Goal: Transaction & Acquisition: Purchase product/service

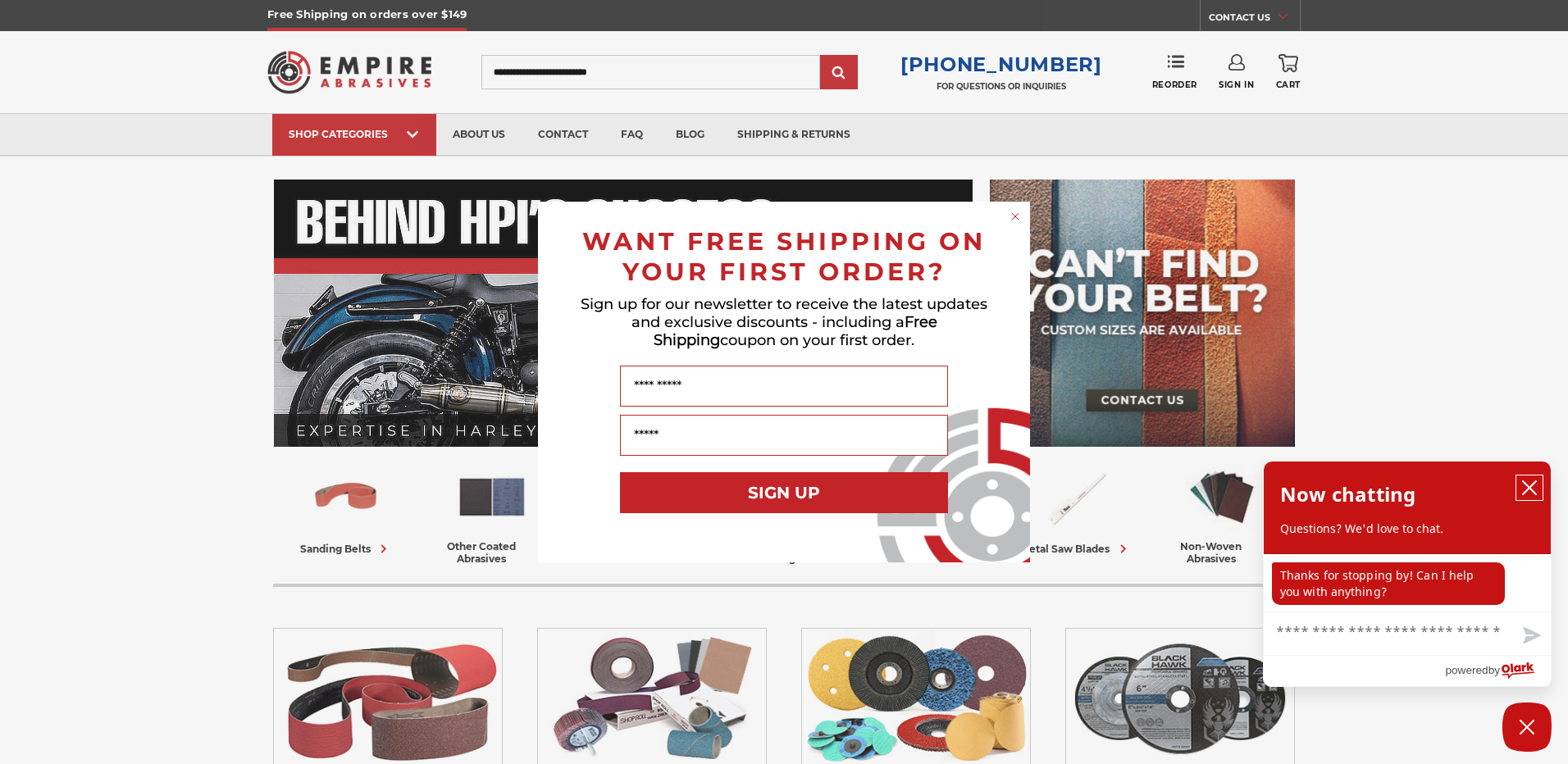
click at [1538, 484] on button "close chatbox" at bounding box center [1529, 488] width 26 height 24
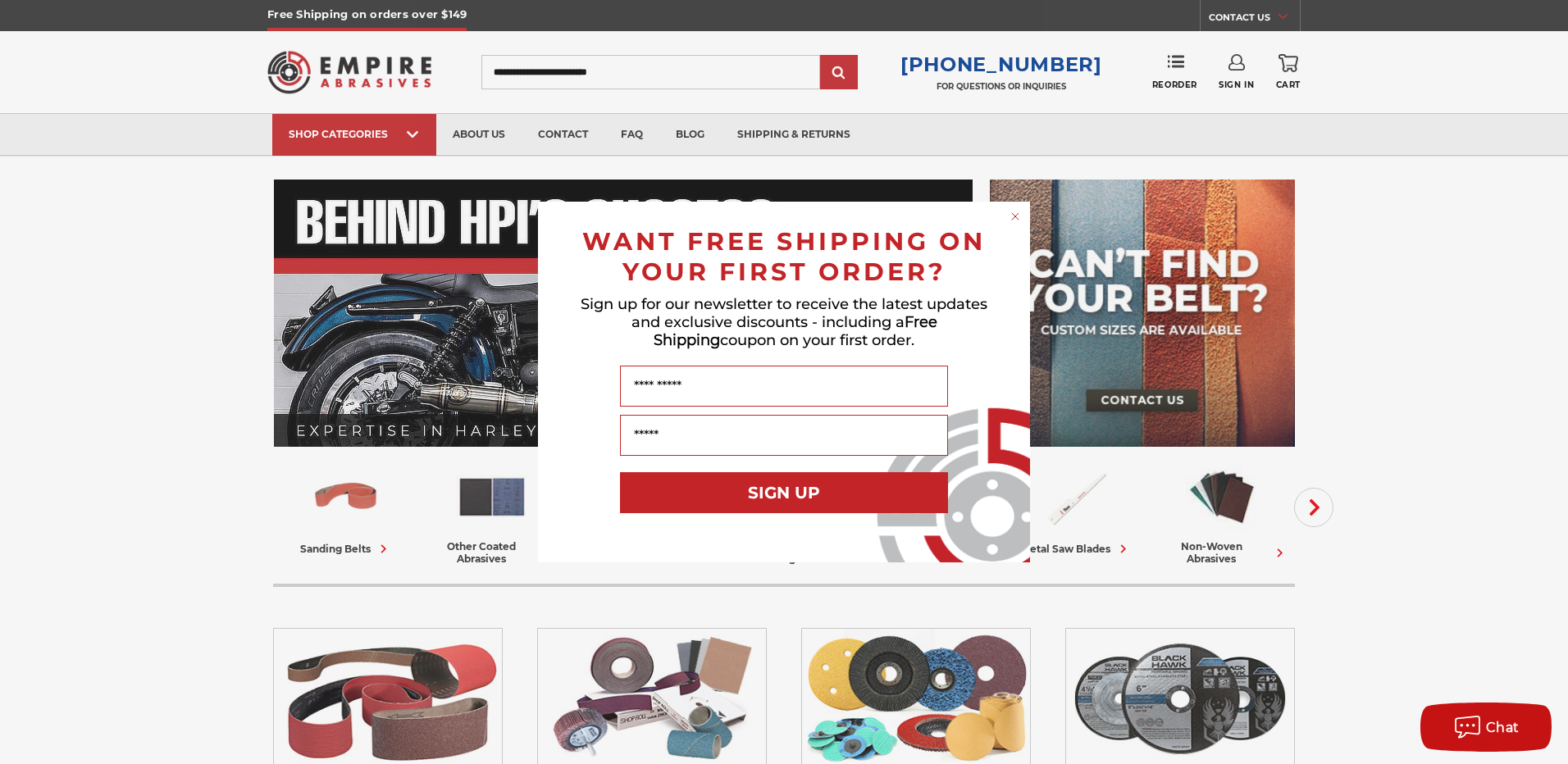
click at [1019, 217] on circle "Close dialog" at bounding box center [1015, 217] width 16 height 16
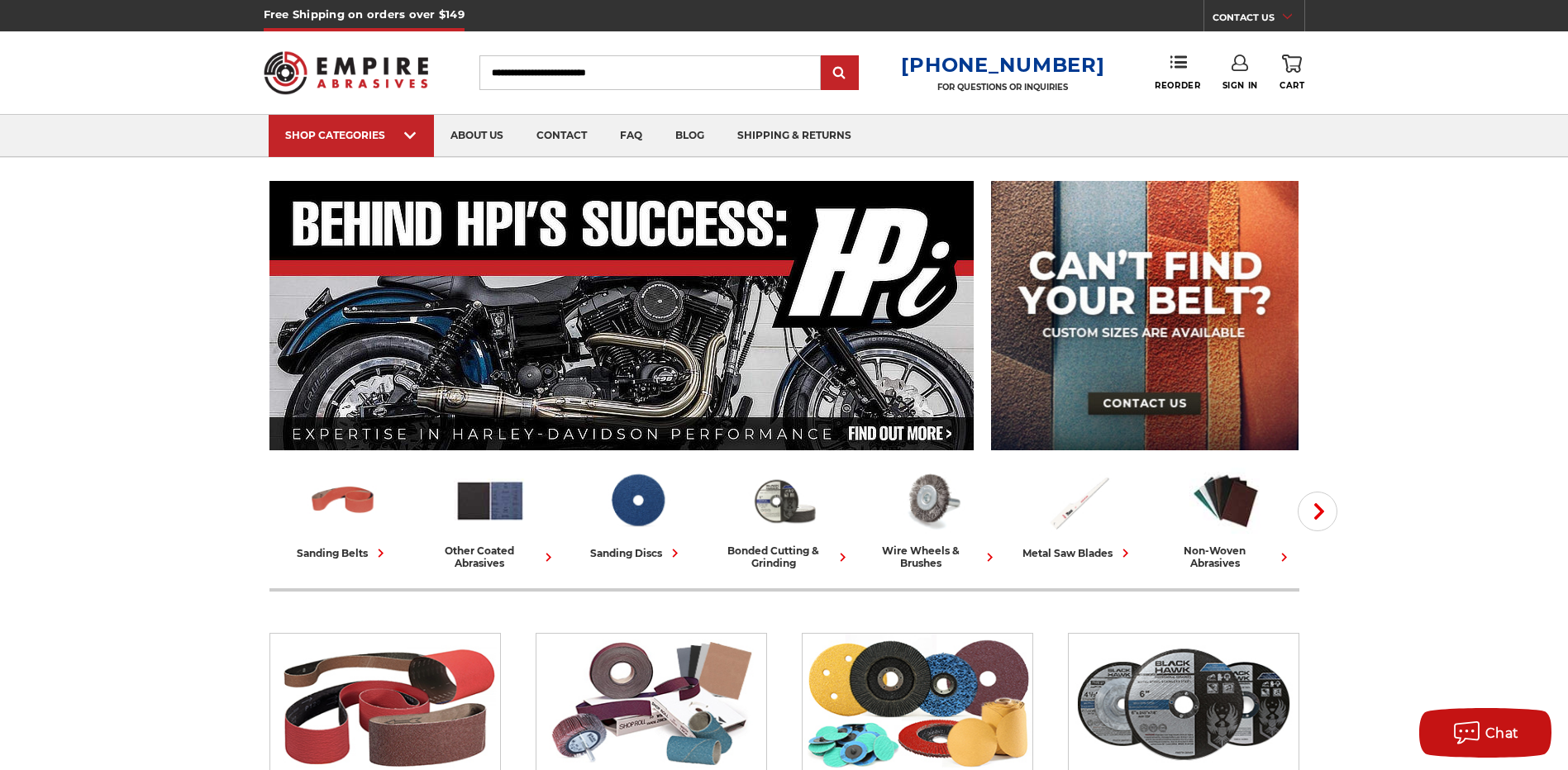
click at [629, 77] on input "Search" at bounding box center [650, 72] width 341 height 35
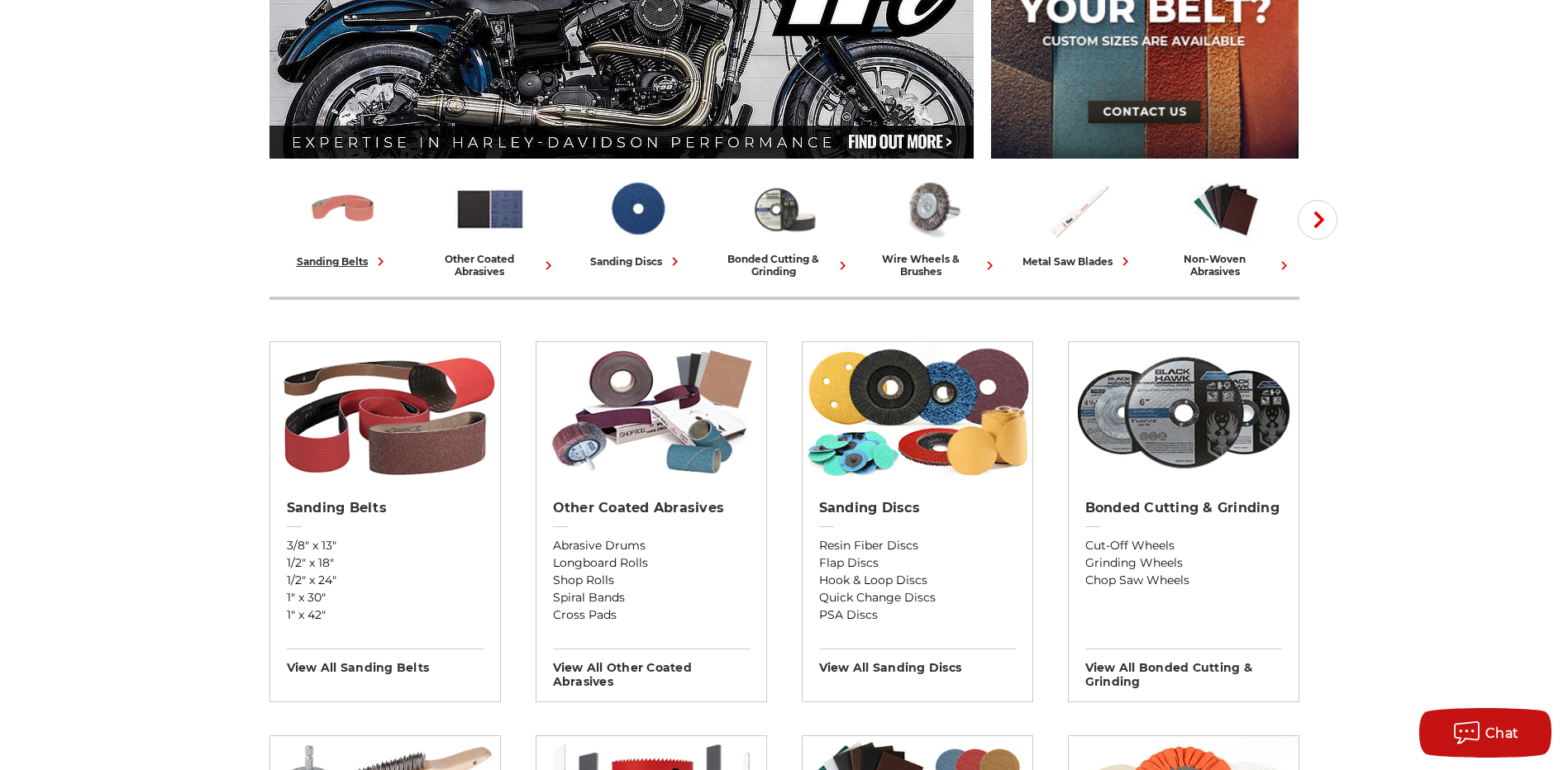
scroll to position [331, 0]
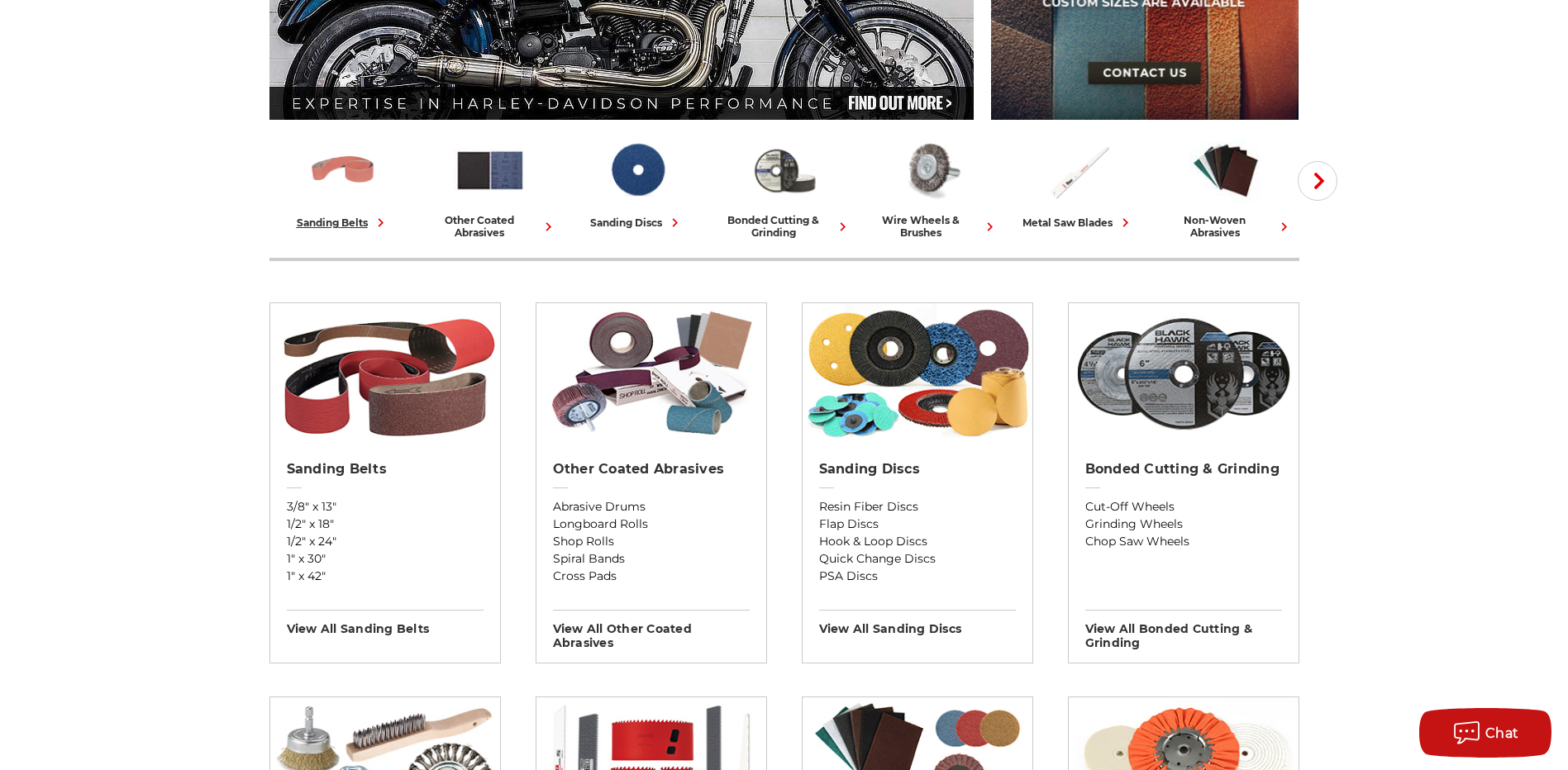
click at [360, 184] on img at bounding box center [343, 170] width 73 height 71
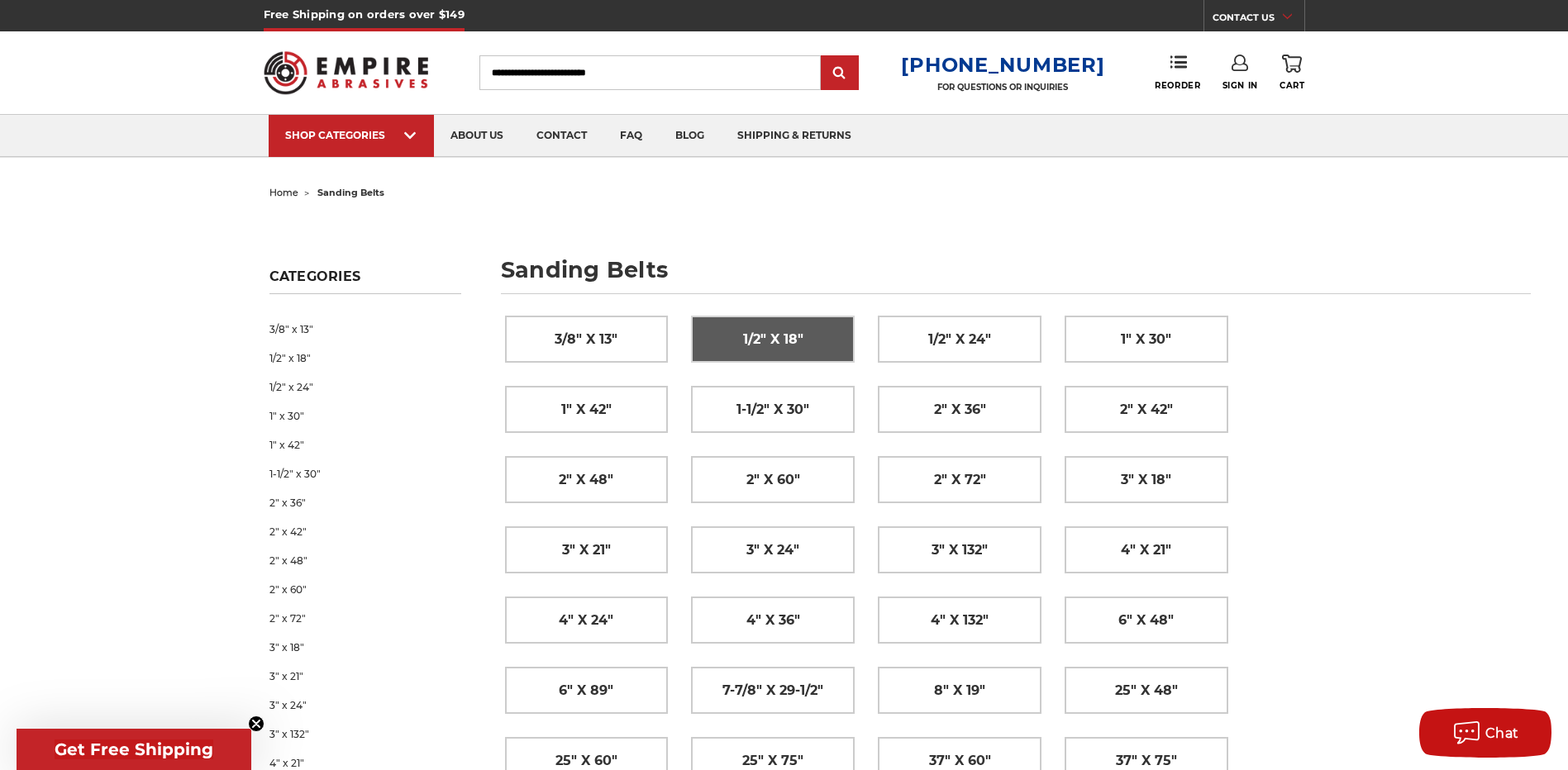
click at [760, 333] on span "1/2" x 18"" at bounding box center [773, 340] width 60 height 28
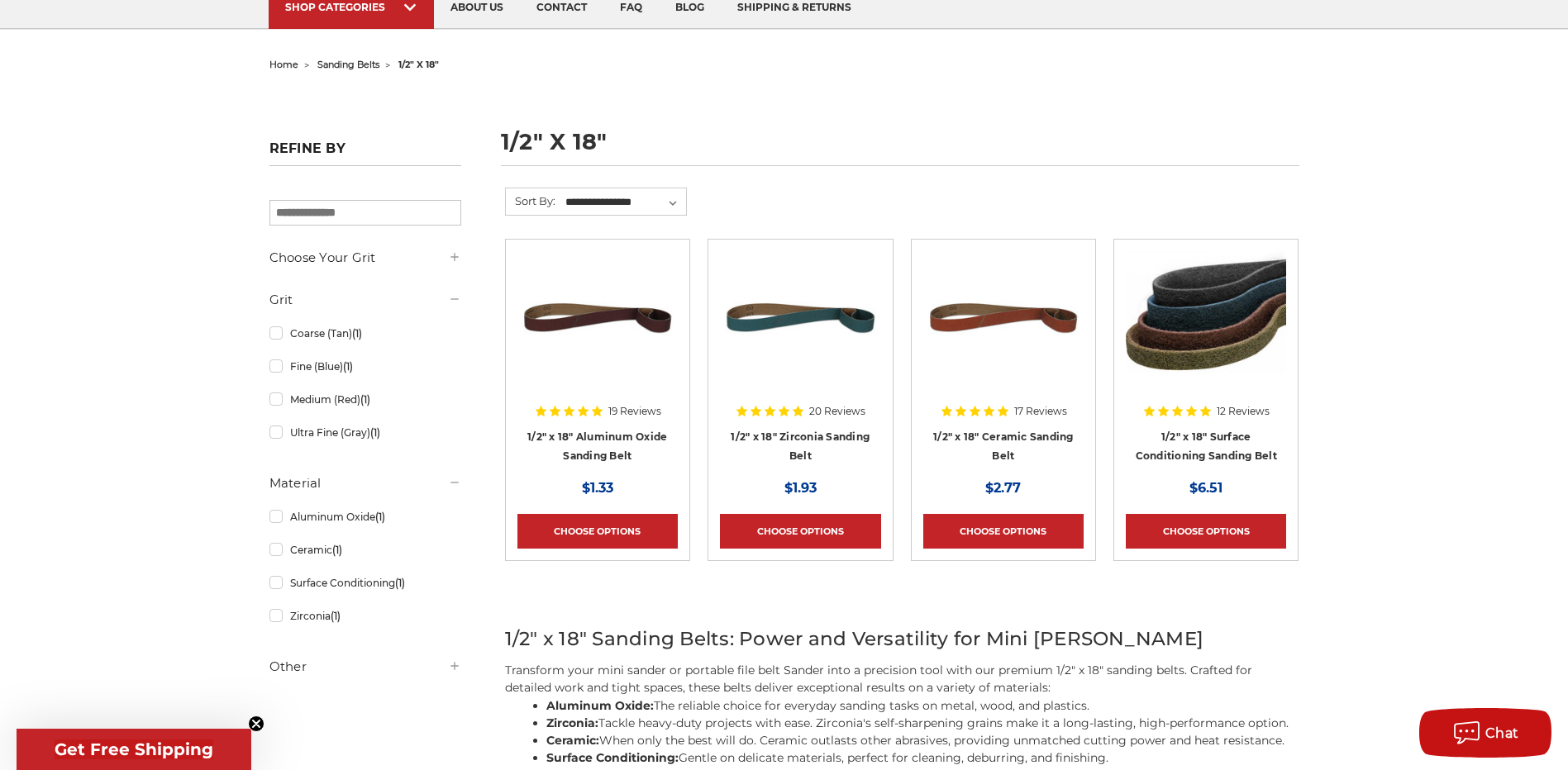
scroll to position [165, 0]
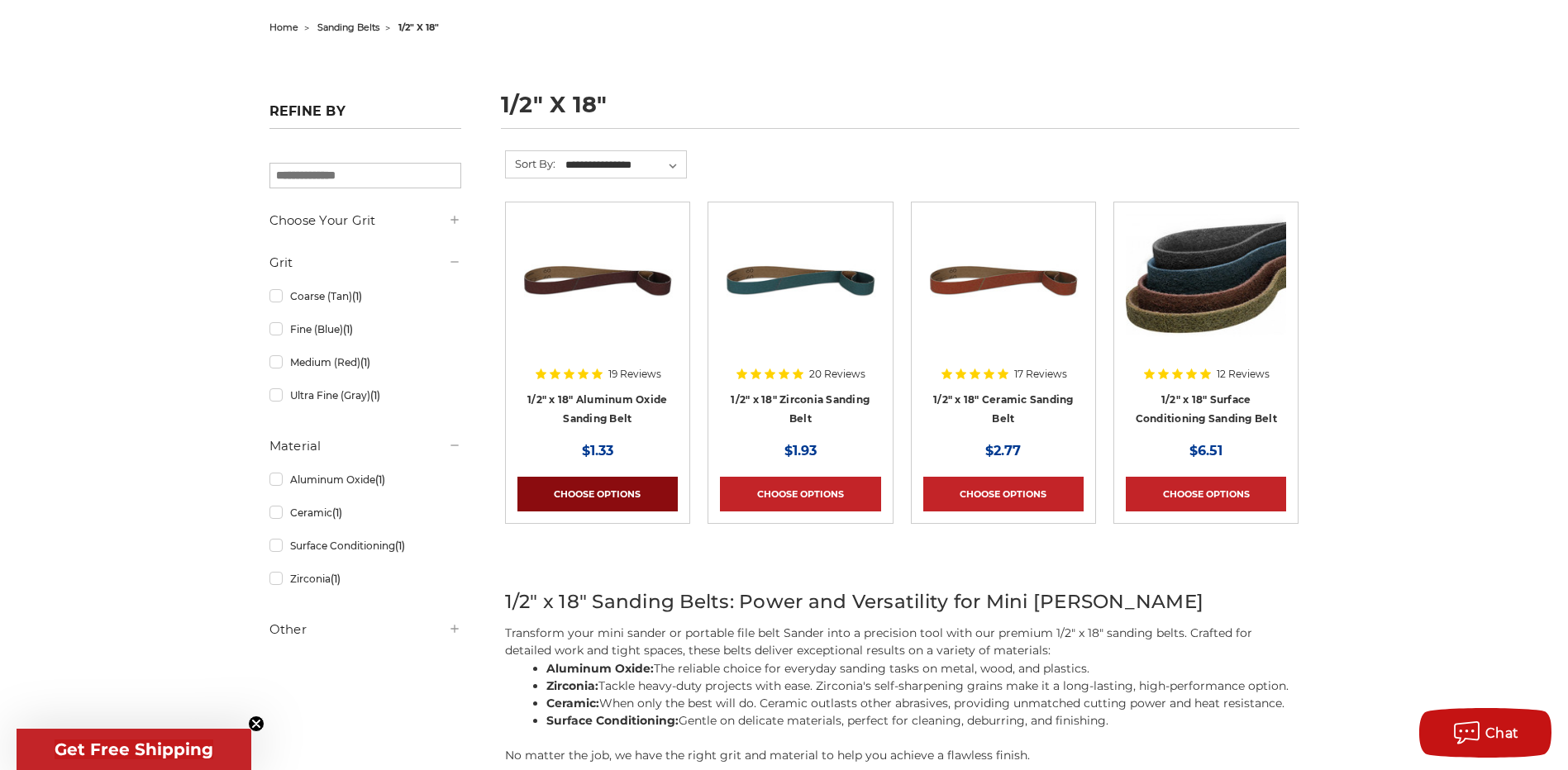
click at [628, 500] on link "Choose Options" at bounding box center [597, 494] width 160 height 35
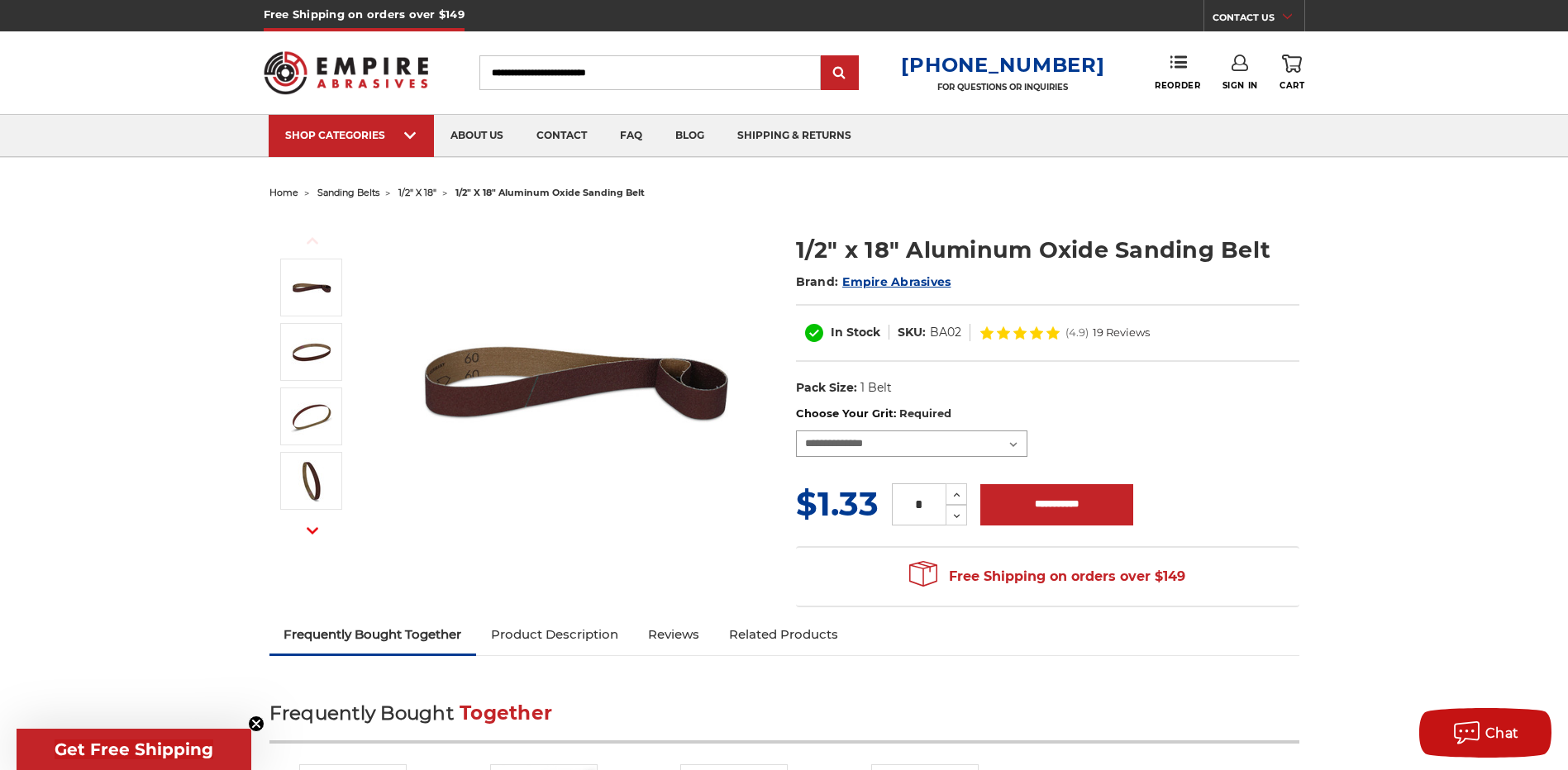
click at [926, 438] on select "**********" at bounding box center [911, 444] width 231 height 26
click at [796, 431] on select "**********" at bounding box center [911, 444] width 231 height 26
click at [918, 502] on input "*" at bounding box center [918, 504] width 53 height 42
click at [887, 441] on select "**********" at bounding box center [911, 444] width 231 height 26
click at [796, 431] on select "**********" at bounding box center [911, 444] width 231 height 26
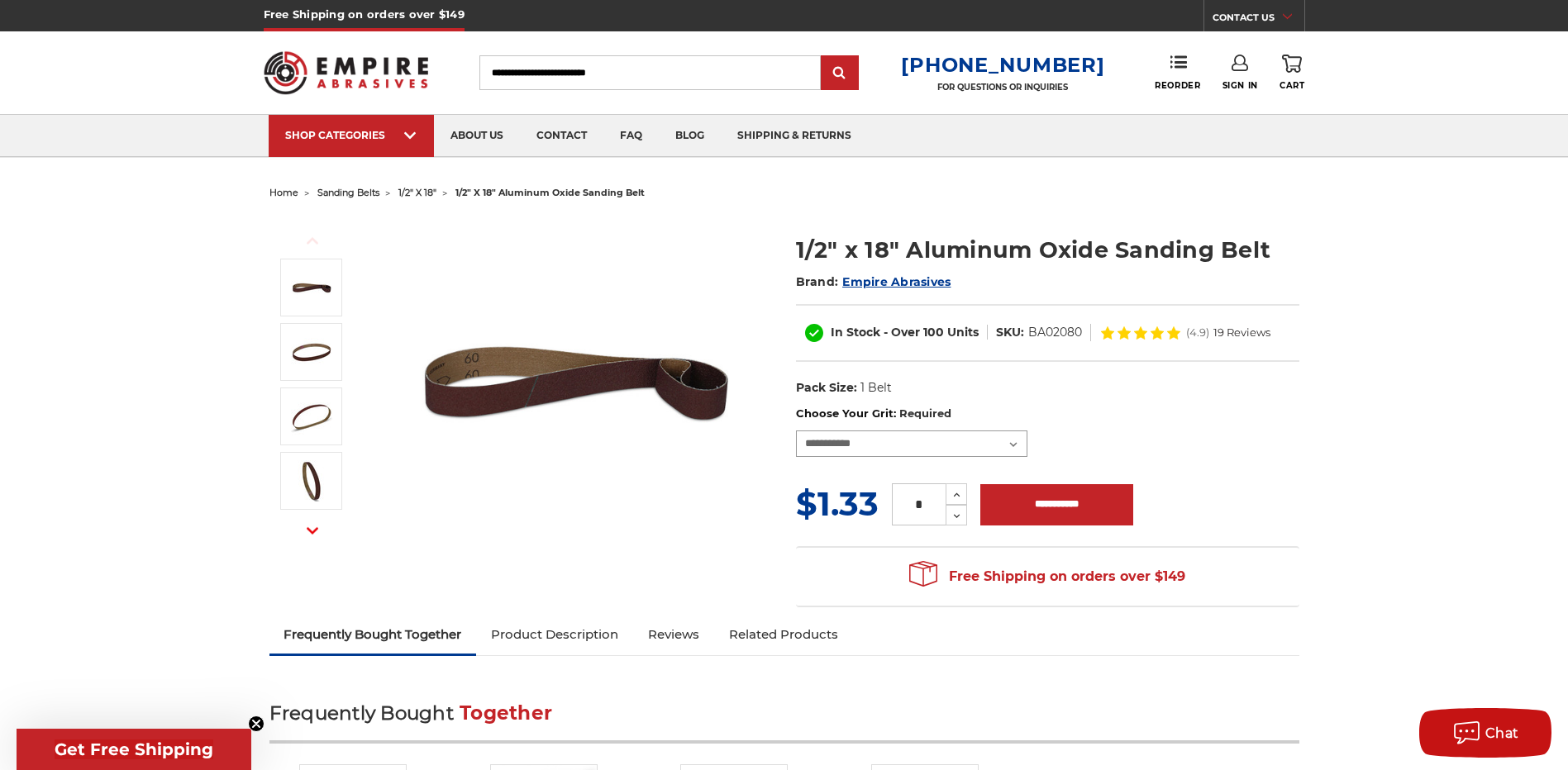
click at [911, 450] on select "**********" at bounding box center [911, 444] width 231 height 26
click at [796, 431] on select "**********" at bounding box center [911, 444] width 231 height 26
click at [922, 508] on input "*" at bounding box center [918, 504] width 53 height 42
drag, startPoint x: 922, startPoint y: 508, endPoint x: 905, endPoint y: 509, distance: 17.0
click at [905, 509] on input "*" at bounding box center [918, 504] width 53 height 42
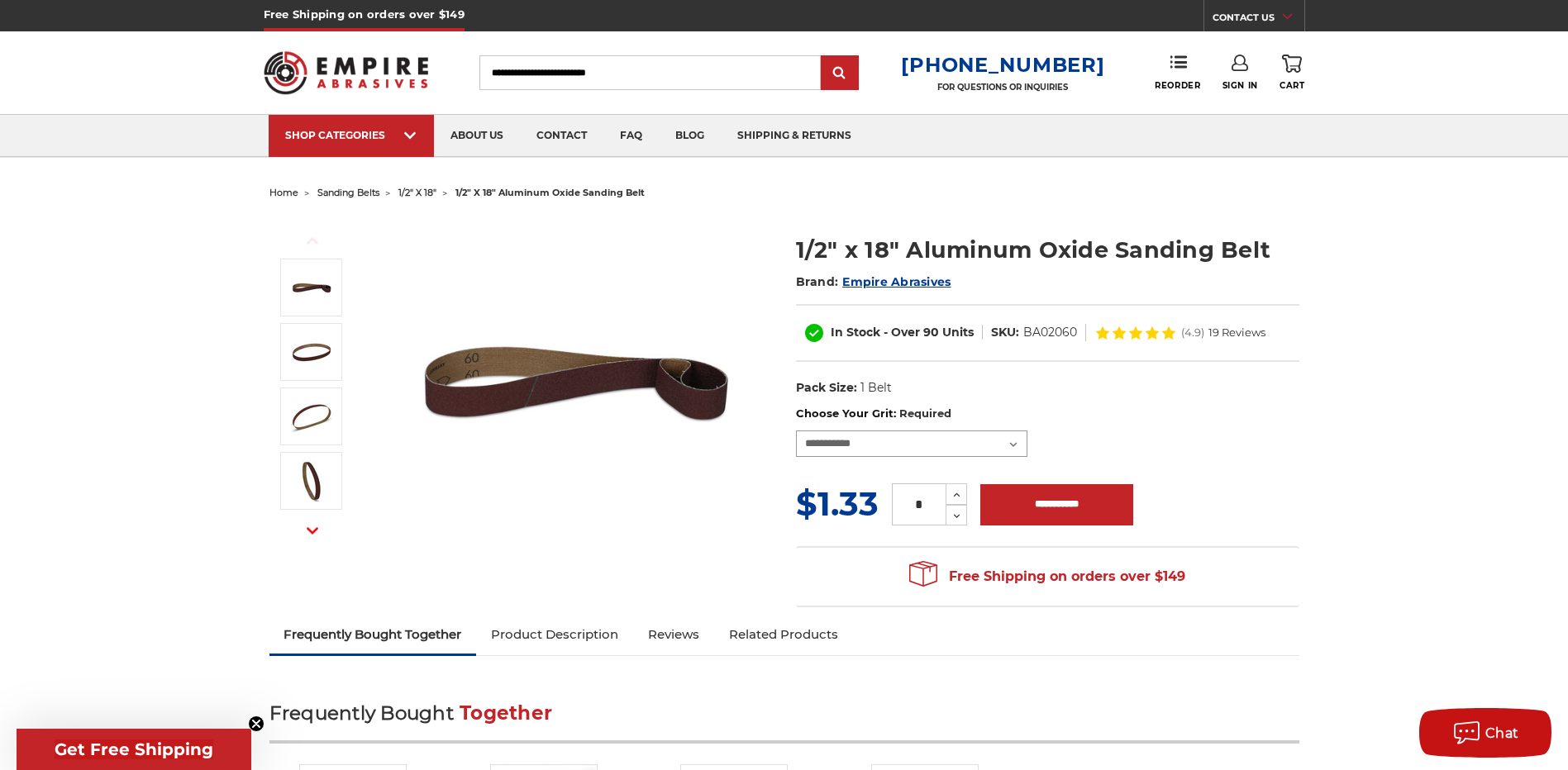
click at [896, 446] on select "**********" at bounding box center [911, 444] width 231 height 26
select select "****"
click at [796, 431] on select "**********" at bounding box center [911, 444] width 231 height 26
type input "**"
click at [1035, 509] on input "**********" at bounding box center [1056, 505] width 153 height 41
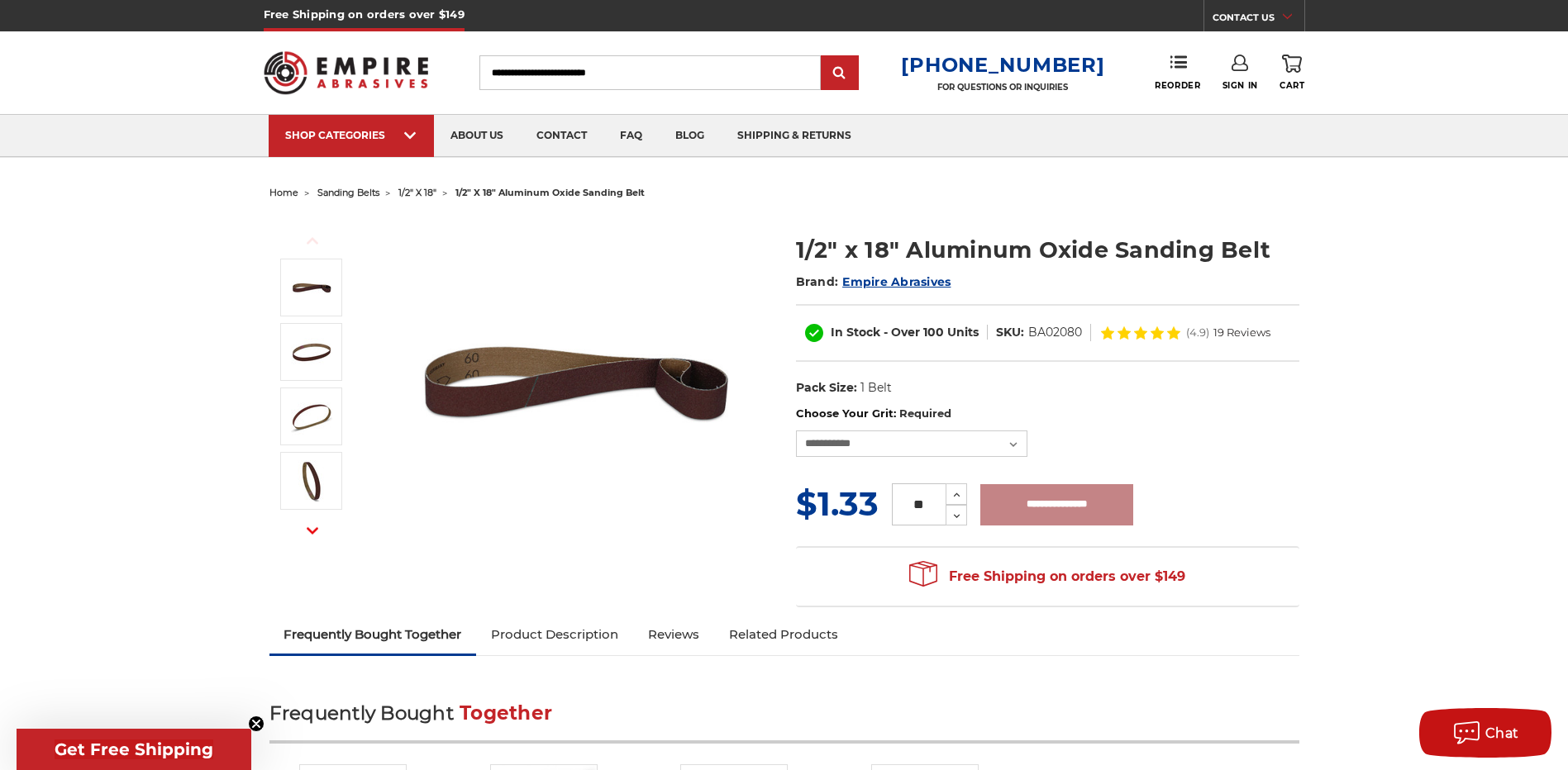
type input "**********"
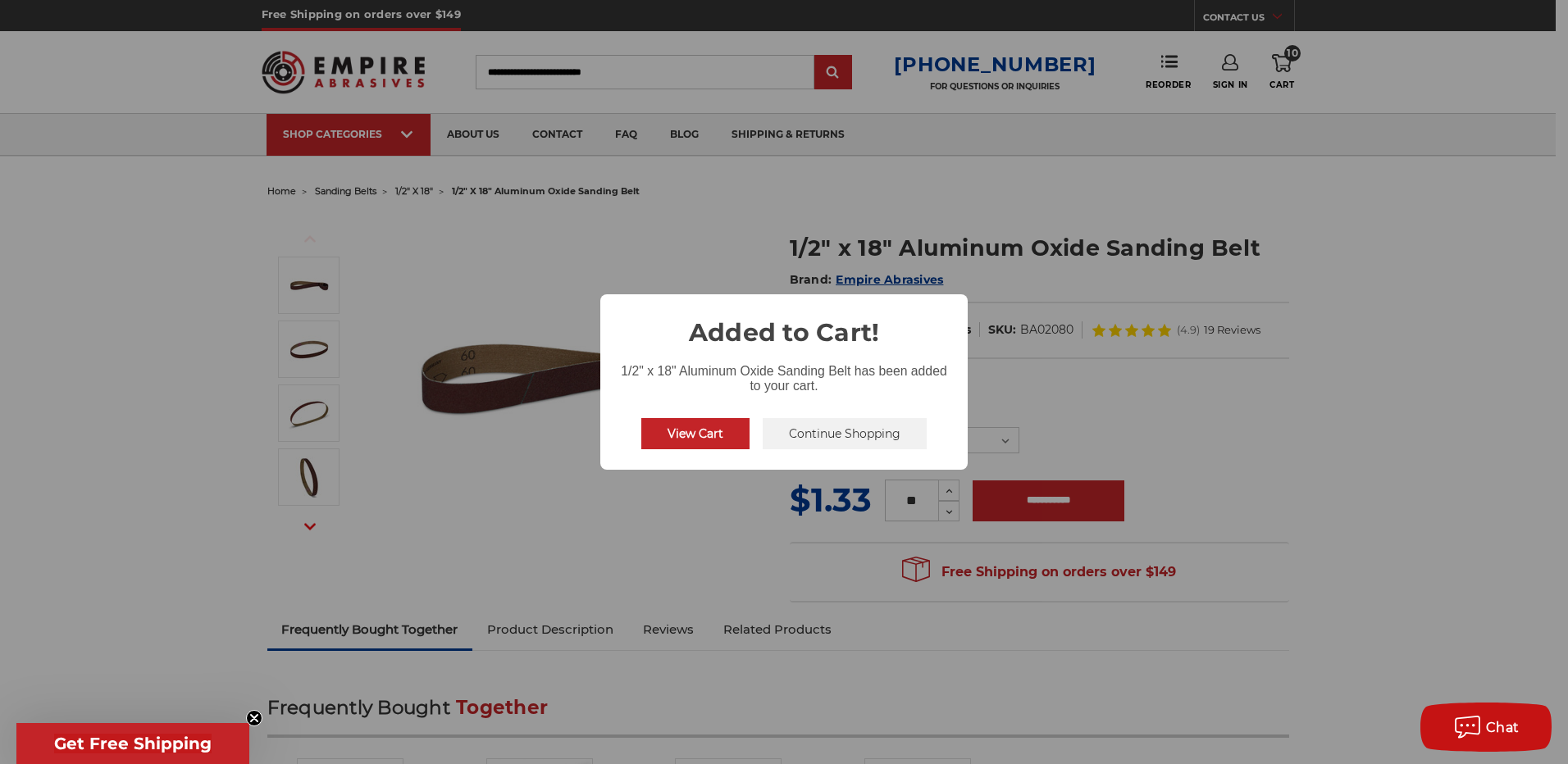
click at [835, 428] on button "Continue Shopping" at bounding box center [844, 434] width 164 height 32
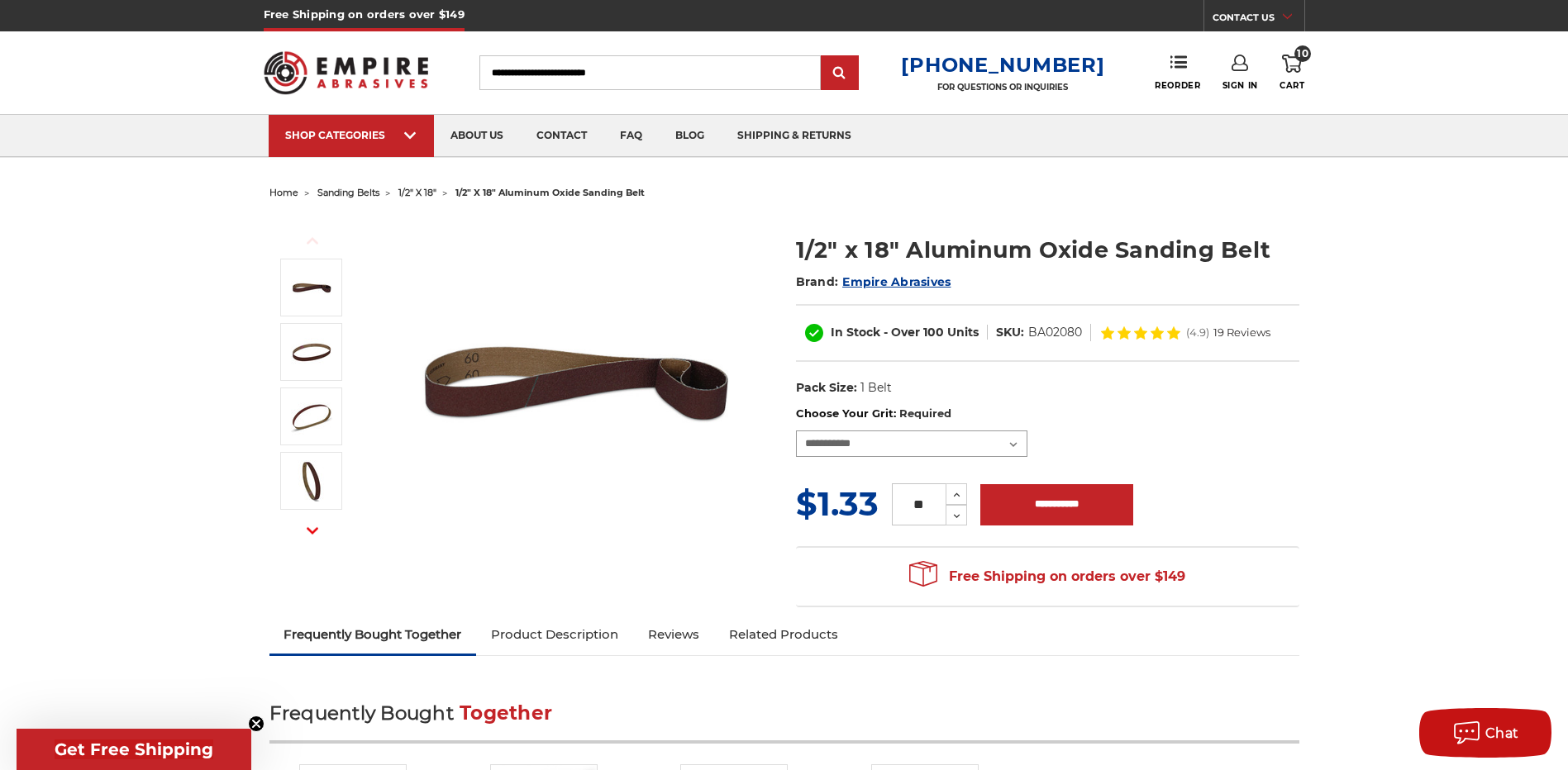
click at [870, 446] on select "**********" at bounding box center [911, 444] width 231 height 26
select select "****"
click at [796, 431] on select "**********" at bounding box center [911, 444] width 231 height 26
click at [1019, 506] on input "**********" at bounding box center [1056, 505] width 153 height 41
type input "**********"
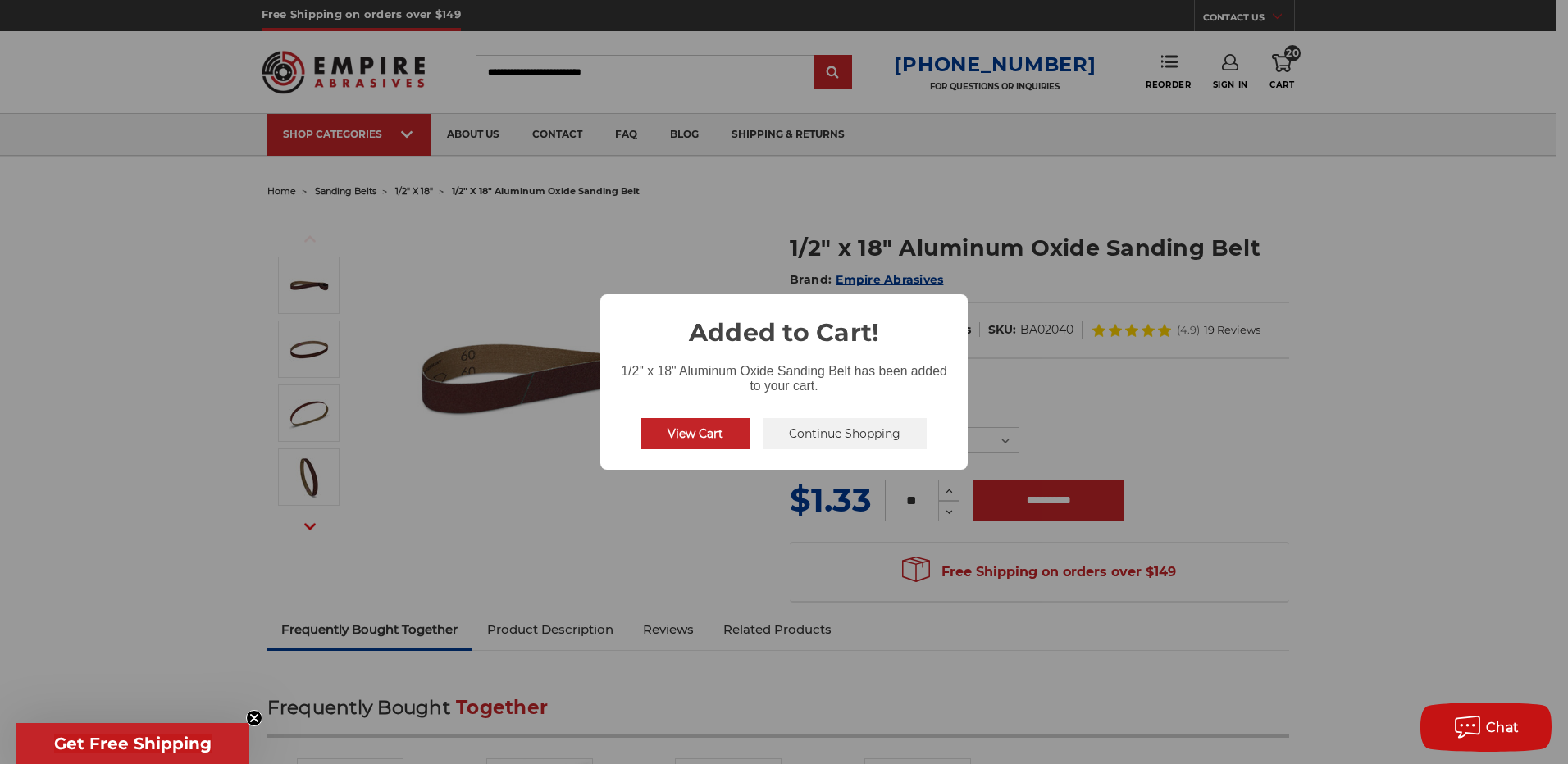
click at [793, 430] on button "Continue Shopping" at bounding box center [844, 434] width 164 height 32
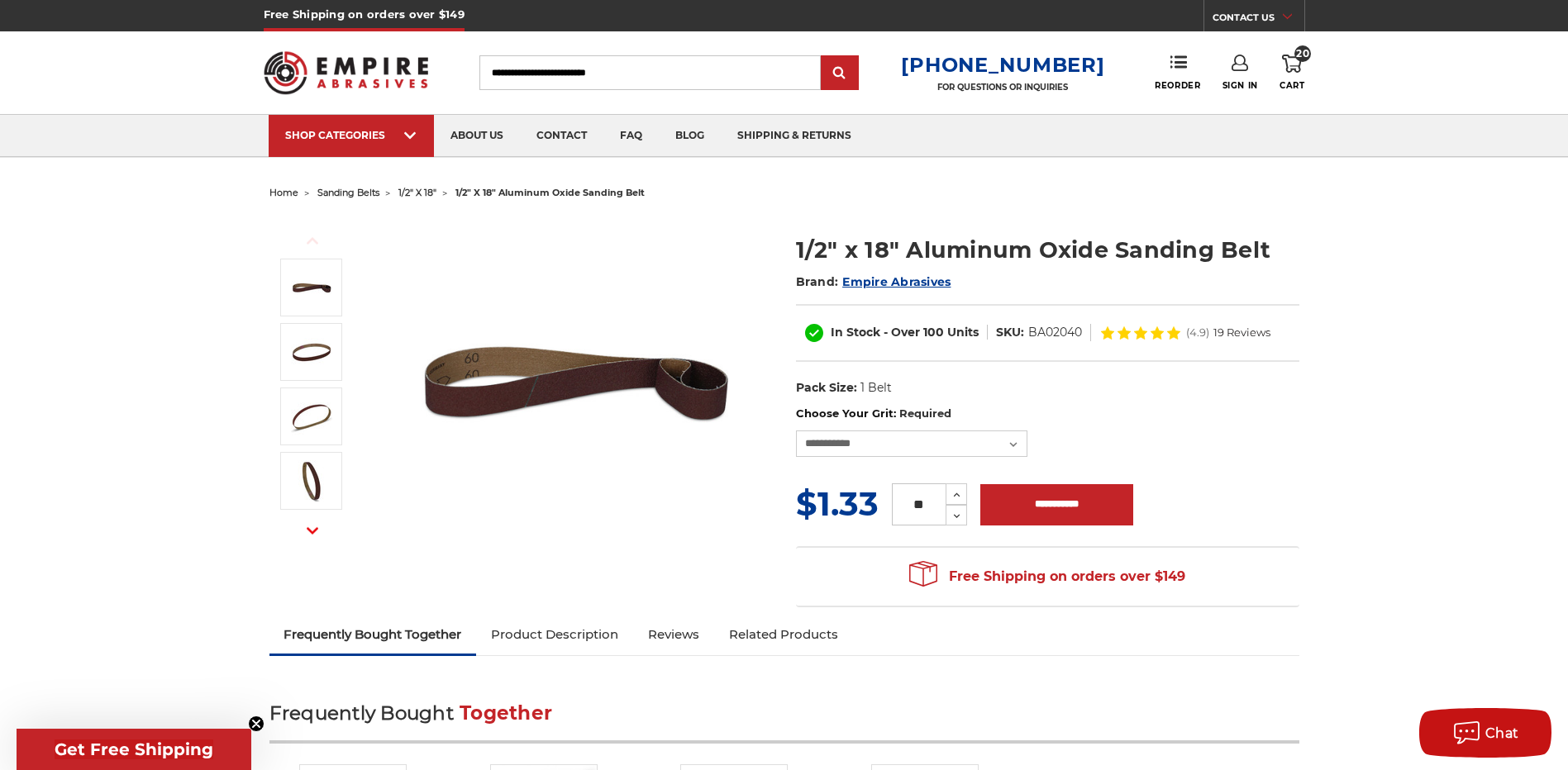
click at [641, 496] on img at bounding box center [575, 381] width 331 height 331
click at [637, 81] on input "Search" at bounding box center [650, 72] width 341 height 35
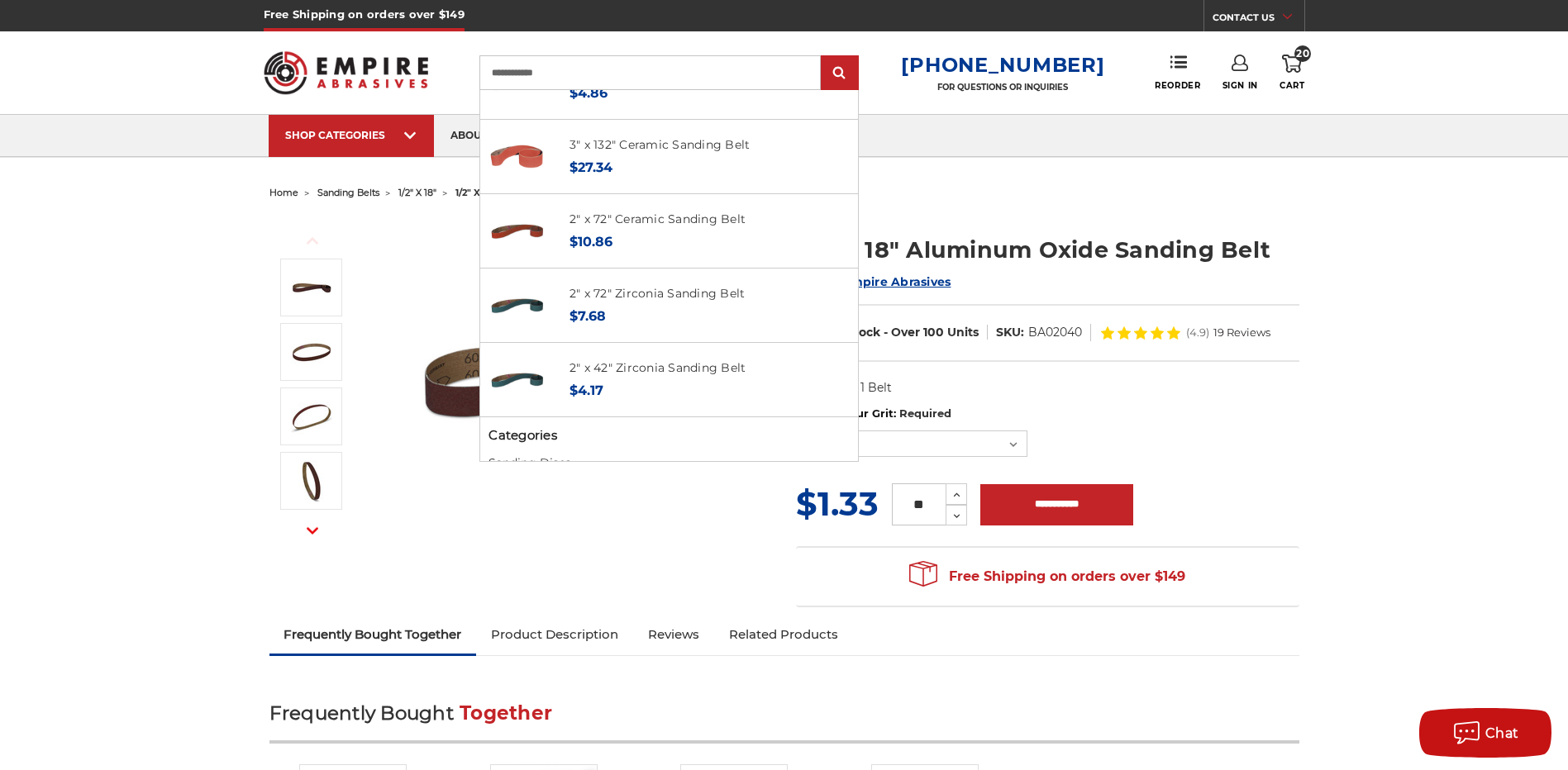
scroll to position [792, 0]
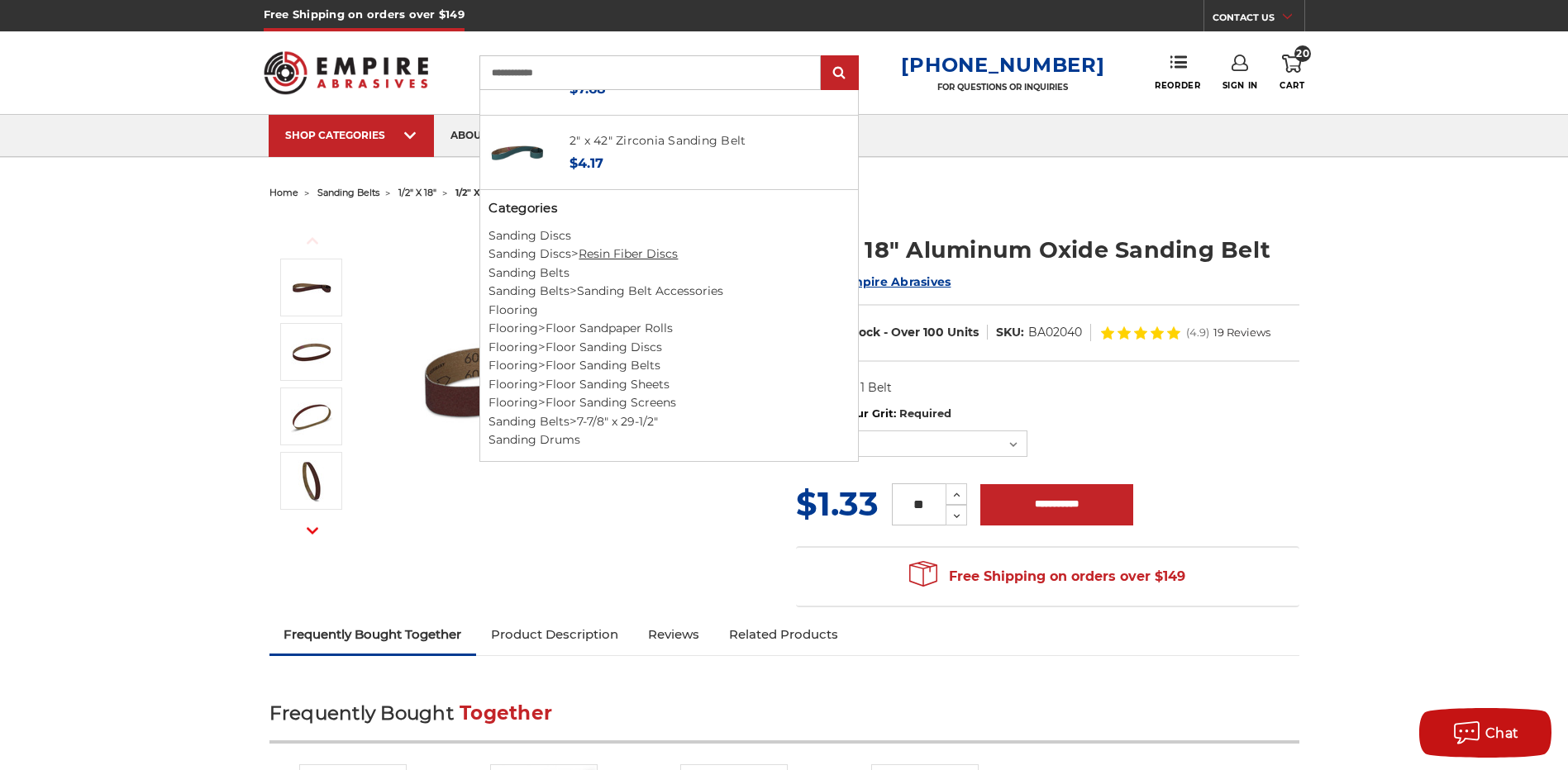
type input "**********"
click at [642, 254] on link "Resin Fiber Discs" at bounding box center [629, 254] width 99 height 15
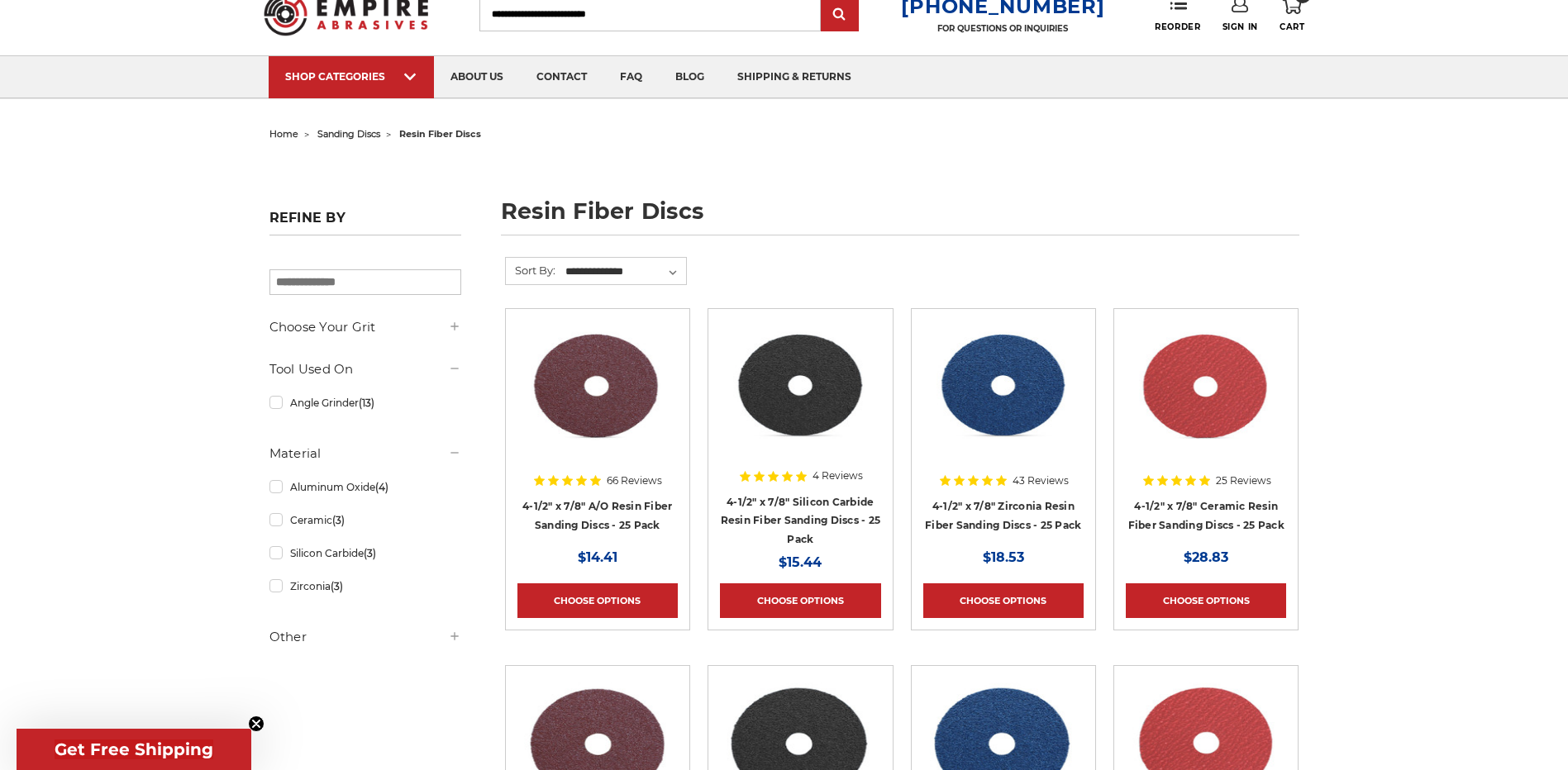
scroll to position [82, 0]
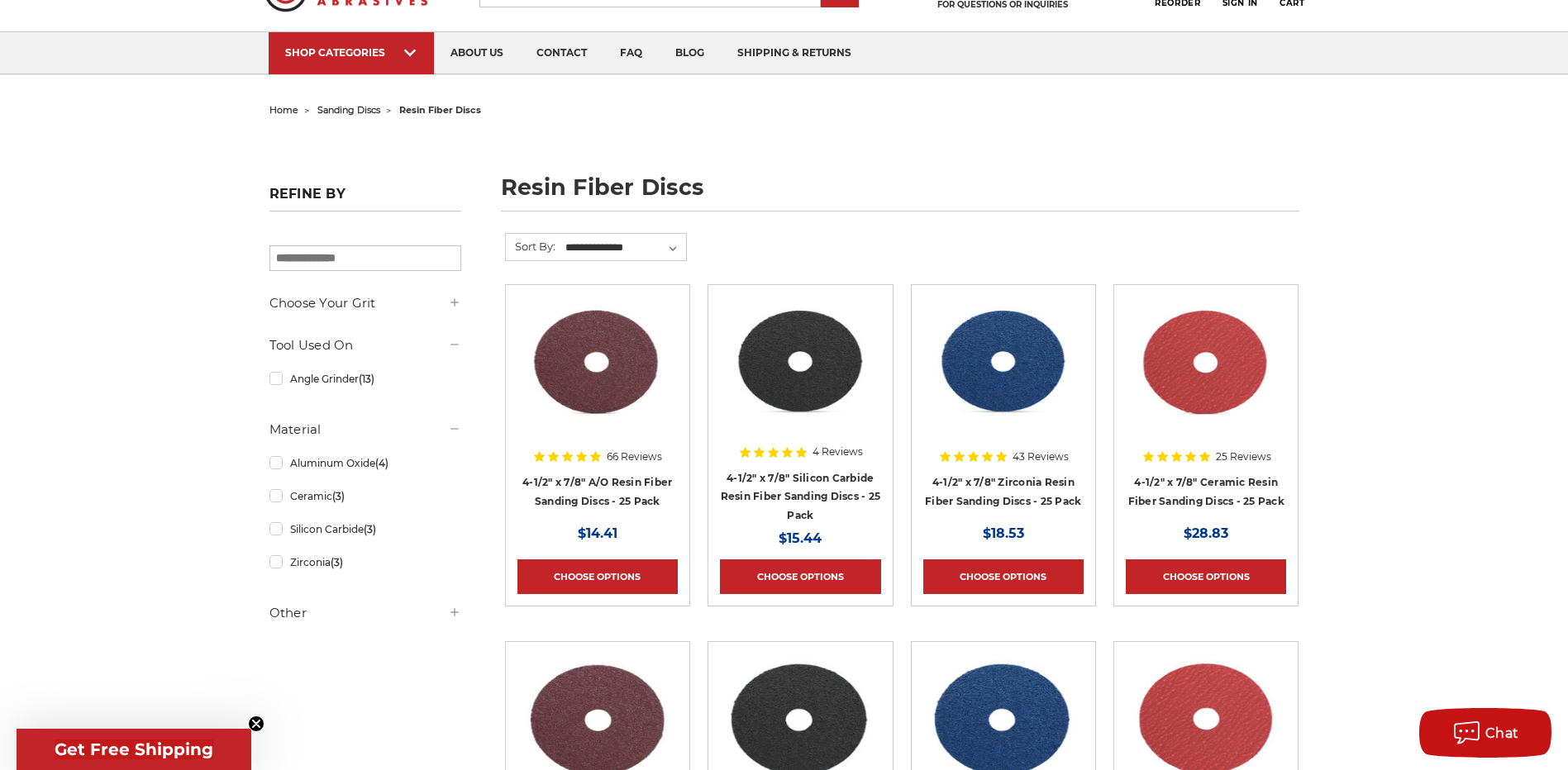
click at [589, 382] on img at bounding box center [597, 363] width 160 height 132
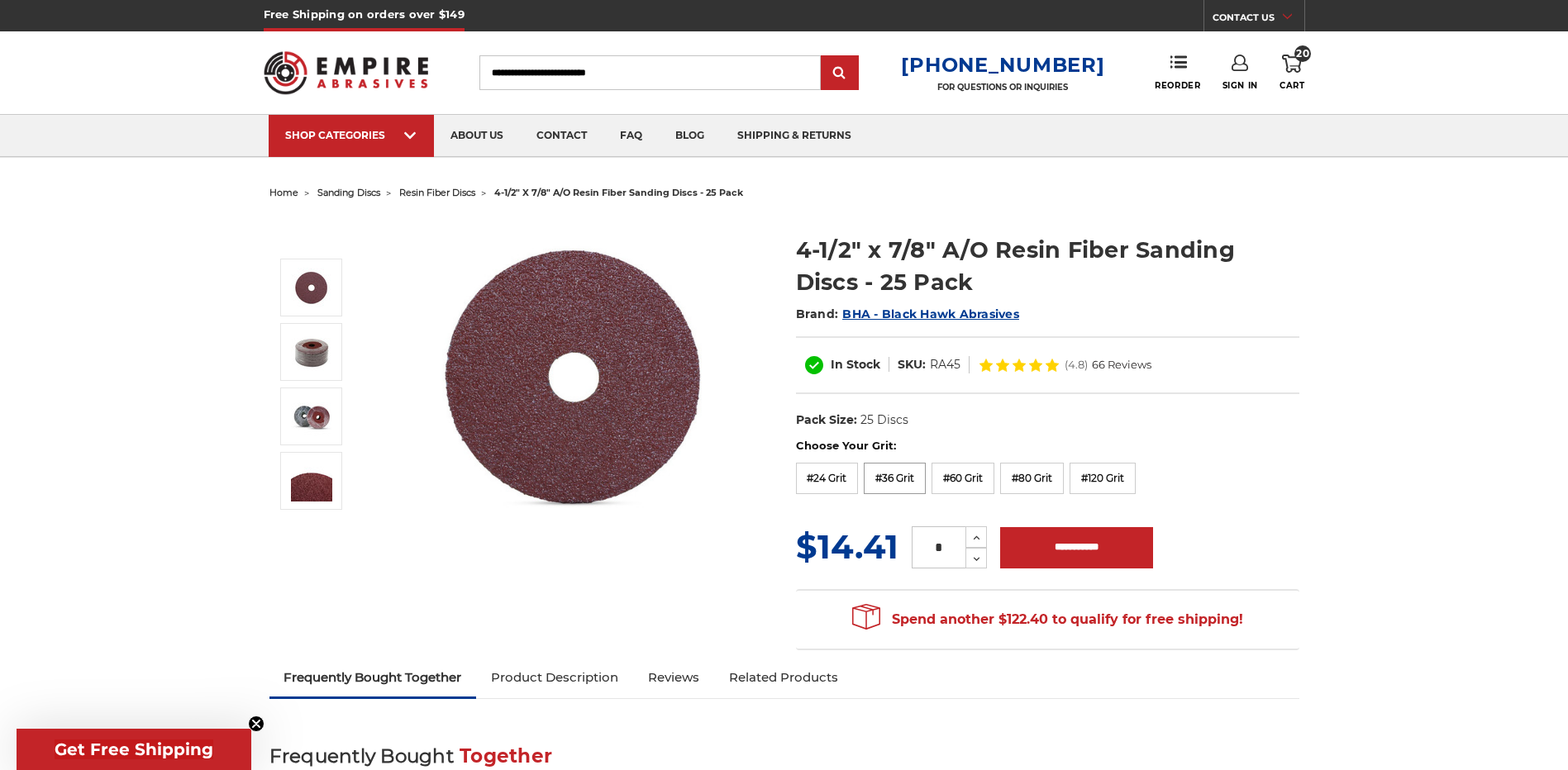
scroll to position [82, 0]
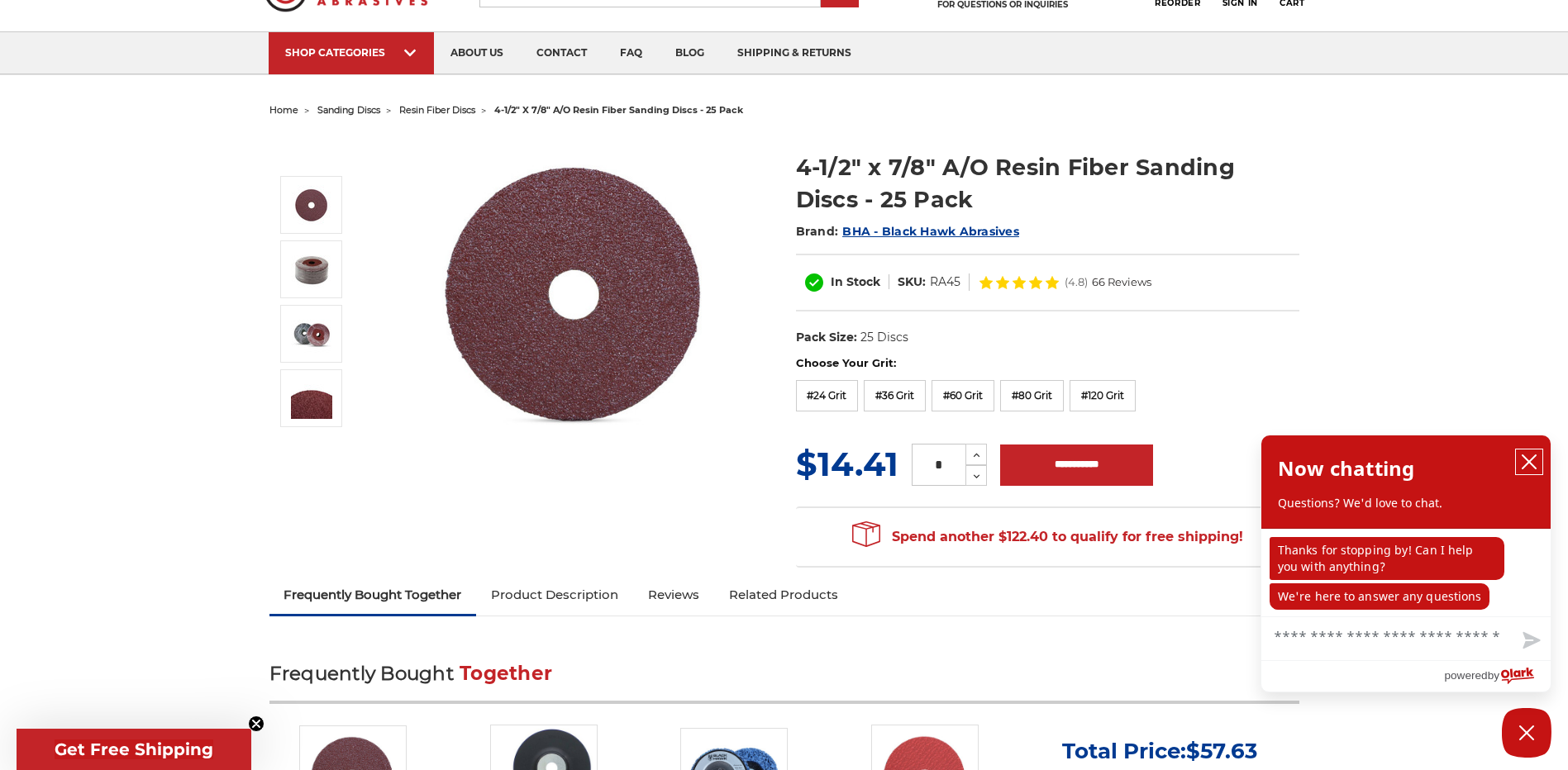
click at [1531, 461] on icon "close chatbox" at bounding box center [1529, 462] width 13 height 13
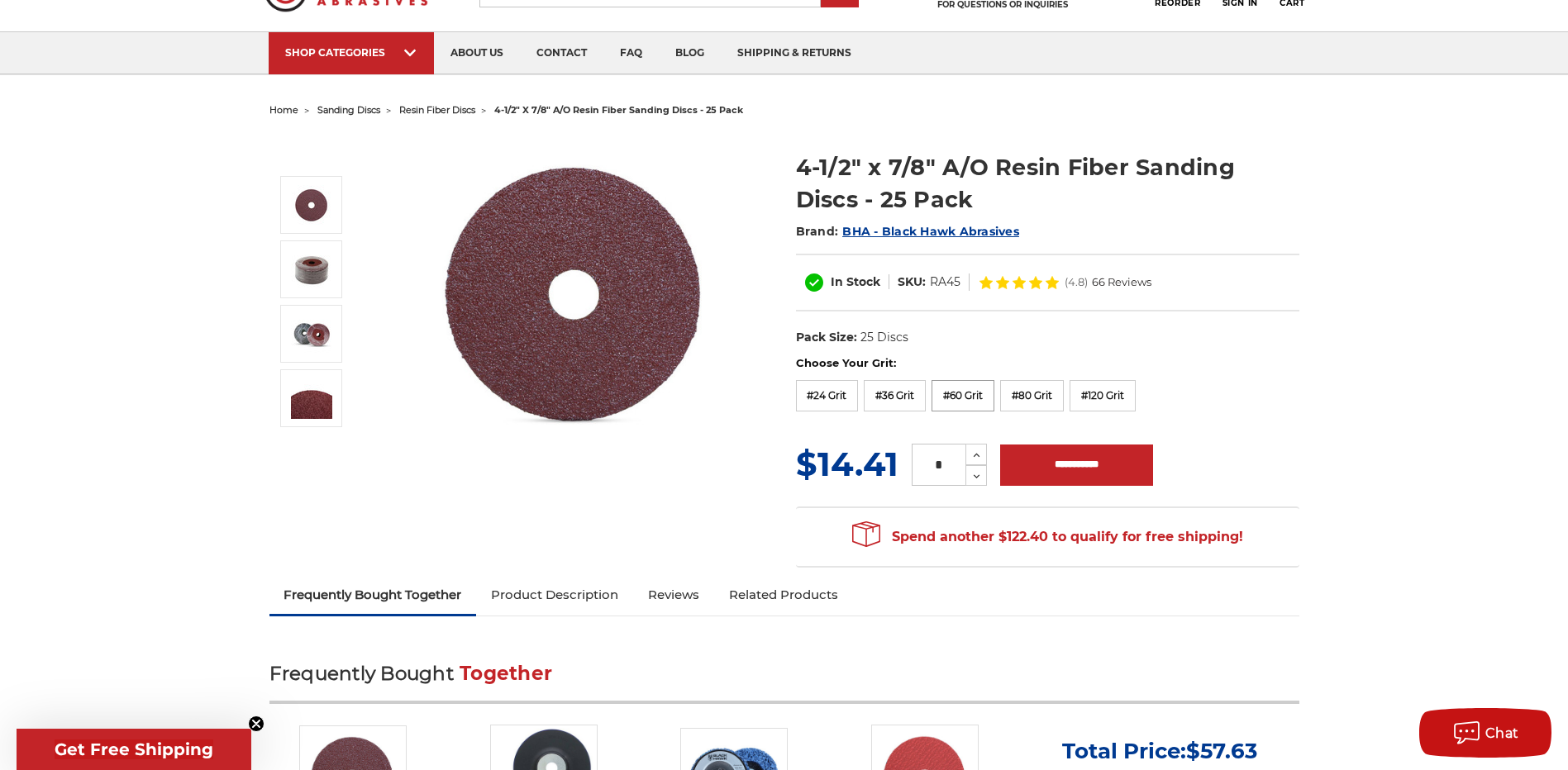
click at [962, 395] on label "#60 Grit" at bounding box center [962, 396] width 63 height 32
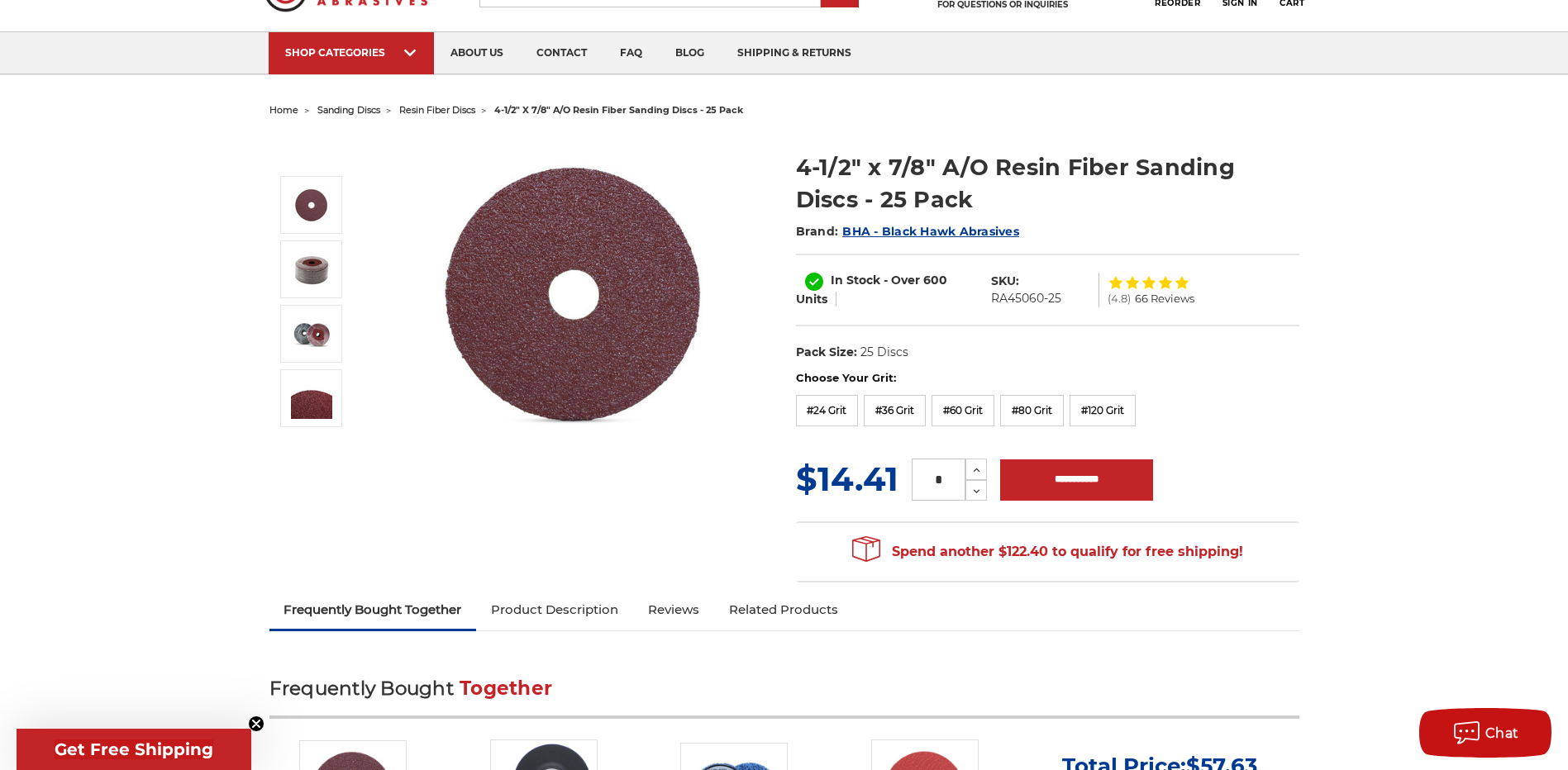
click at [941, 477] on input "*" at bounding box center [938, 480] width 53 height 42
type input "*"
click at [943, 481] on input "*" at bounding box center [938, 480] width 53 height 42
type input "*"
click at [1090, 467] on input "**********" at bounding box center [1076, 481] width 153 height 41
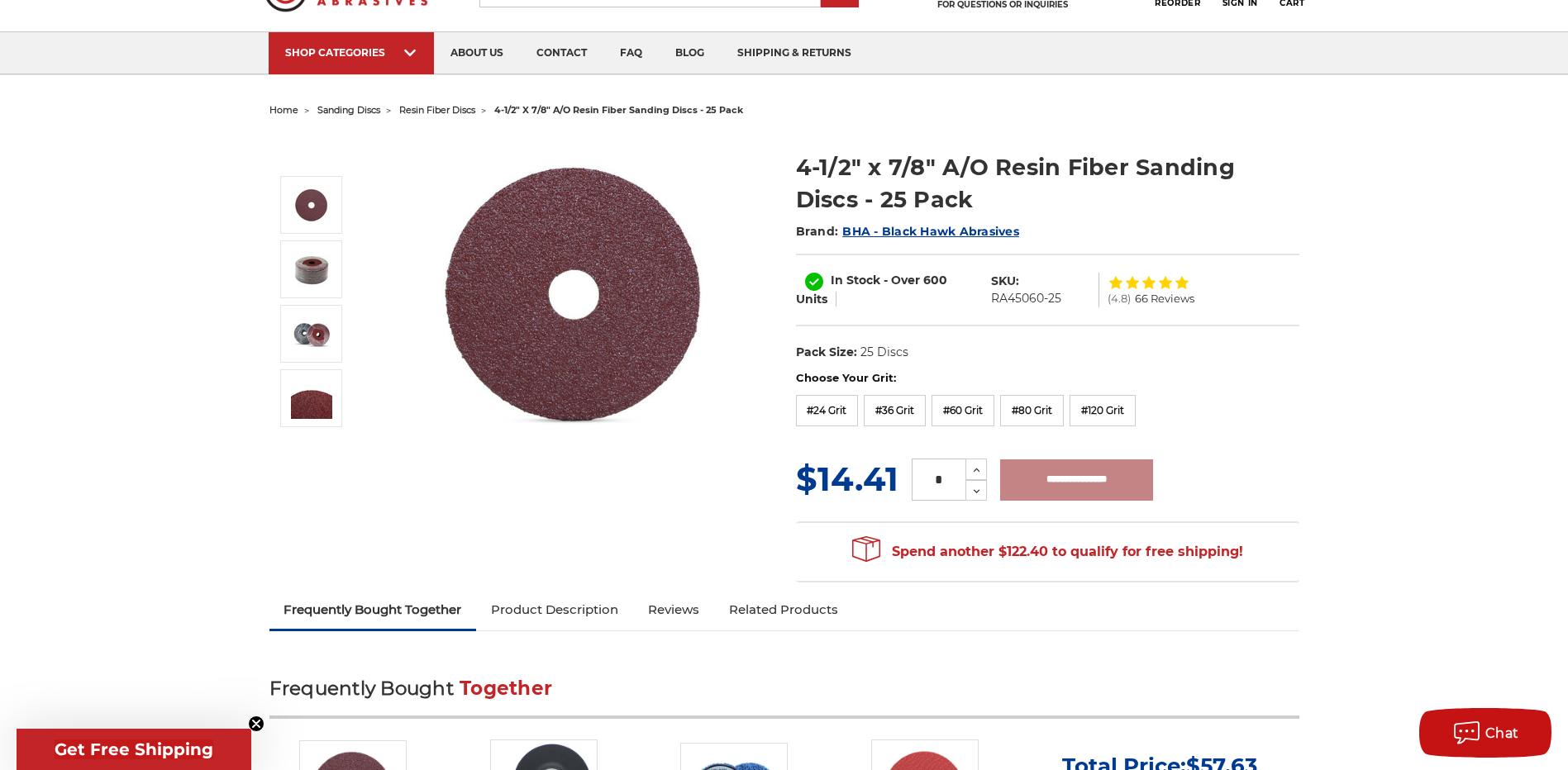
type input "**********"
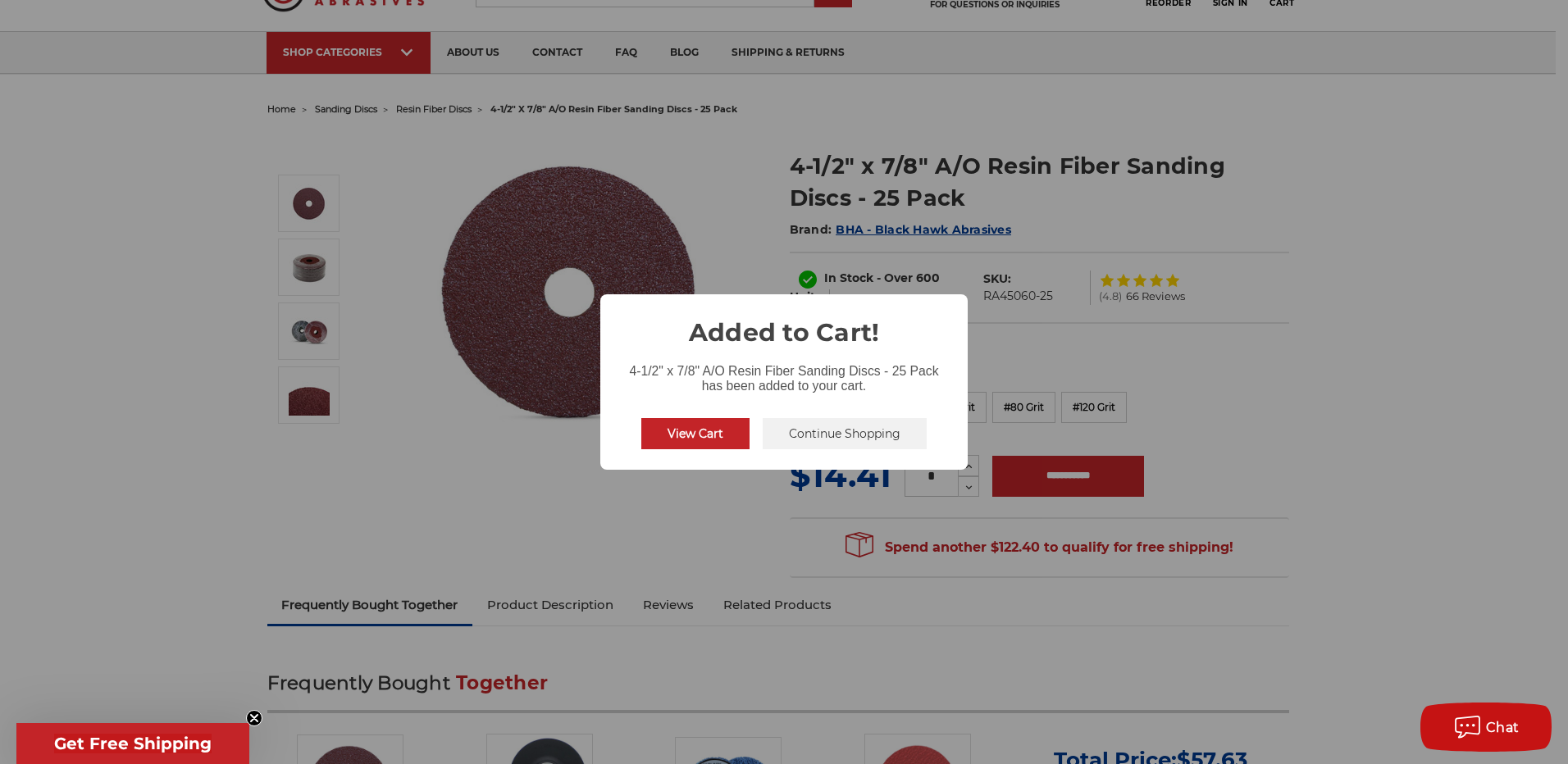
click at [852, 445] on button "Continue Shopping" at bounding box center [844, 434] width 164 height 32
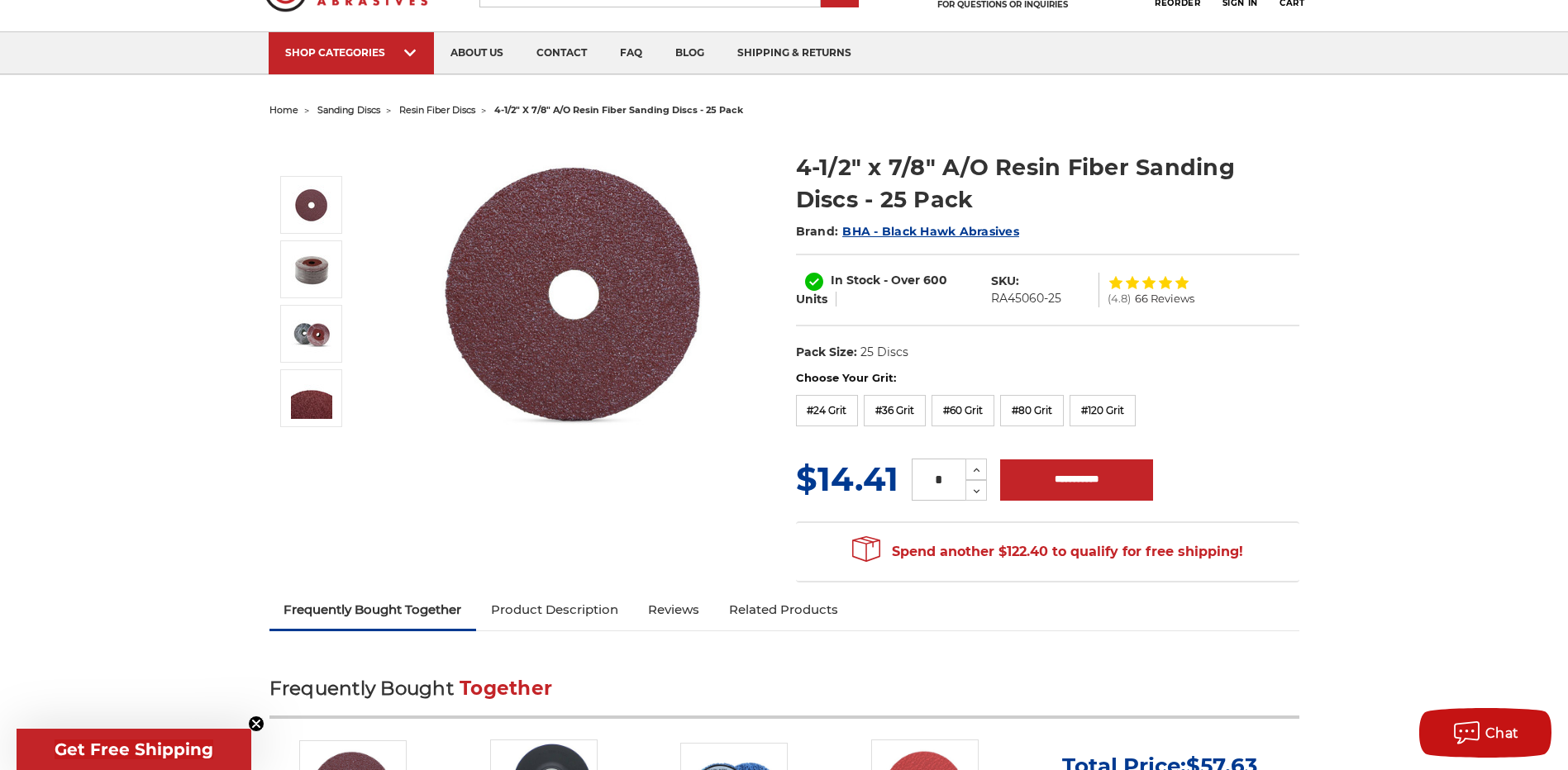
scroll to position [0, 0]
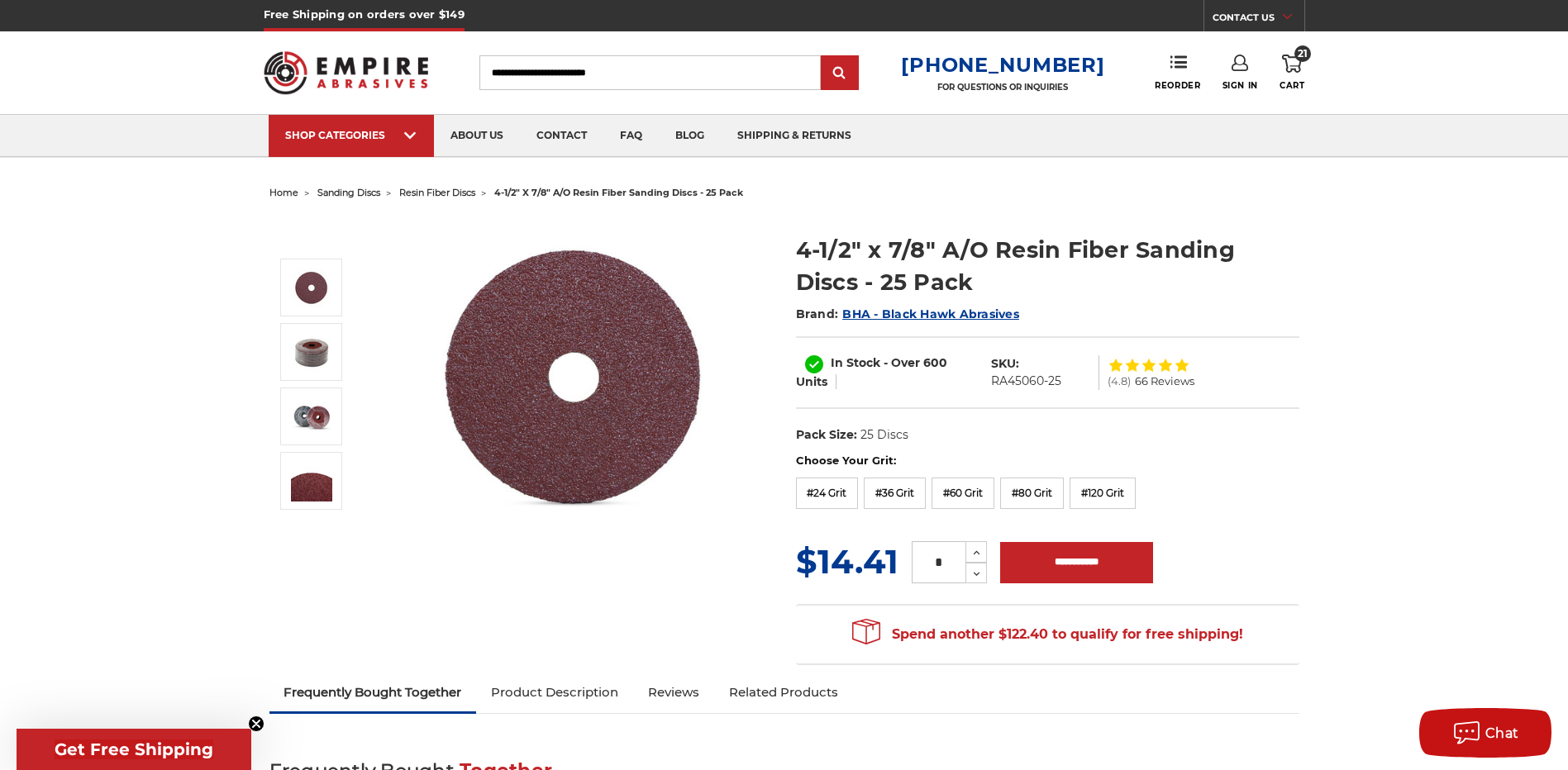
click at [607, 66] on input "Search" at bounding box center [650, 72] width 341 height 35
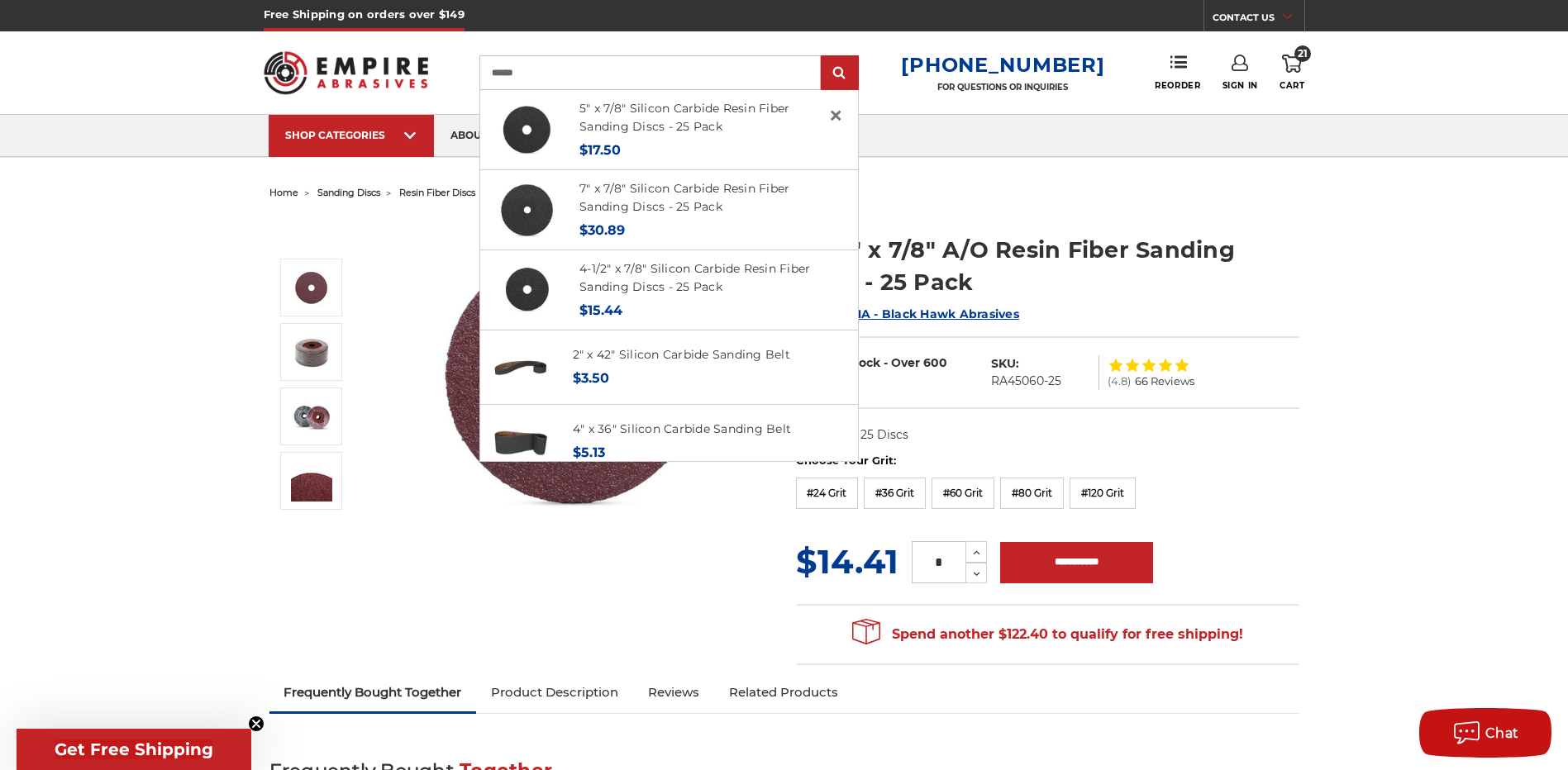
type input "******"
click at [823, 57] on input "submit" at bounding box center [839, 73] width 33 height 33
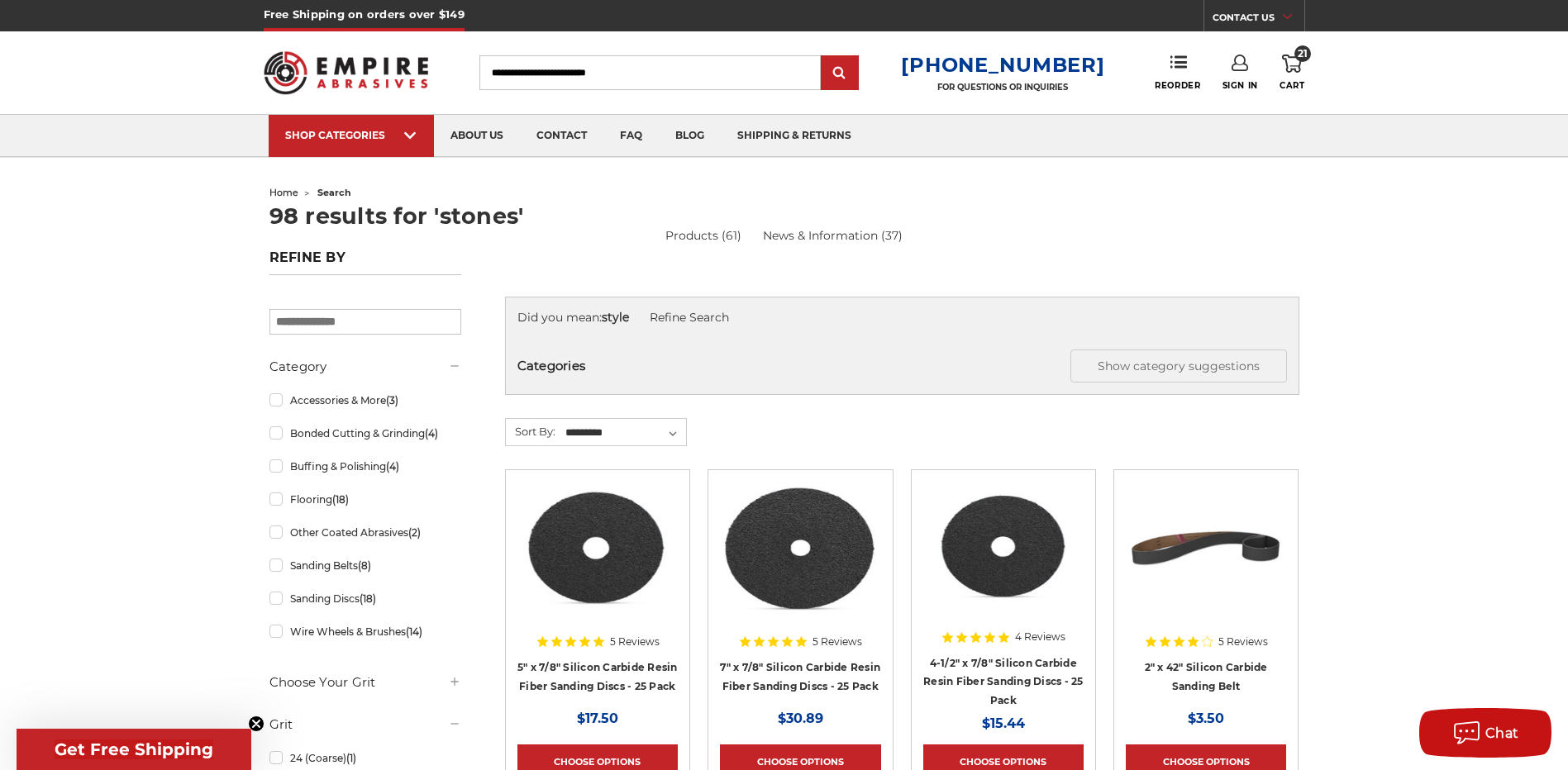
click at [681, 75] on input "Search" at bounding box center [650, 72] width 341 height 35
type input "**********"
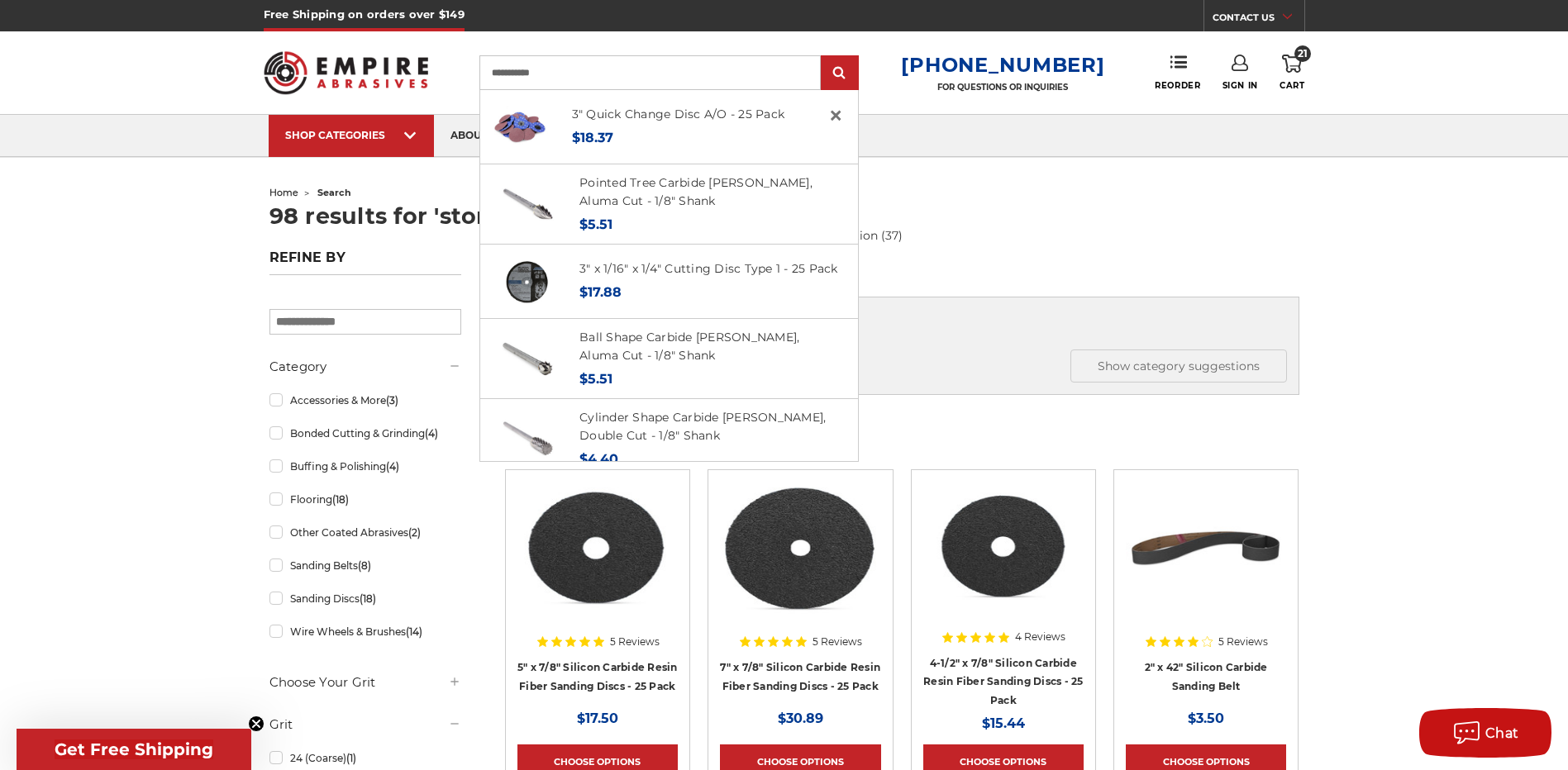
click at [579, 81] on input "**********" at bounding box center [650, 72] width 341 height 35
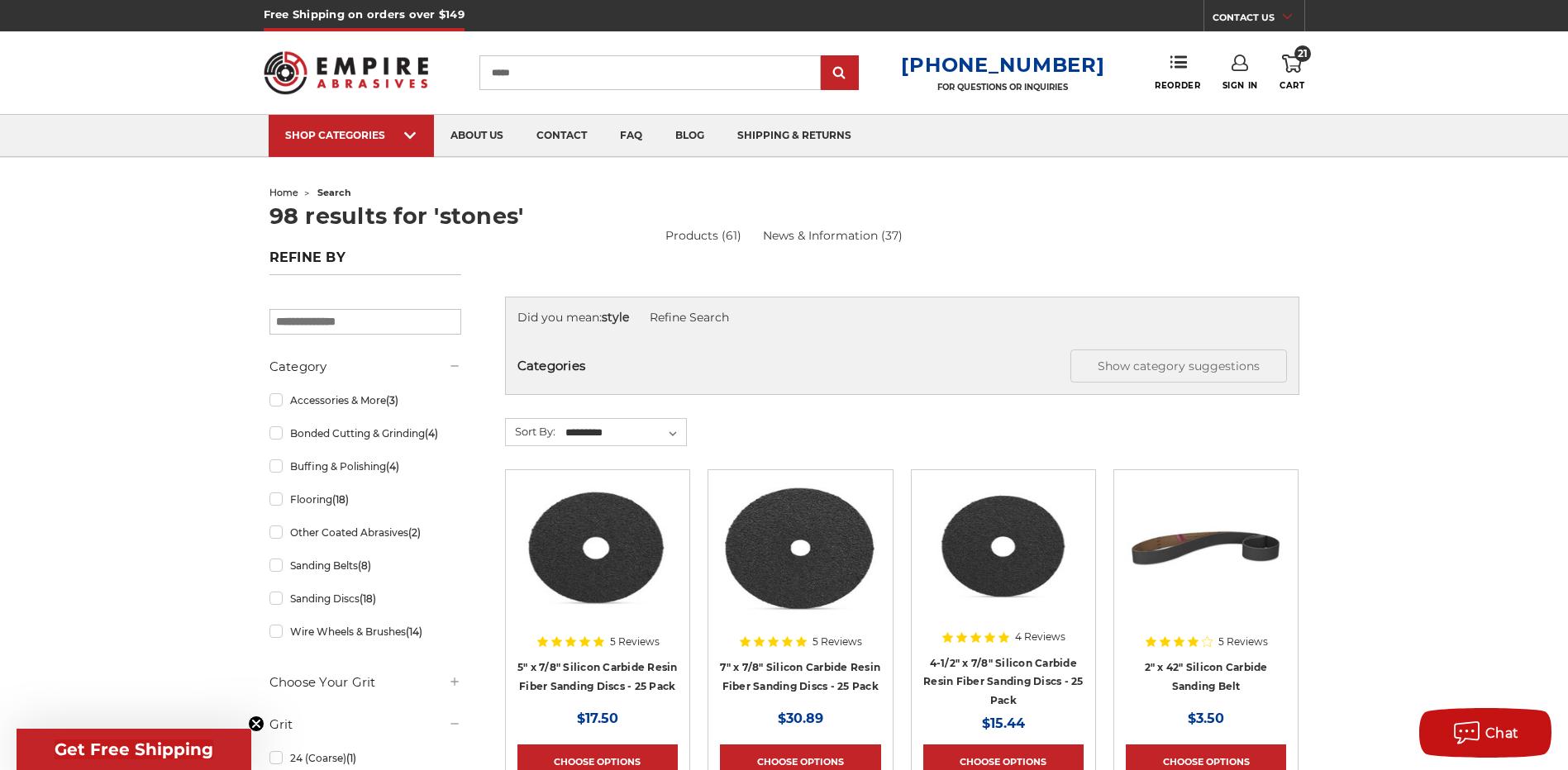
type input "*****"
click at [823, 57] on input "submit" at bounding box center [839, 73] width 33 height 33
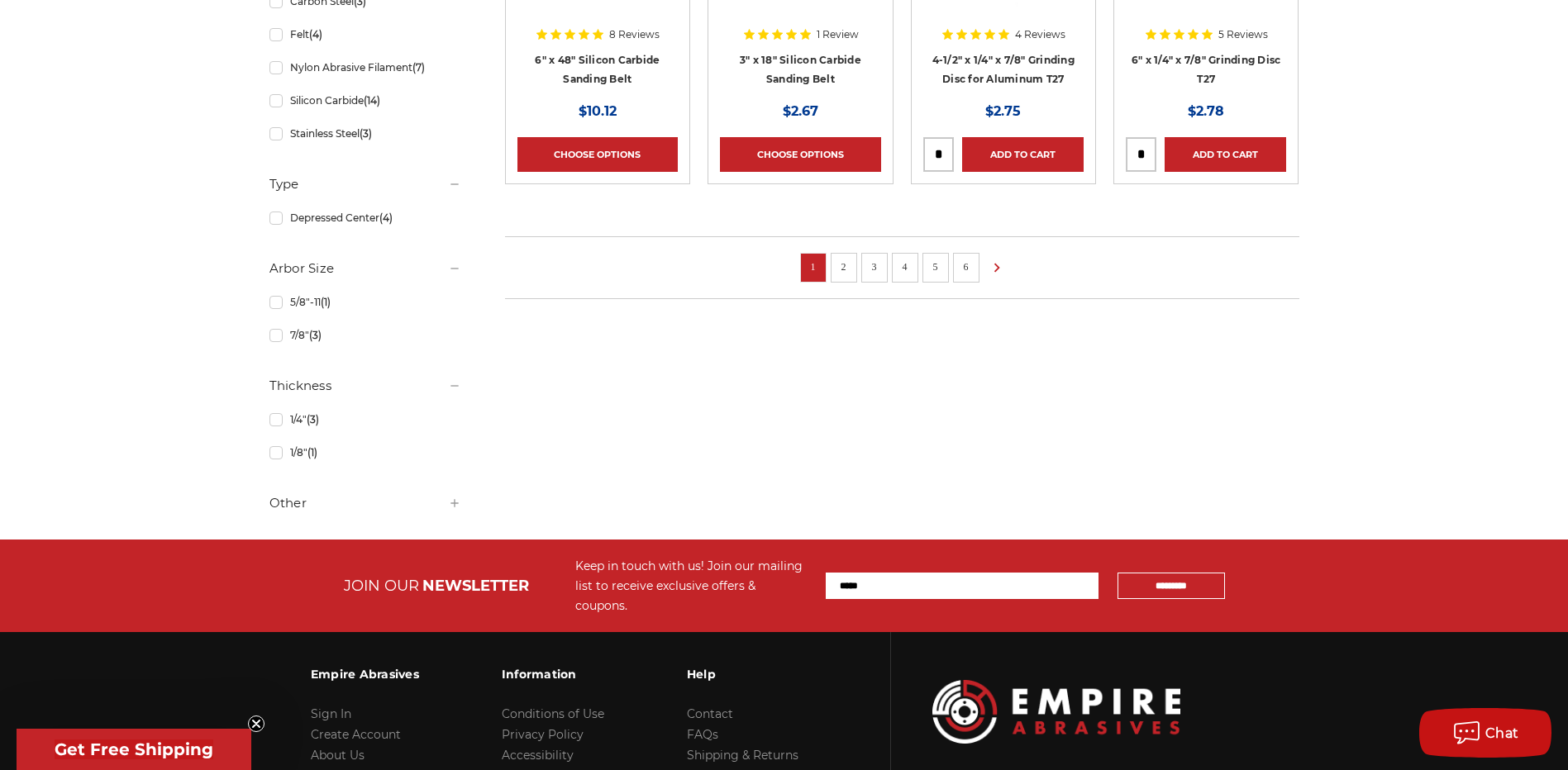
scroll to position [1323, 0]
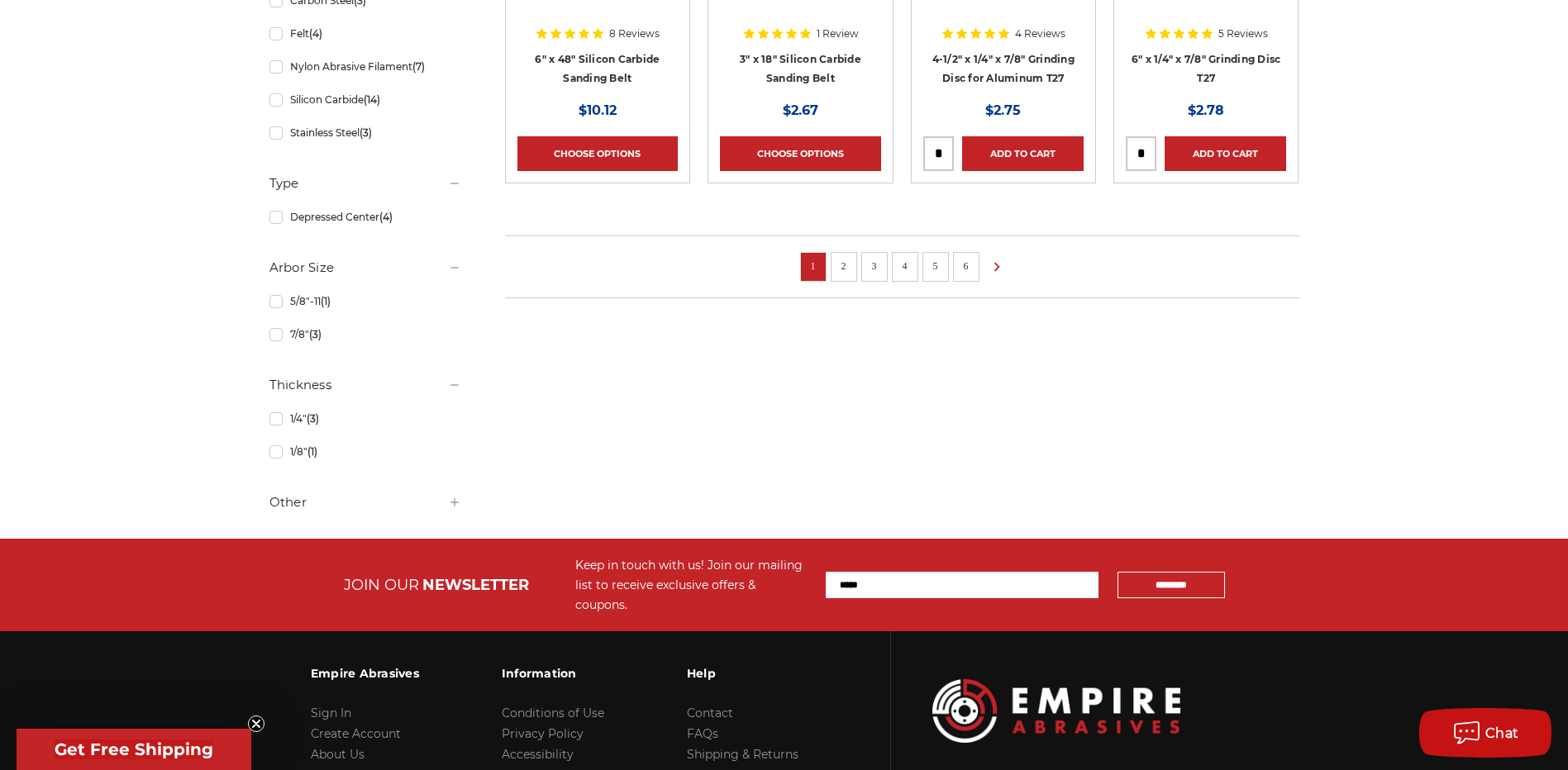
click at [847, 271] on link "2" at bounding box center [844, 265] width 17 height 18
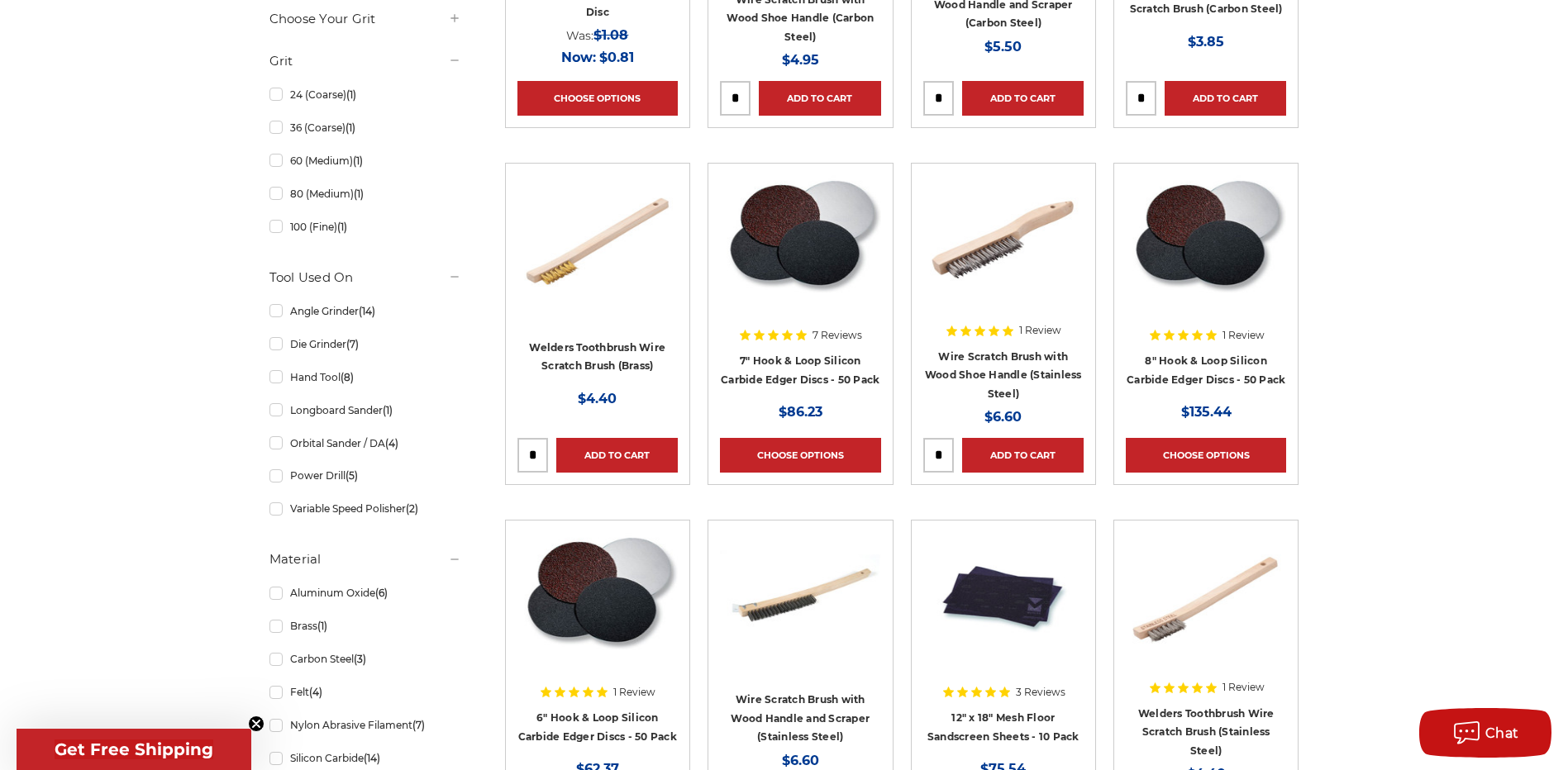
scroll to position [1157, 0]
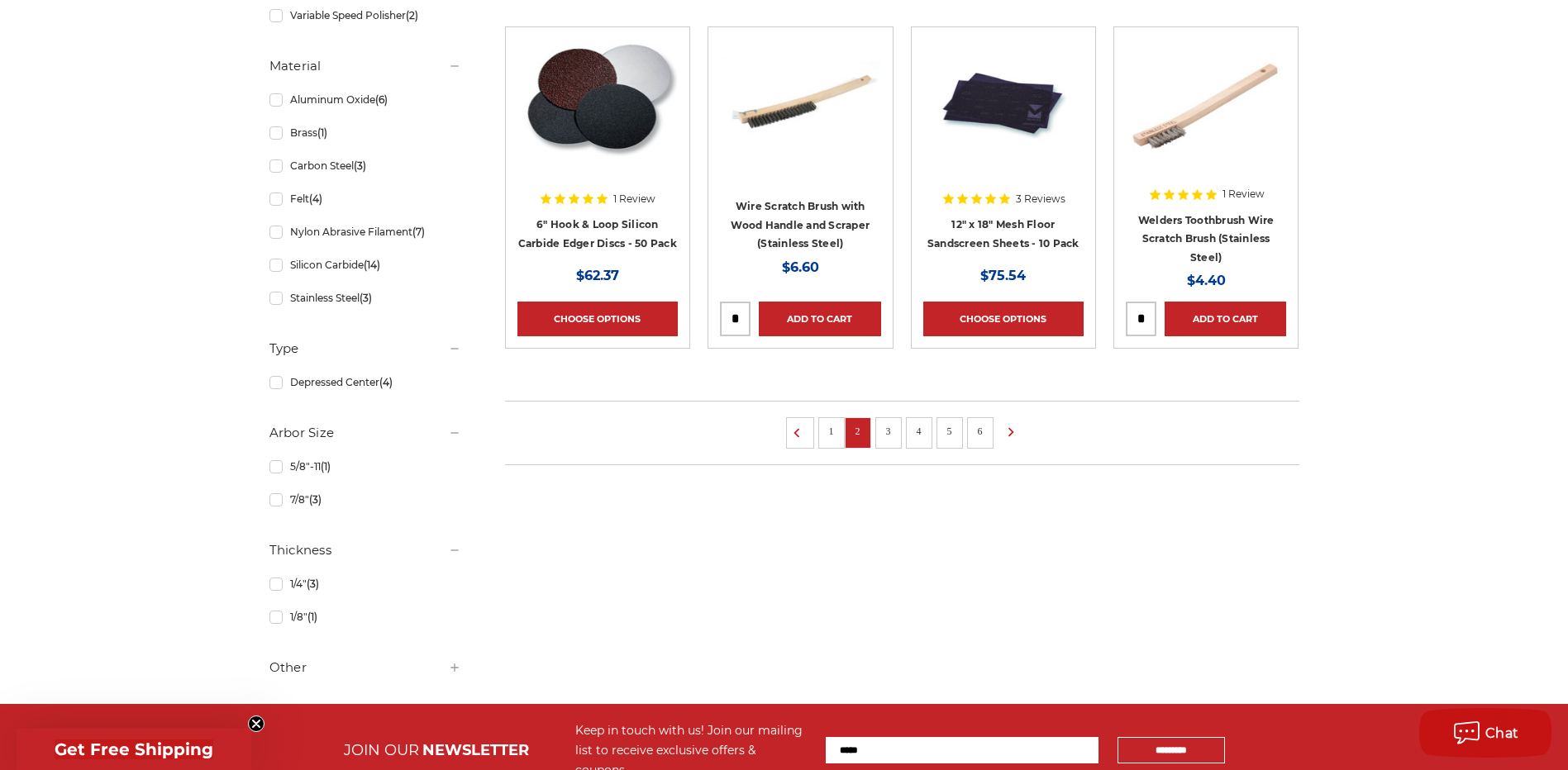
click at [882, 438] on li "3" at bounding box center [888, 434] width 26 height 32
click at [890, 438] on li "3" at bounding box center [888, 434] width 26 height 32
click at [895, 435] on link "3" at bounding box center [889, 431] width 17 height 18
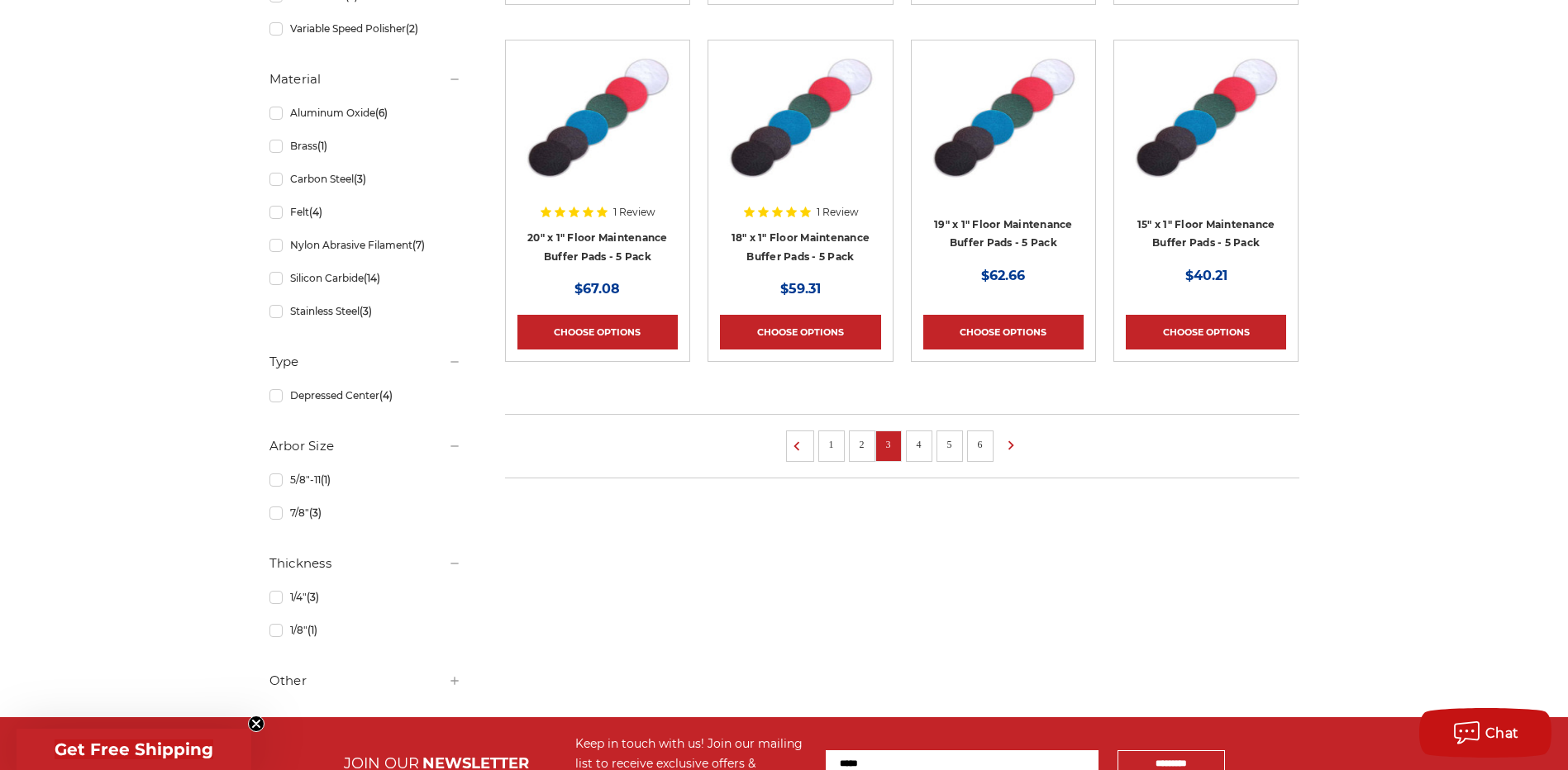
scroll to position [1157, 0]
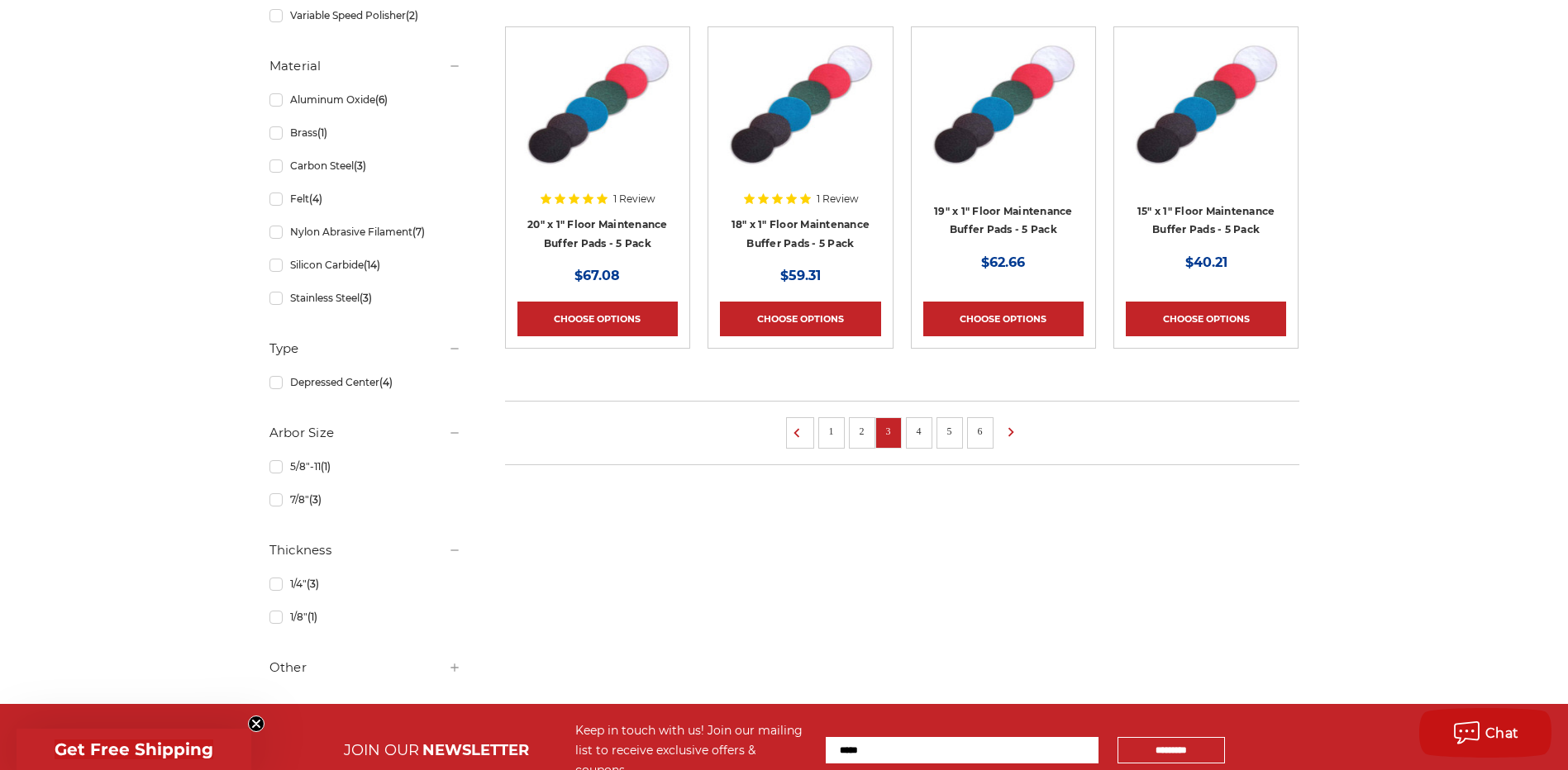
click at [920, 430] on link "4" at bounding box center [919, 431] width 17 height 18
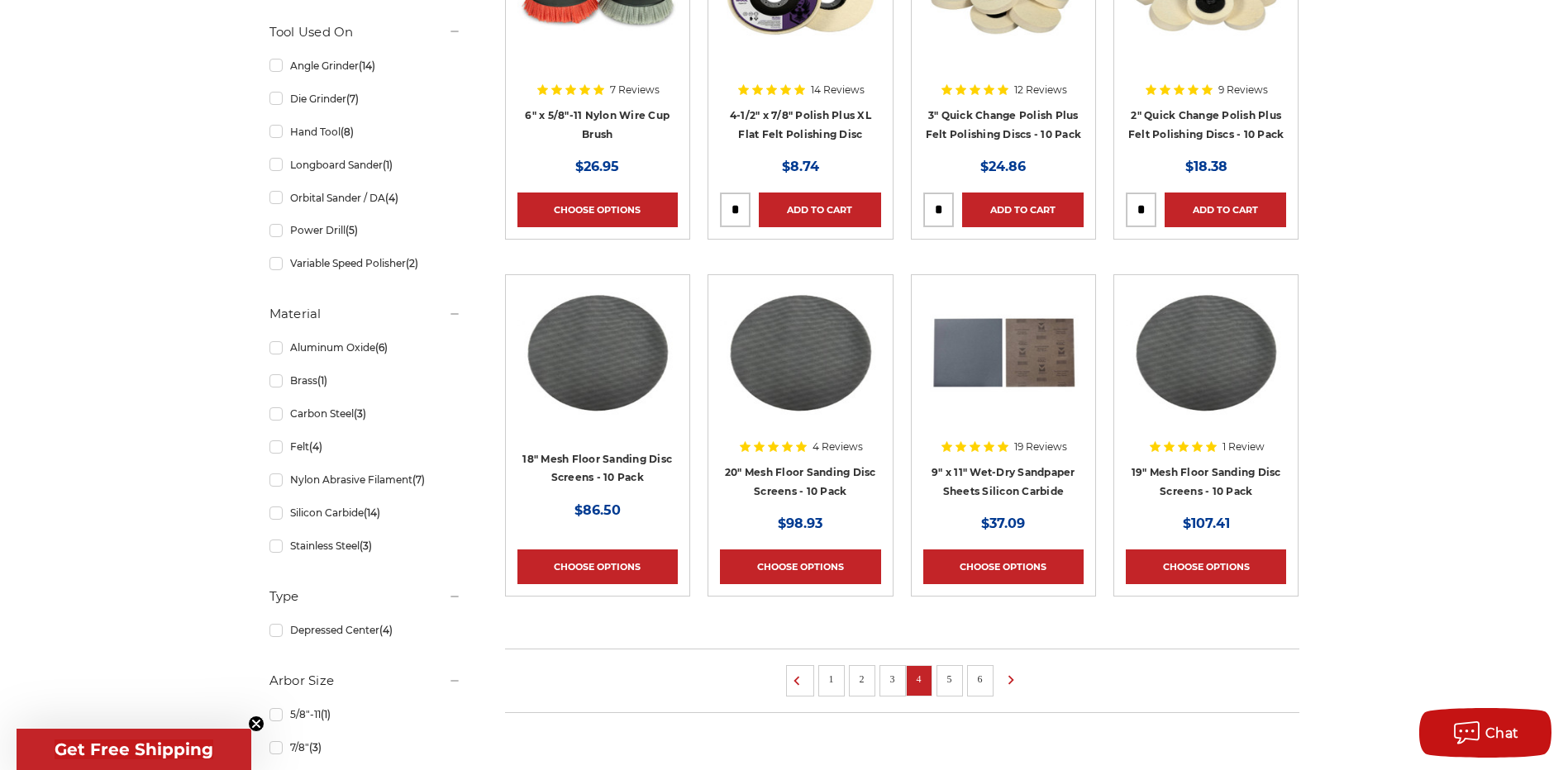
scroll to position [1157, 0]
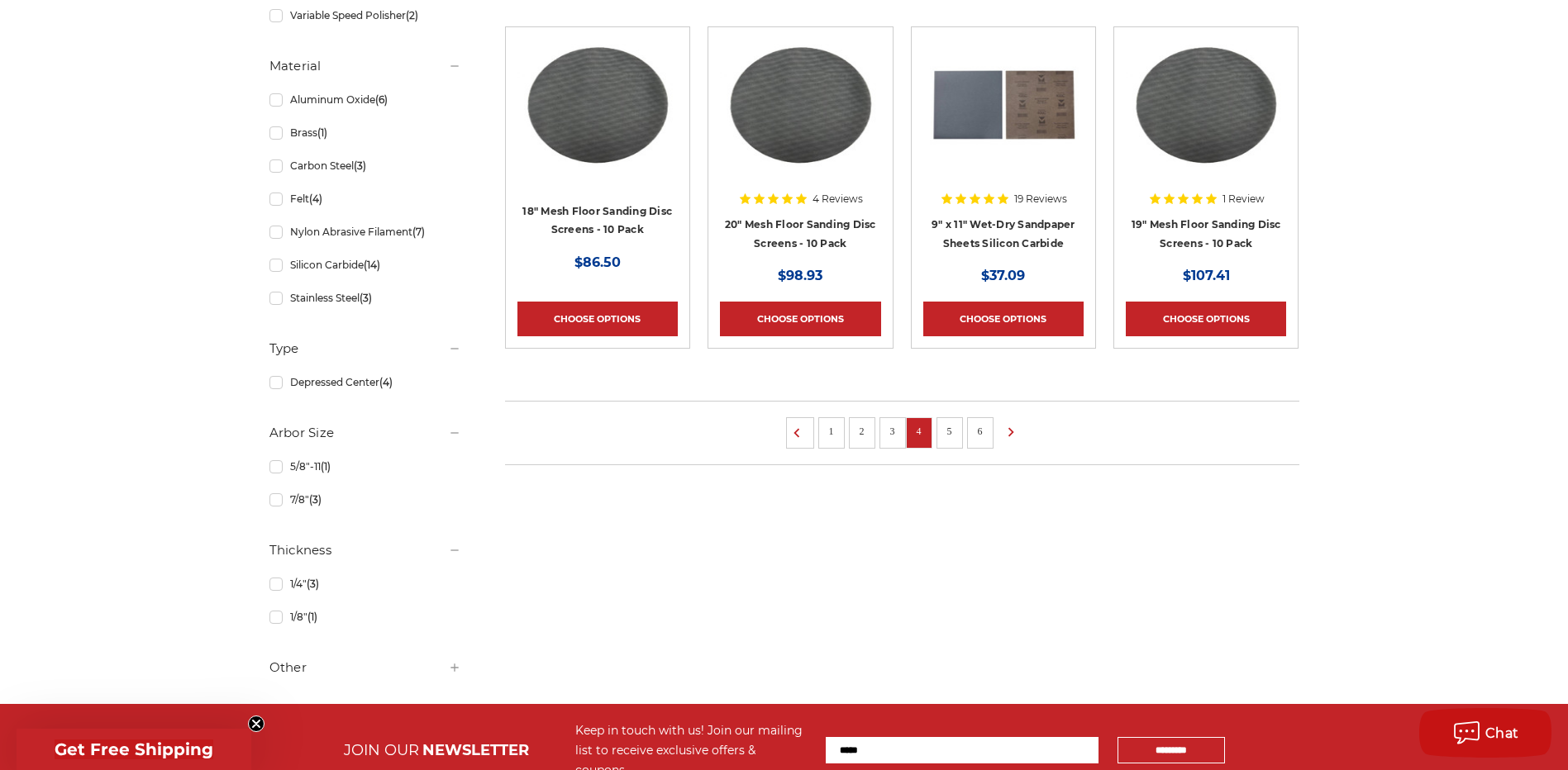
click at [954, 427] on link "5" at bounding box center [950, 431] width 17 height 18
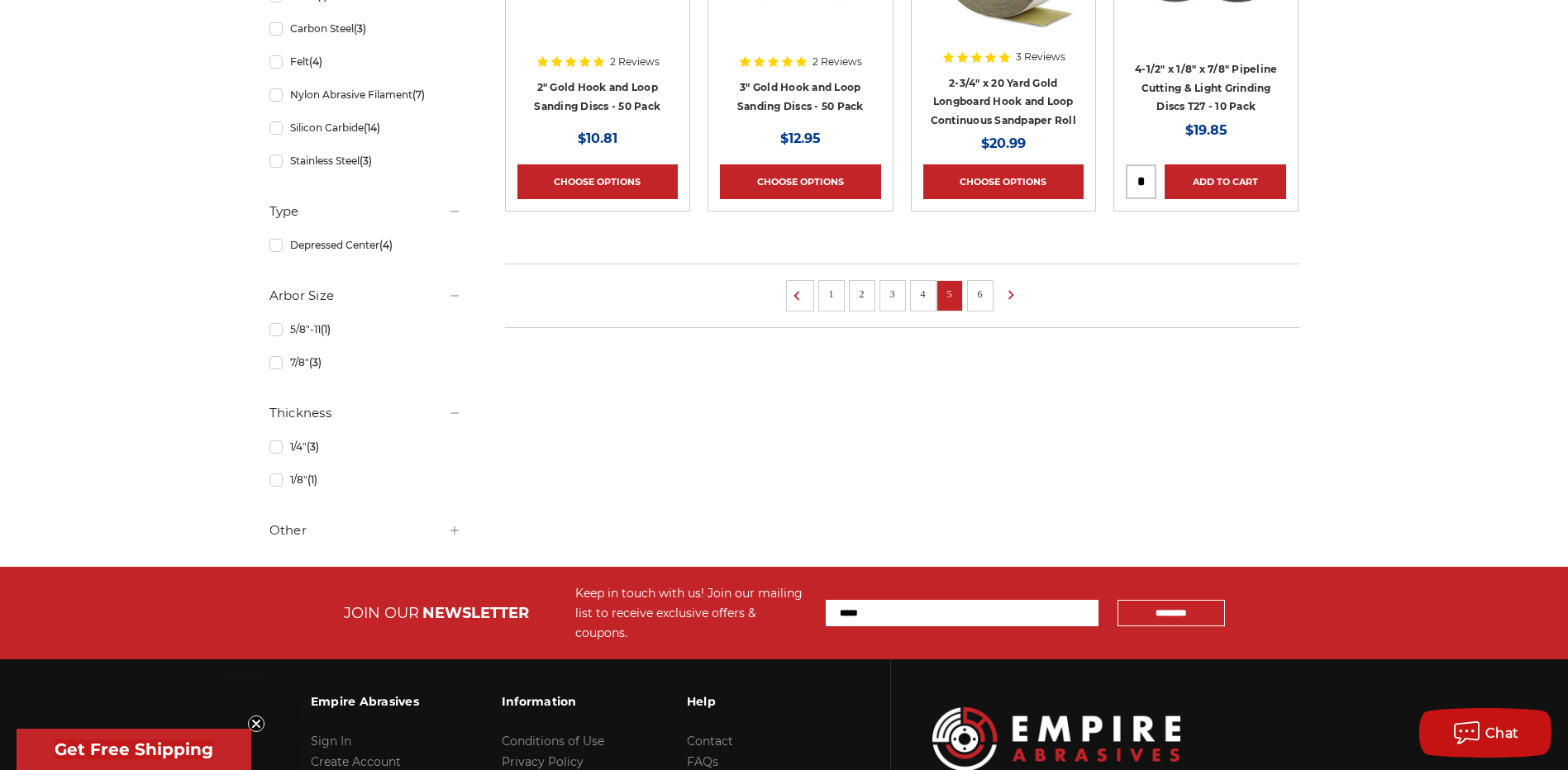
scroll to position [1323, 0]
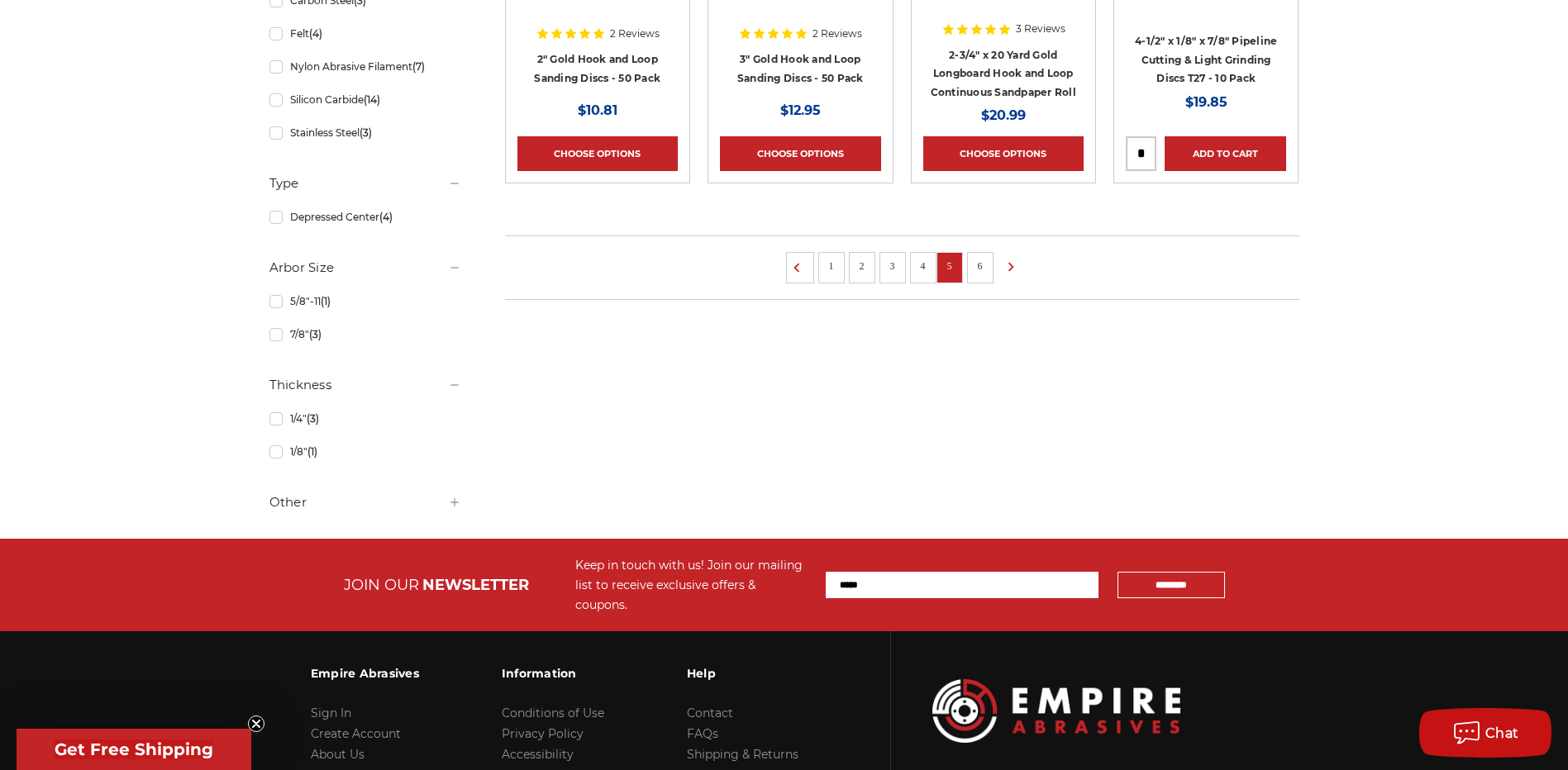
click at [979, 270] on link "6" at bounding box center [981, 265] width 17 height 18
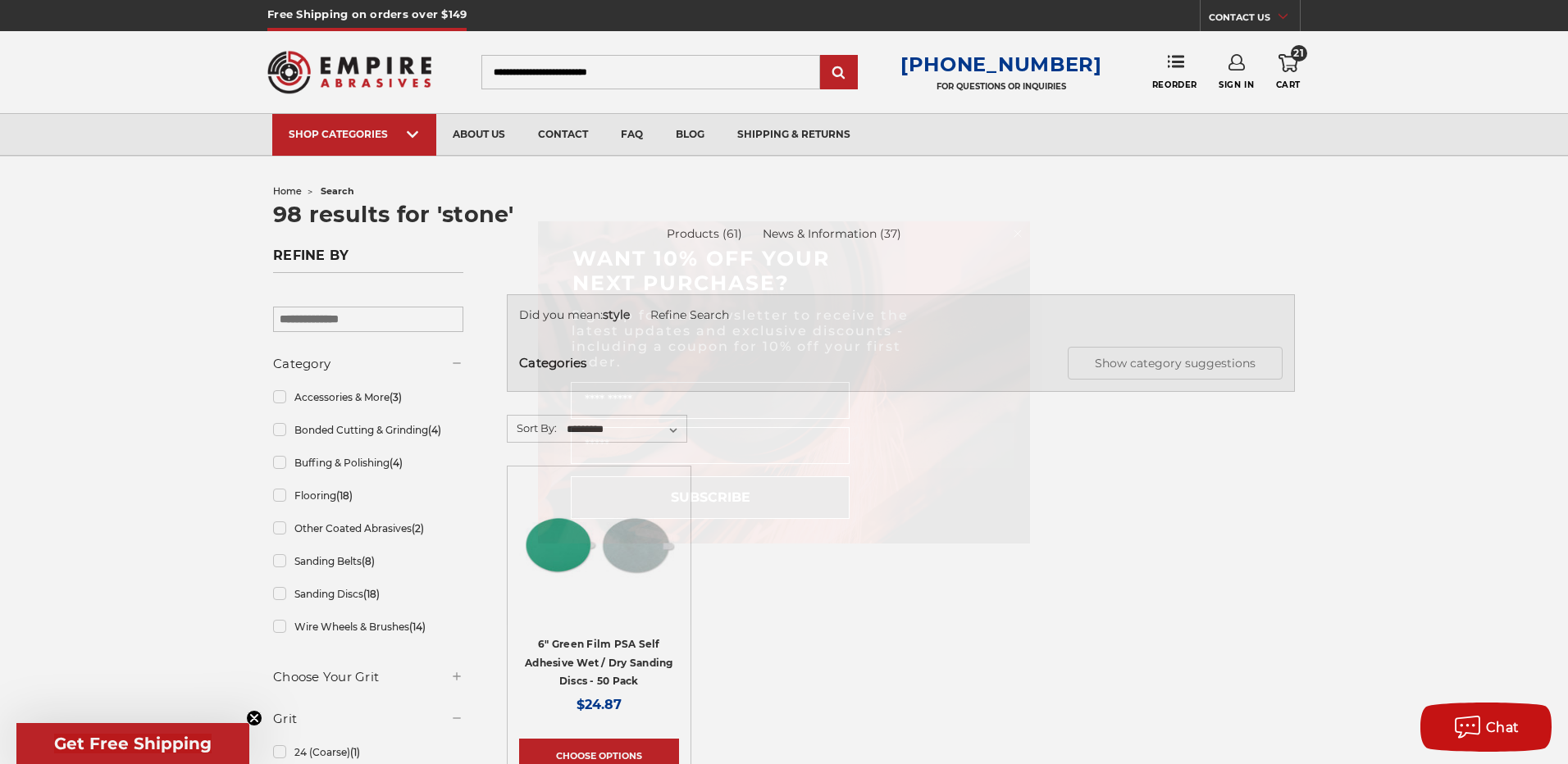
click at [1018, 232] on circle "Close dialog" at bounding box center [1018, 233] width 16 height 16
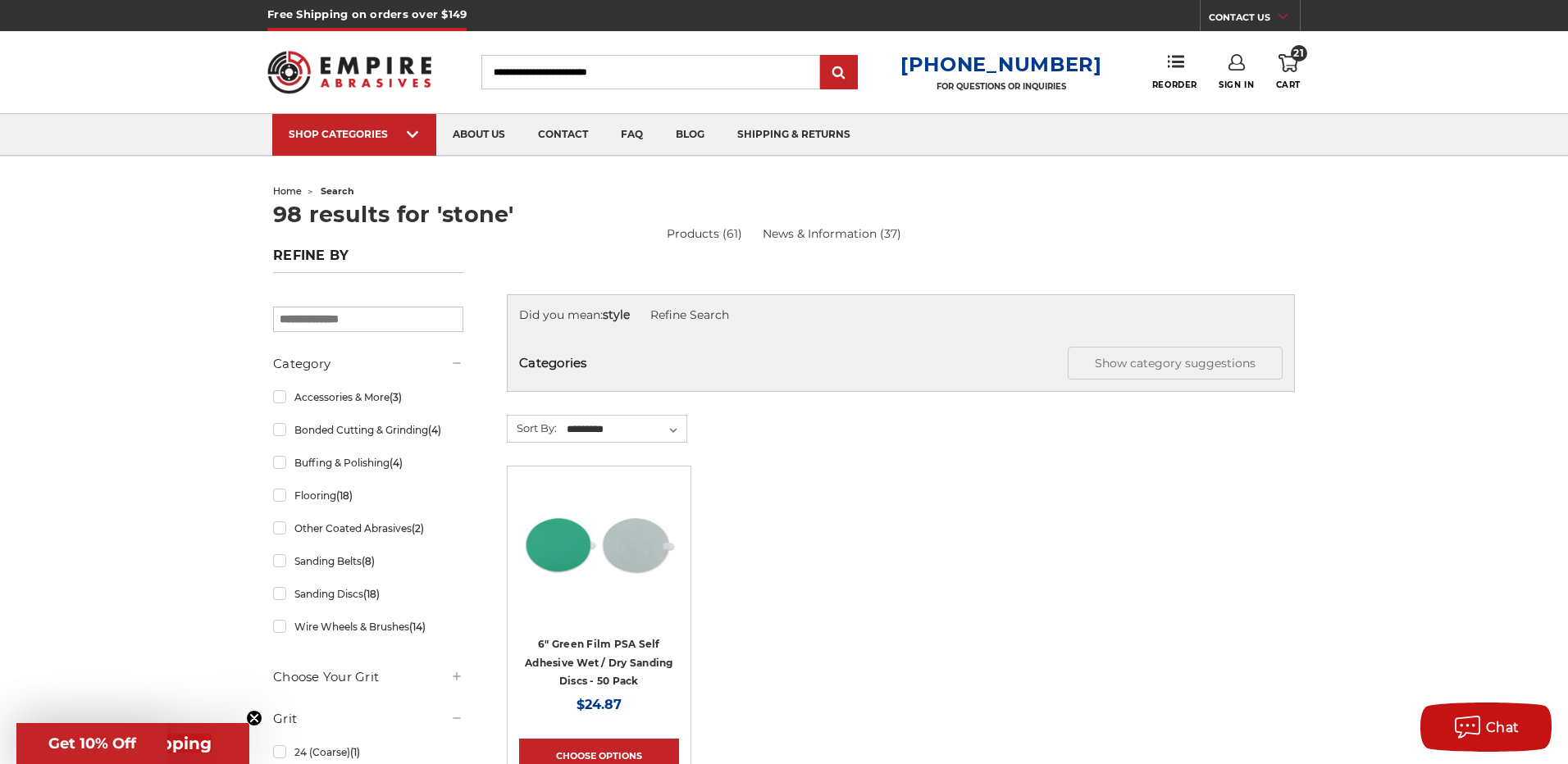
click at [665, 78] on input "Search" at bounding box center [645, 72] width 338 height 34
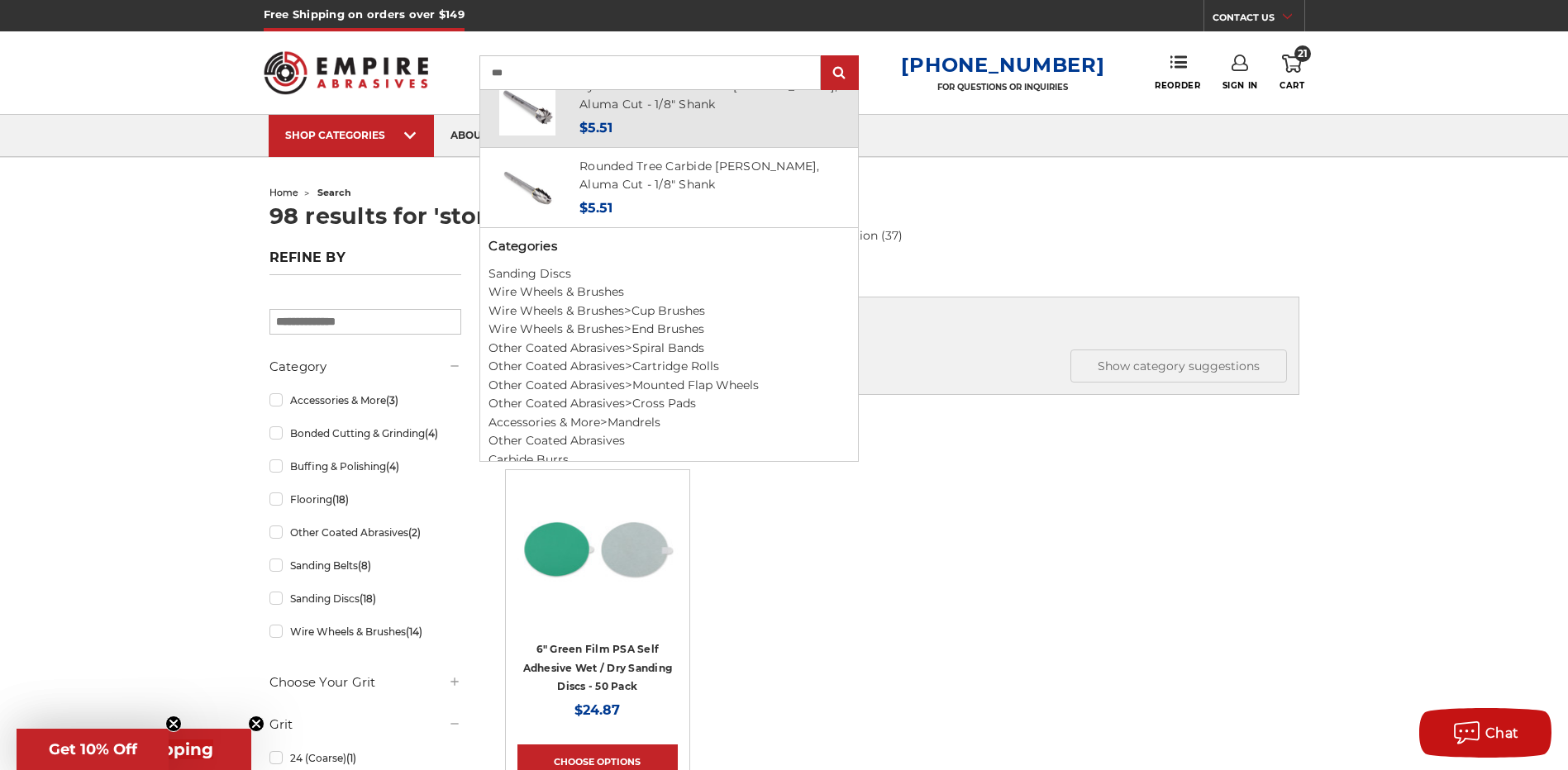
scroll to position [856, 0]
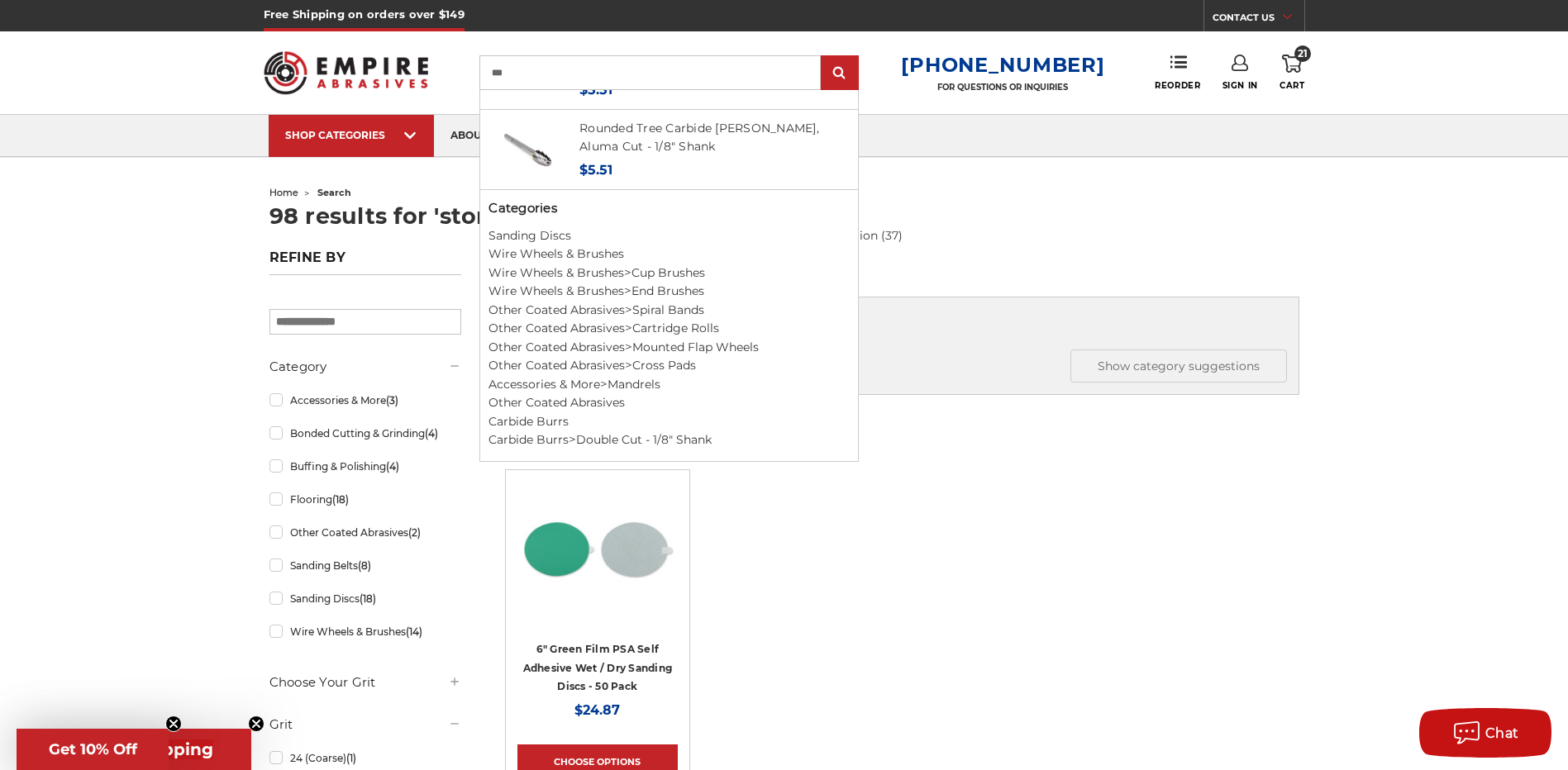
click at [935, 618] on ul "6" Green Film PSA Self Adhesive Wet / Dry Sanding Discs - 50 Pack MSRP: Was: No…" at bounding box center [901, 647] width 811 height 357
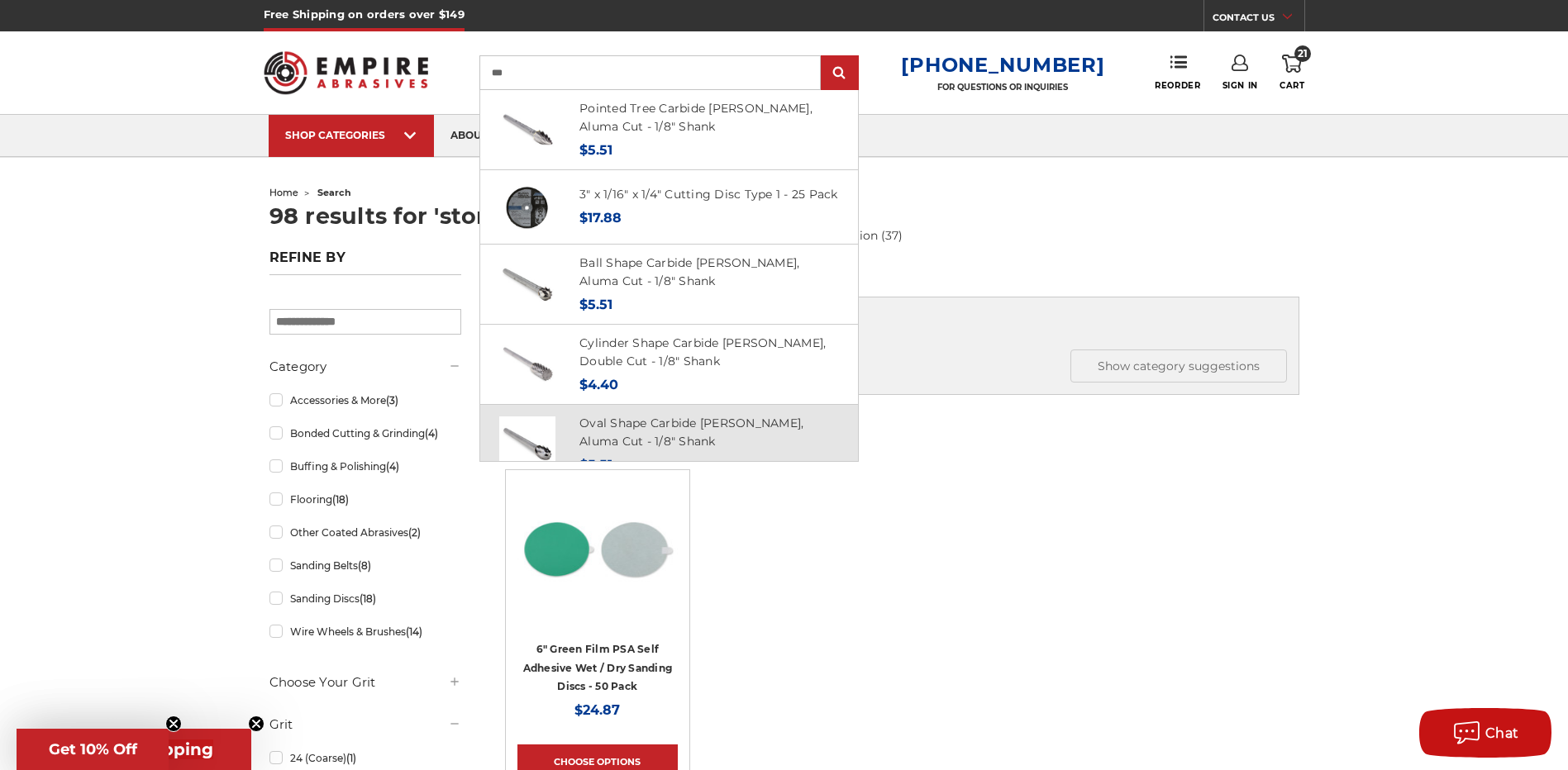
scroll to position [0, 0]
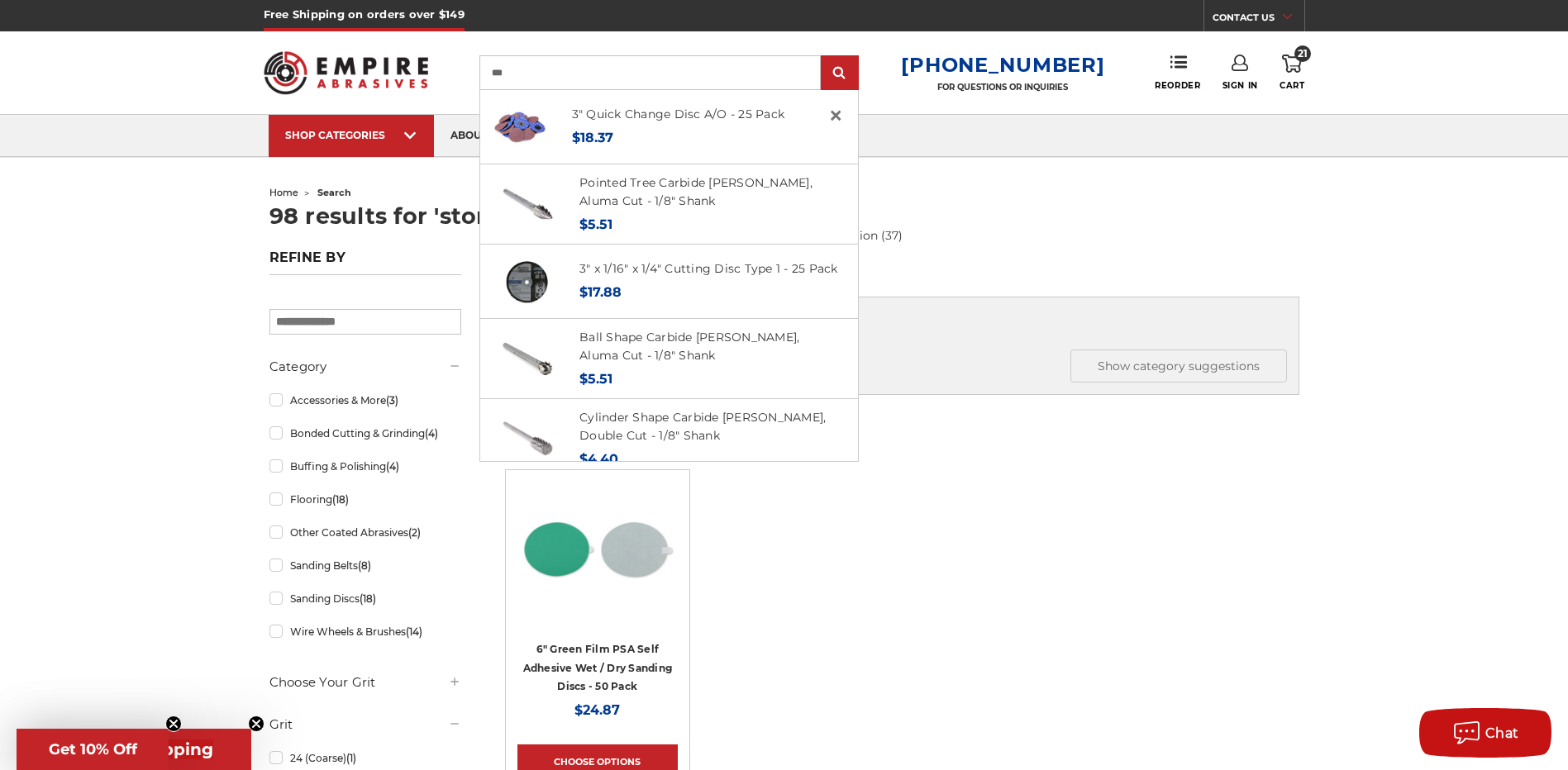
click at [1022, 190] on ul "home search" at bounding box center [784, 193] width 1029 height 24
click at [581, 76] on input "***" at bounding box center [650, 72] width 341 height 35
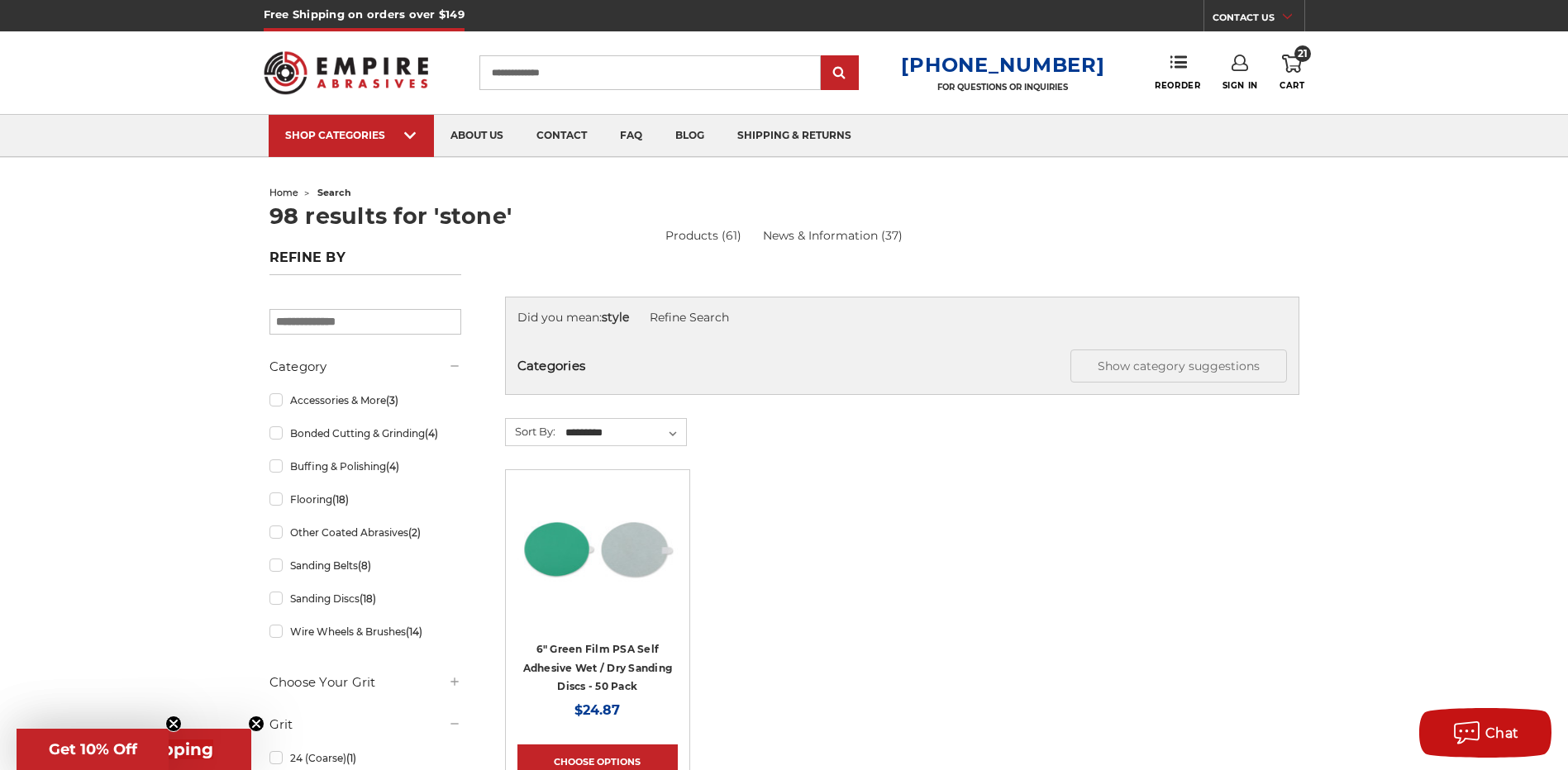
type input "**********"
click at [823, 57] on input "submit" at bounding box center [839, 73] width 33 height 33
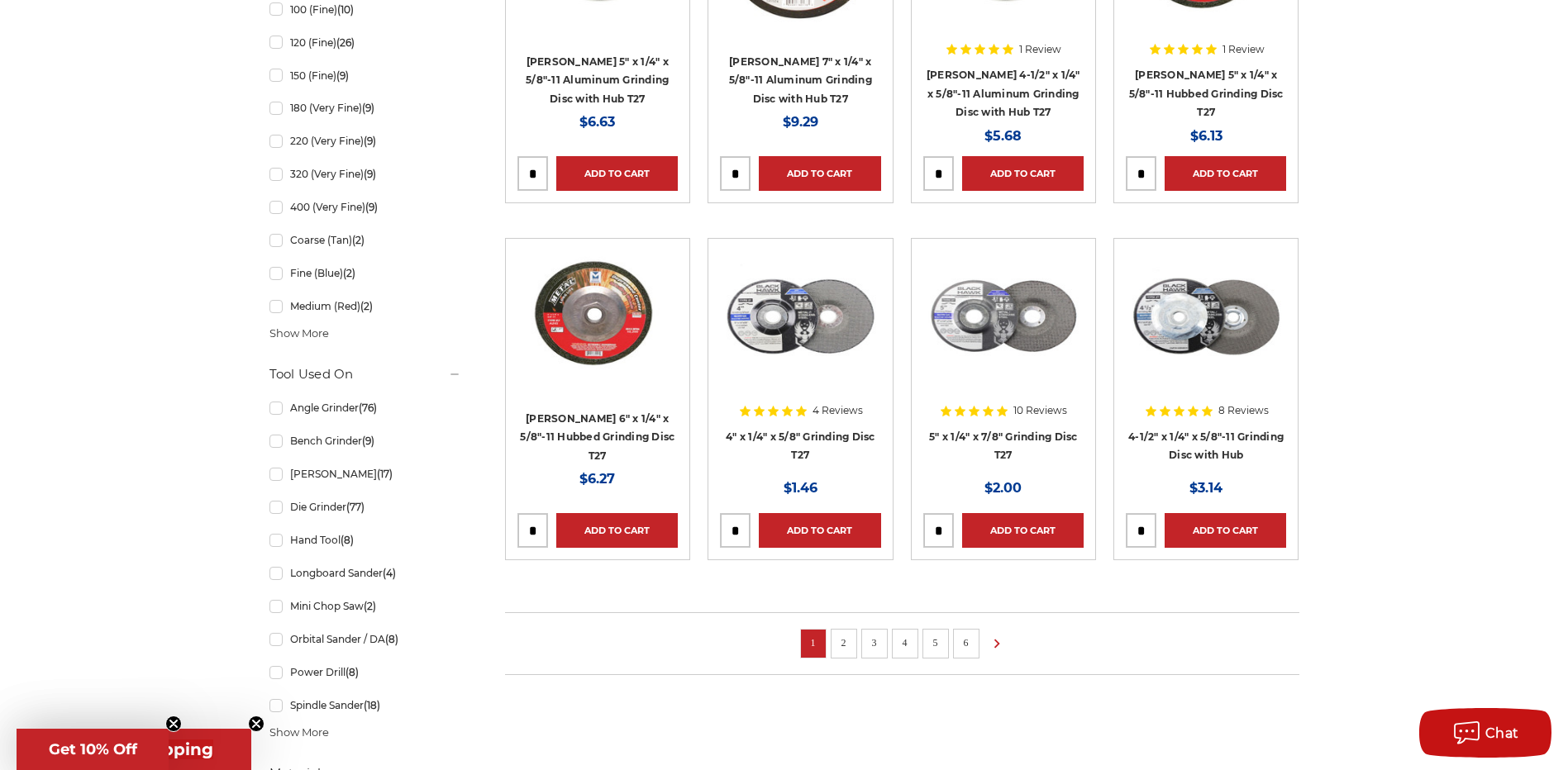
scroll to position [1323, 0]
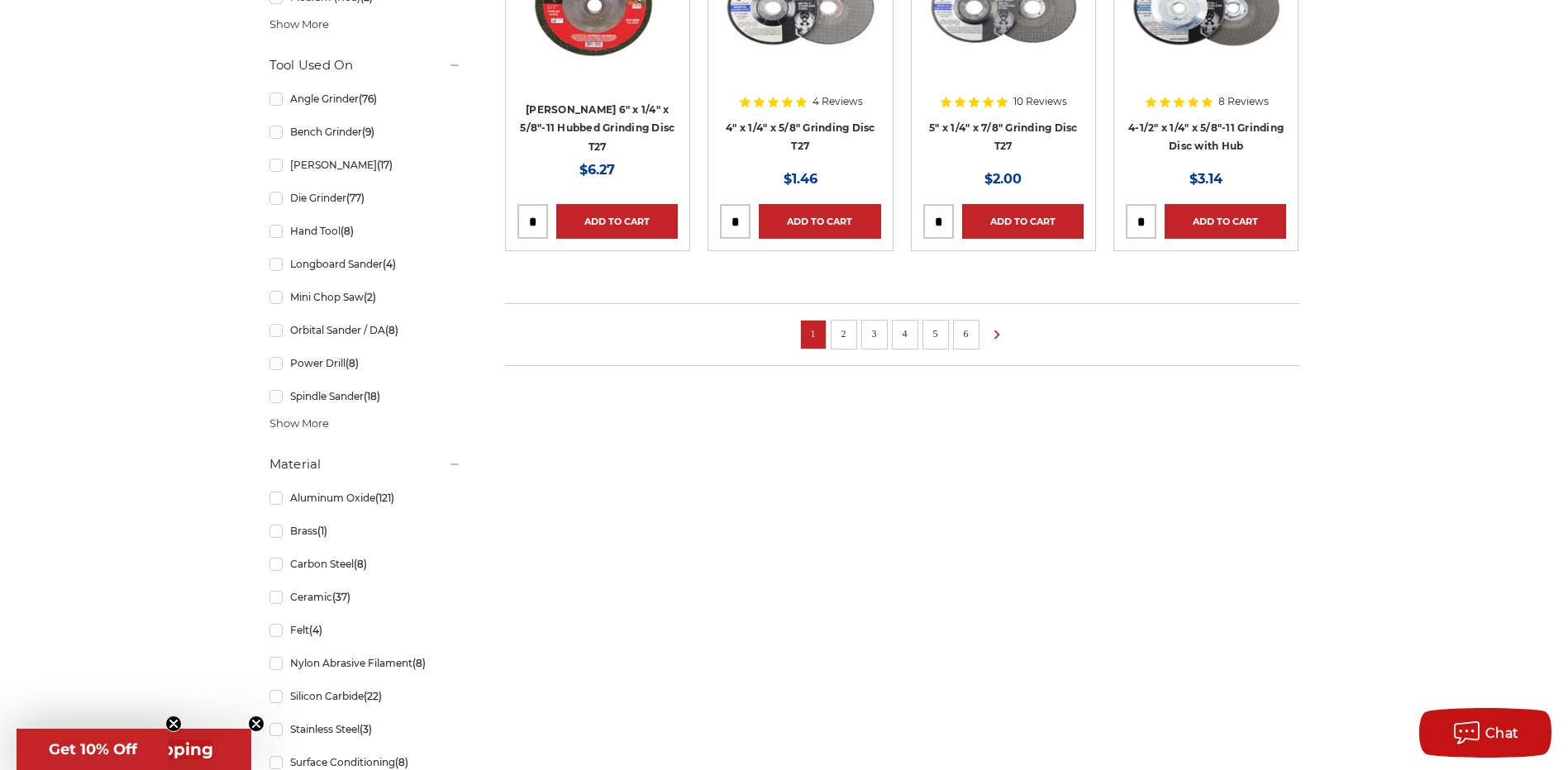
click at [852, 333] on li "2" at bounding box center [844, 334] width 26 height 30
click at [997, 333] on icon at bounding box center [996, 334] width 20 height 18
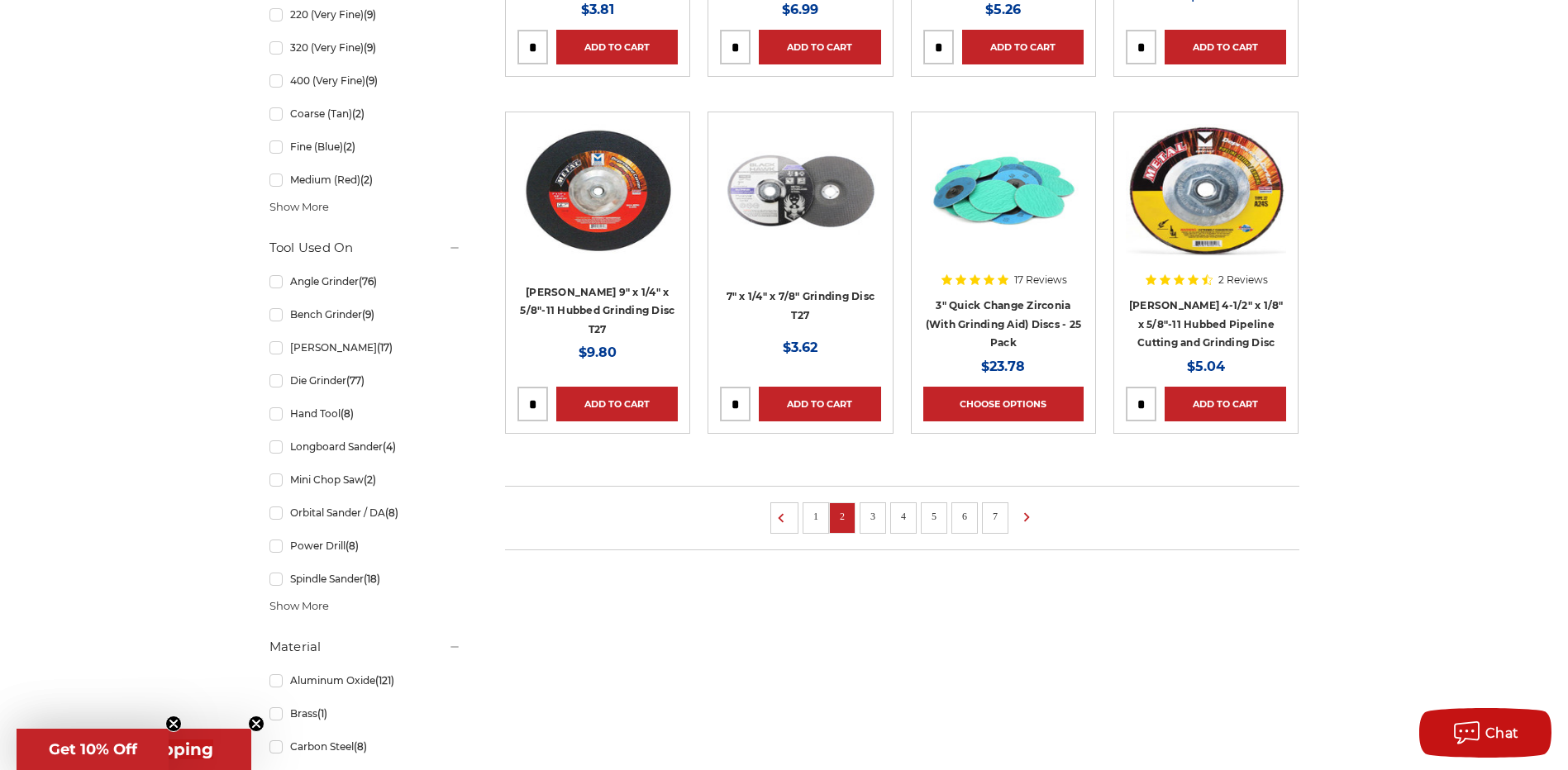
scroll to position [1157, 0]
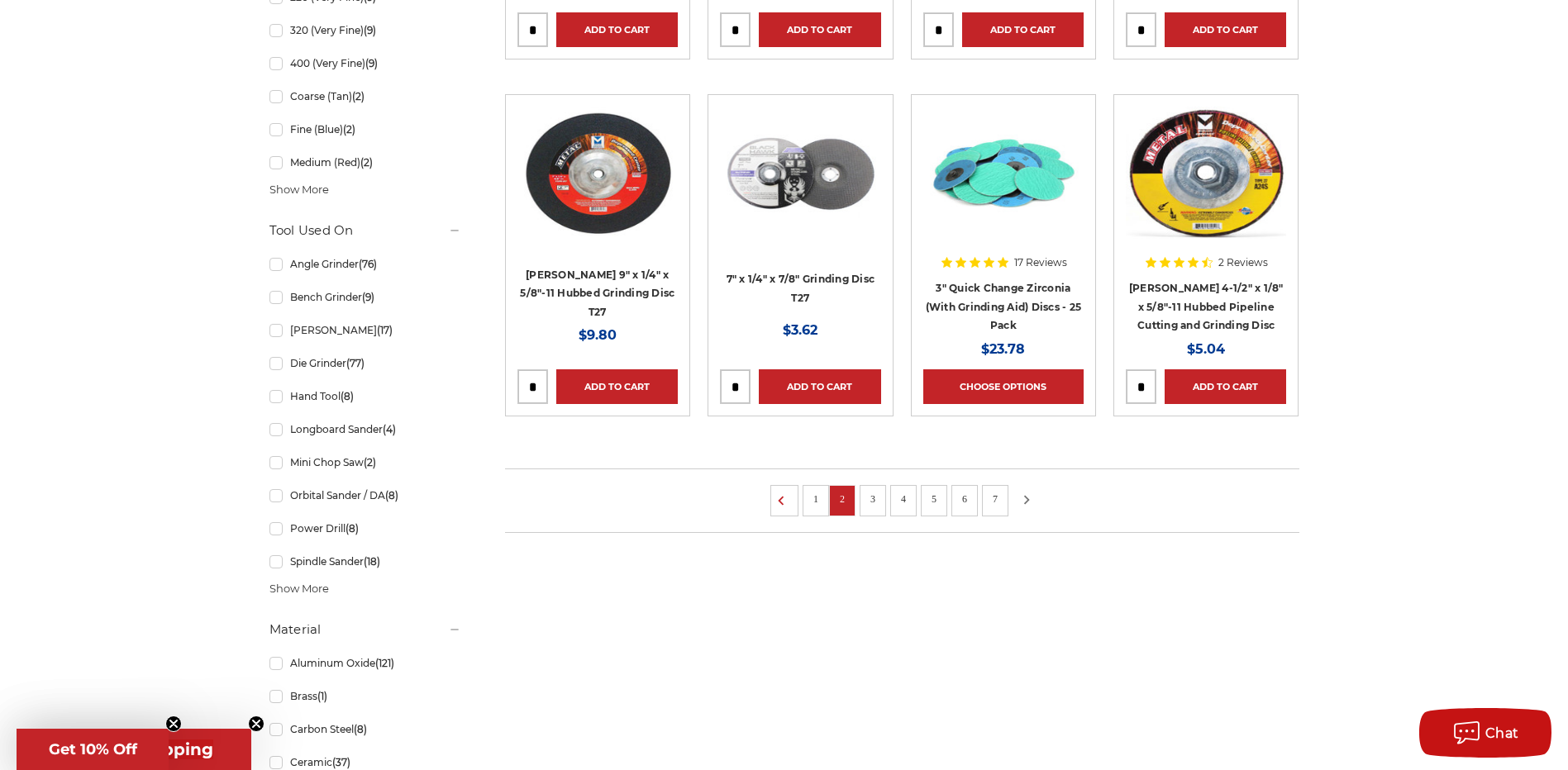
click at [1028, 503] on icon at bounding box center [1026, 499] width 20 height 18
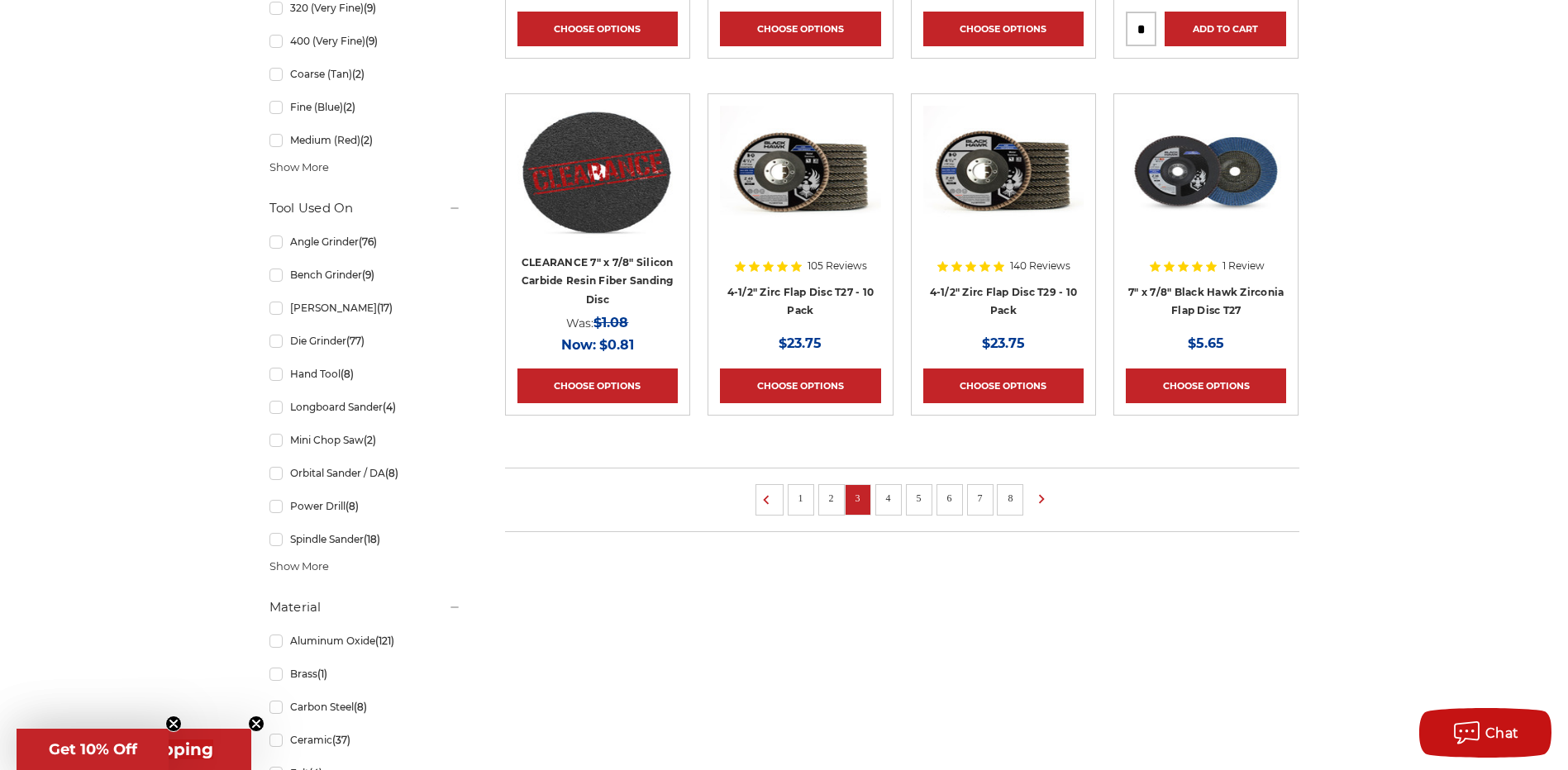
scroll to position [1157, 0]
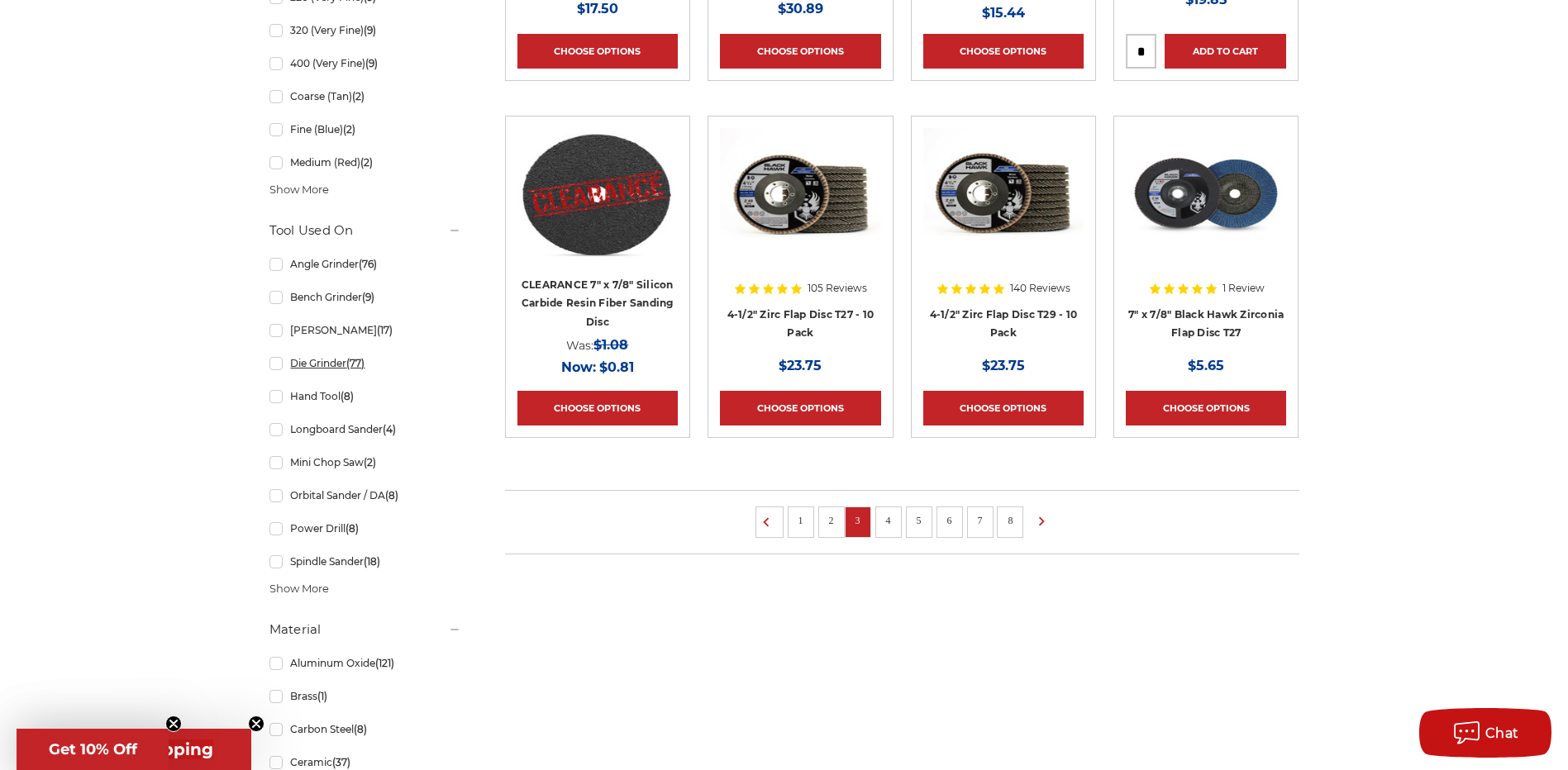
click at [270, 358] on link "Die Grinder (77)" at bounding box center [365, 363] width 192 height 29
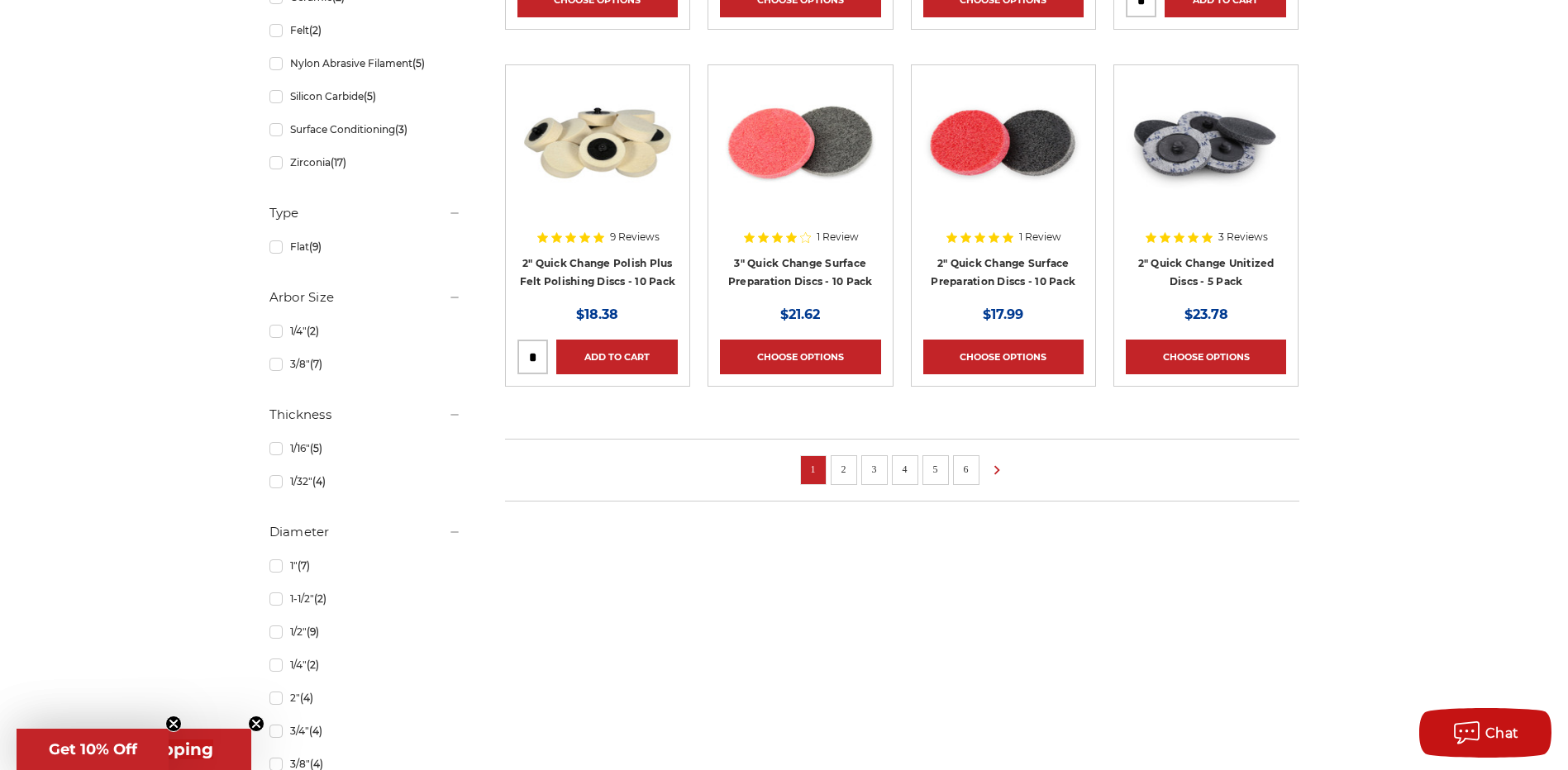
scroll to position [1239, 0]
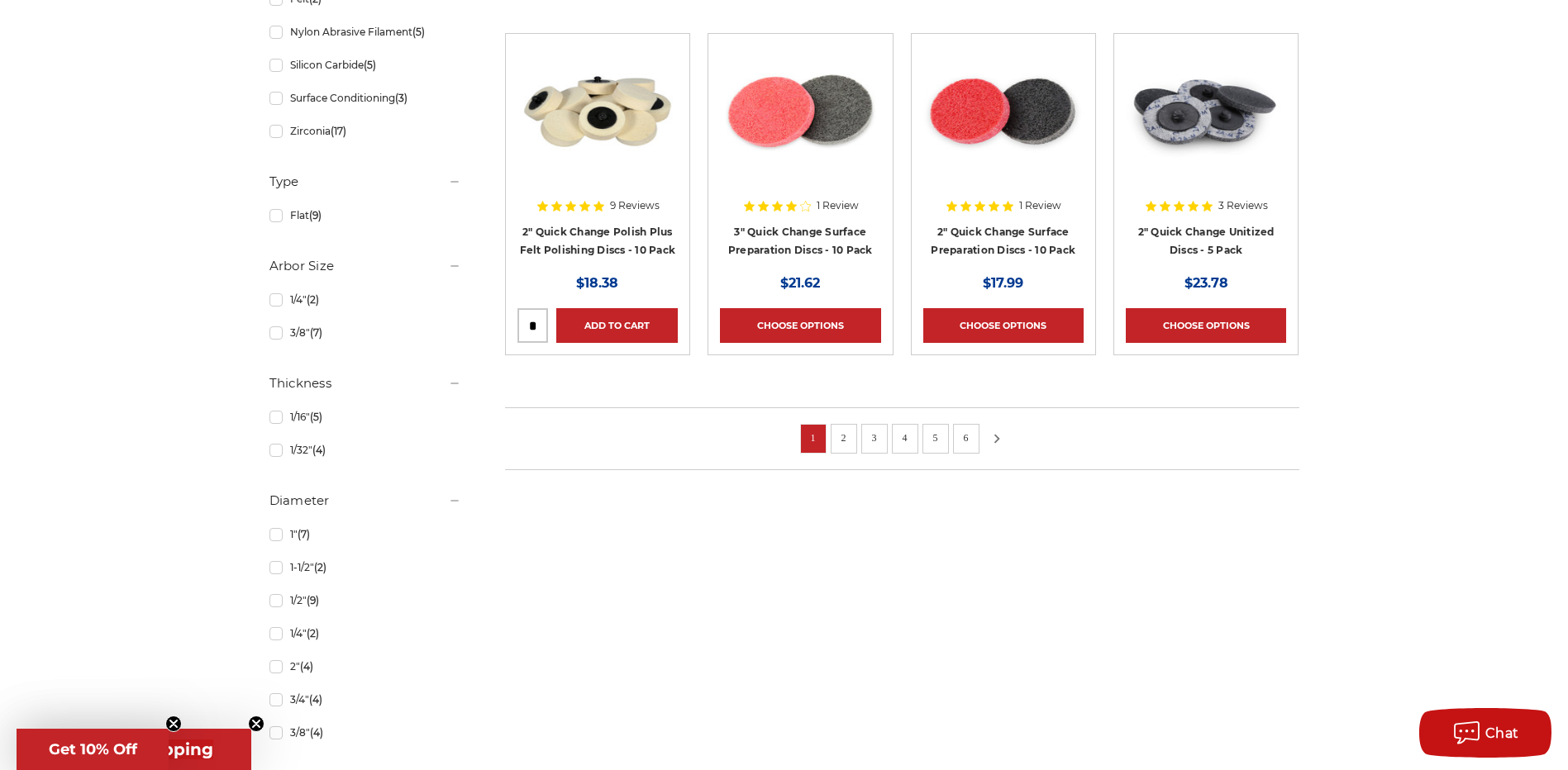
click at [1001, 442] on icon at bounding box center [996, 438] width 20 height 18
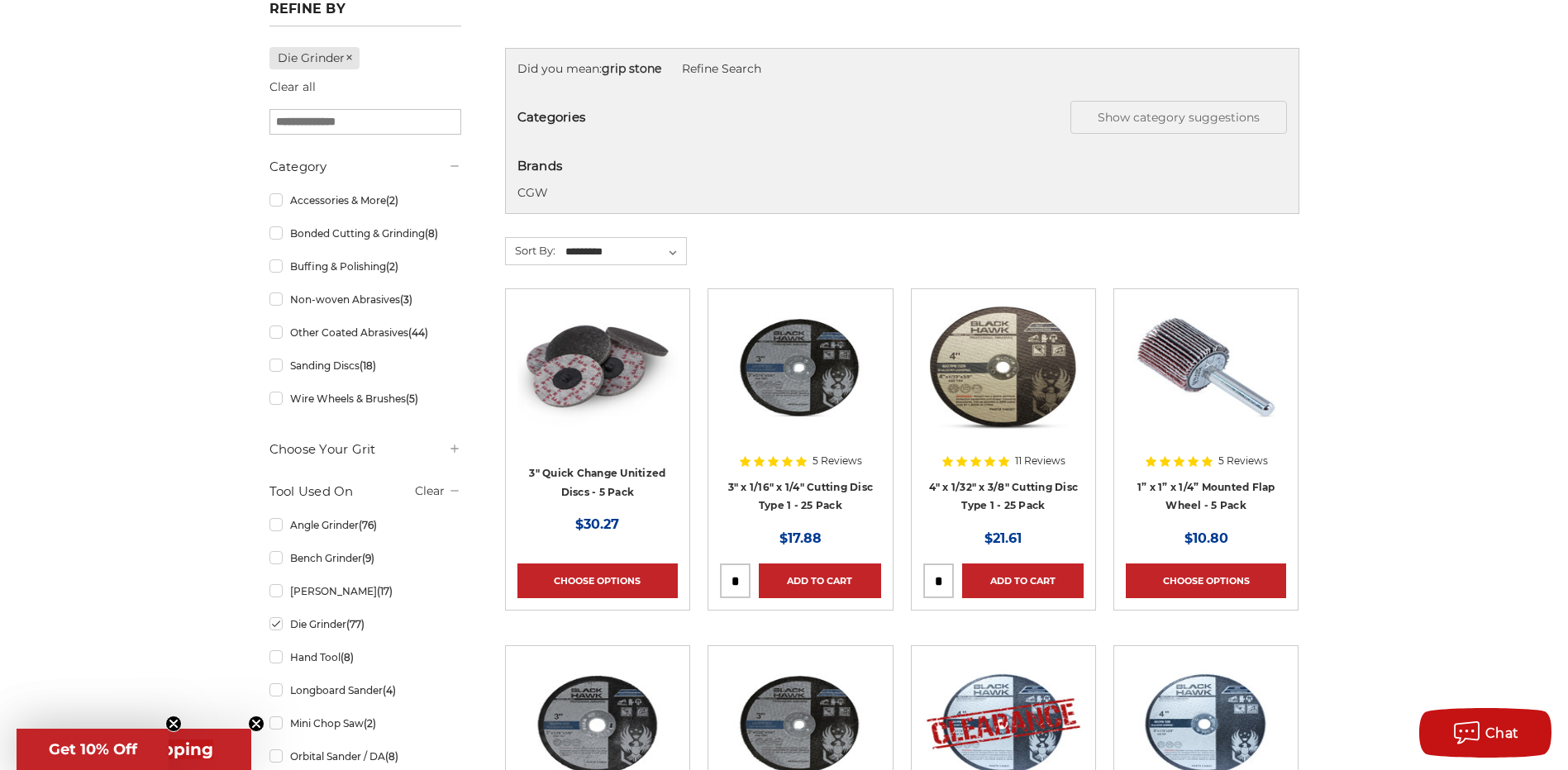
scroll to position [248, 0]
click at [273, 237] on link "Bonded Cutting & Grinding (8)" at bounding box center [365, 234] width 192 height 29
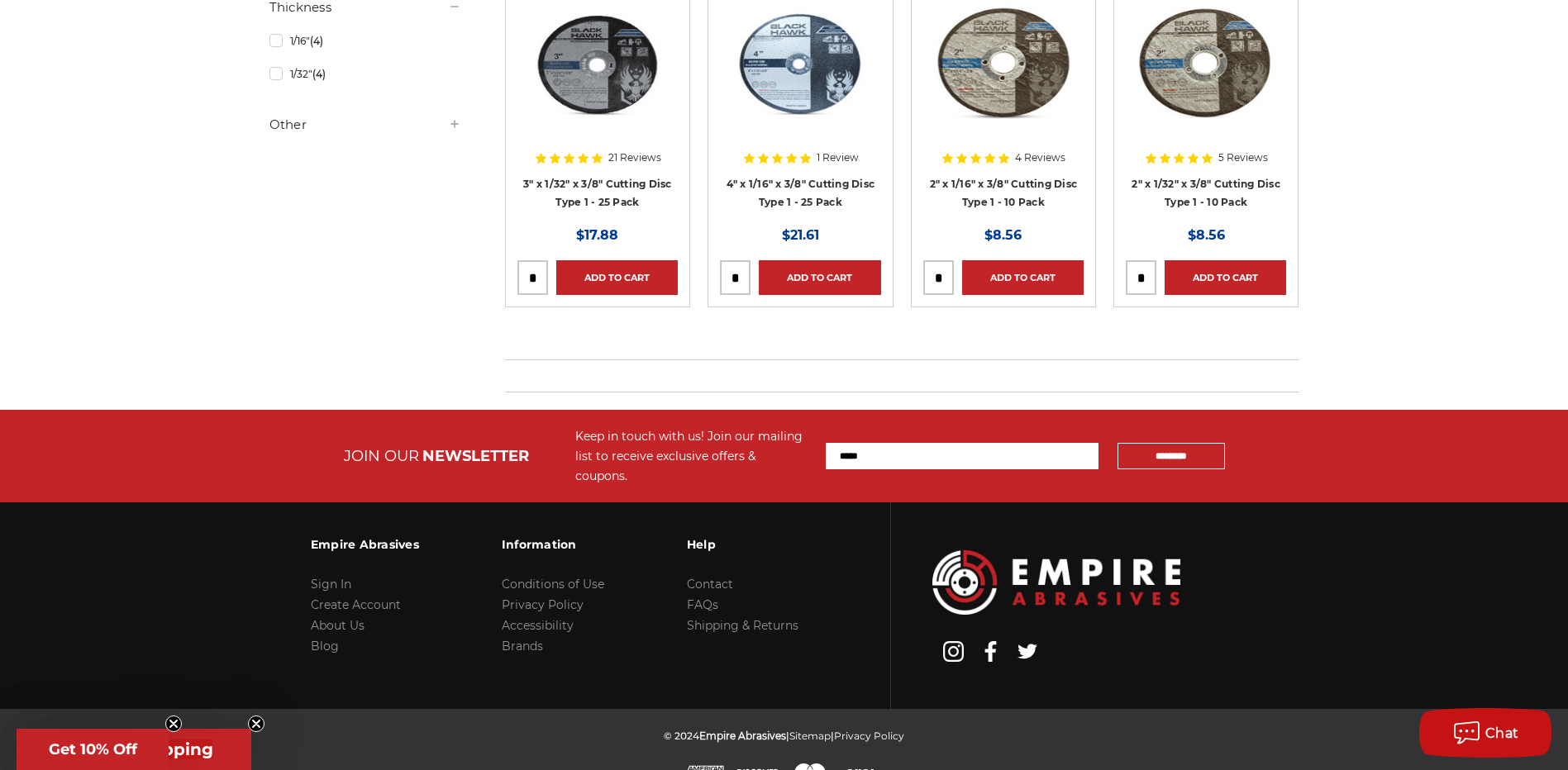
scroll to position [165, 0]
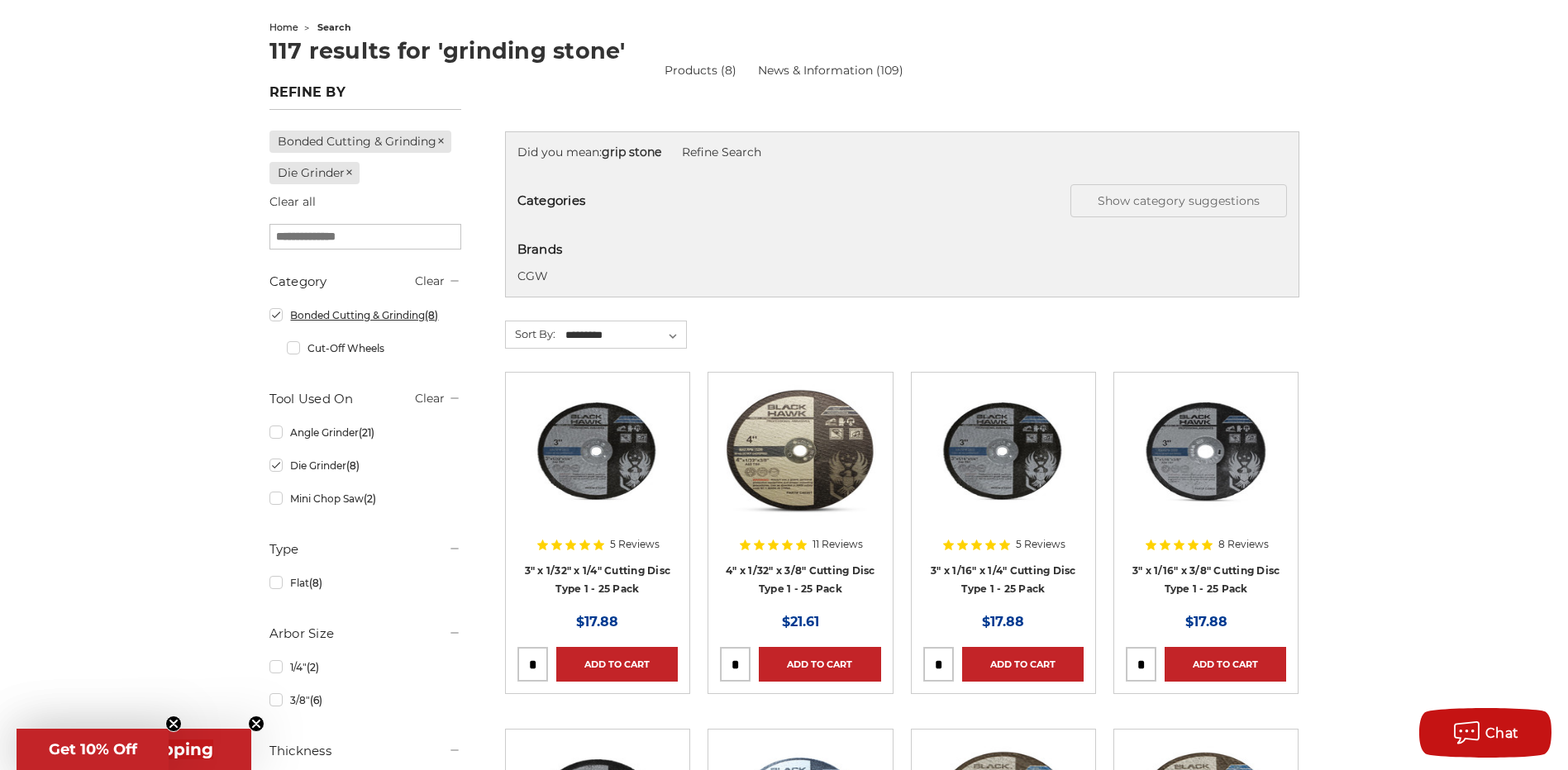
click at [272, 312] on link "Bonded Cutting & Grinding (8)" at bounding box center [365, 315] width 192 height 29
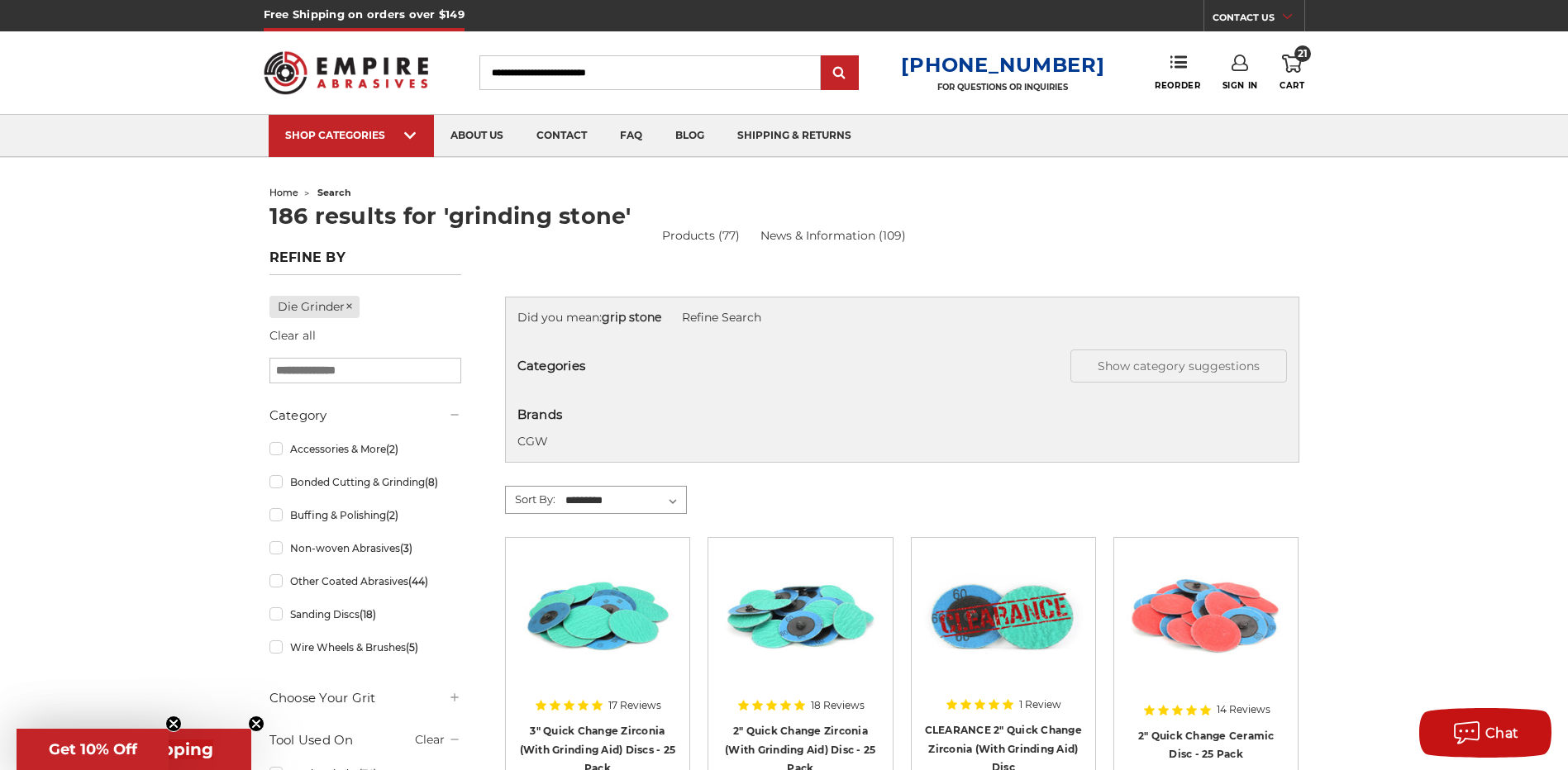
click at [677, 508] on select "**********" at bounding box center [624, 500] width 123 height 24
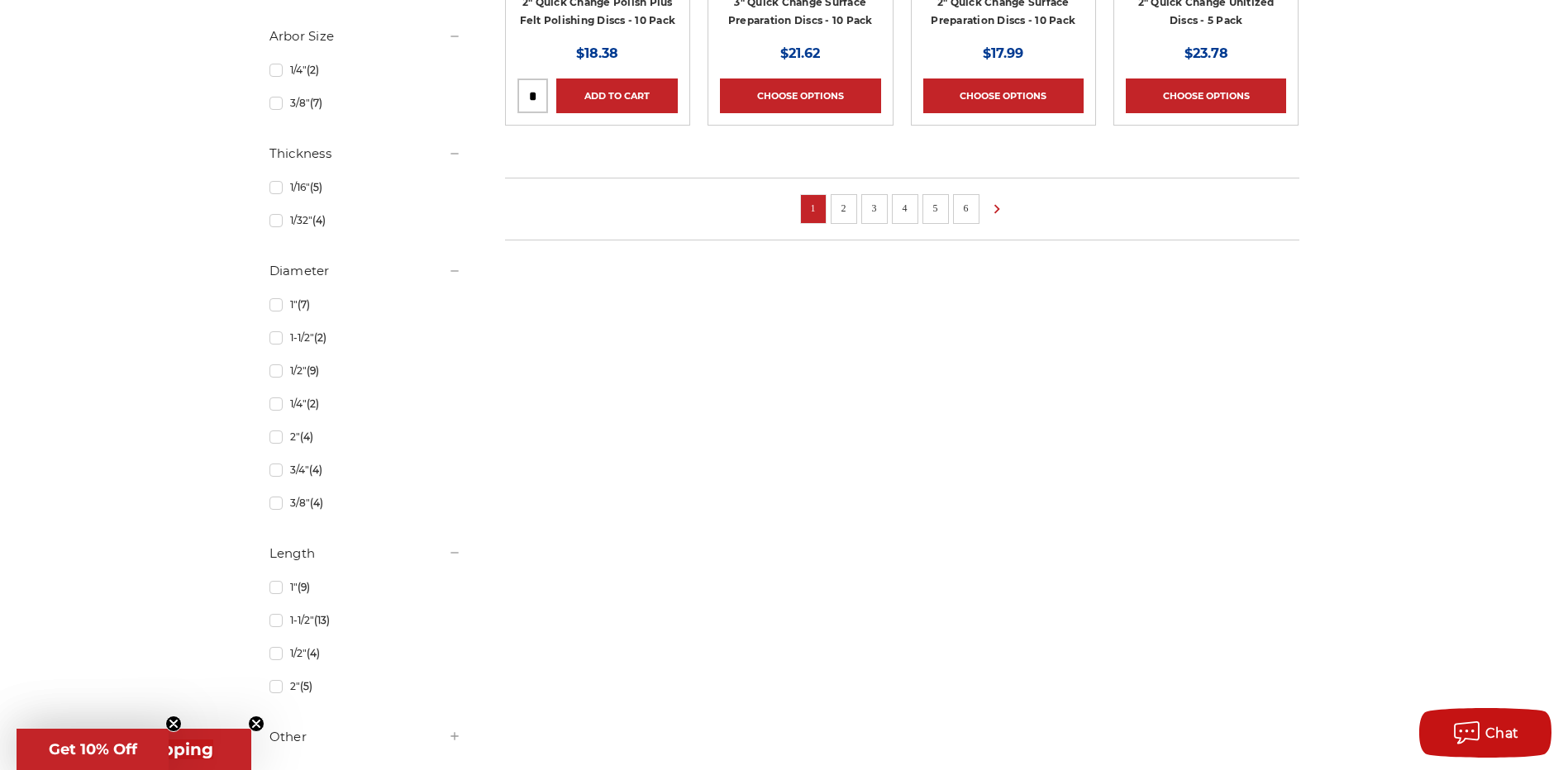
scroll to position [1157, 0]
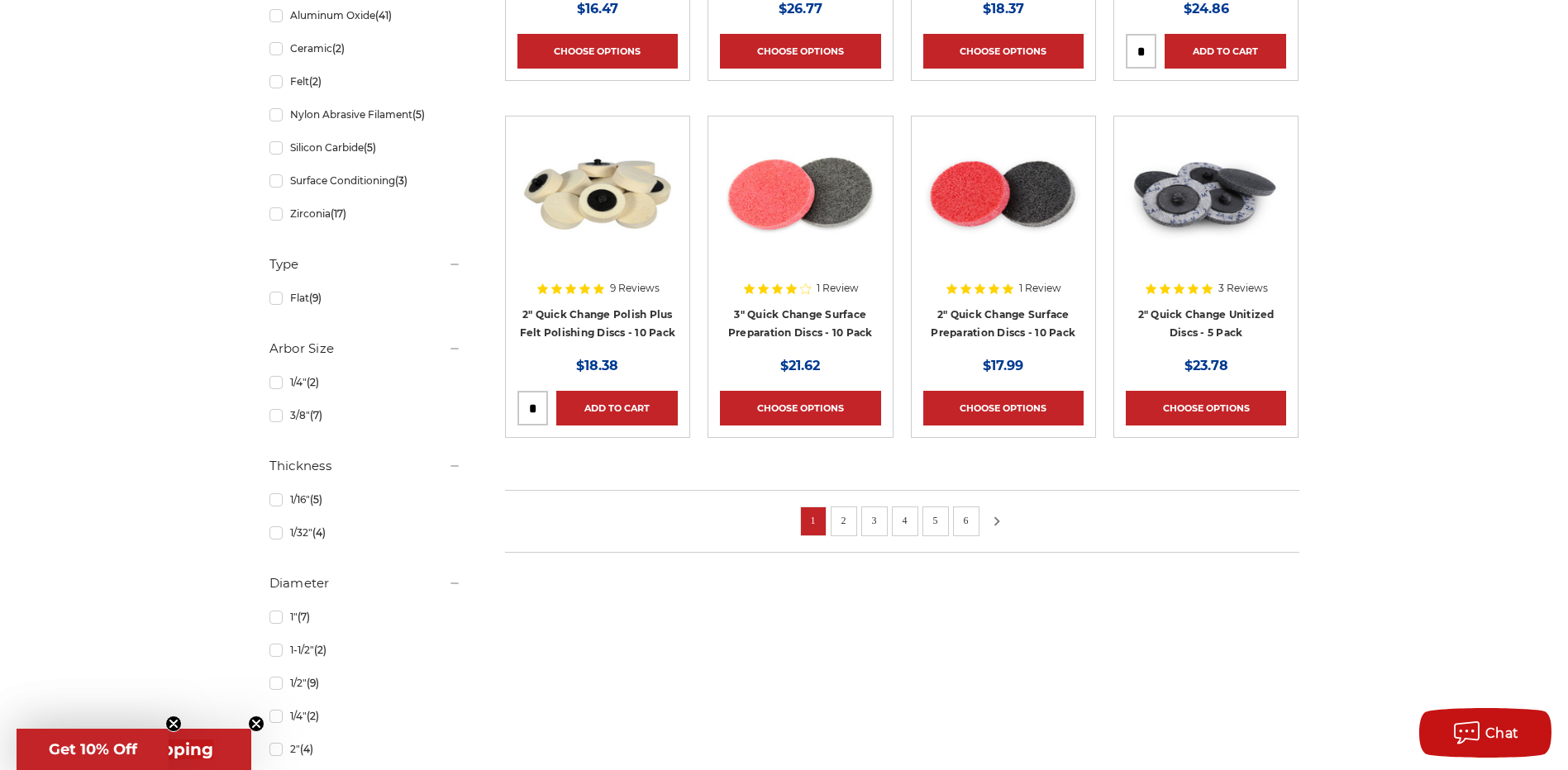
click at [989, 515] on icon at bounding box center [996, 521] width 20 height 18
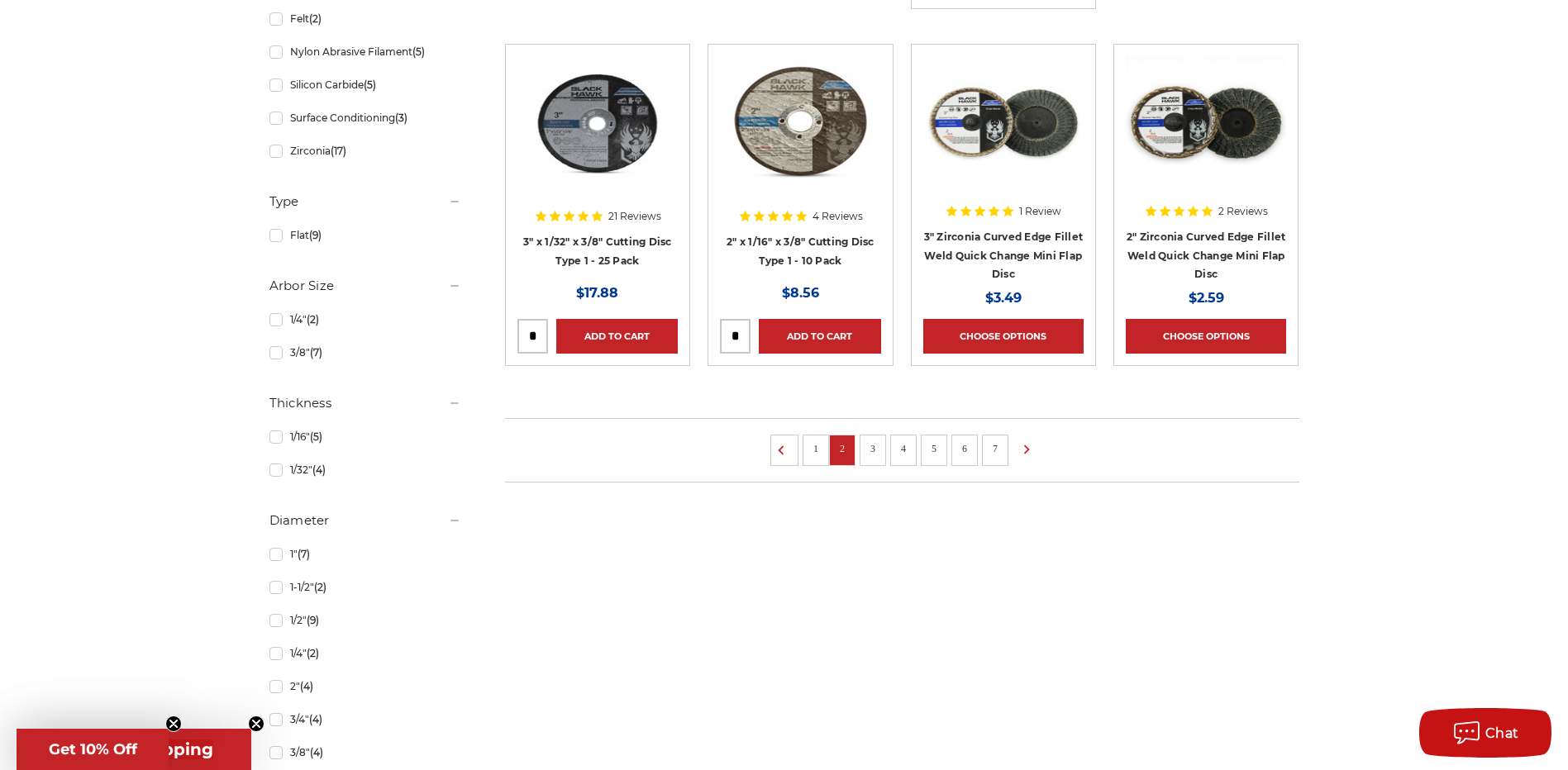
scroll to position [1239, 0]
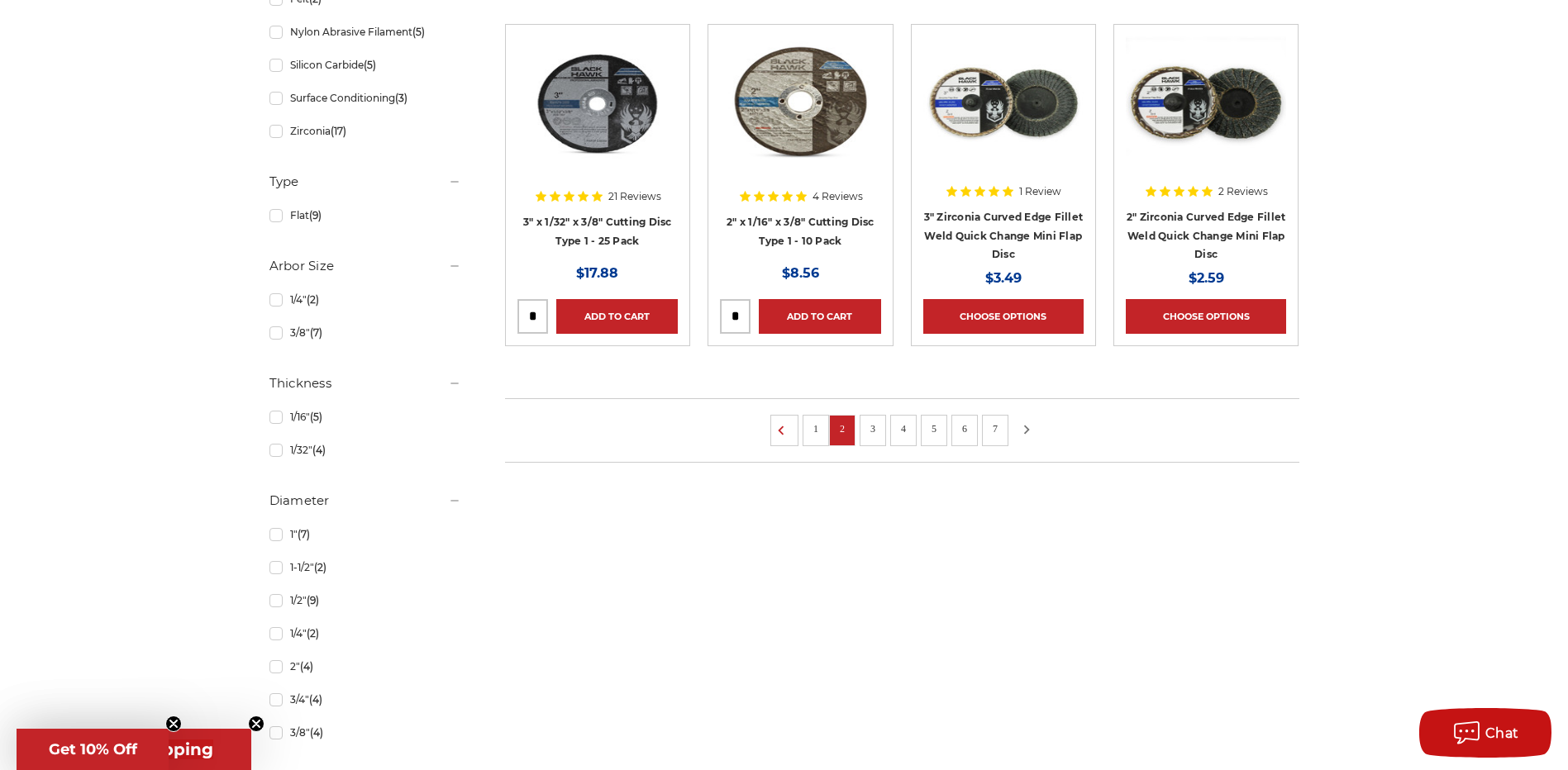
click at [1028, 432] on icon at bounding box center [1026, 429] width 20 height 18
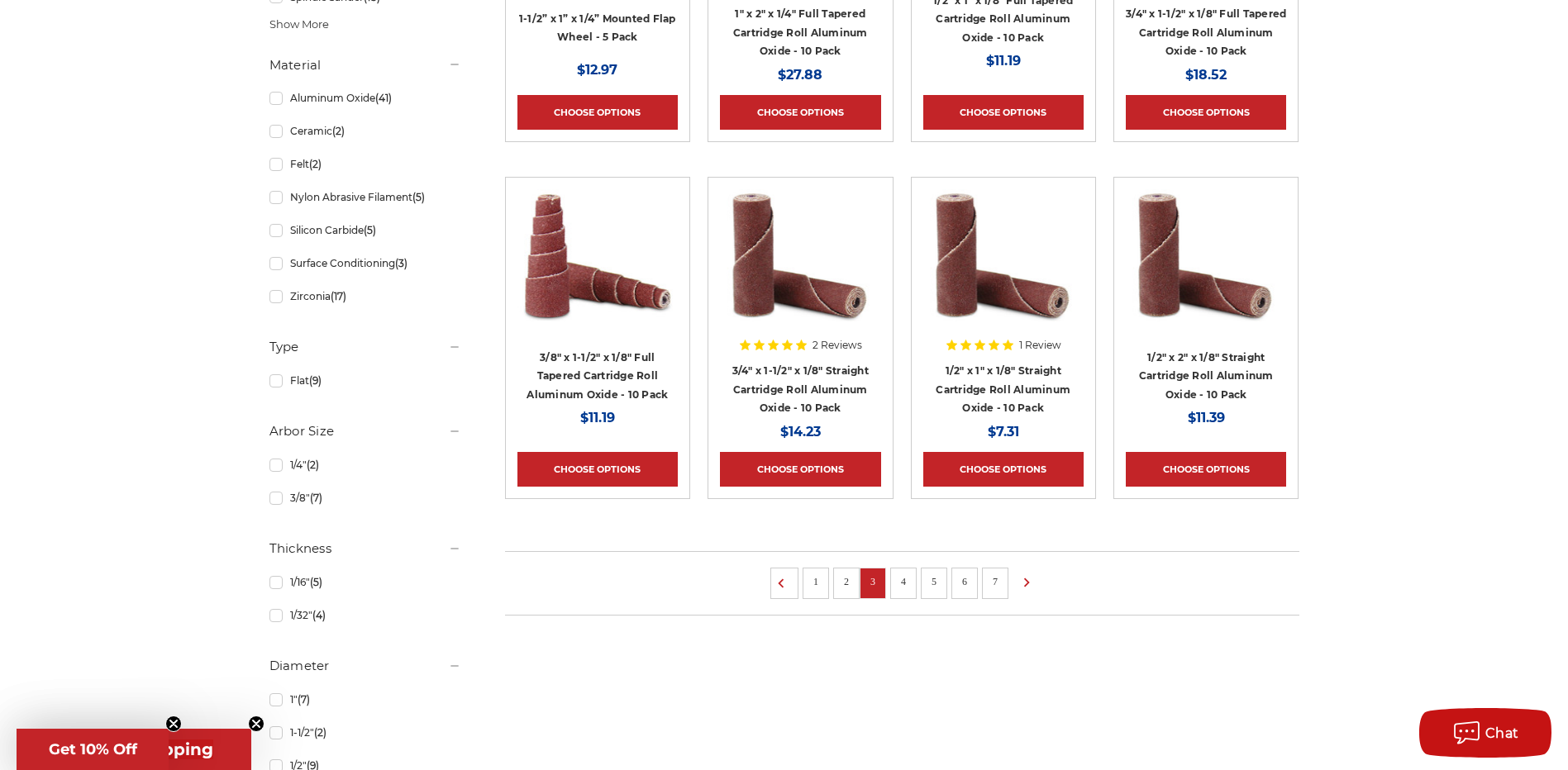
scroll to position [1323, 0]
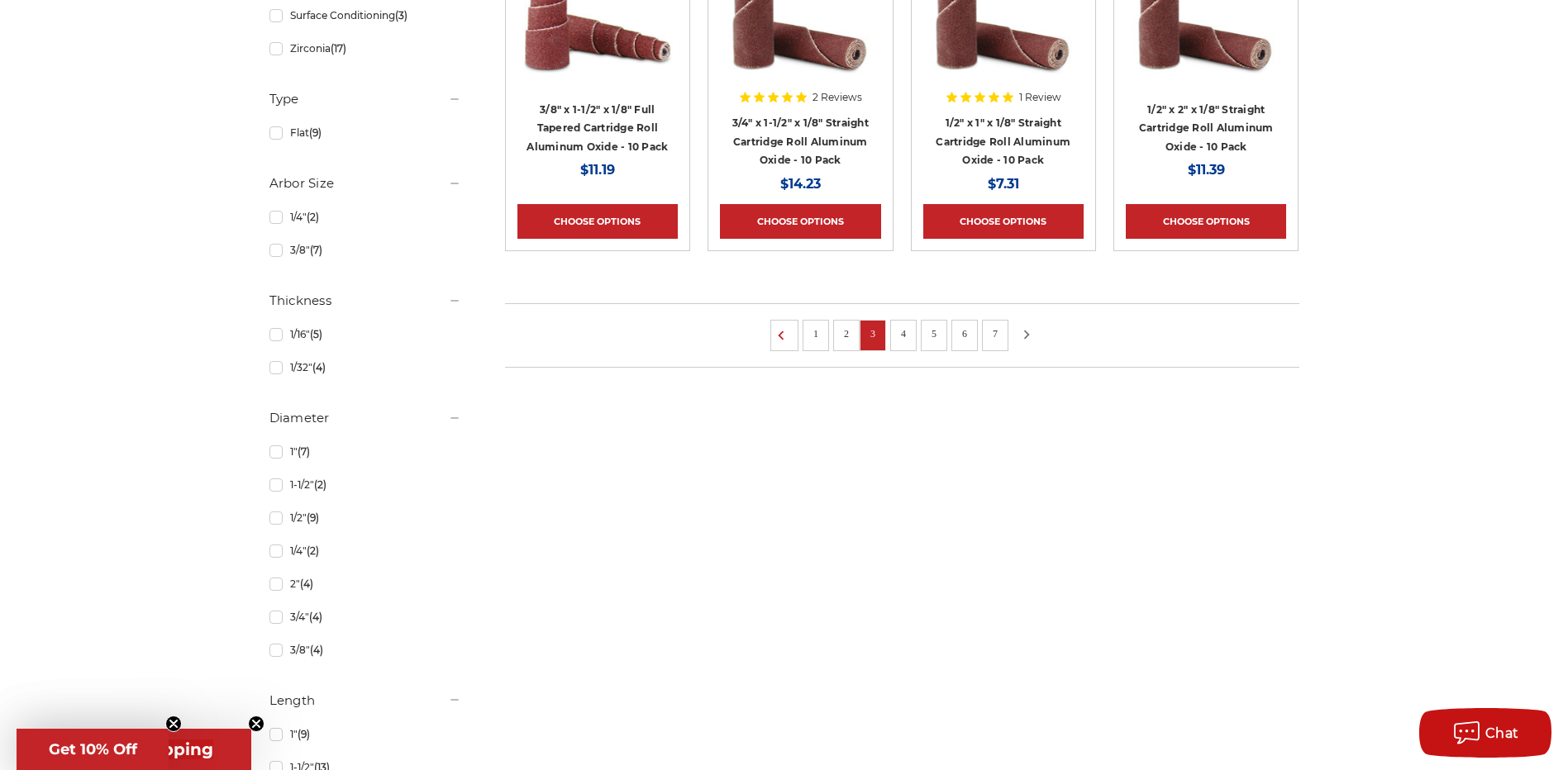
click at [1032, 335] on icon at bounding box center [1026, 334] width 20 height 18
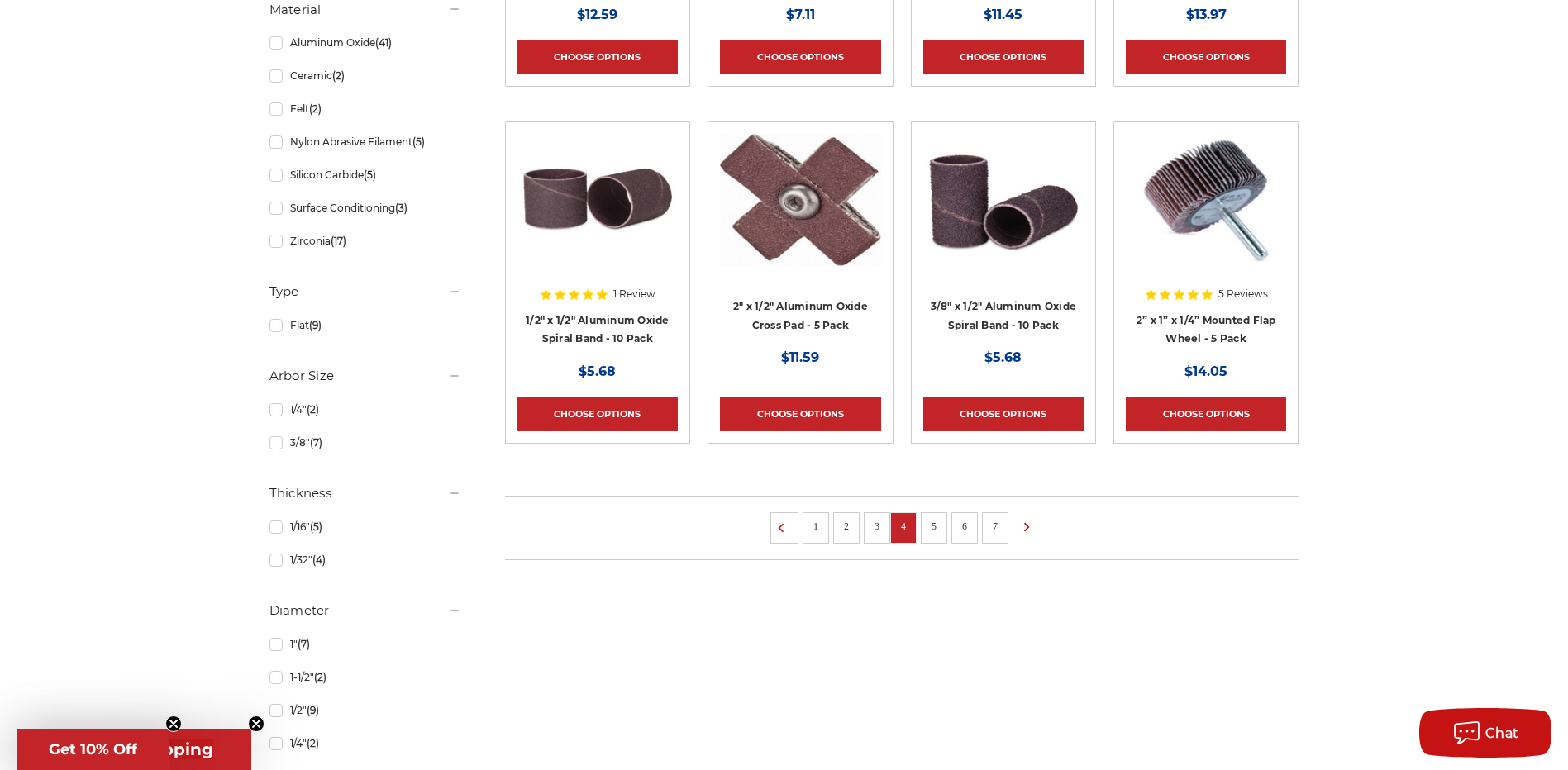
scroll to position [1157, 0]
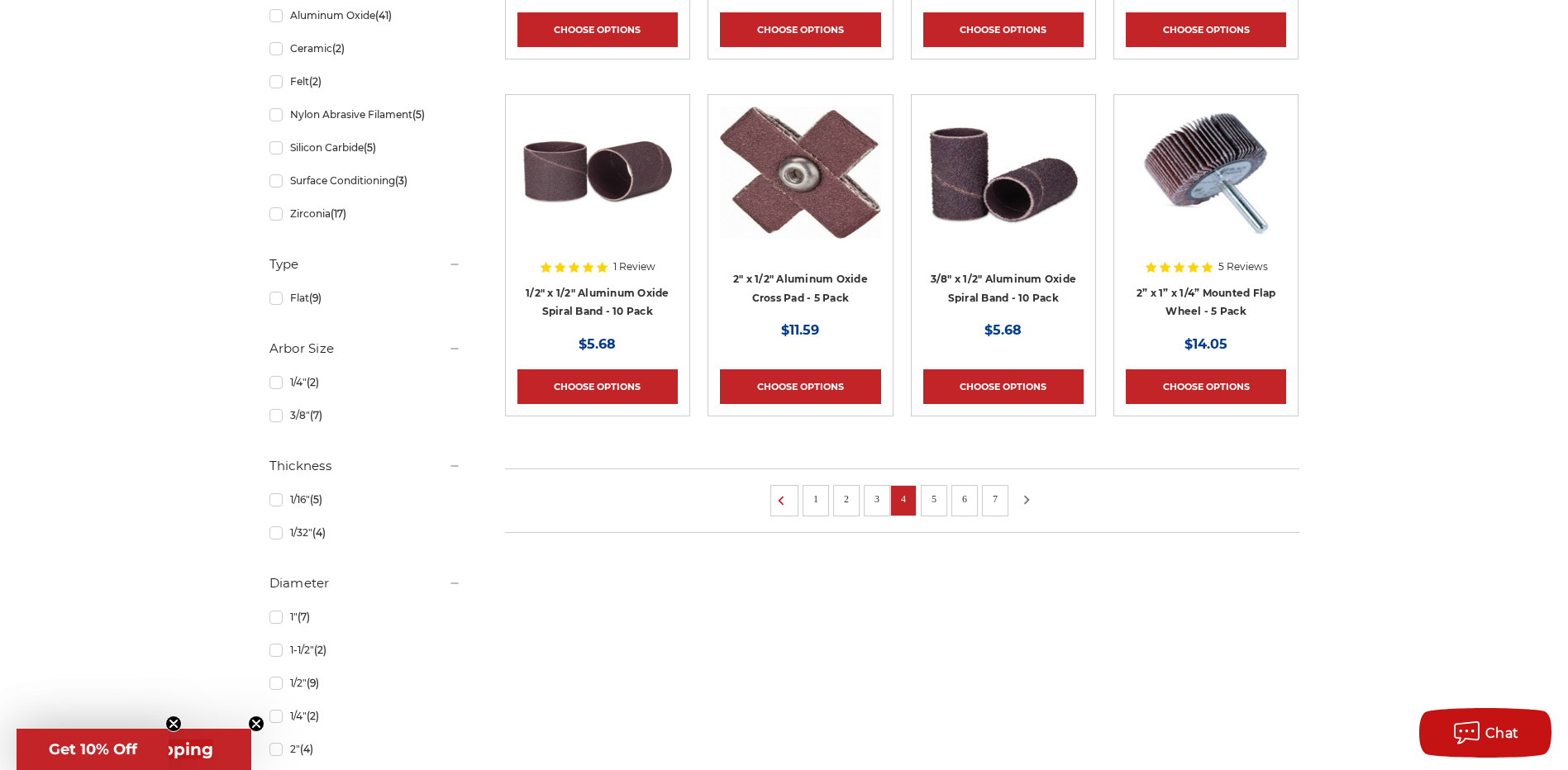
click at [1032, 503] on icon at bounding box center [1026, 499] width 20 height 18
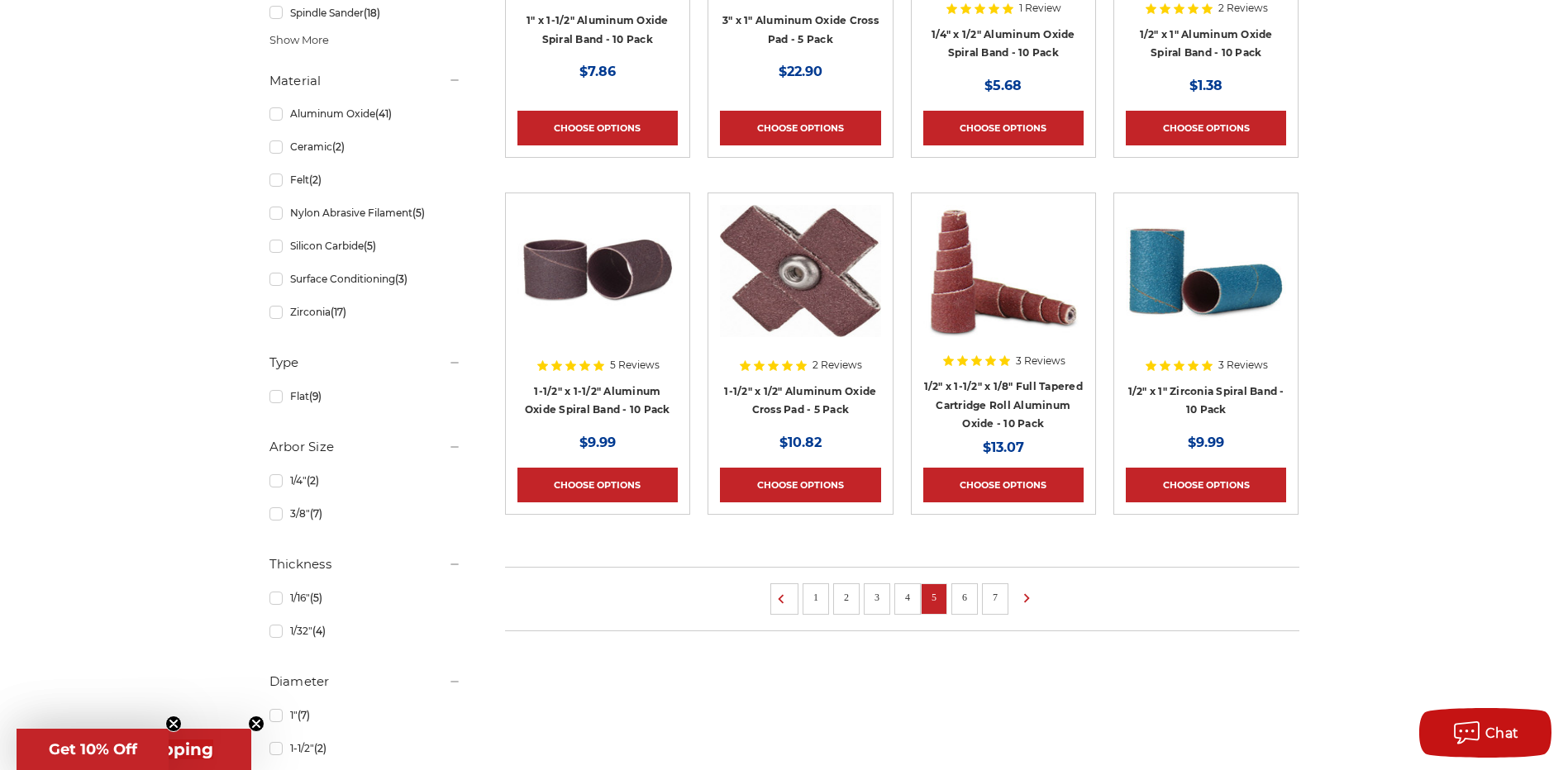
scroll to position [1074, 0]
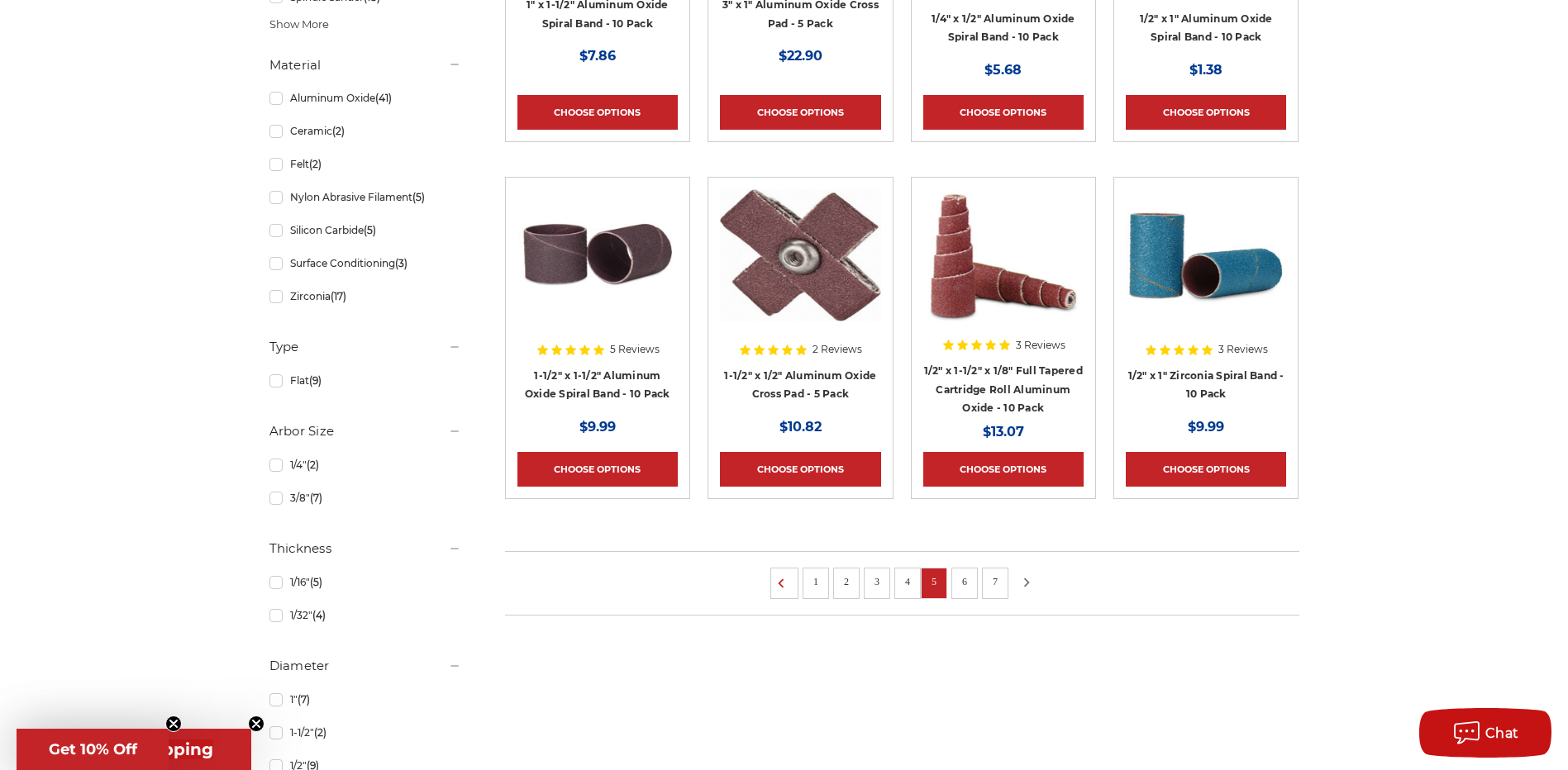
click at [1034, 579] on icon at bounding box center [1026, 582] width 20 height 18
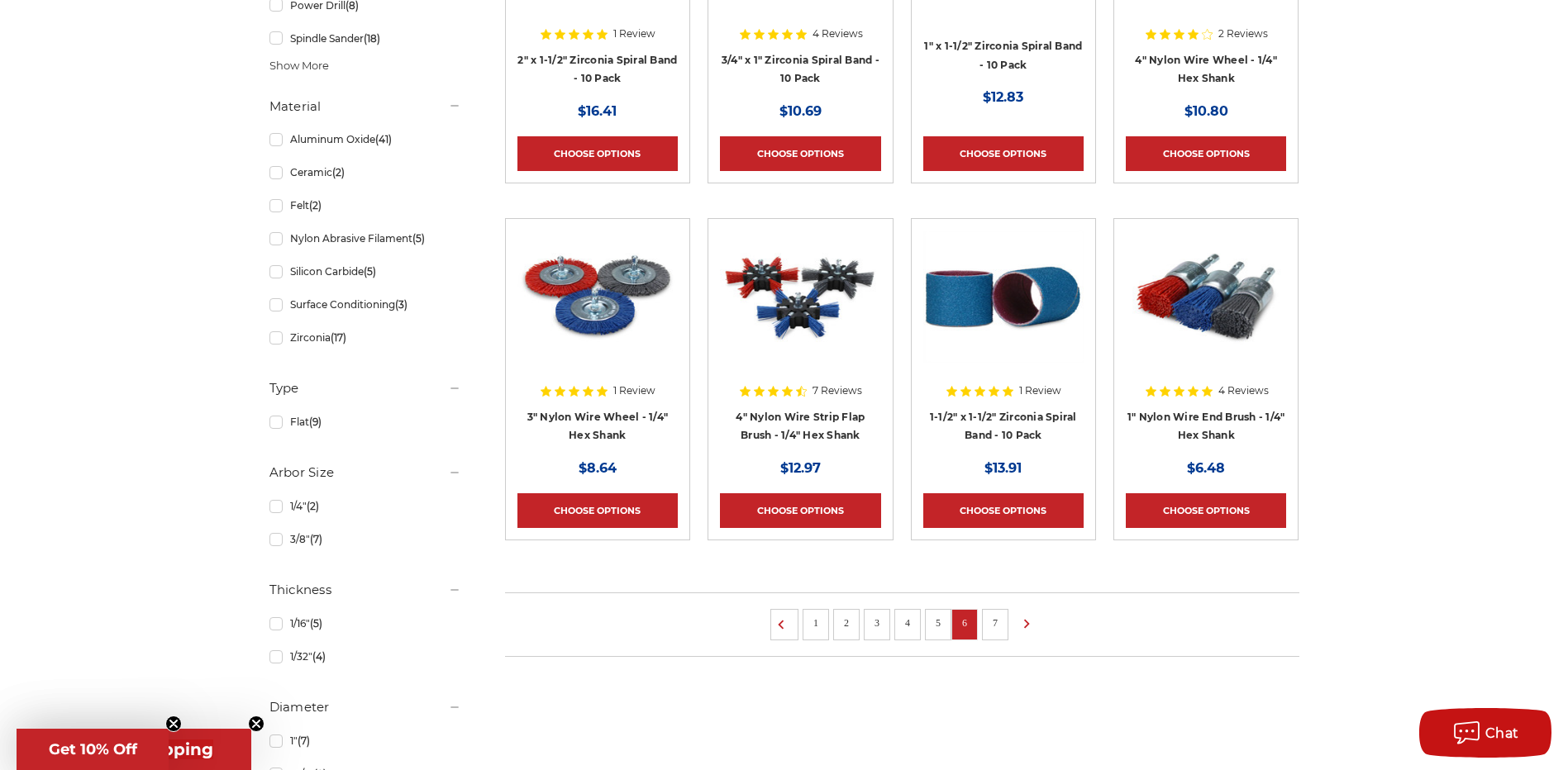
scroll to position [1074, 0]
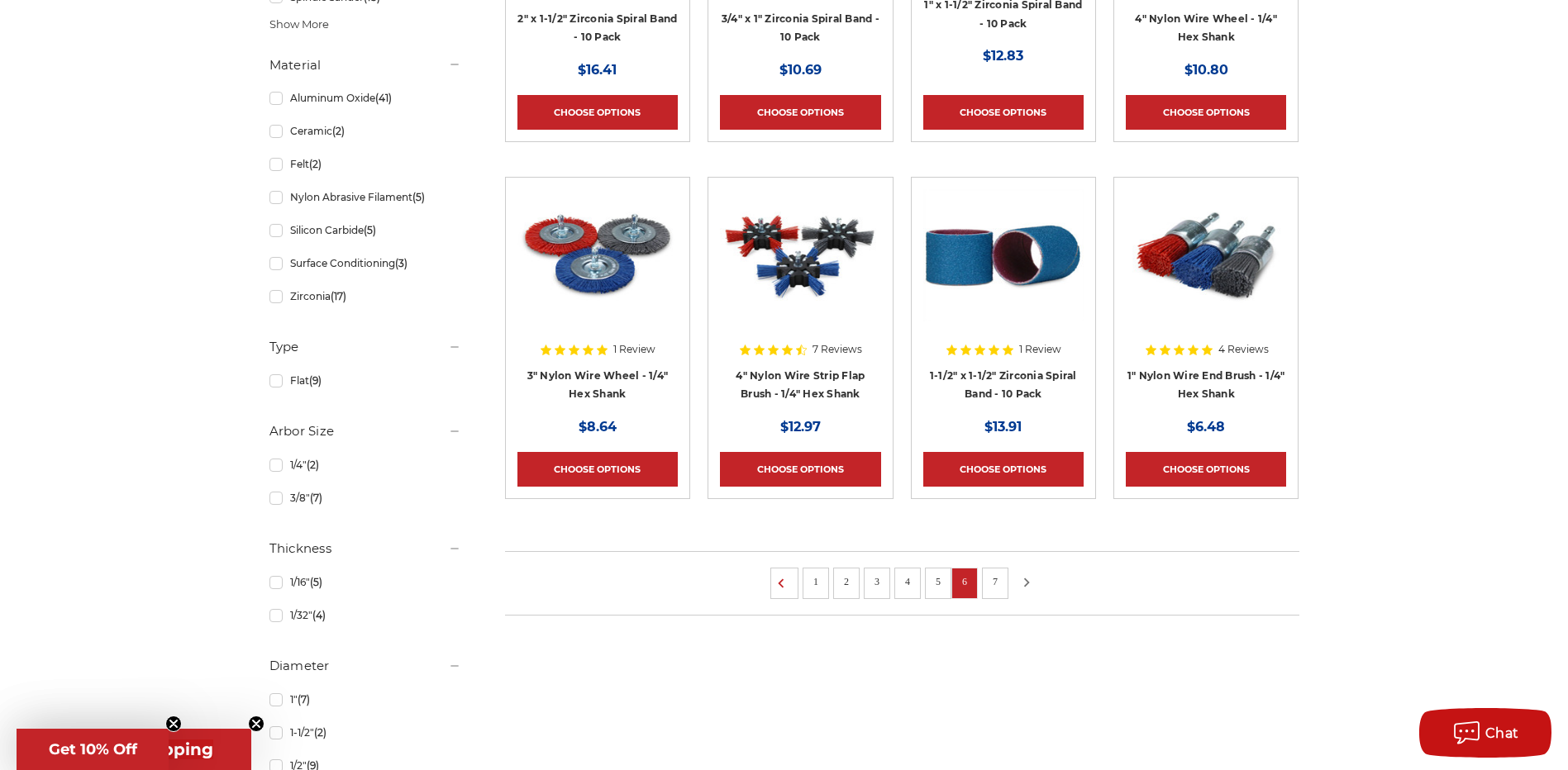
click at [1035, 577] on icon at bounding box center [1026, 582] width 20 height 18
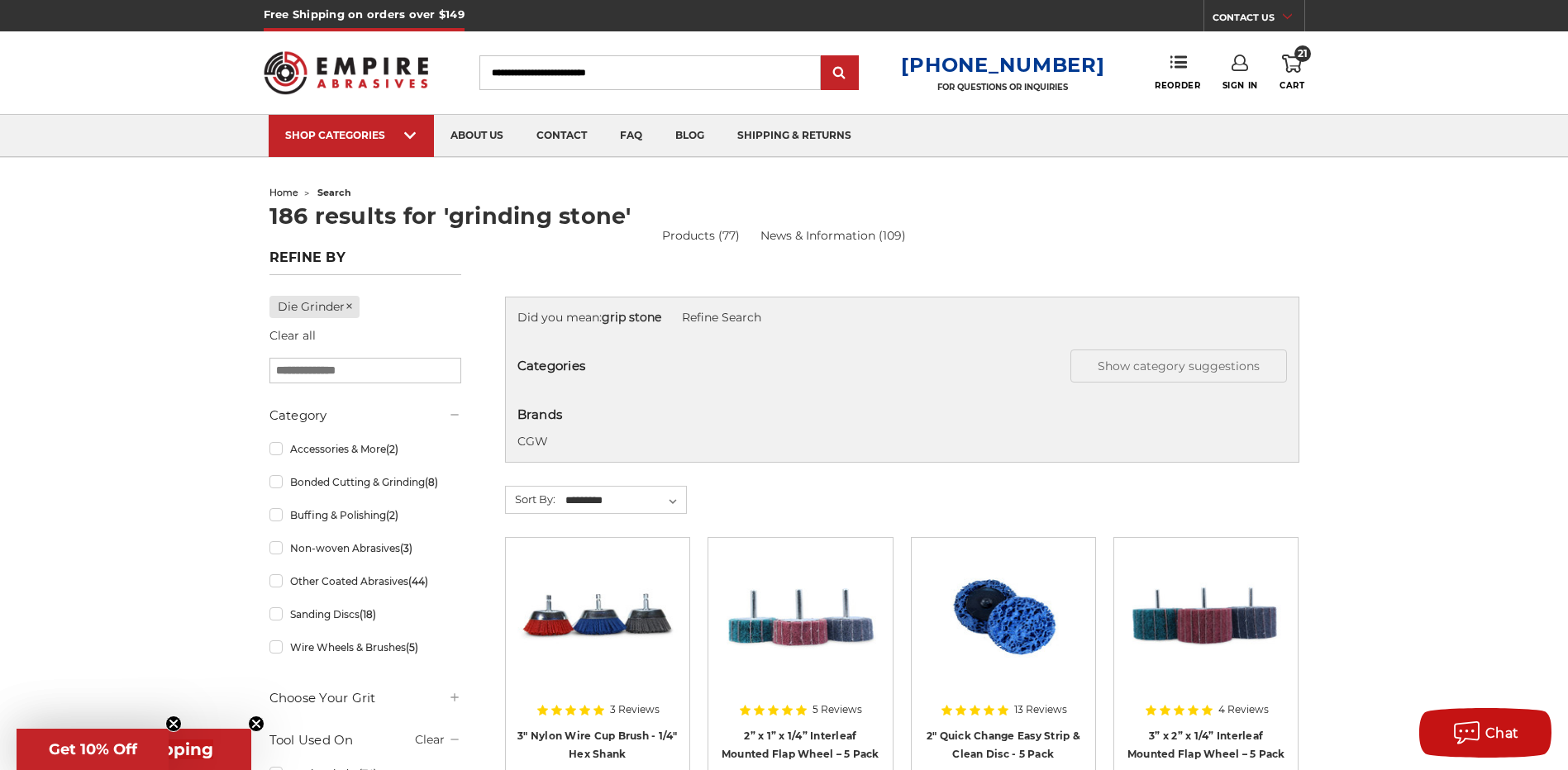
click at [544, 81] on input "Search" at bounding box center [650, 72] width 341 height 35
type input "**********"
click at [823, 57] on input "submit" at bounding box center [839, 73] width 33 height 33
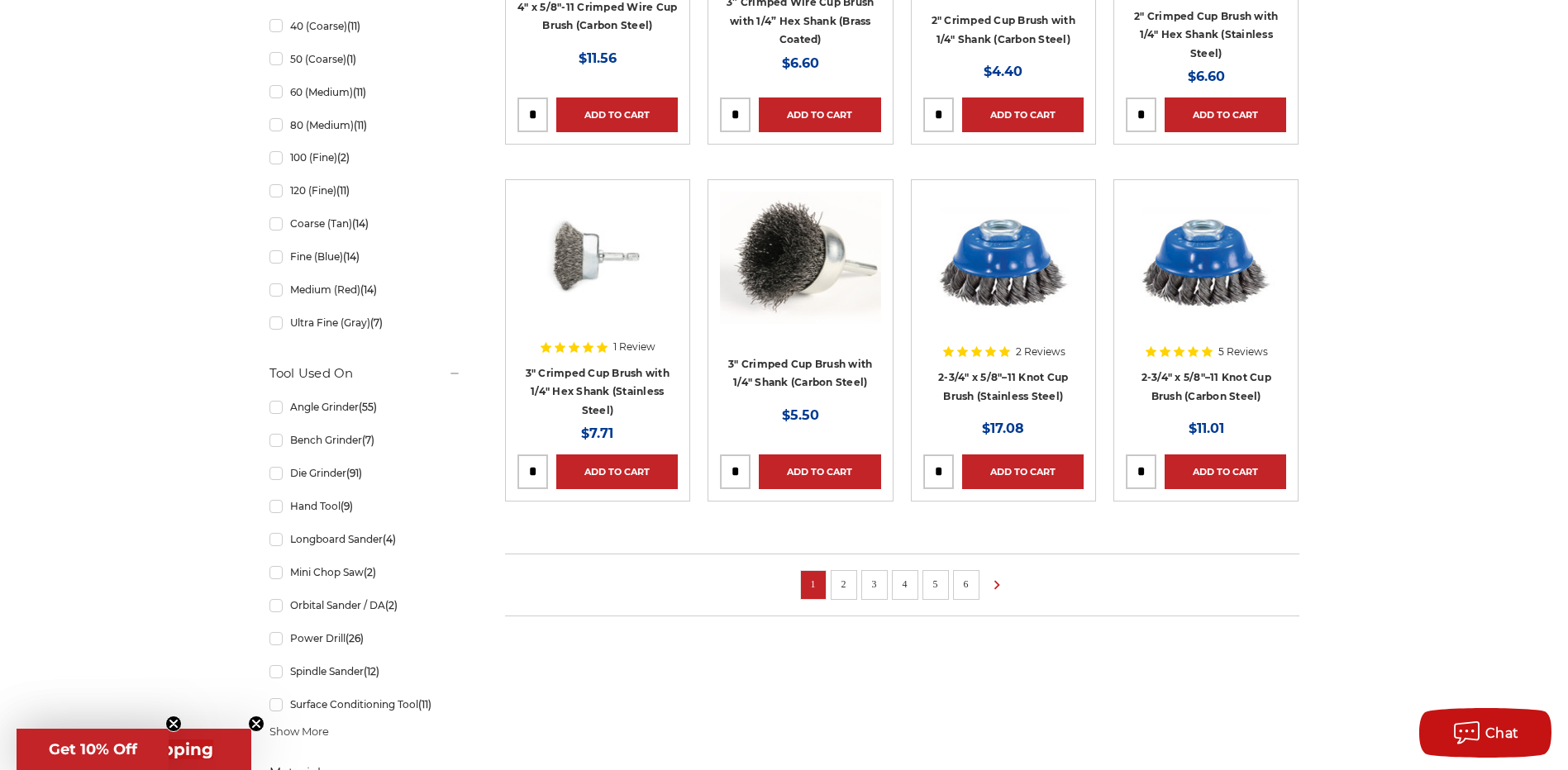
scroll to position [992, 0]
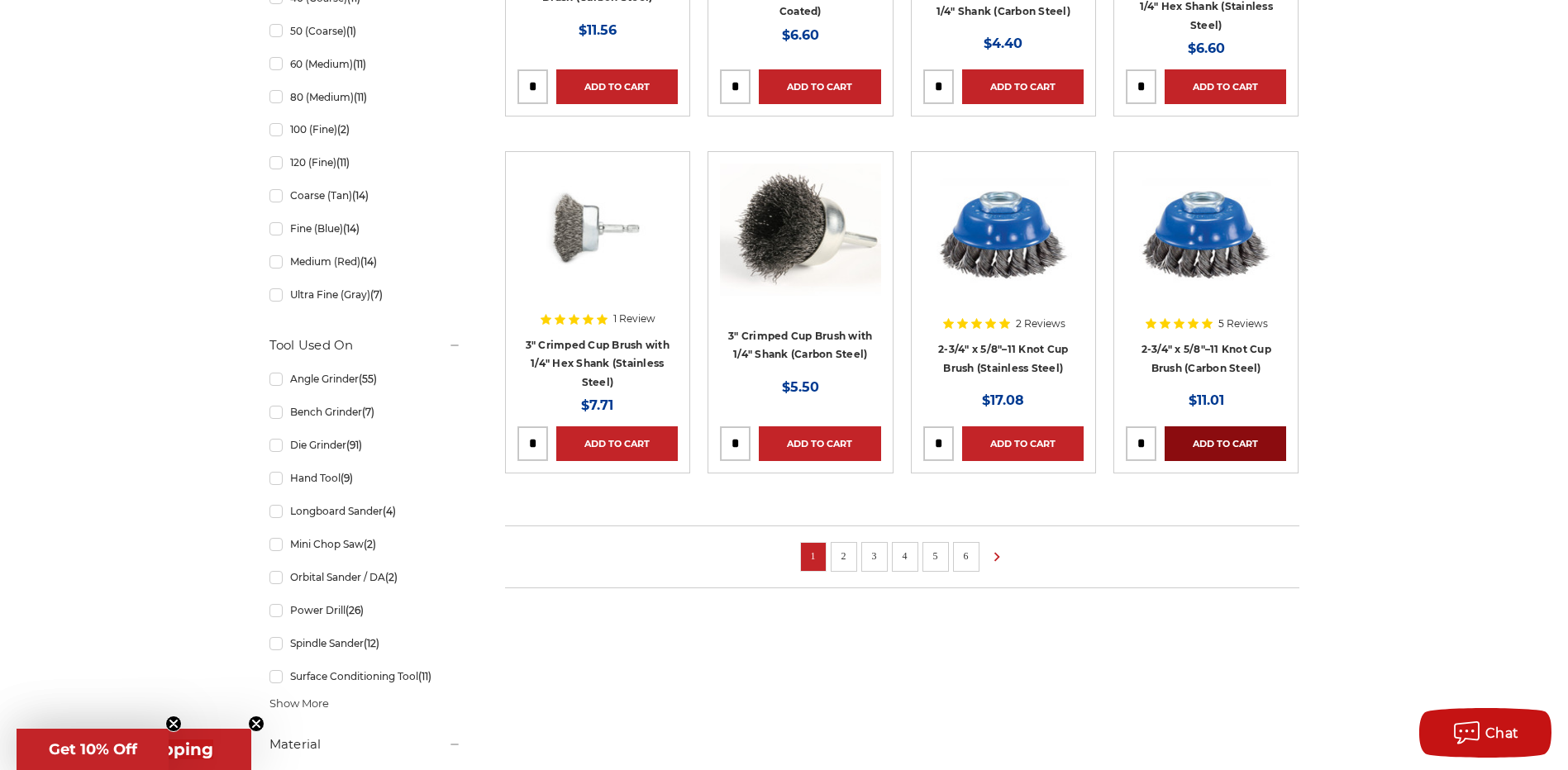
click at [1233, 442] on link "Add to Cart" at bounding box center [1225, 443] width 122 height 35
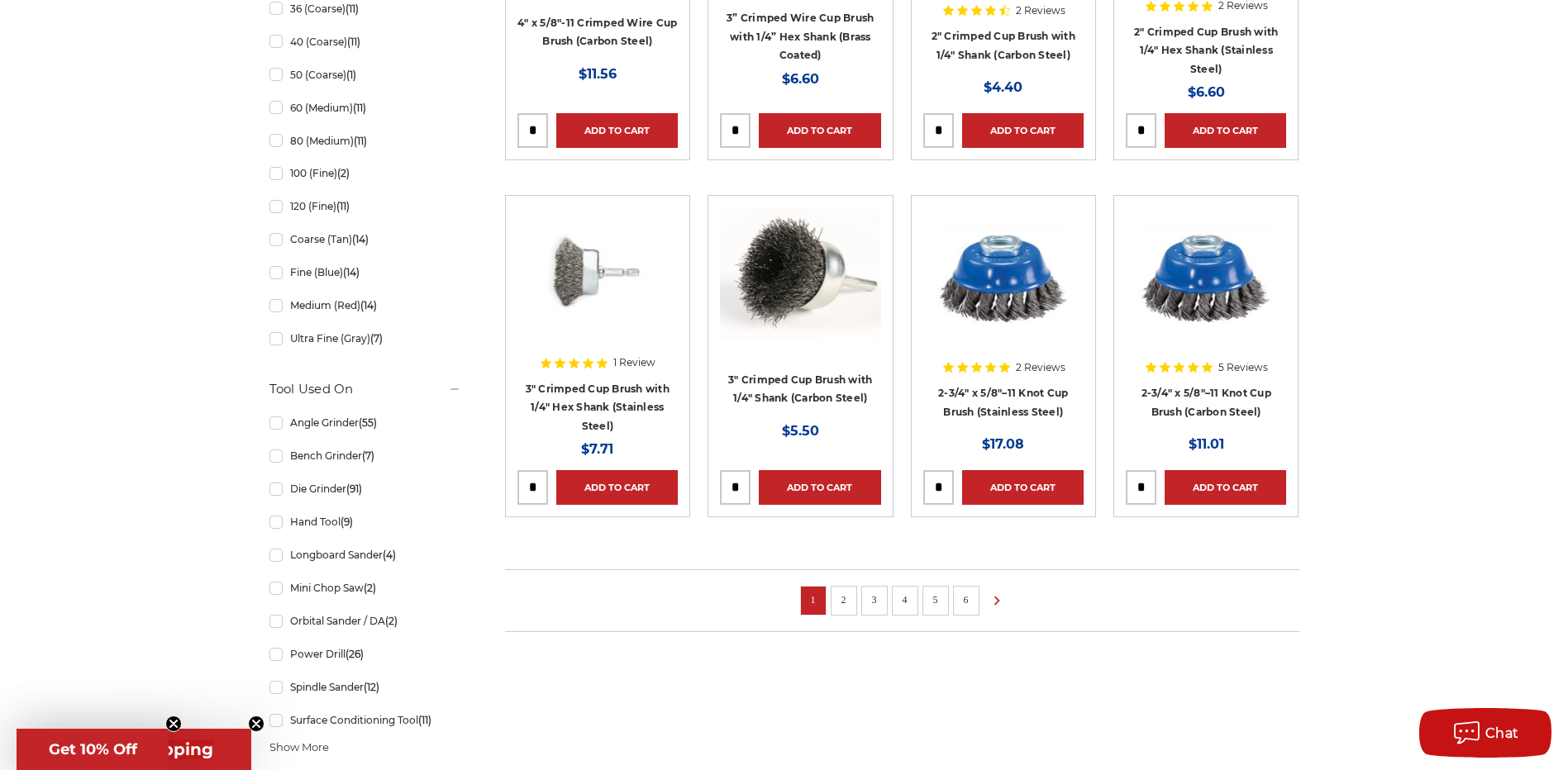
scroll to position [1074, 0]
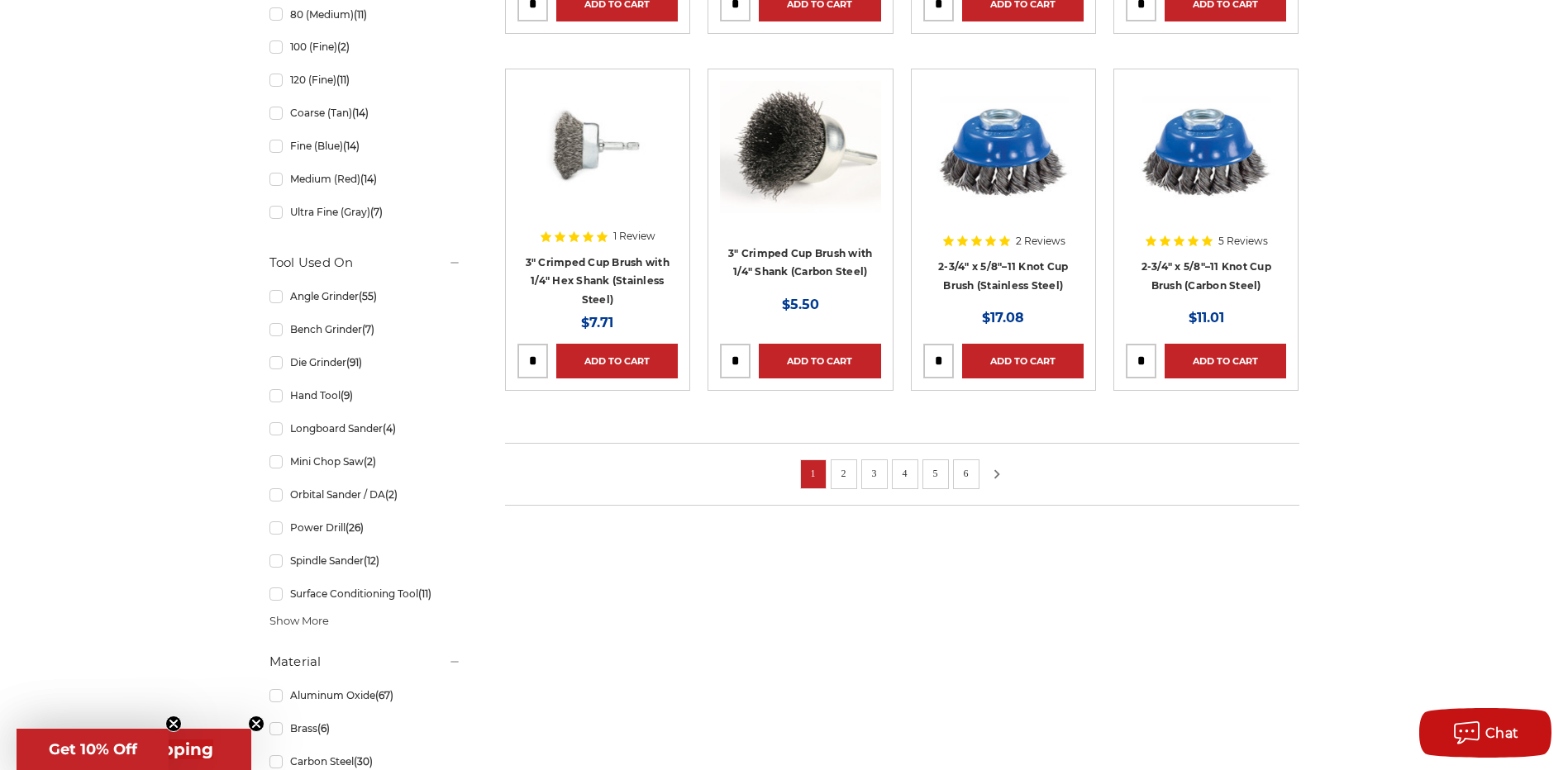
click at [1001, 472] on icon at bounding box center [996, 474] width 20 height 18
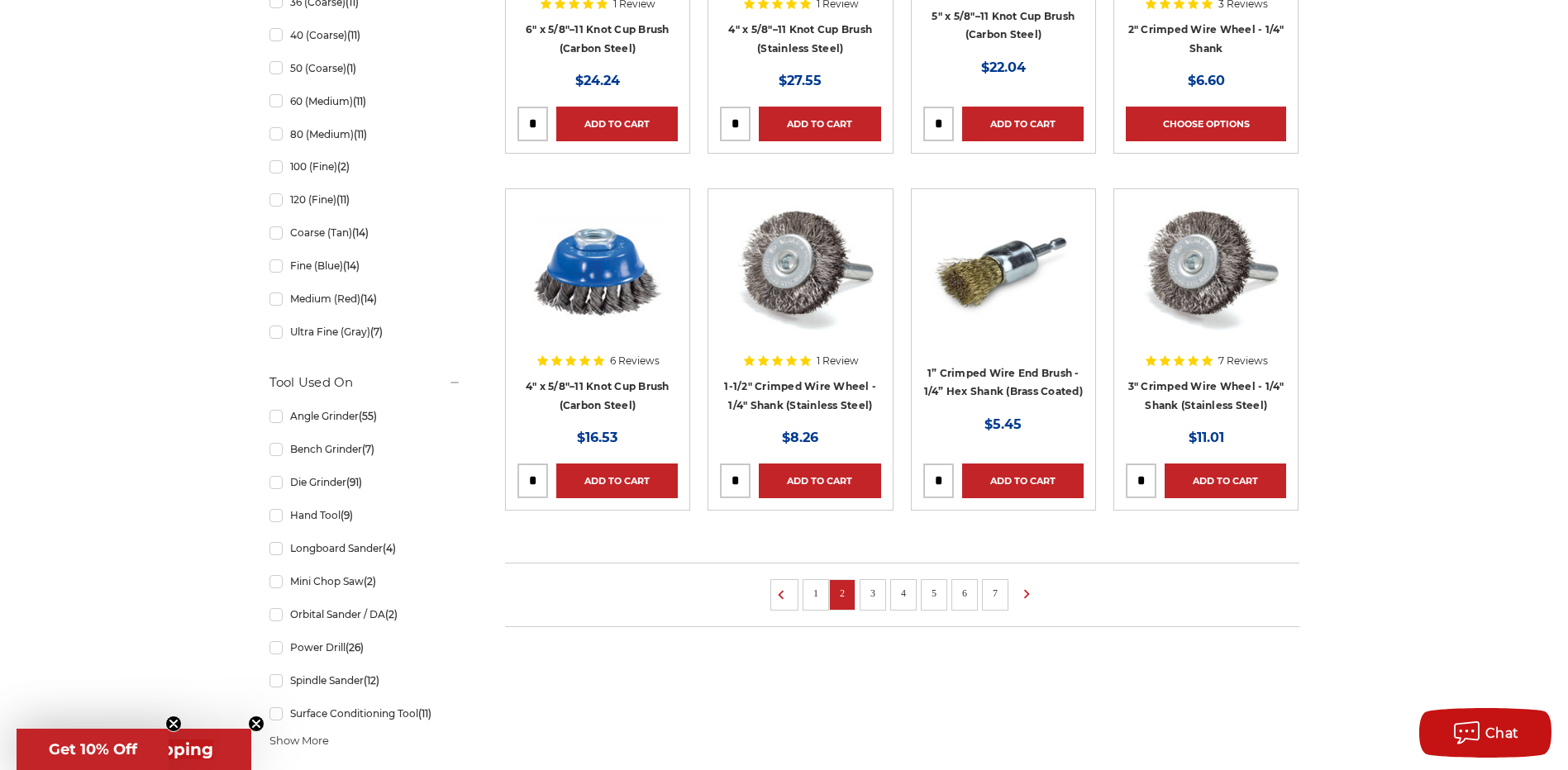
scroll to position [992, 0]
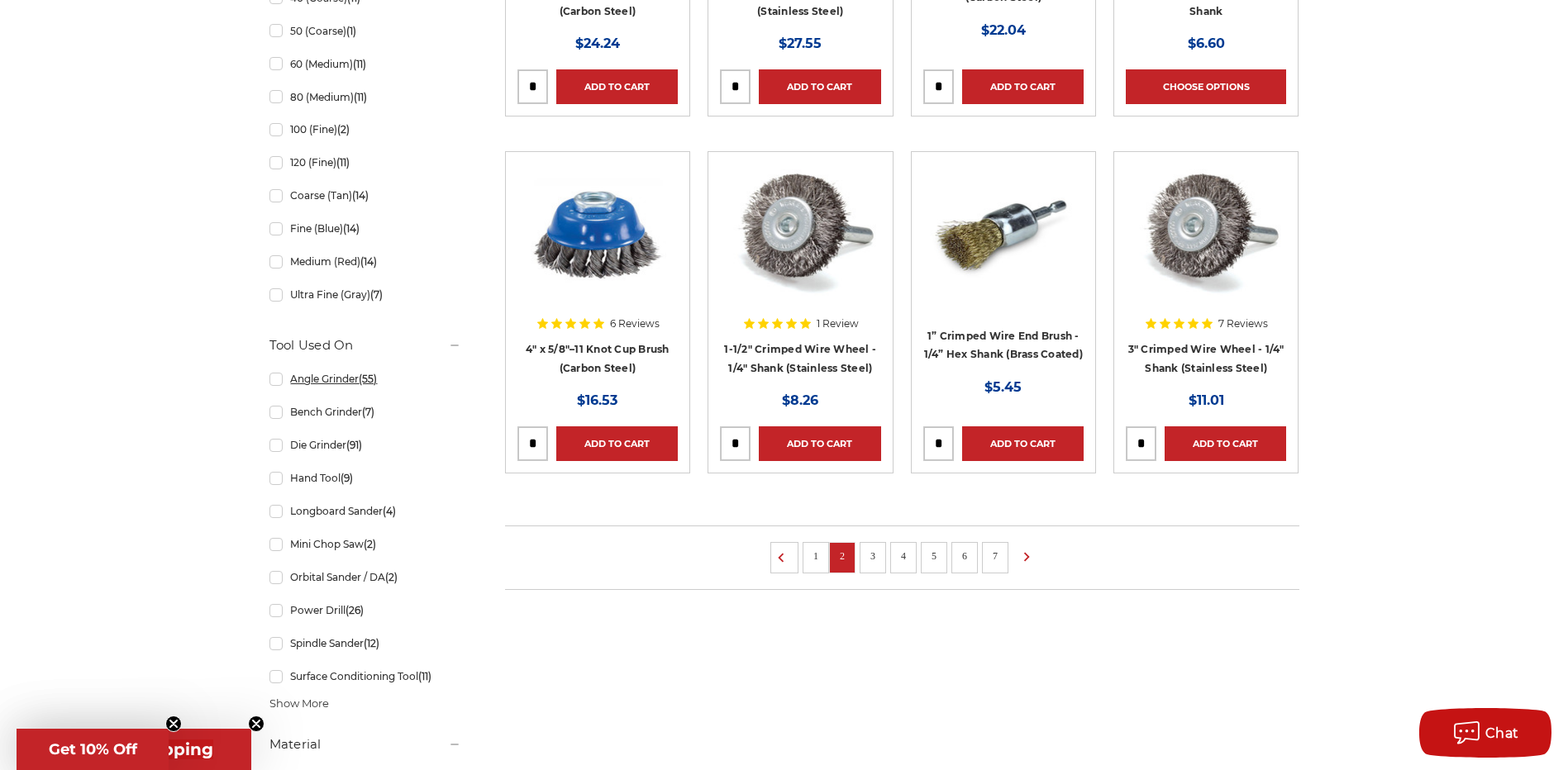
click at [270, 377] on link "Angle Grinder (55)" at bounding box center [365, 378] width 192 height 29
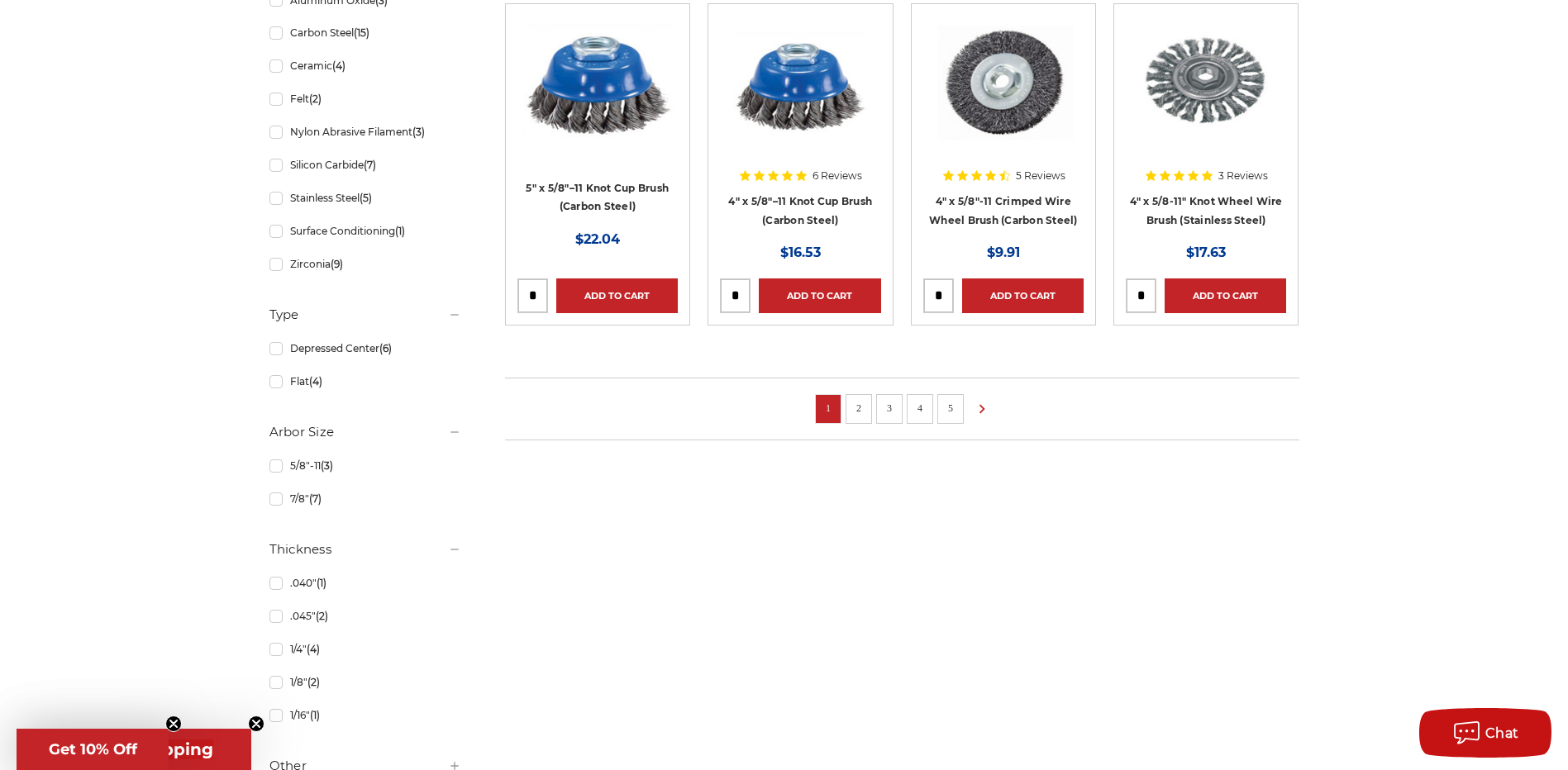
scroll to position [1239, 0]
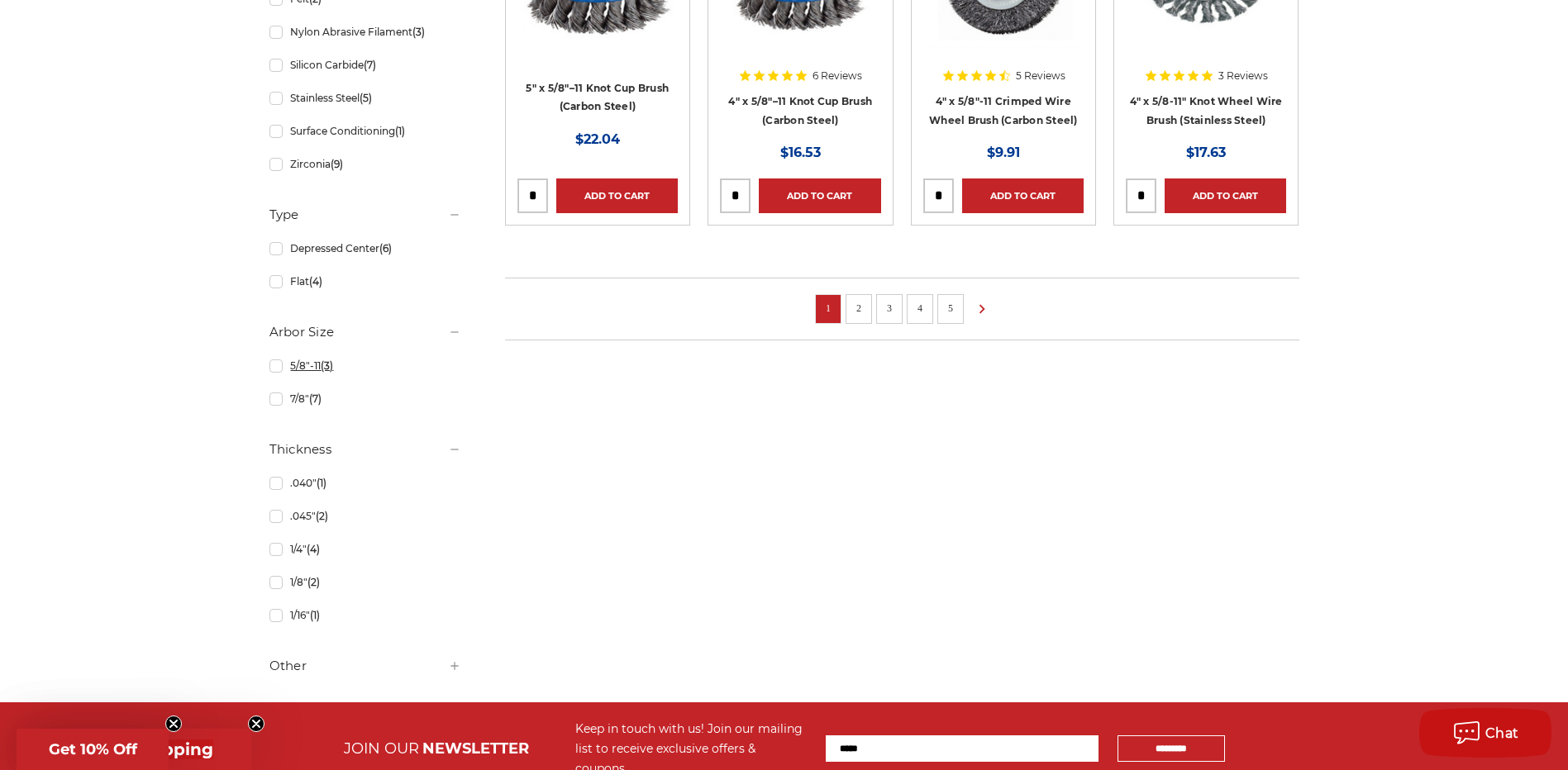
click at [273, 363] on link "5/8"-11 (3)" at bounding box center [365, 365] width 192 height 29
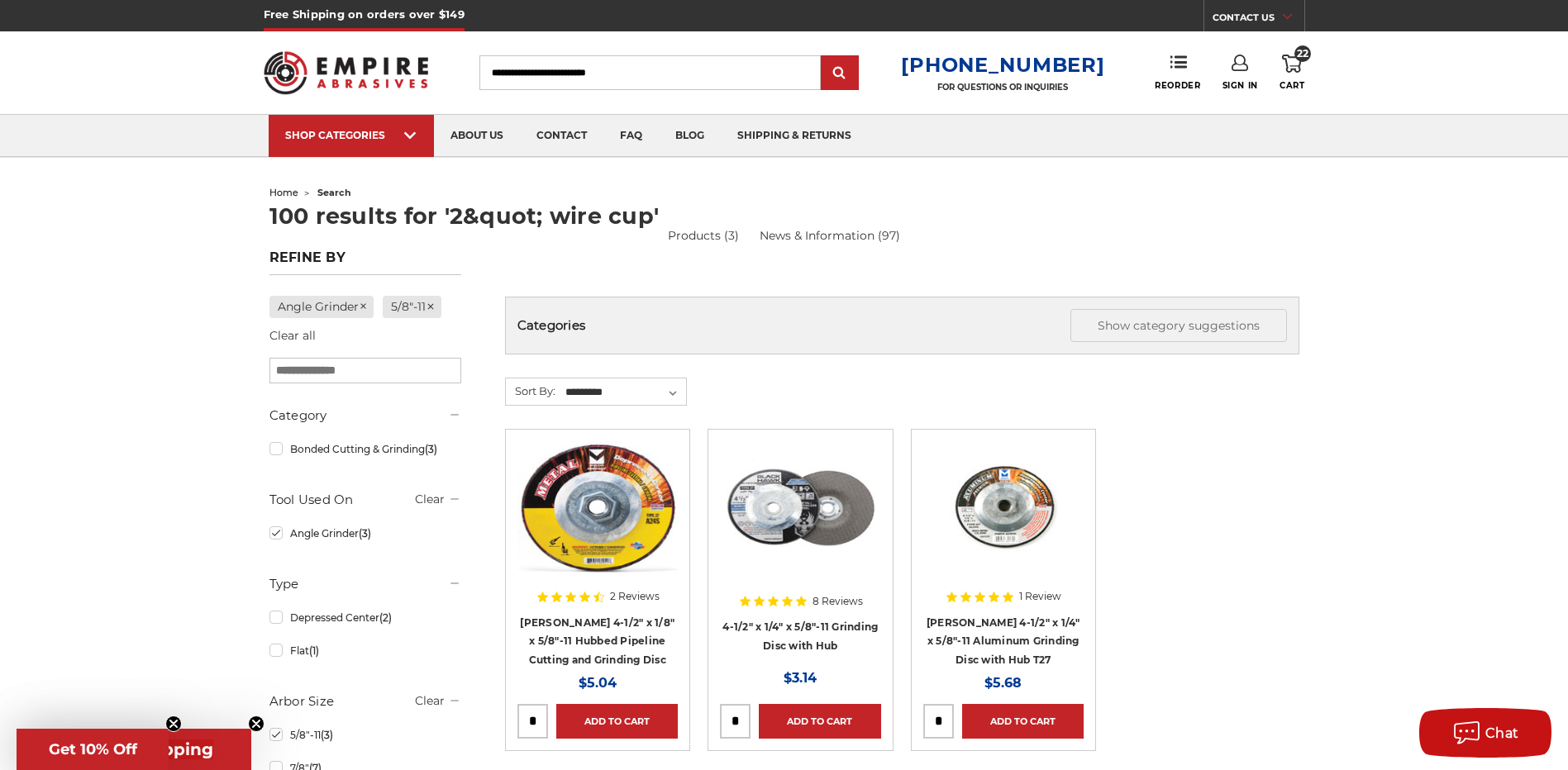
click at [567, 67] on input "Search" at bounding box center [650, 72] width 341 height 35
type input "********"
click at [823, 57] on input "submit" at bounding box center [839, 73] width 33 height 33
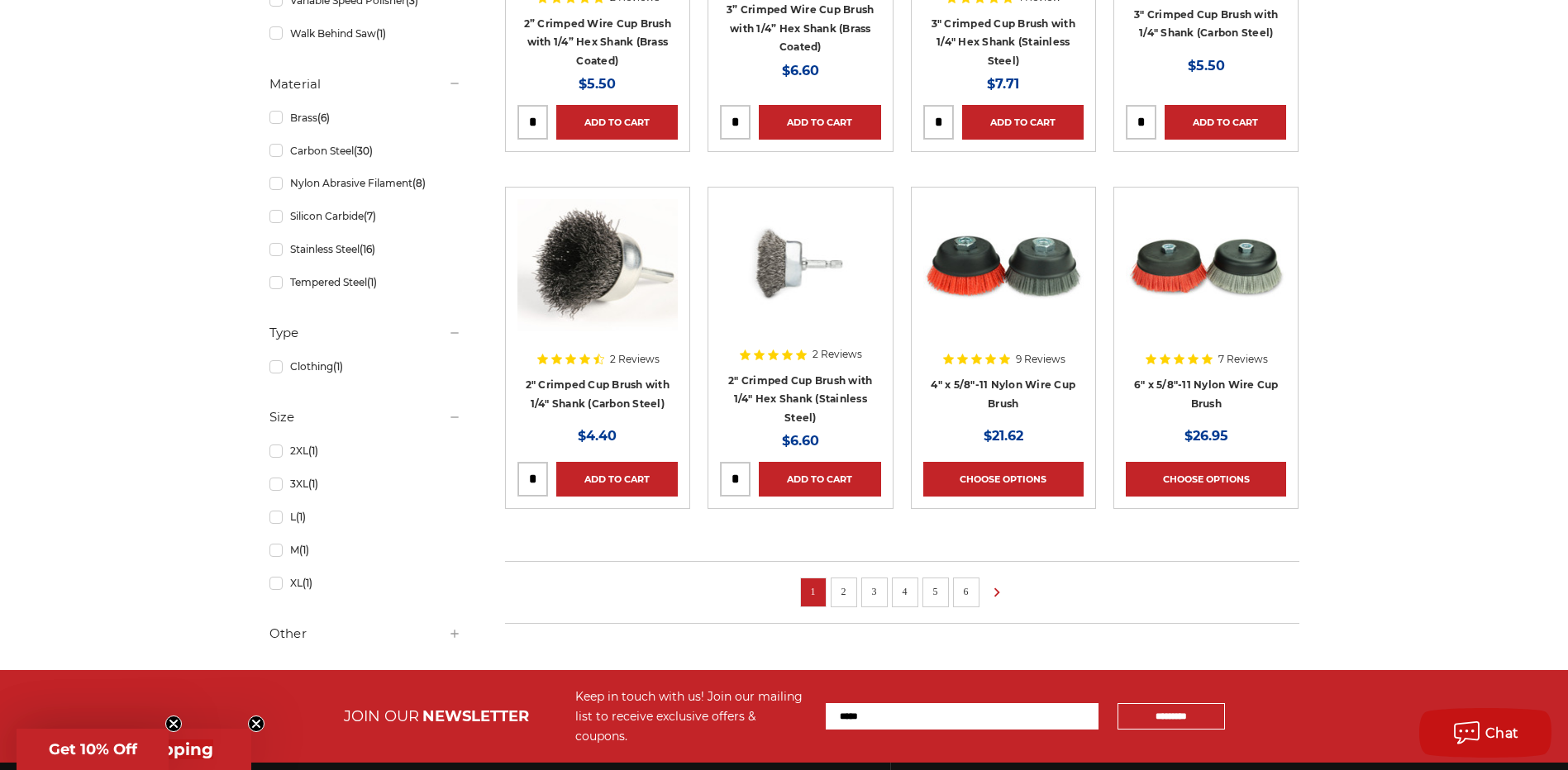
scroll to position [1000, 0]
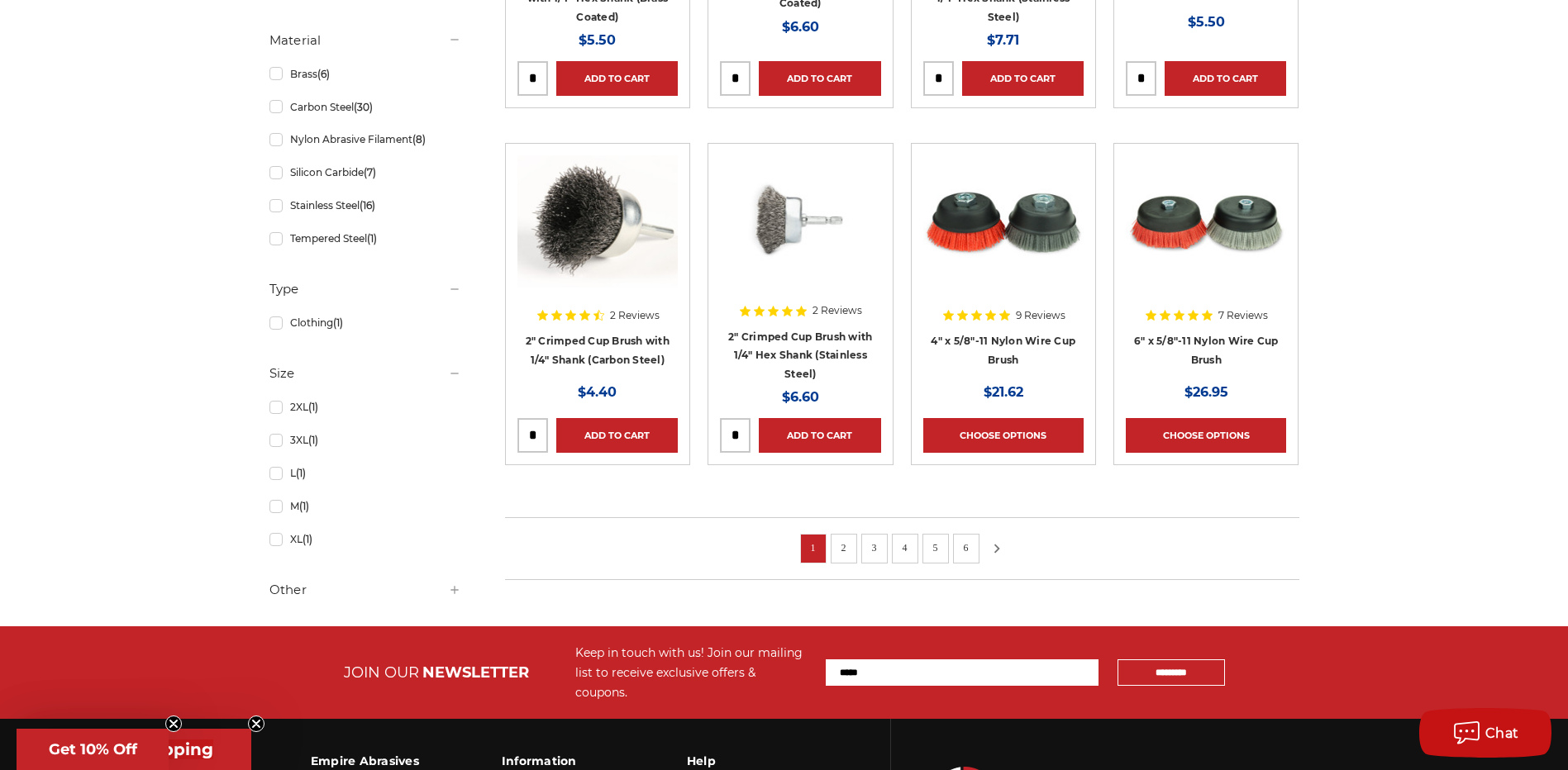
click at [993, 552] on icon at bounding box center [996, 548] width 20 height 18
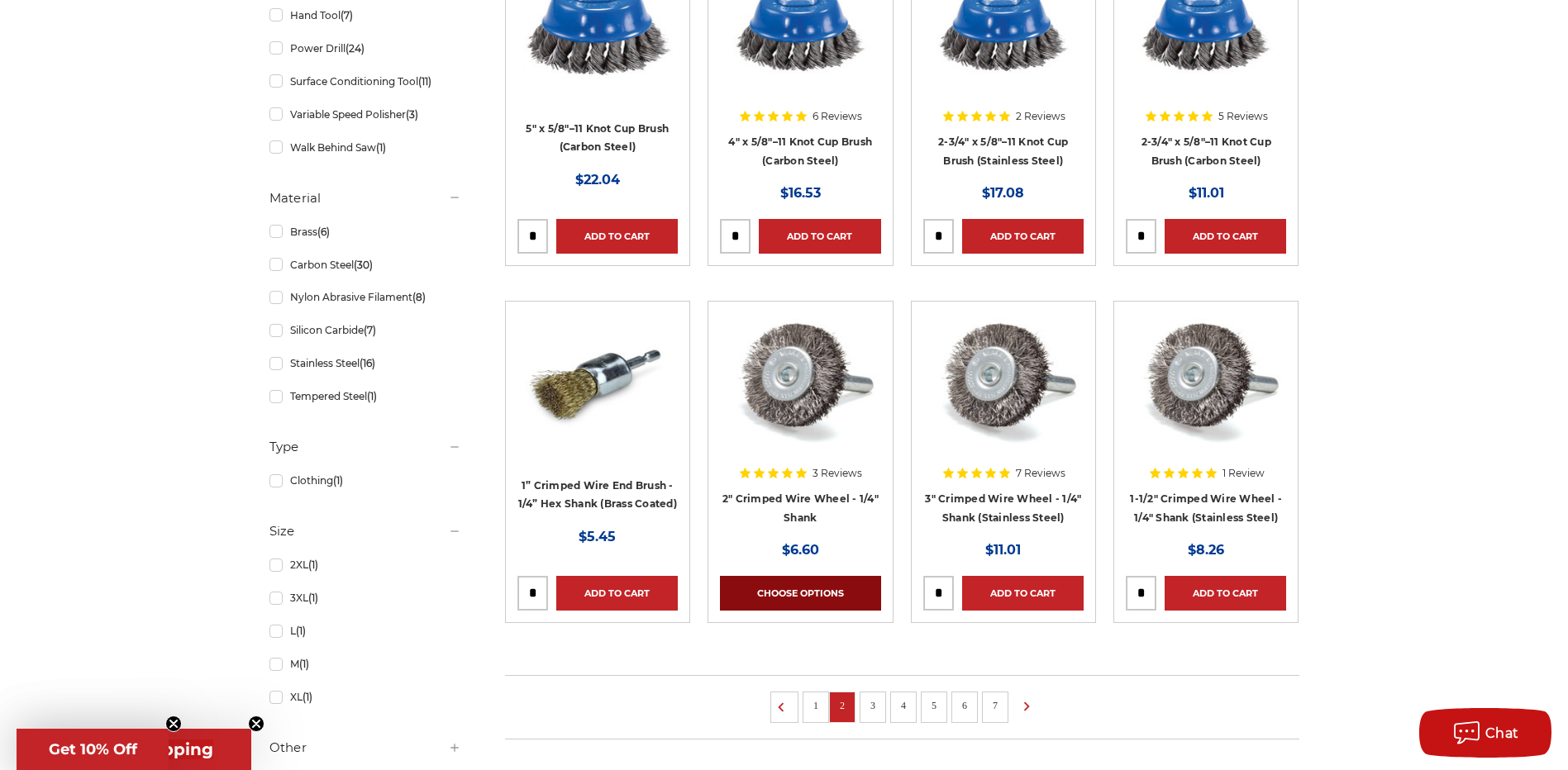
scroll to position [909, 0]
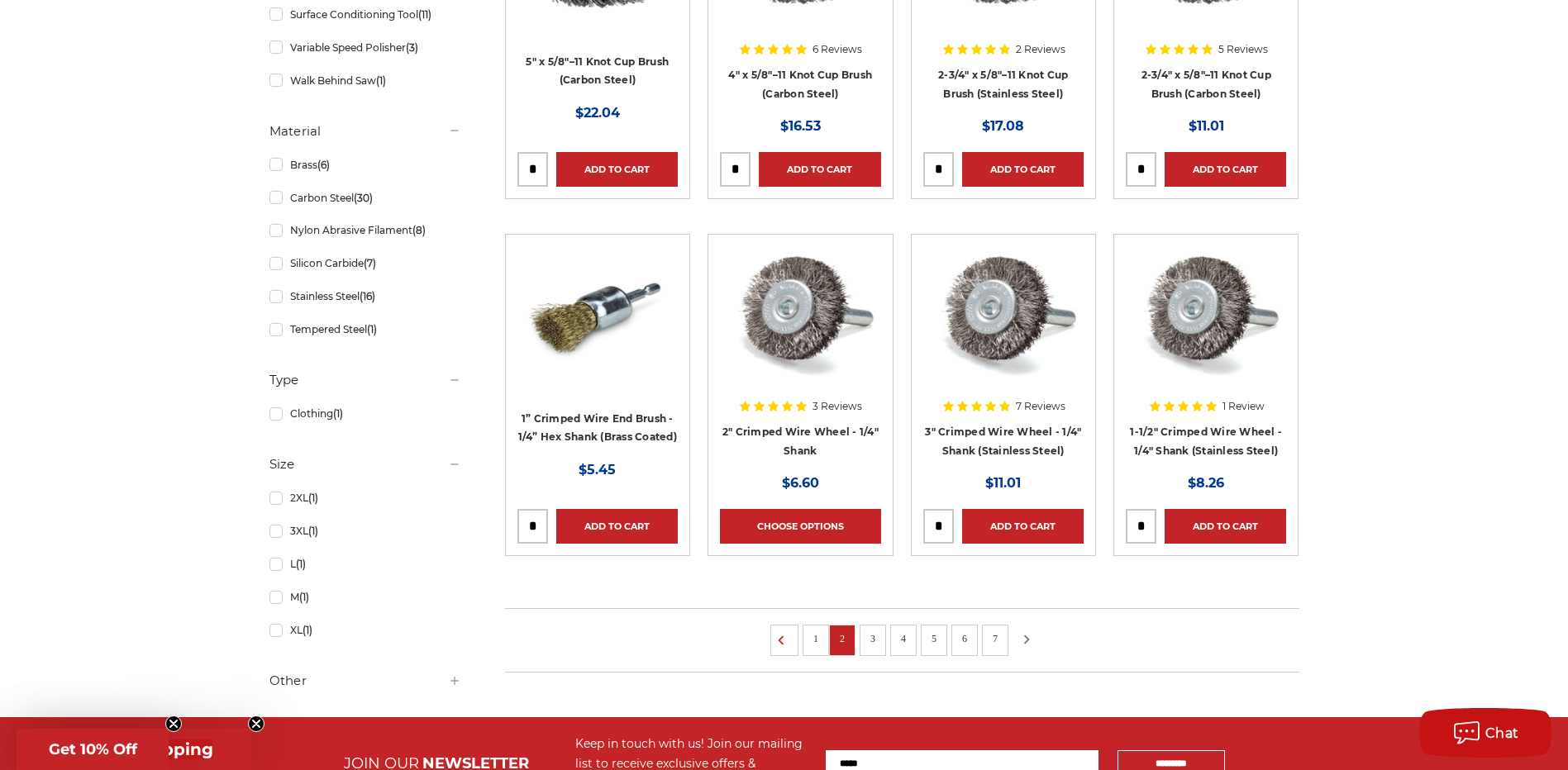
click at [1030, 640] on icon at bounding box center [1026, 639] width 20 height 18
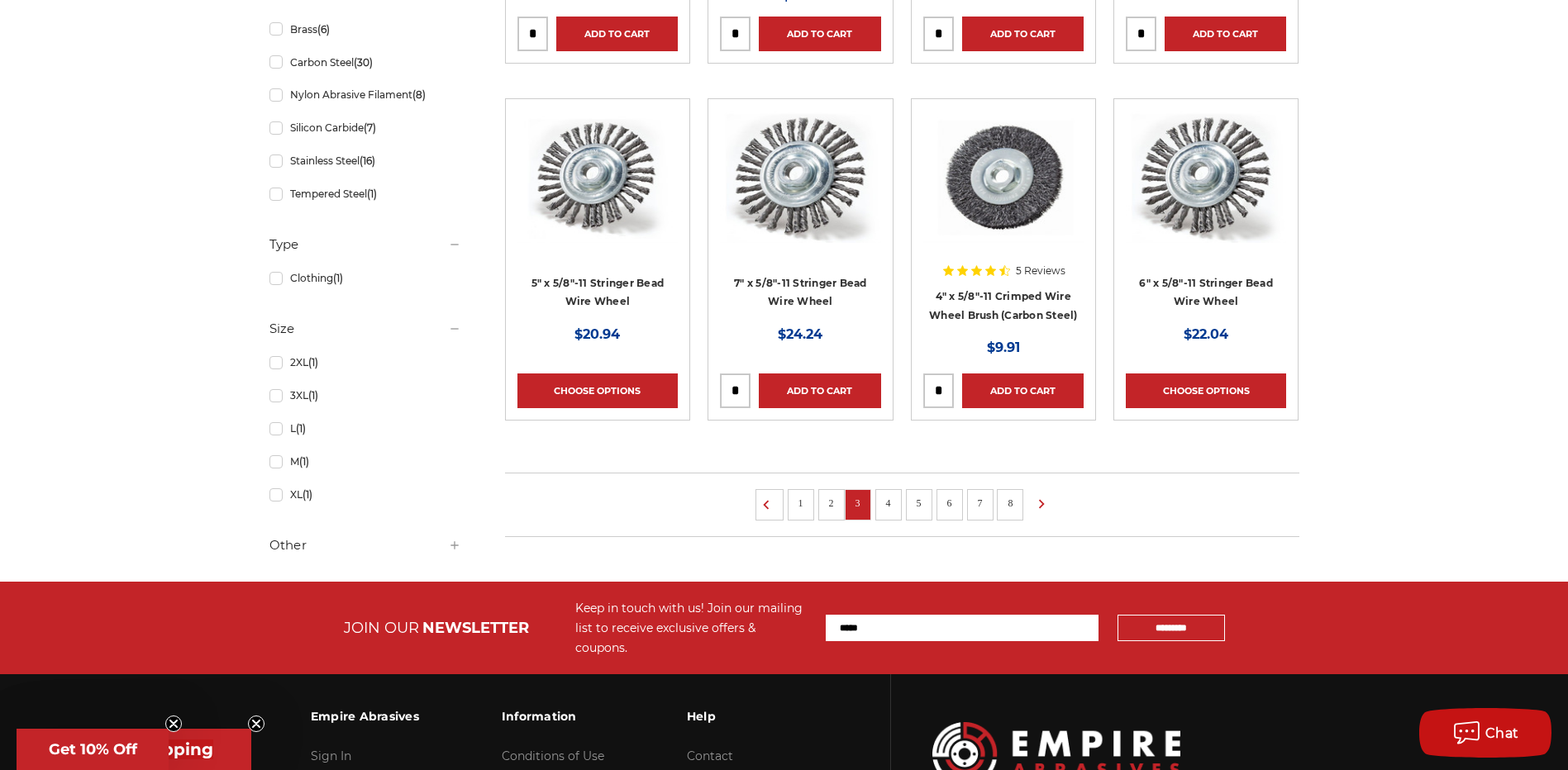
scroll to position [1157, 0]
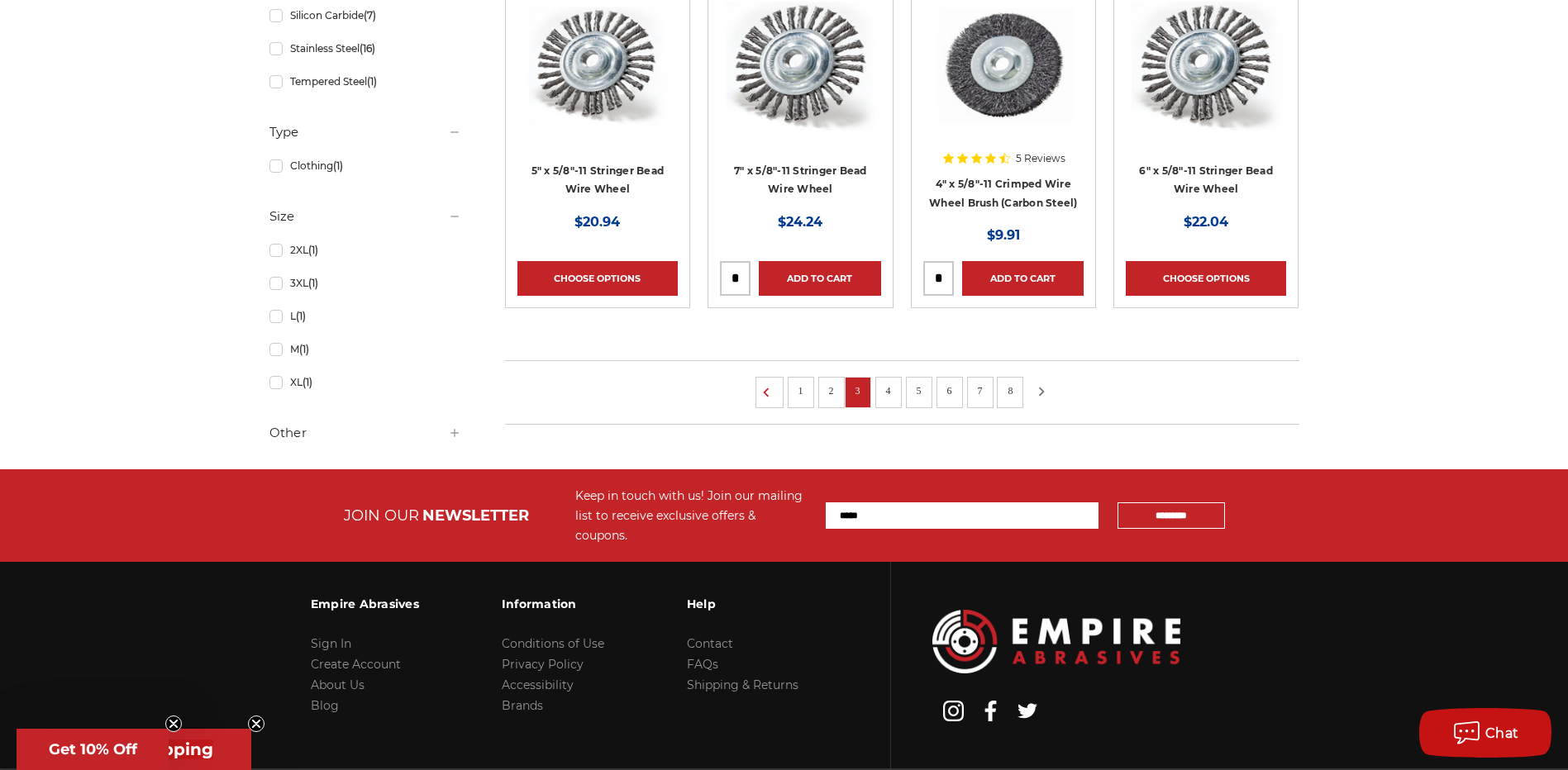
click at [1038, 386] on icon at bounding box center [1041, 391] width 20 height 18
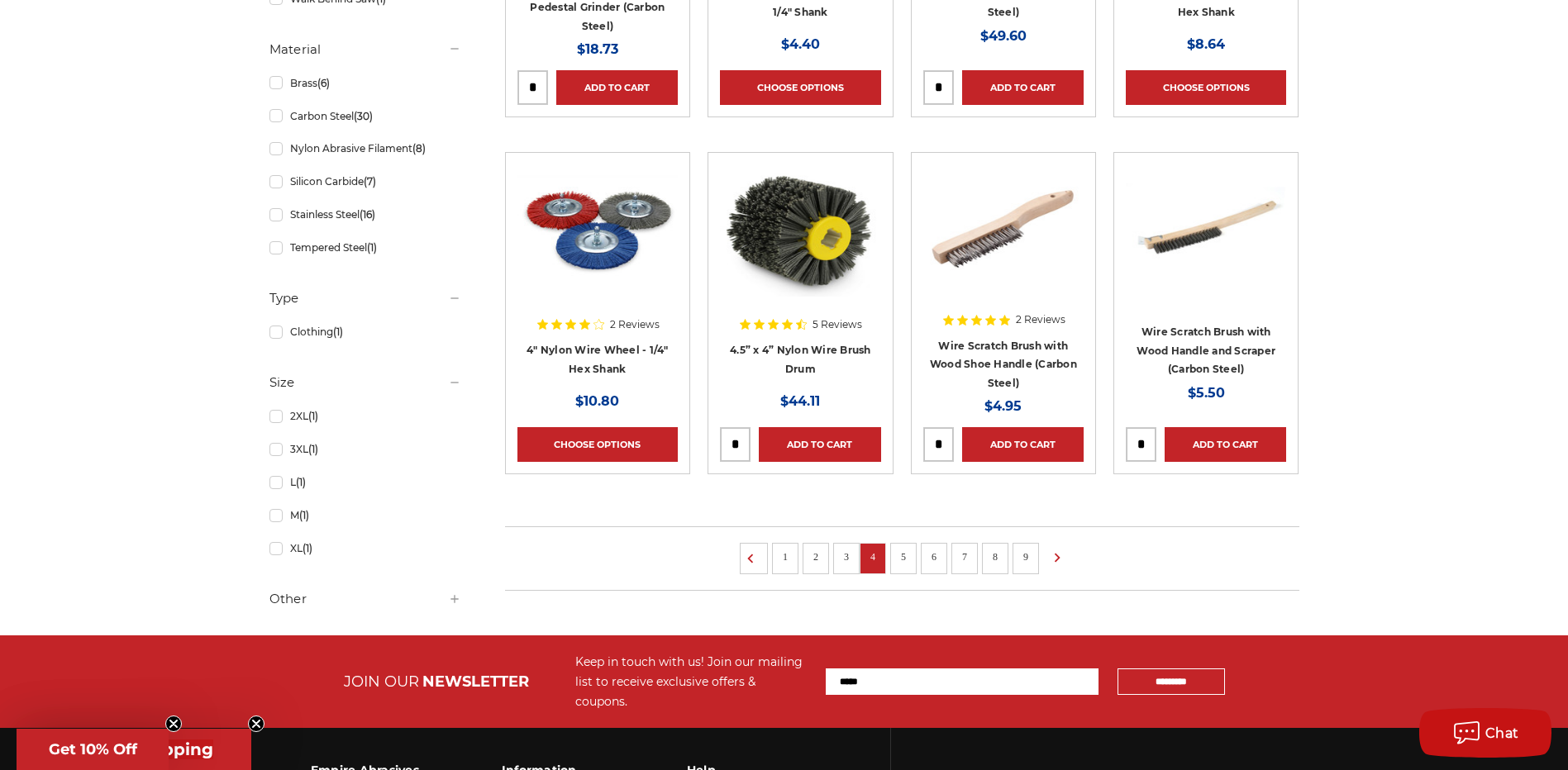
scroll to position [992, 0]
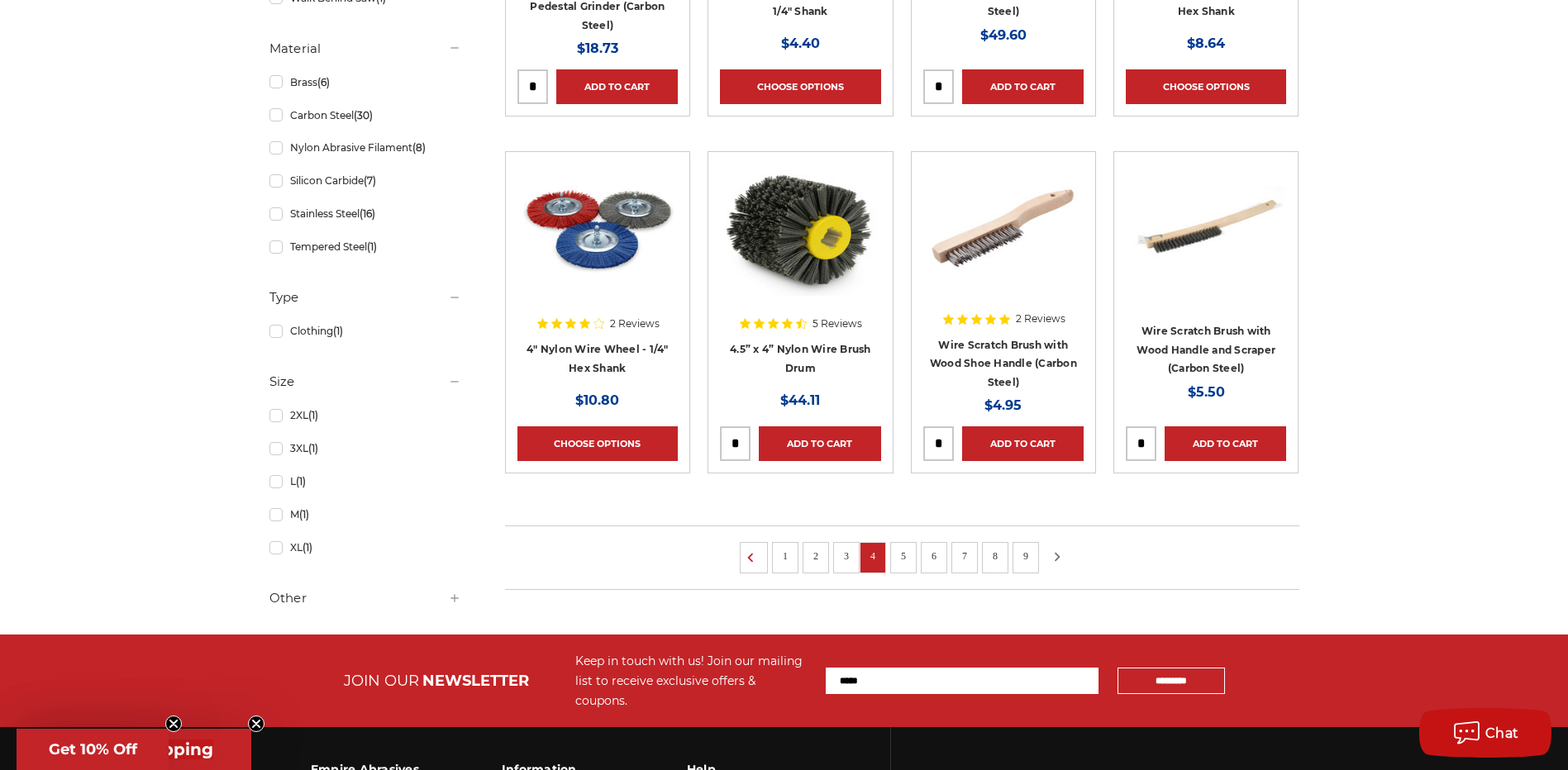
click at [1059, 554] on use at bounding box center [1058, 556] width 6 height 9
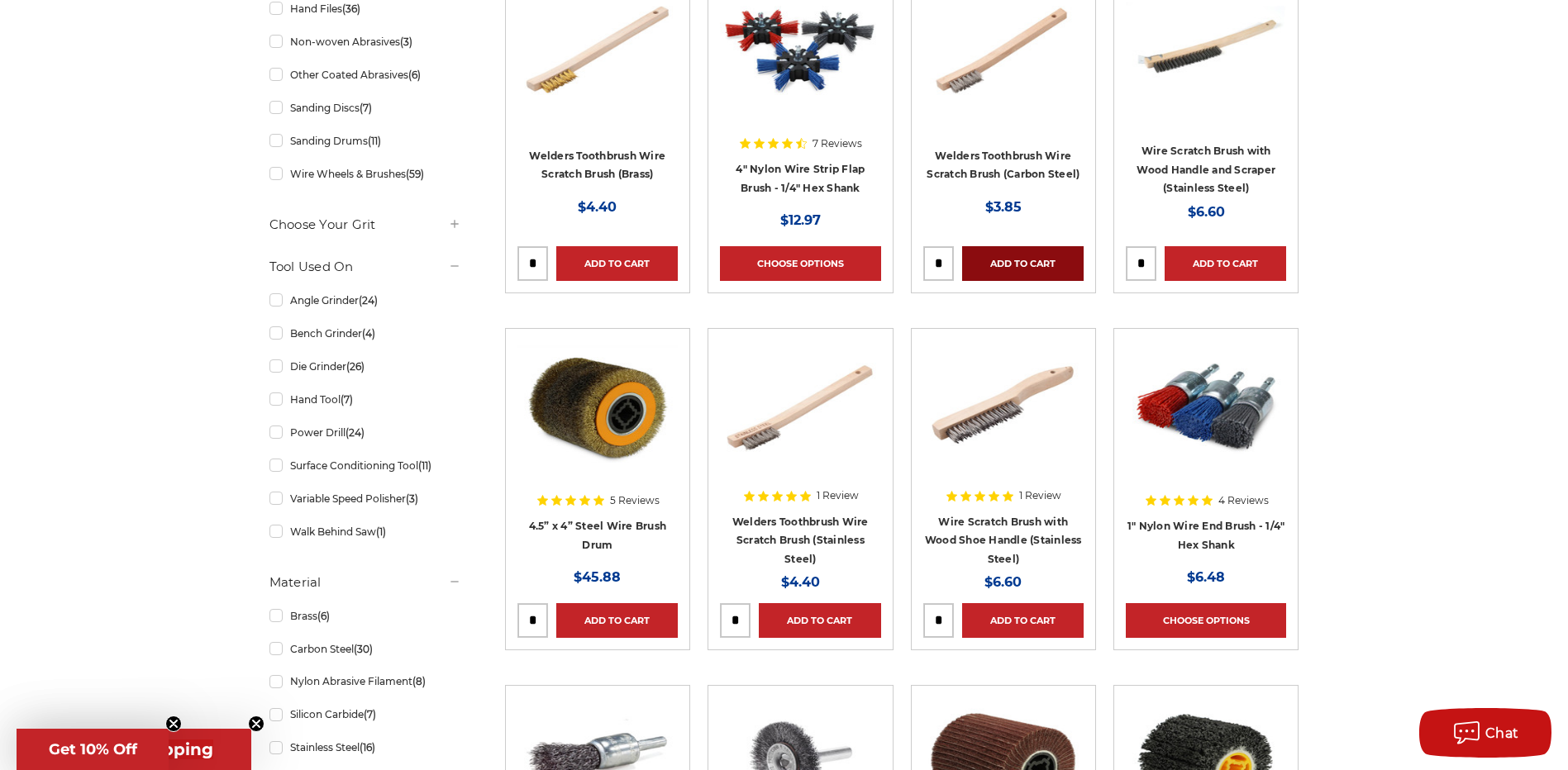
scroll to position [496, 0]
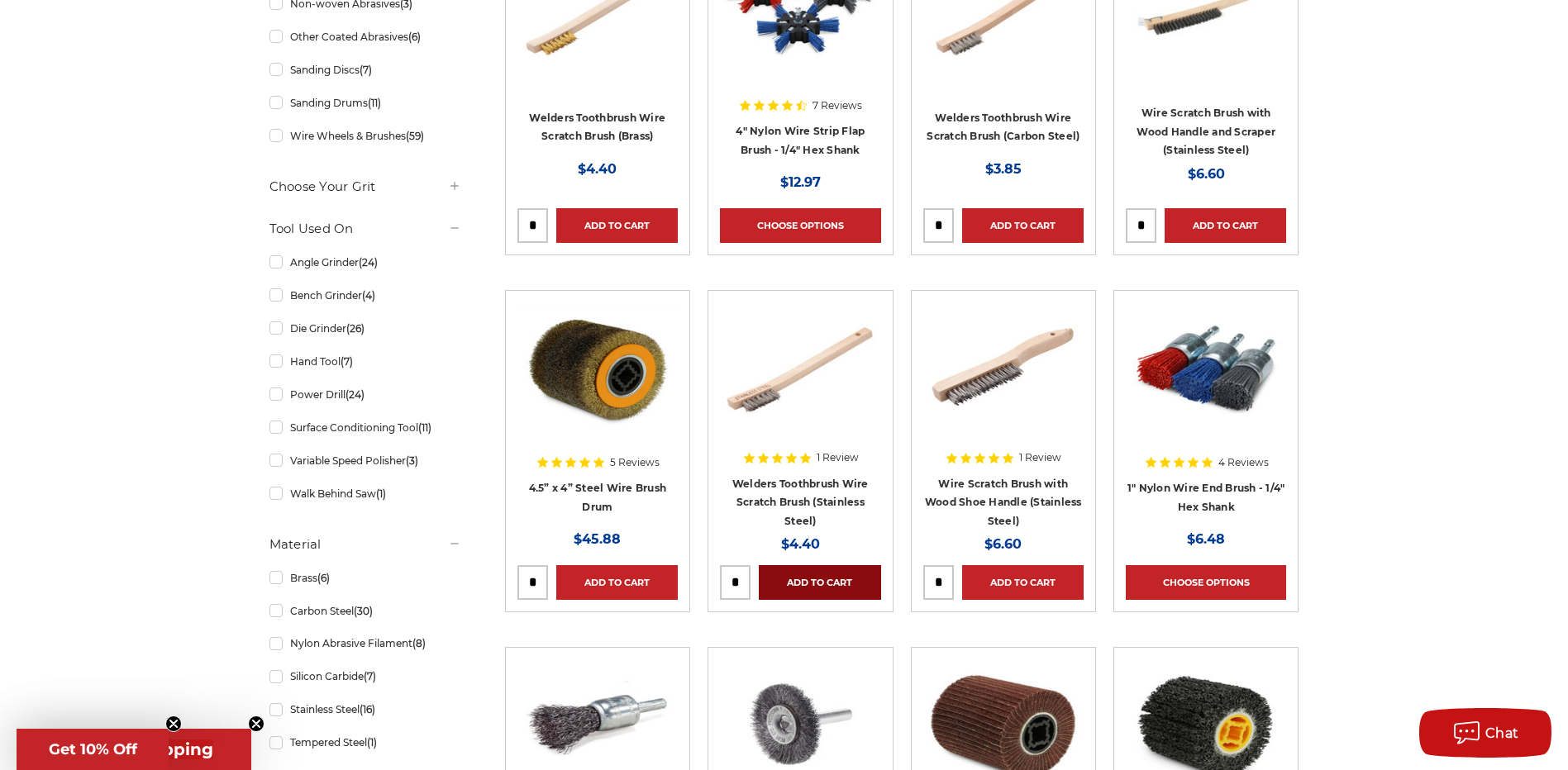
click at [786, 572] on link "Add to Cart" at bounding box center [820, 582] width 122 height 35
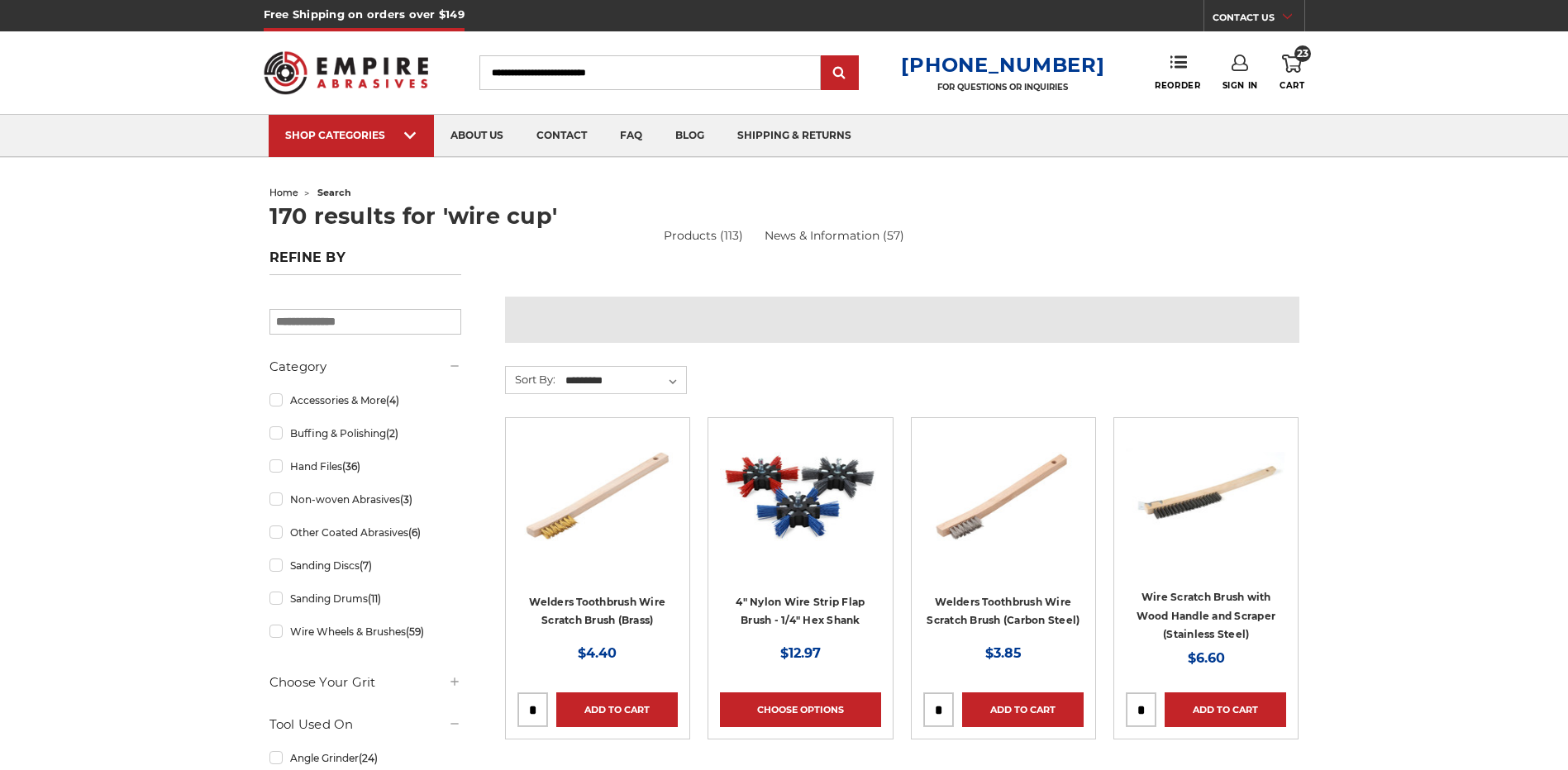
scroll to position [496, 0]
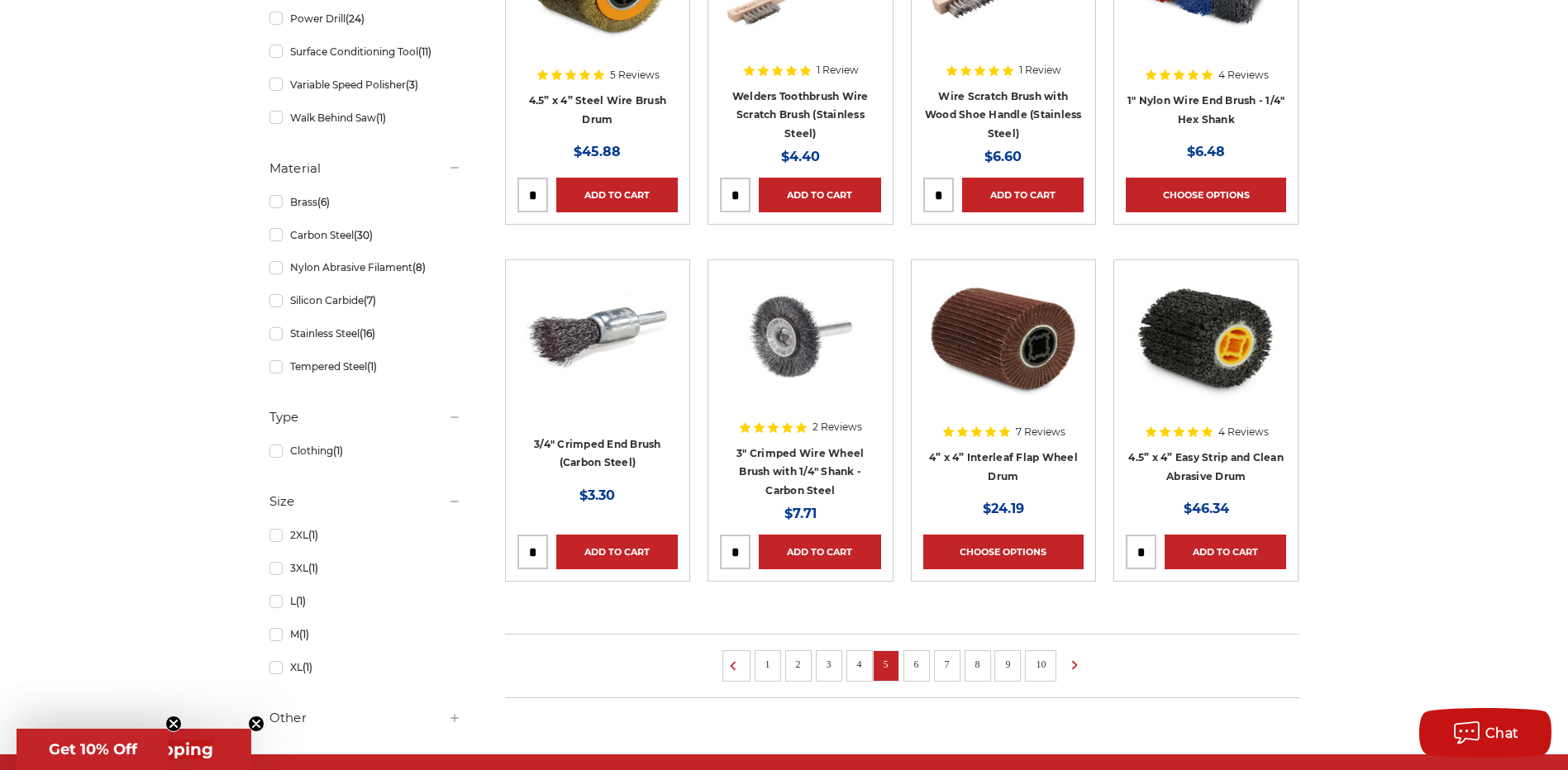
scroll to position [915, 0]
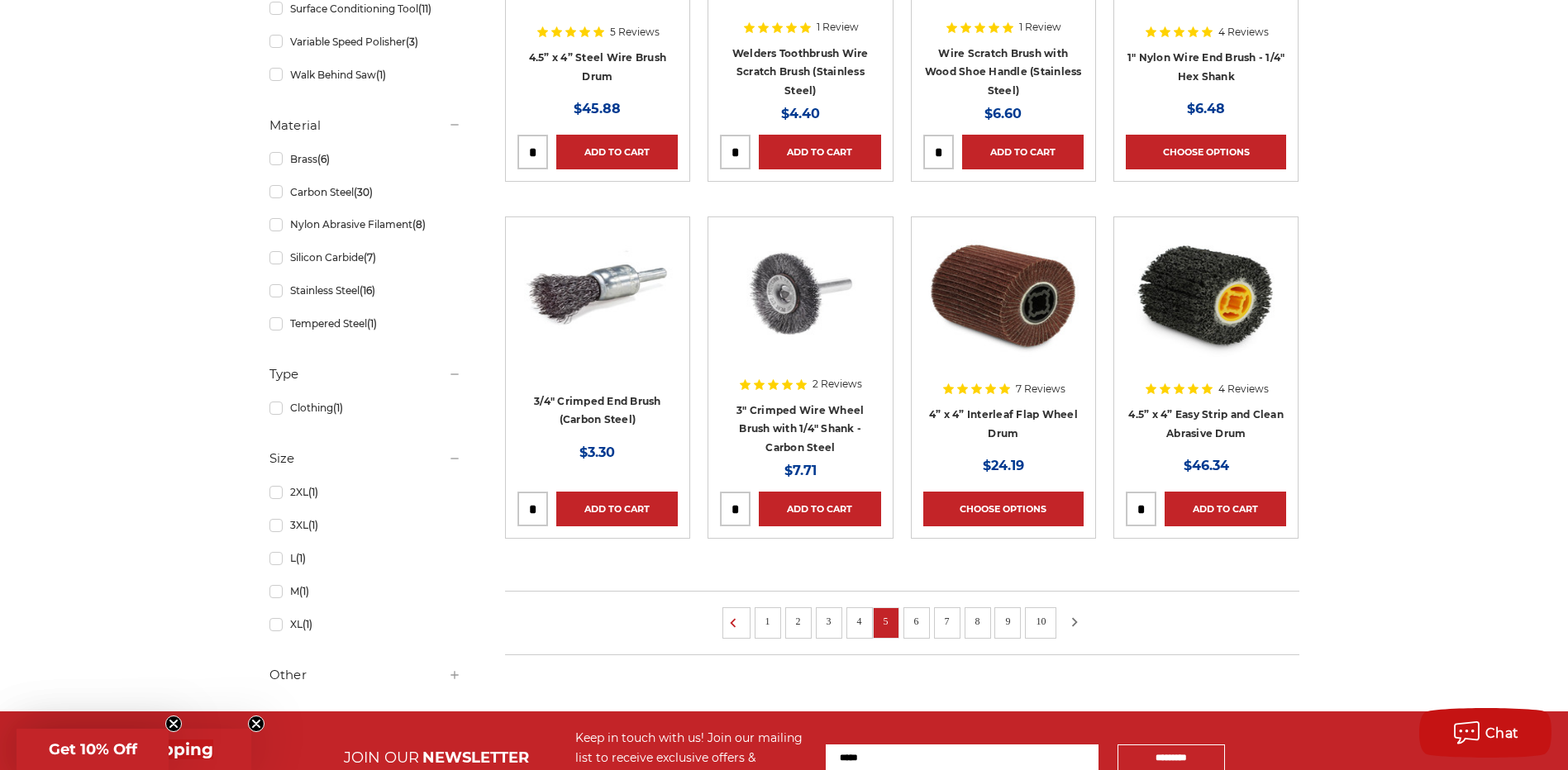
click at [1071, 618] on icon at bounding box center [1073, 622] width 20 height 18
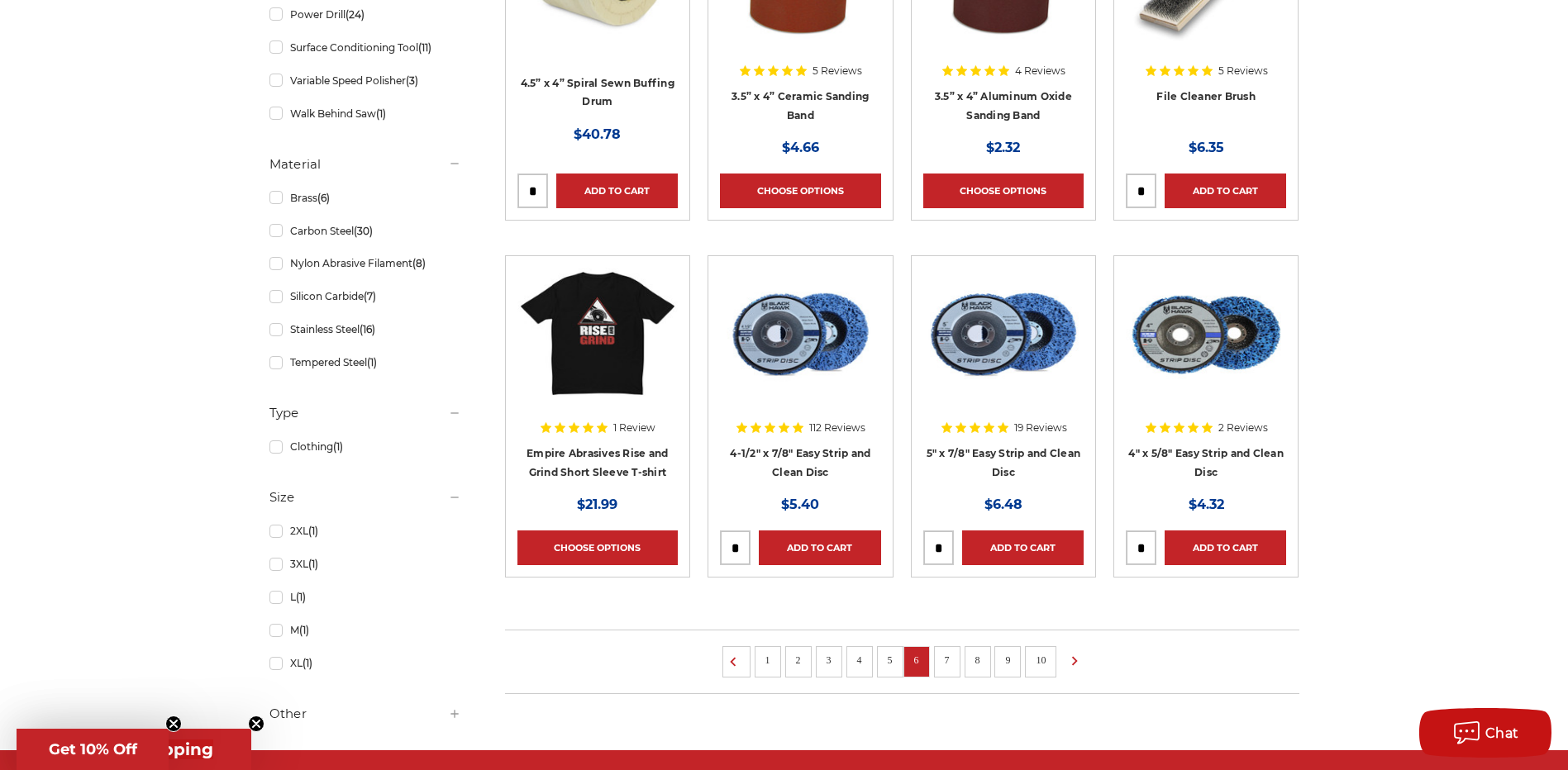
scroll to position [909, 0]
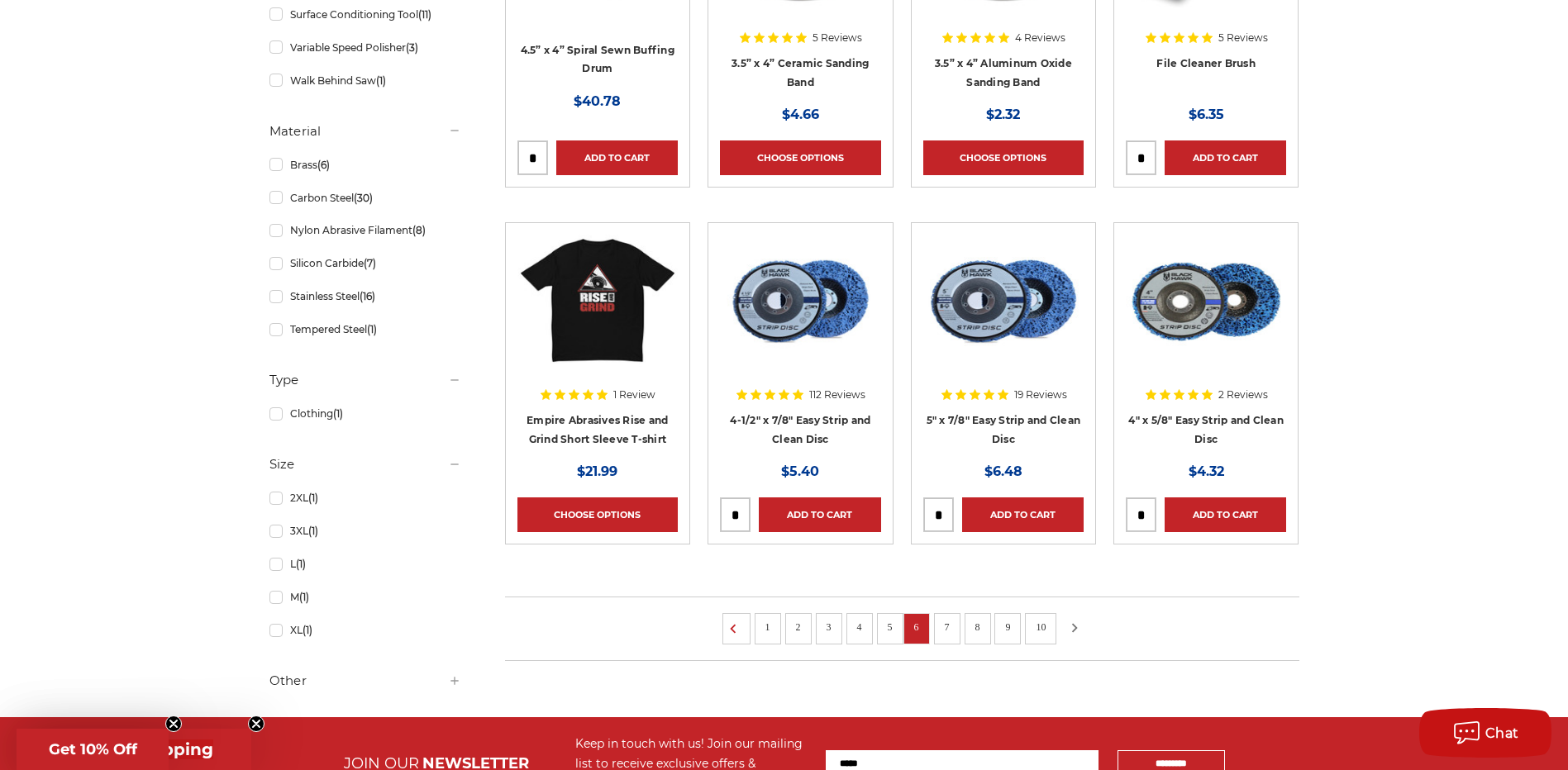
click at [1072, 629] on icon at bounding box center [1073, 628] width 20 height 18
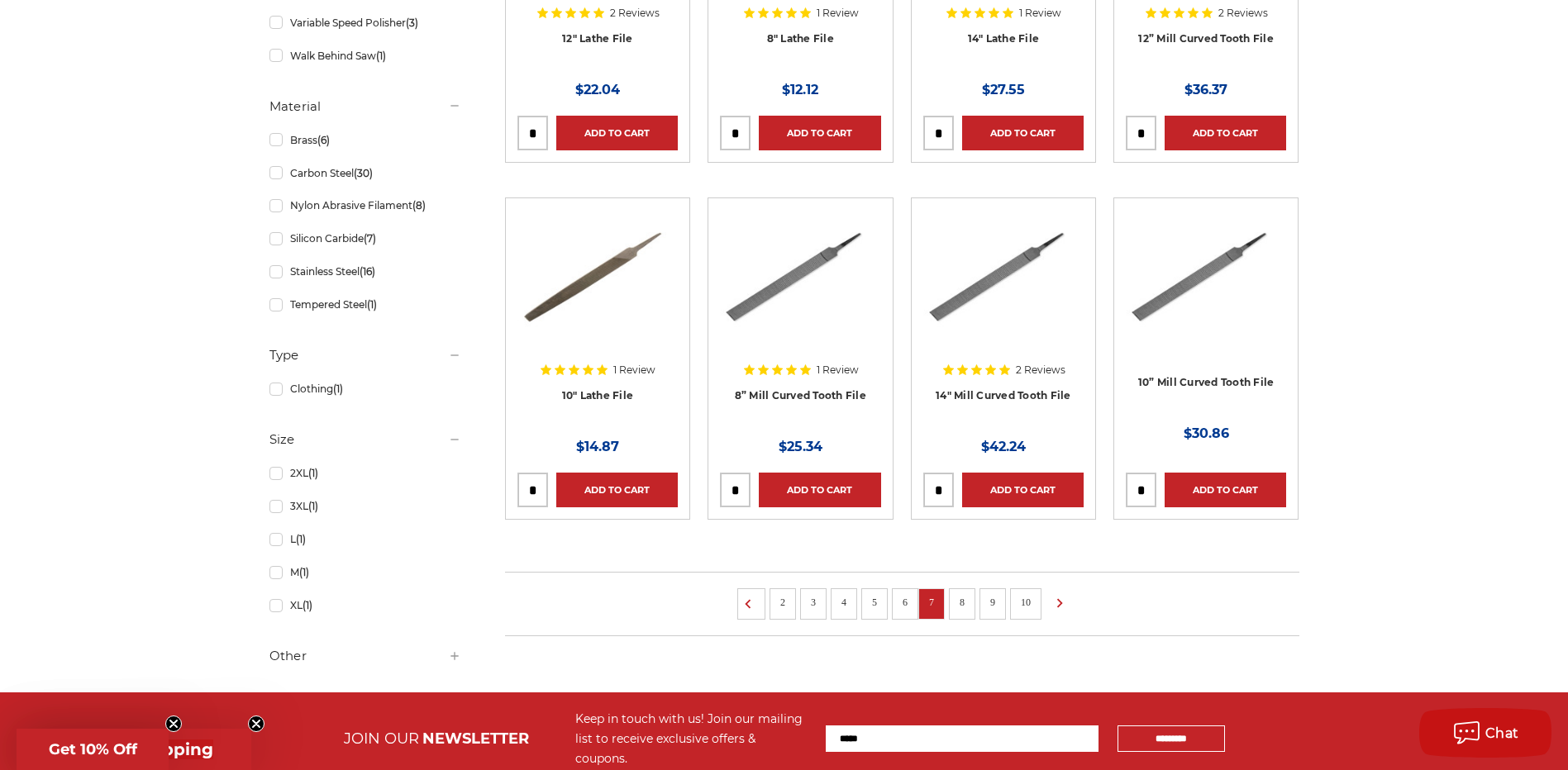
scroll to position [1074, 0]
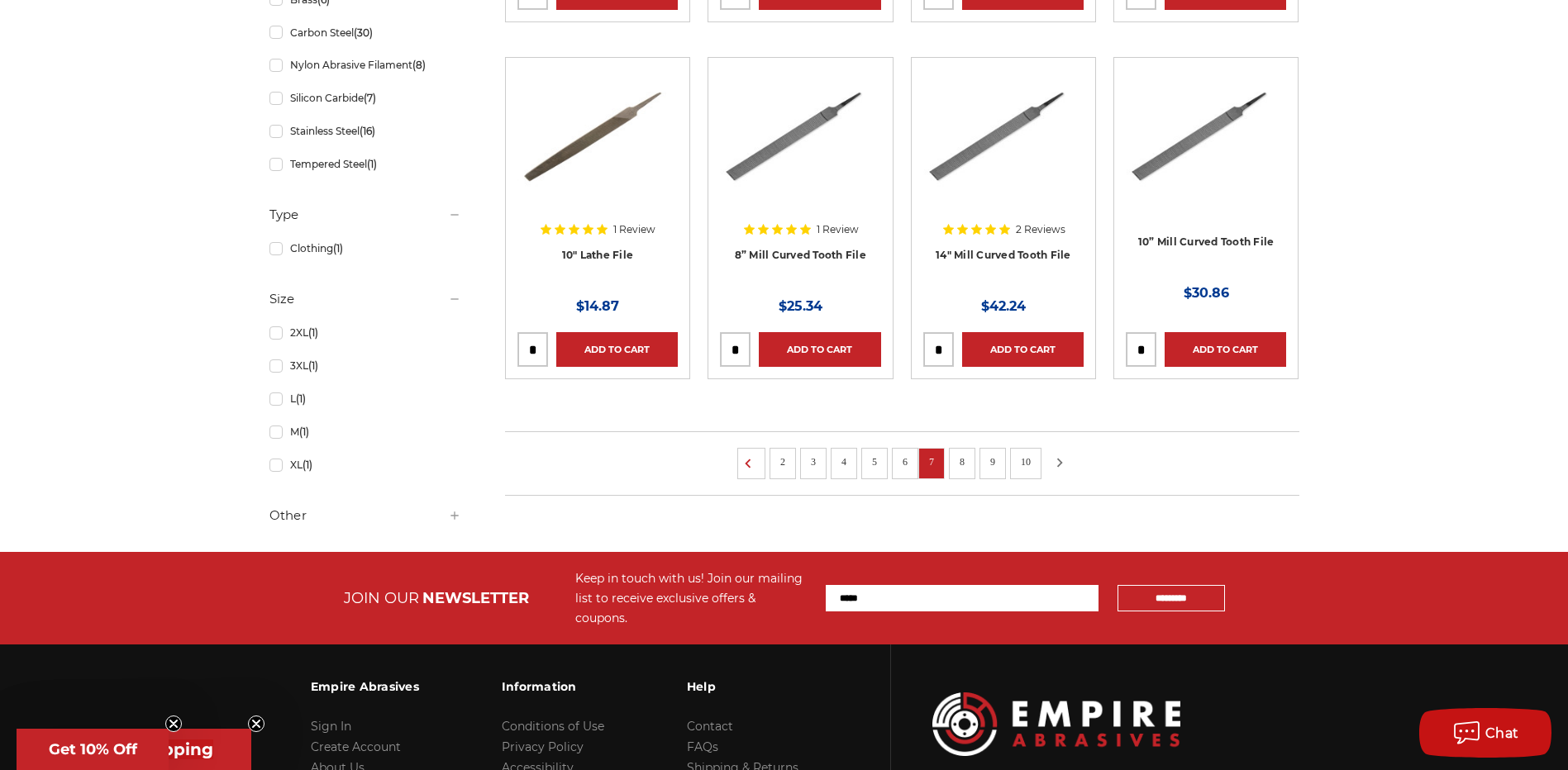
click at [1052, 466] on icon at bounding box center [1058, 462] width 20 height 18
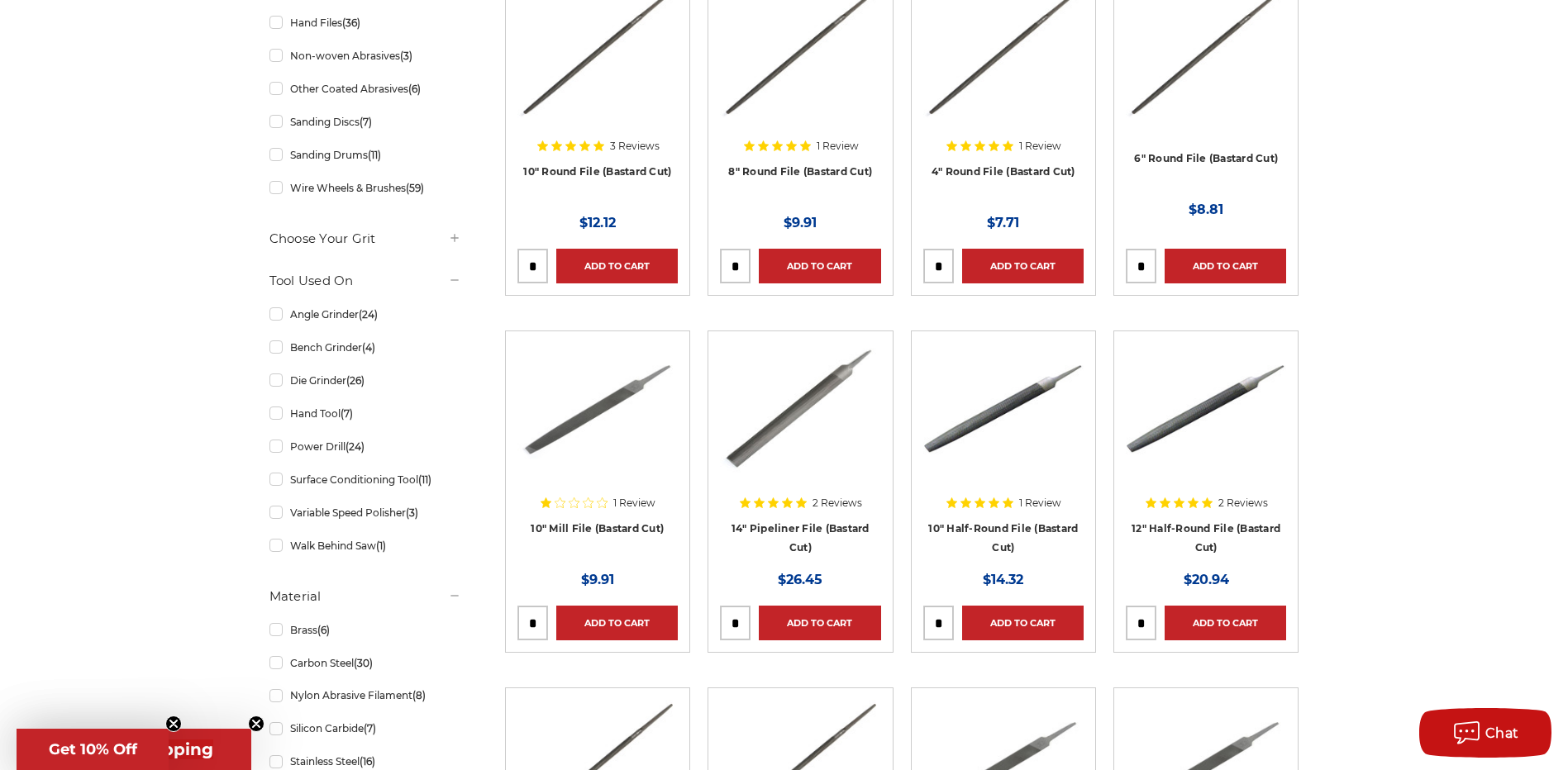
scroll to position [909, 0]
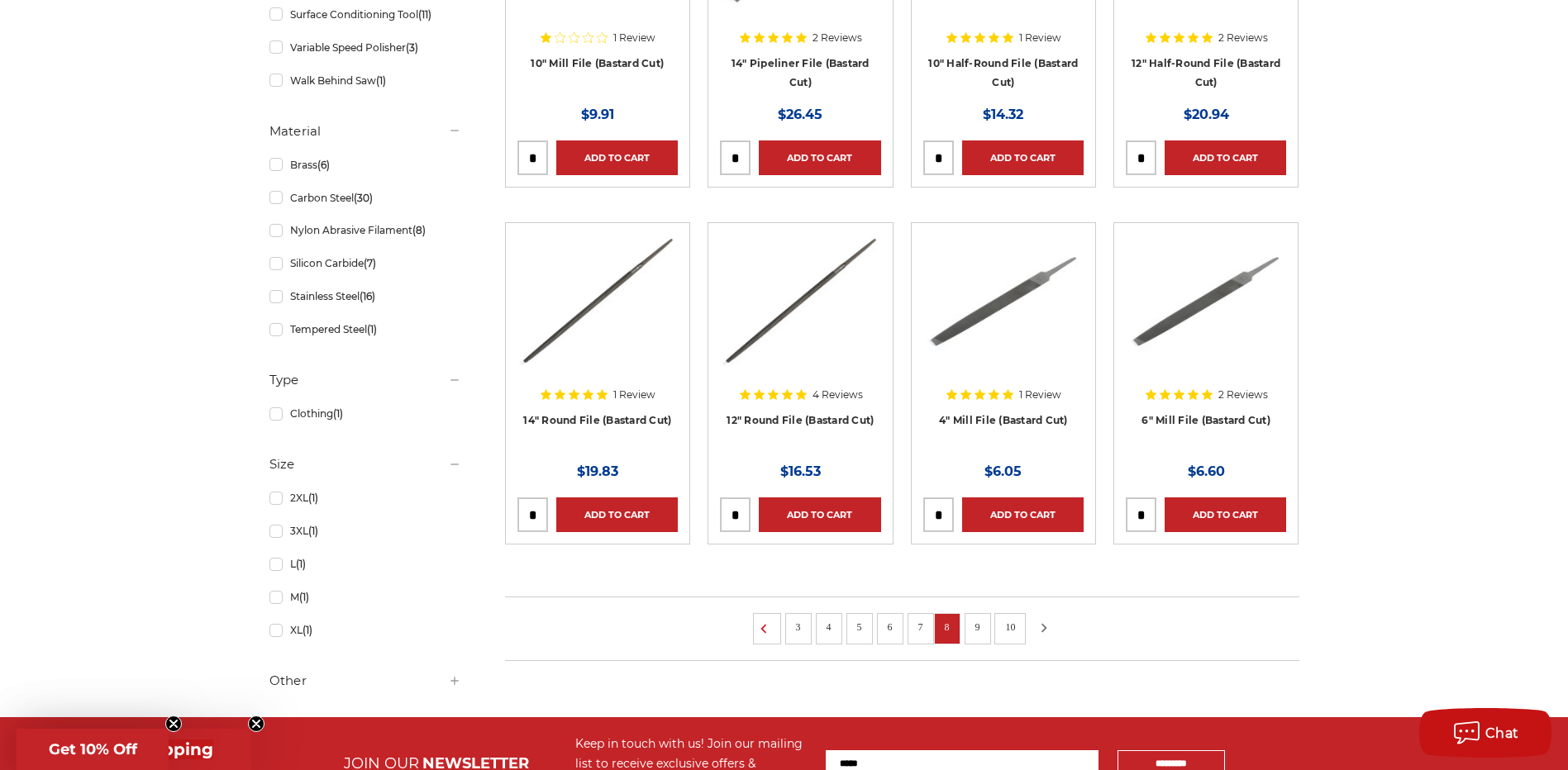
click at [1043, 629] on icon at bounding box center [1043, 628] width 20 height 18
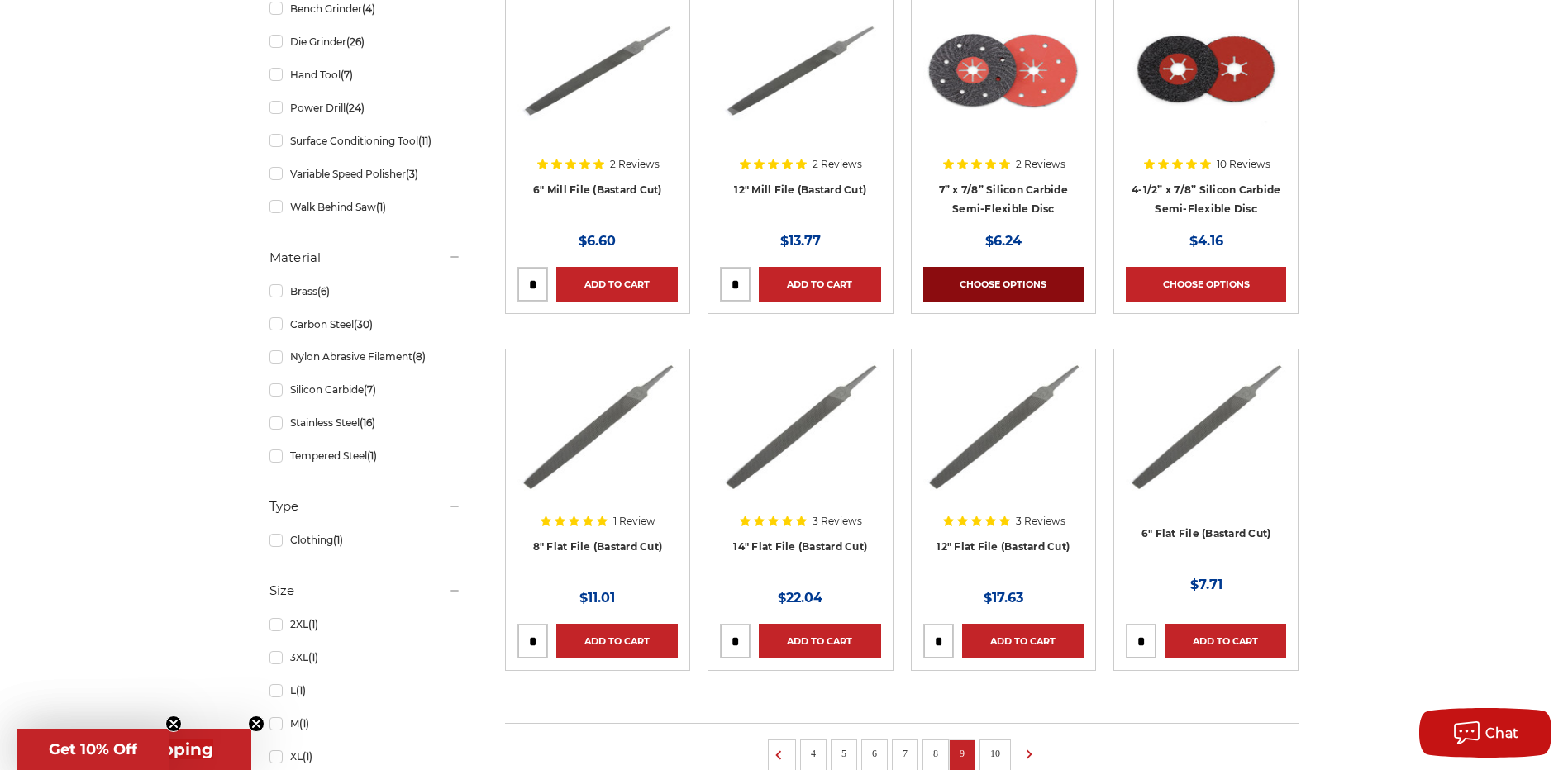
scroll to position [992, 0]
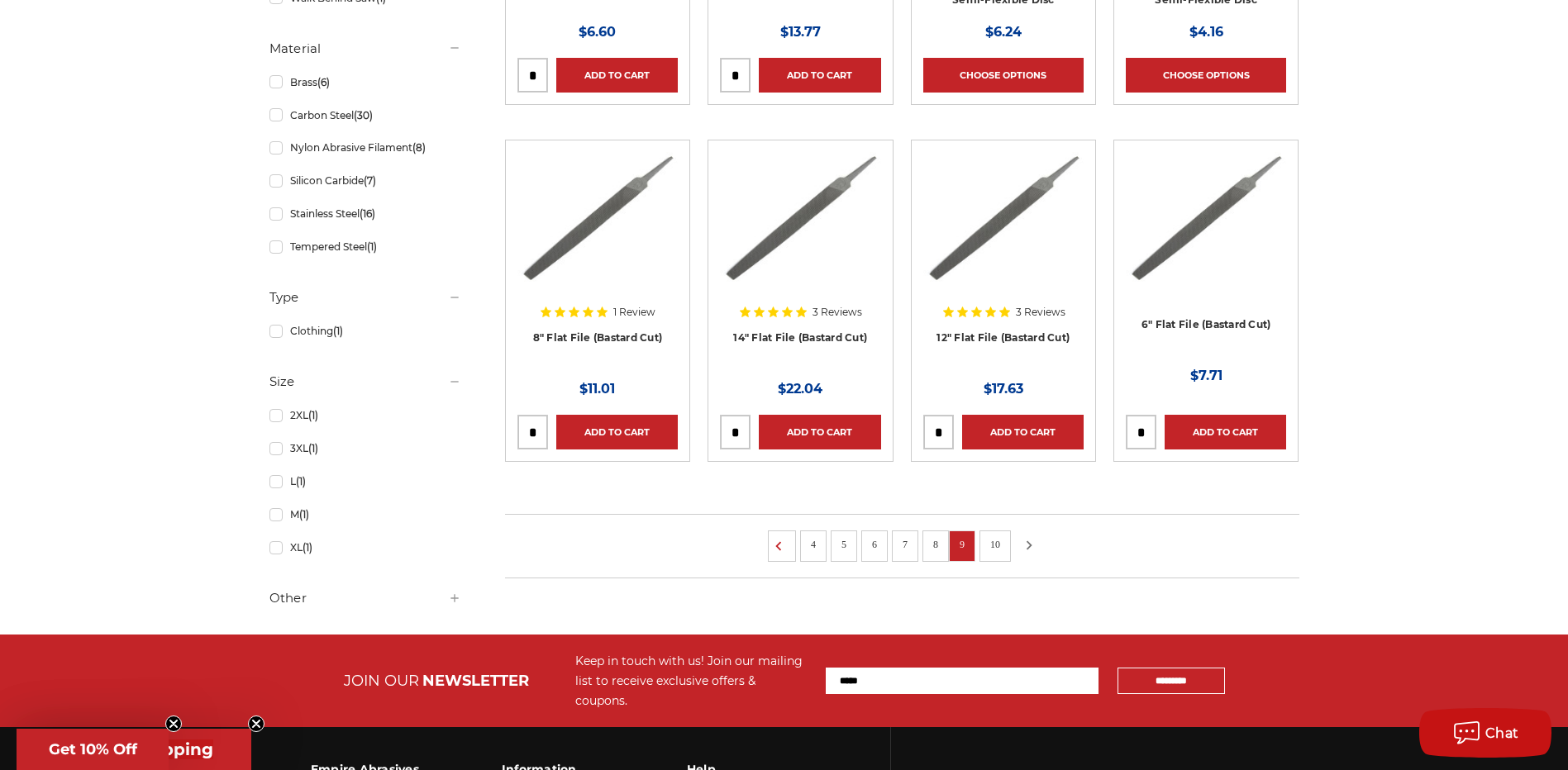
click at [1032, 544] on use at bounding box center [1029, 545] width 6 height 9
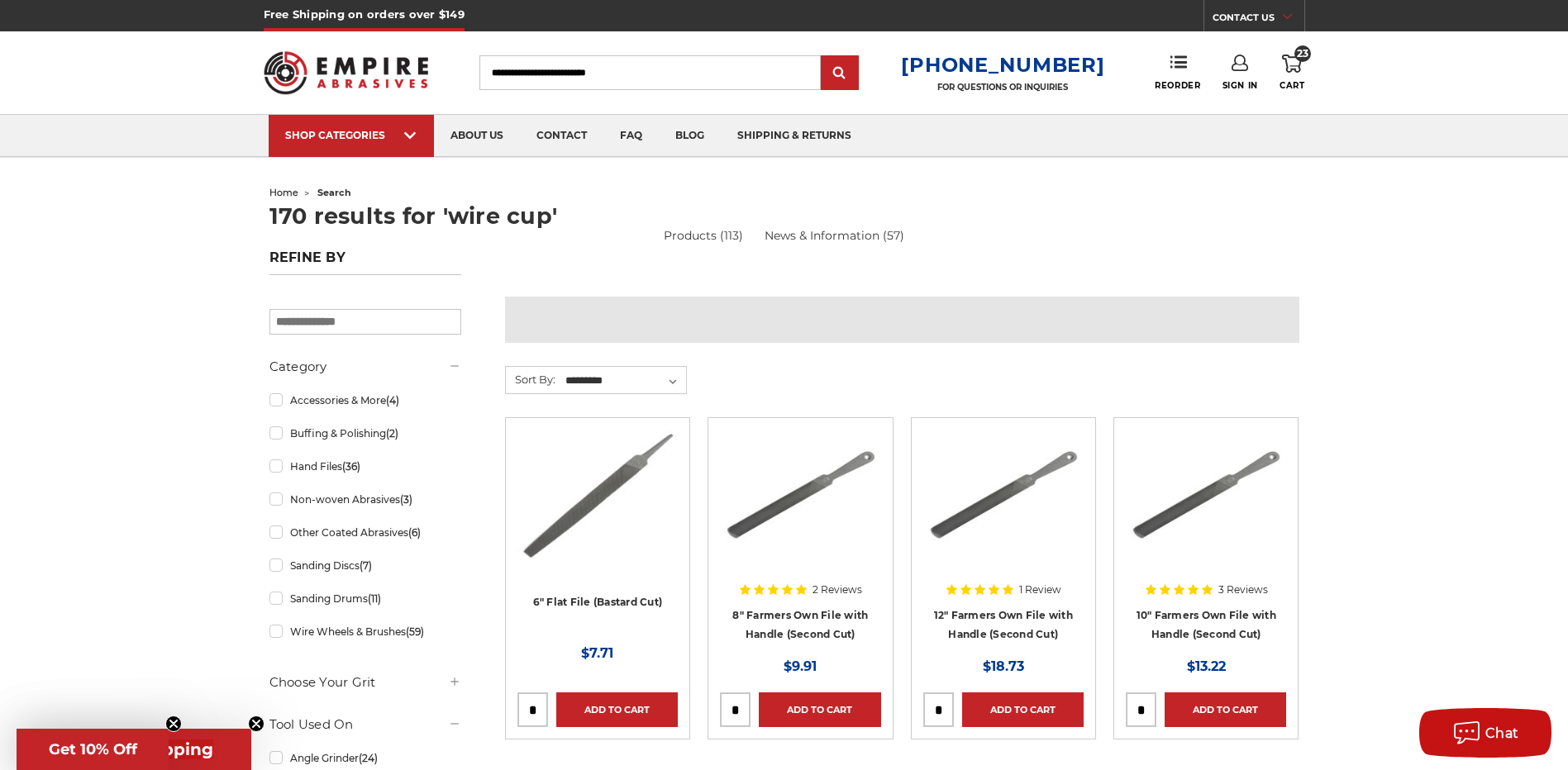
click at [625, 81] on input "Search" at bounding box center [650, 72] width 341 height 35
paste input "******"
type input "******"
click at [823, 57] on input "submit" at bounding box center [839, 73] width 33 height 33
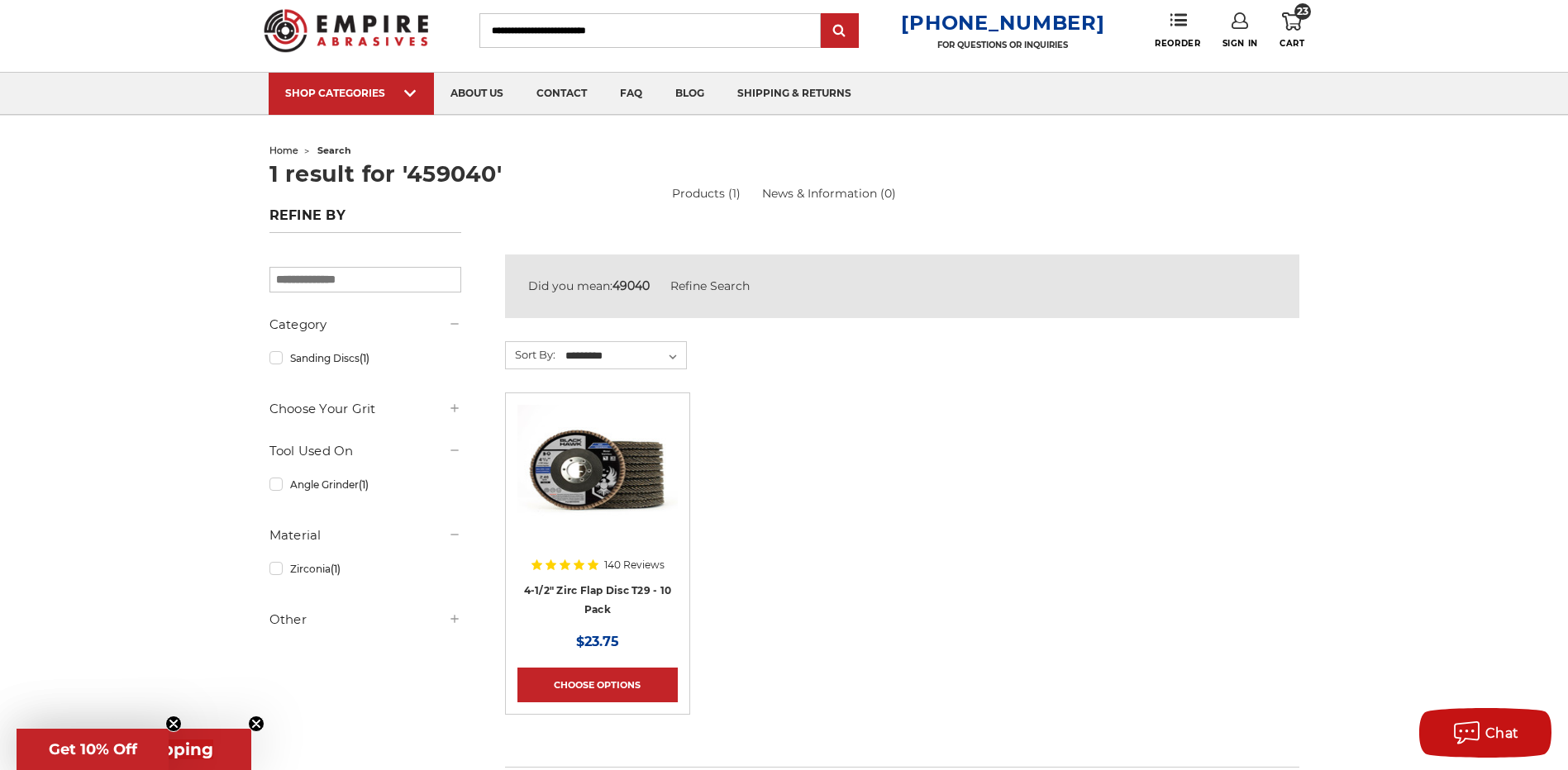
scroll to position [82, 0]
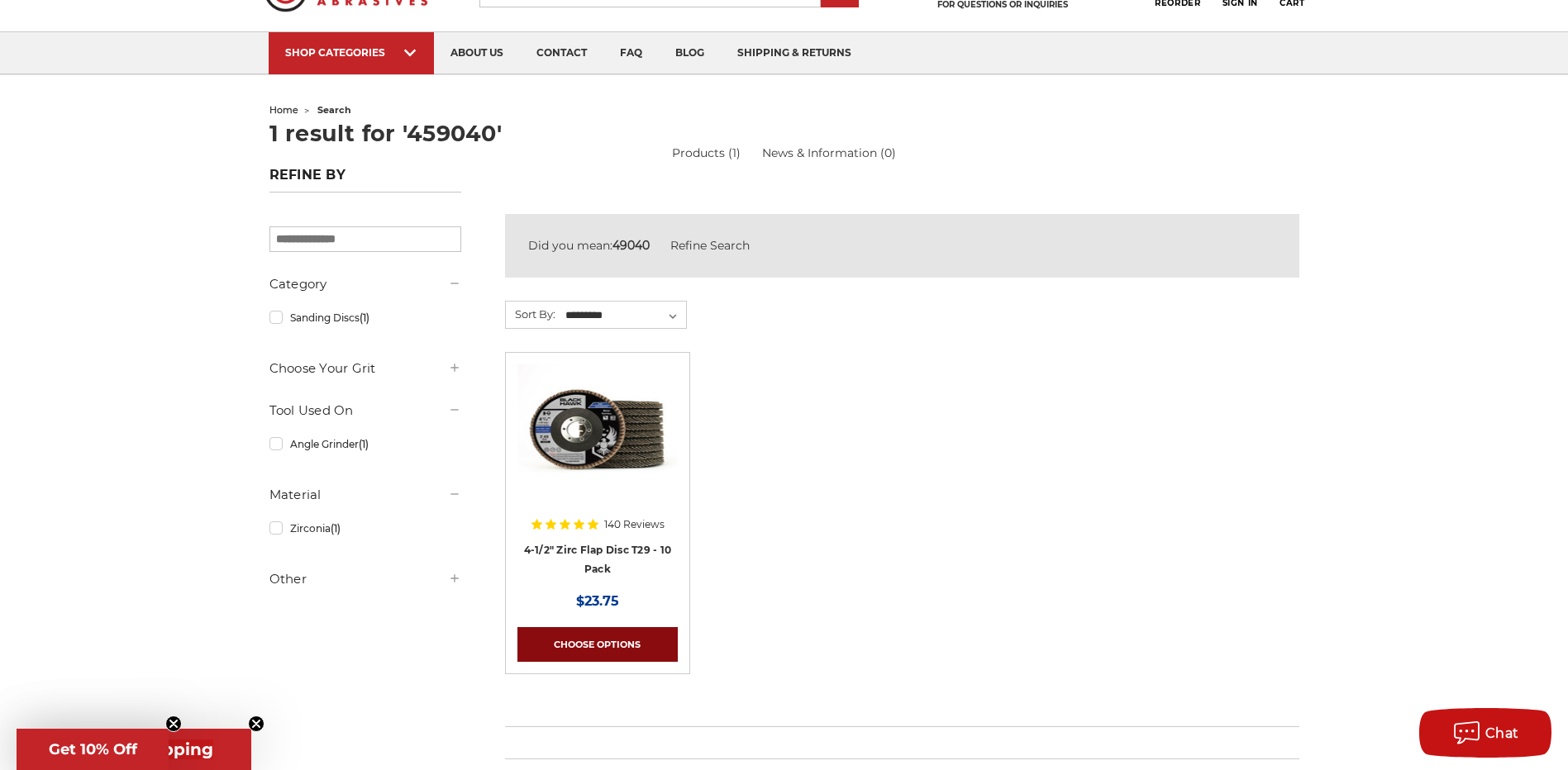
click at [607, 647] on link "Choose Options" at bounding box center [597, 644] width 160 height 35
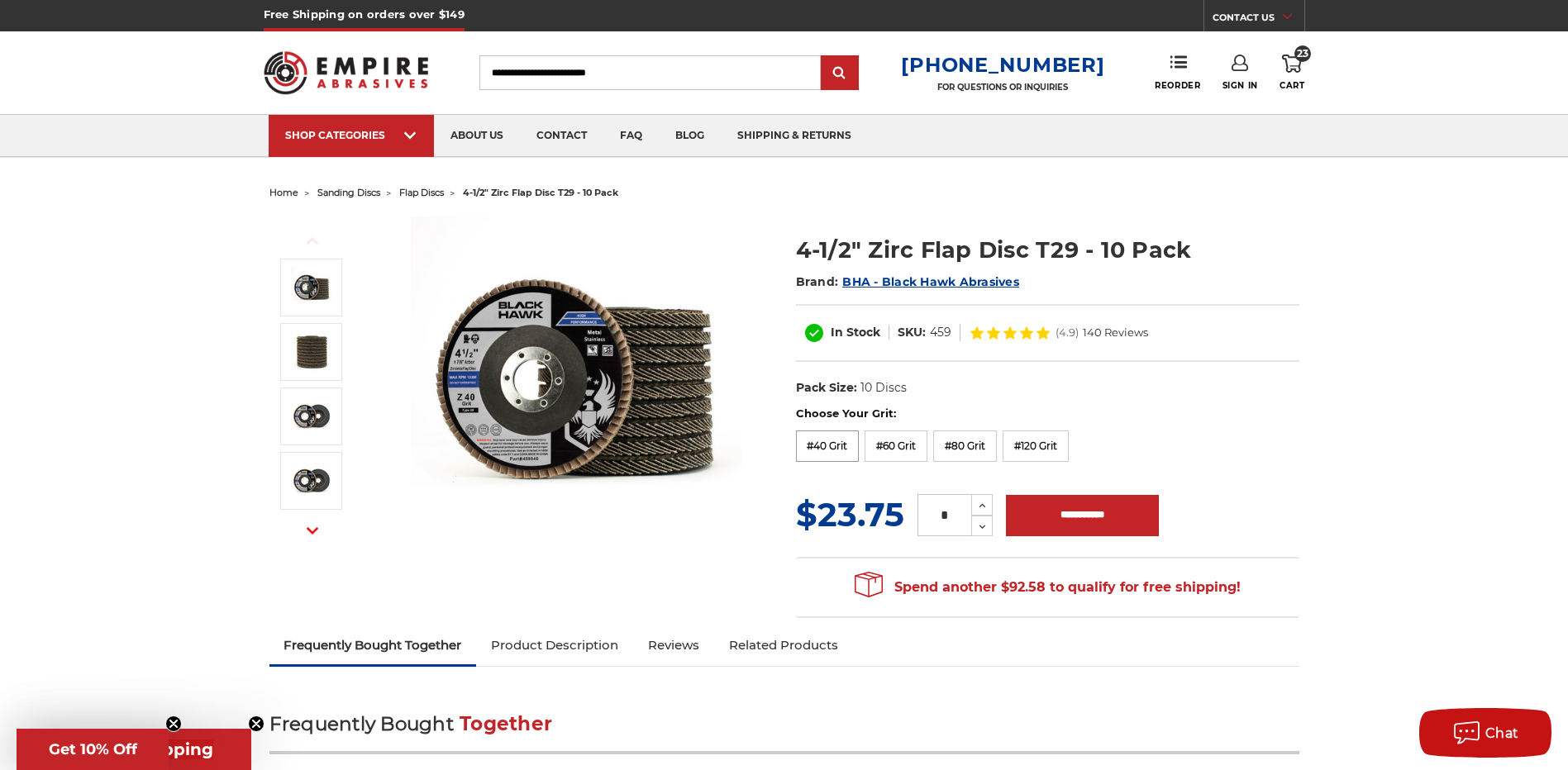
click at [830, 447] on label "#40 Grit" at bounding box center [828, 447] width 64 height 32
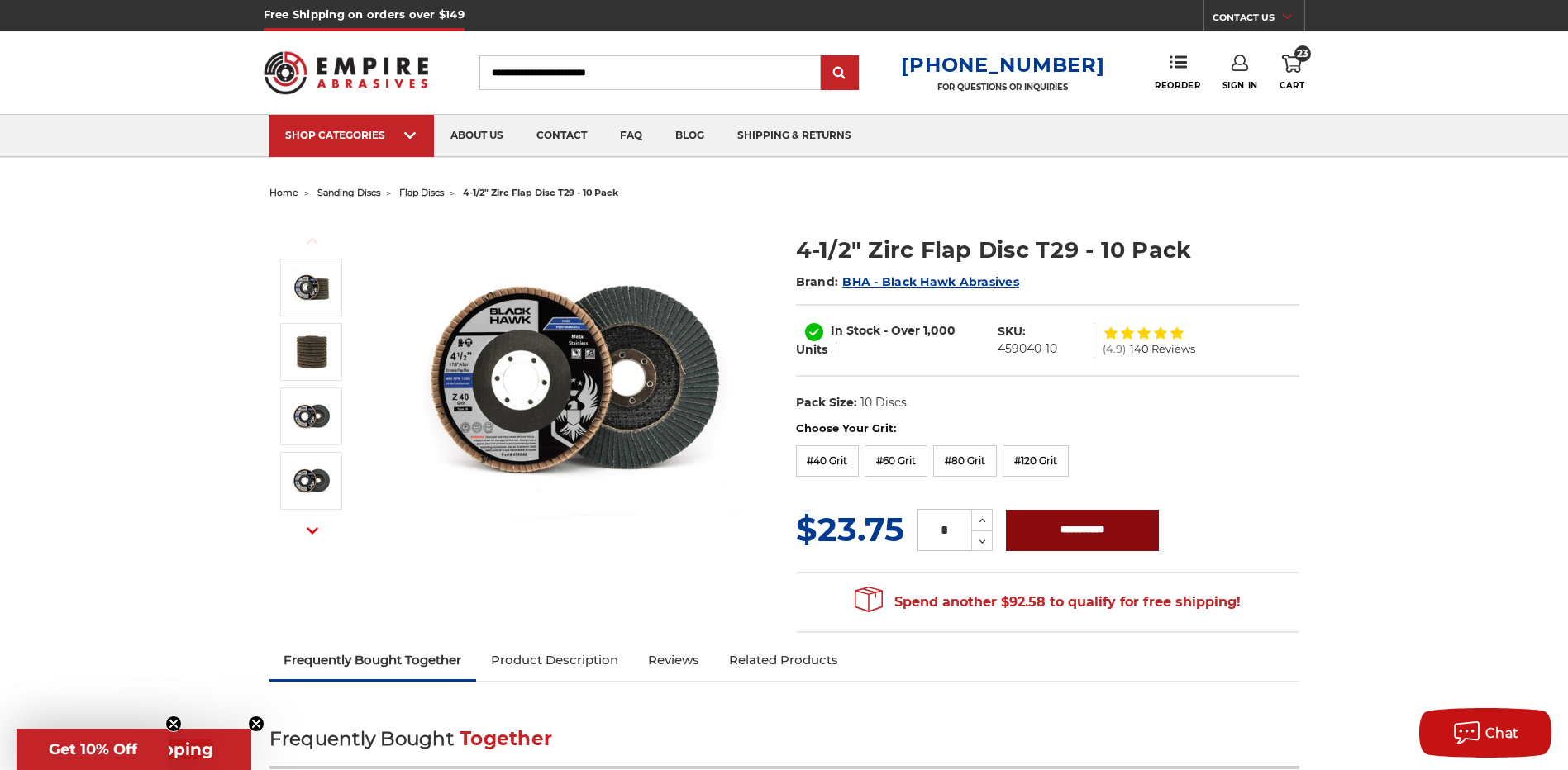
click at [1052, 532] on input "**********" at bounding box center [1082, 530] width 153 height 41
type input "**********"
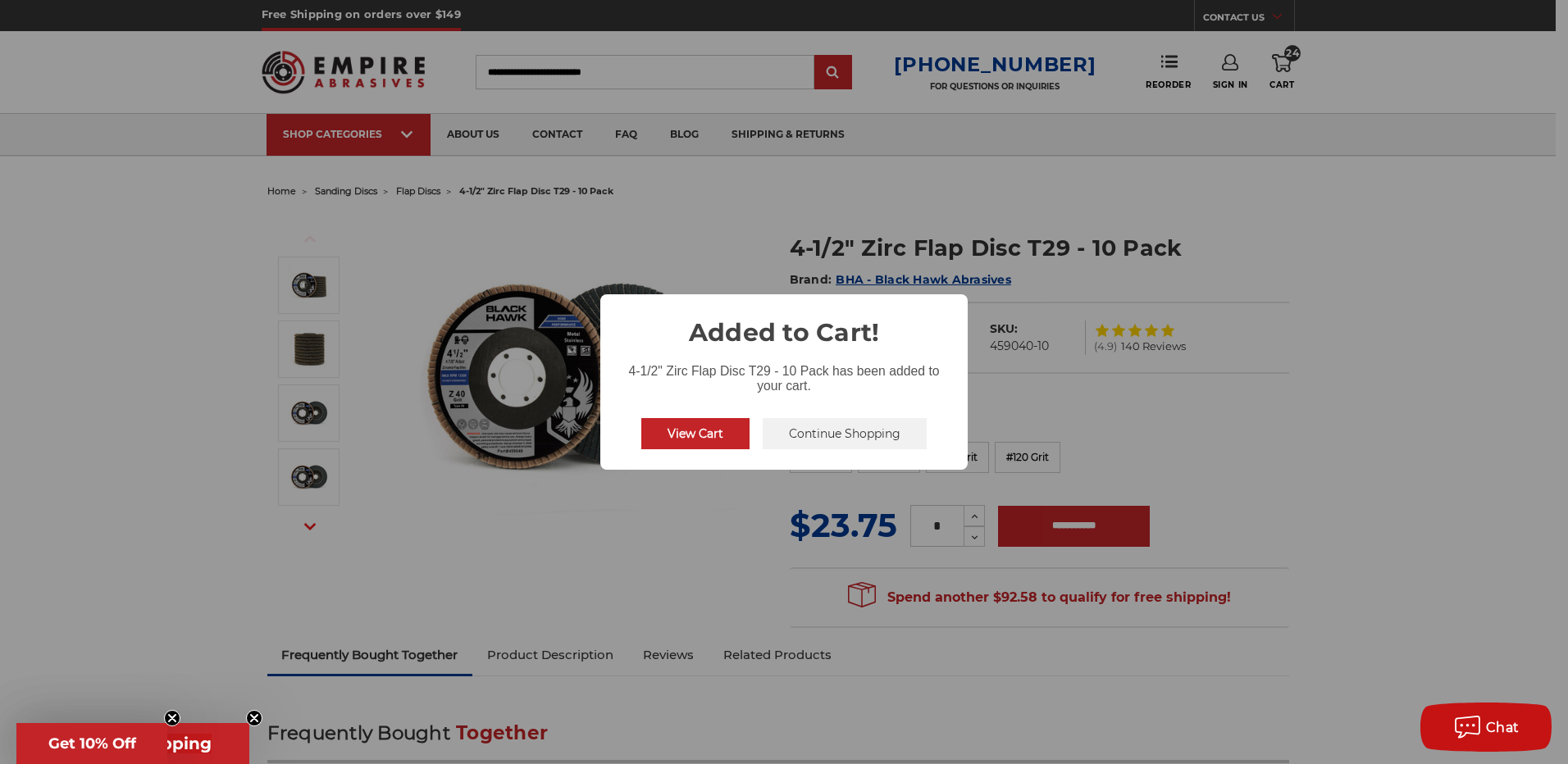
click at [827, 433] on button "Continue Shopping" at bounding box center [844, 434] width 164 height 32
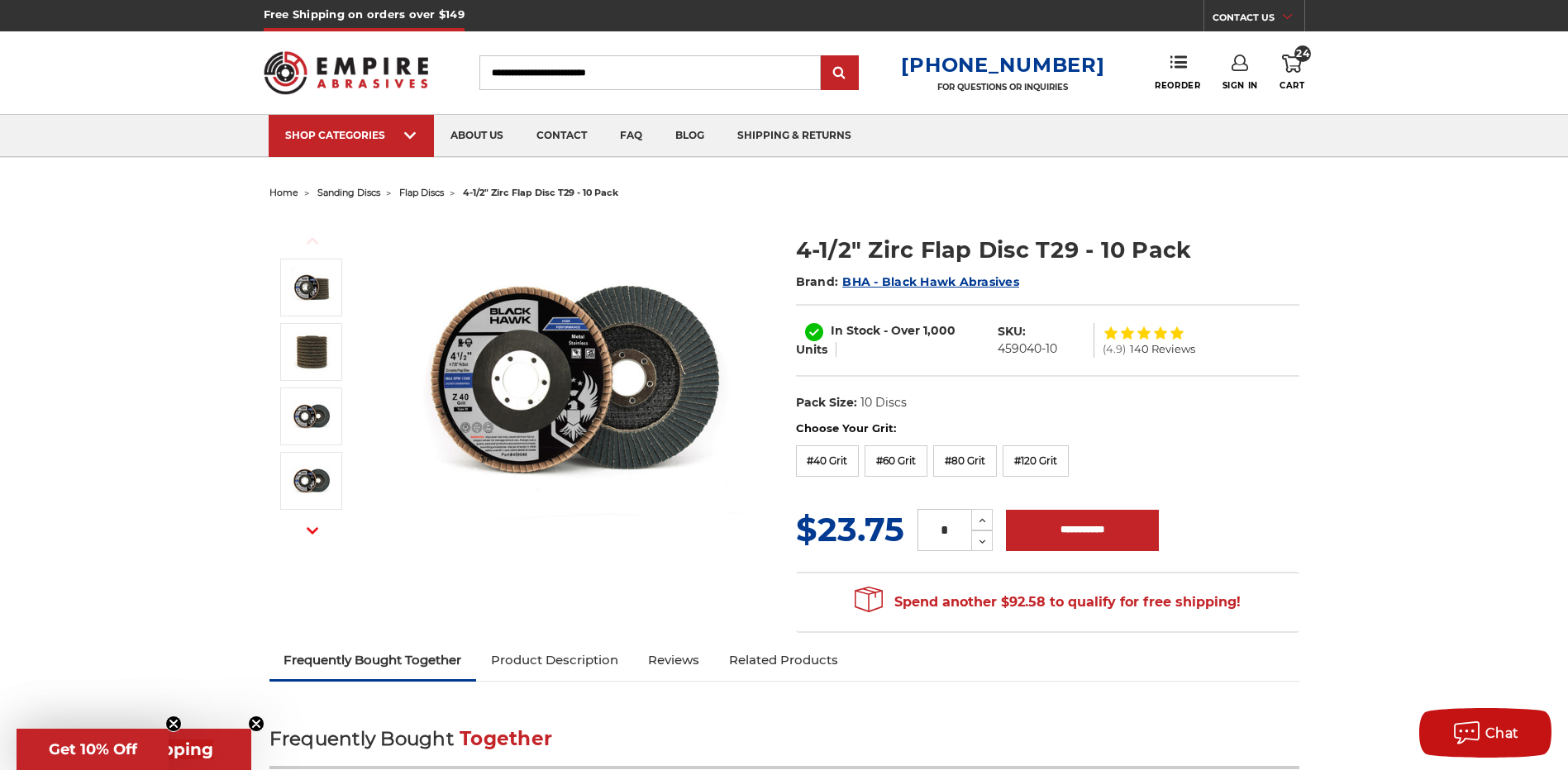
click at [1294, 70] on icon at bounding box center [1291, 63] width 20 height 18
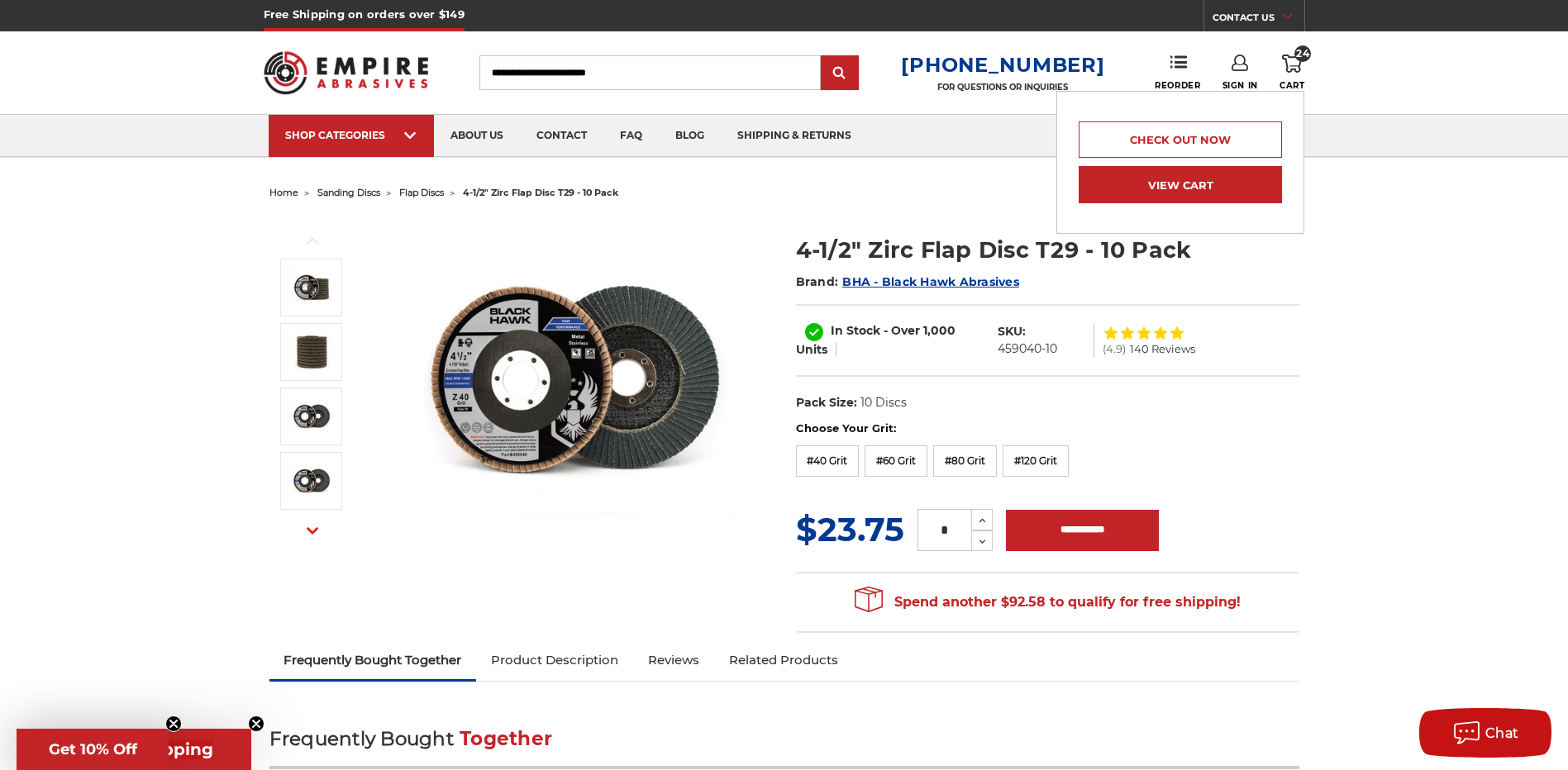
click at [1189, 182] on link "View Cart" at bounding box center [1179, 185] width 203 height 37
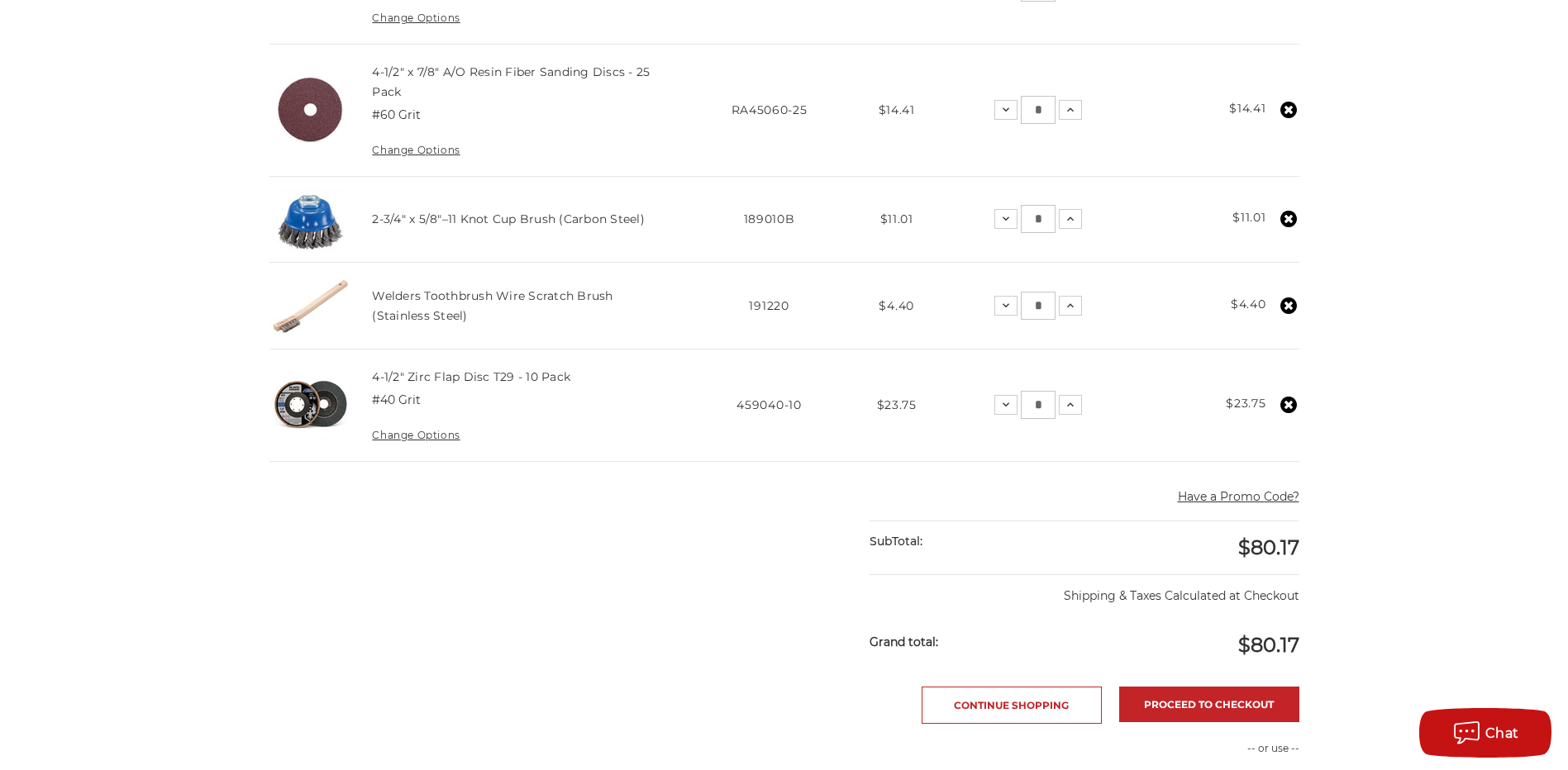
scroll to position [579, 0]
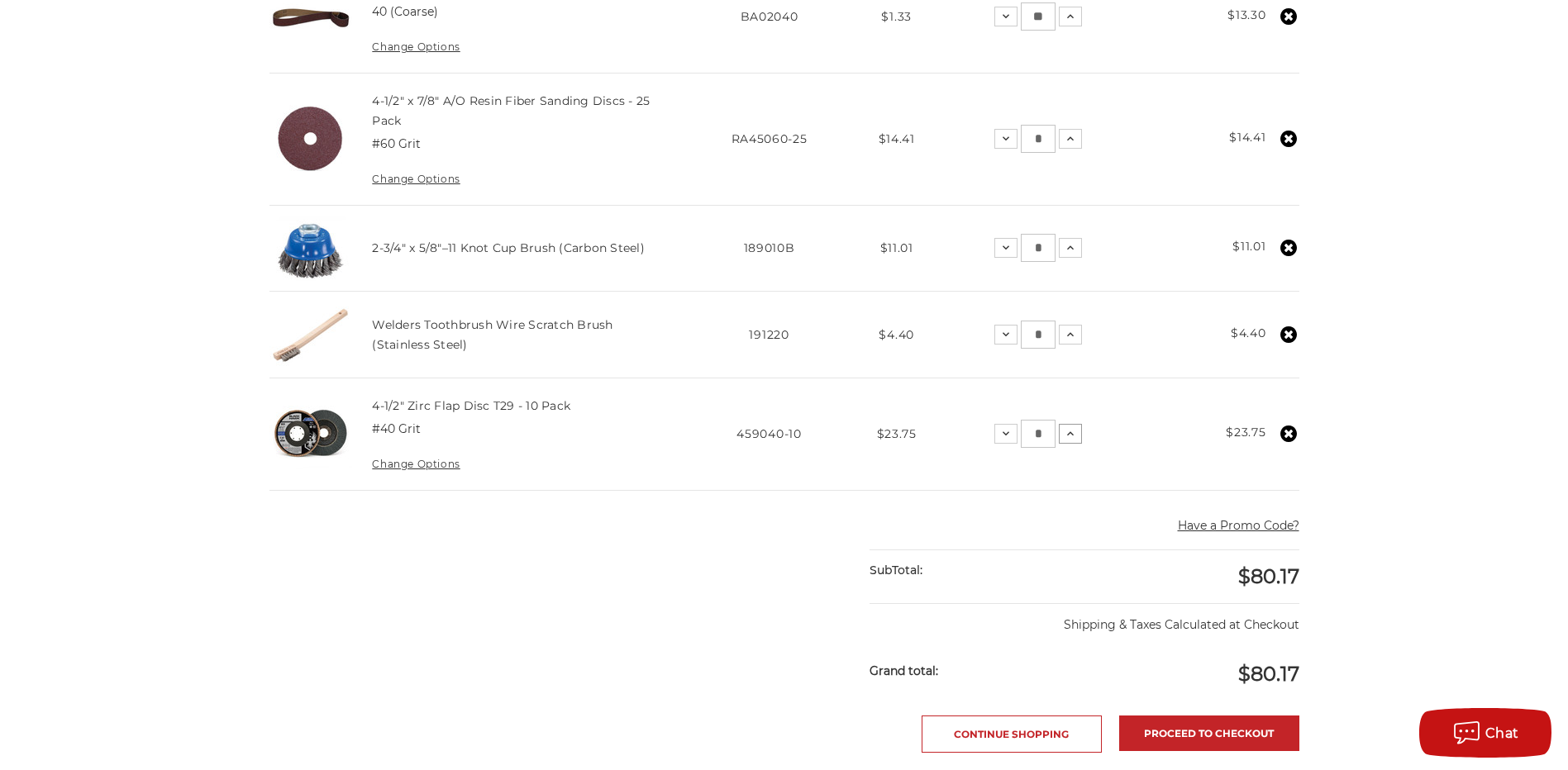
click at [1072, 435] on use at bounding box center [1070, 434] width 7 height 4
click at [1042, 436] on input "*" at bounding box center [1038, 434] width 35 height 28
type input "*"
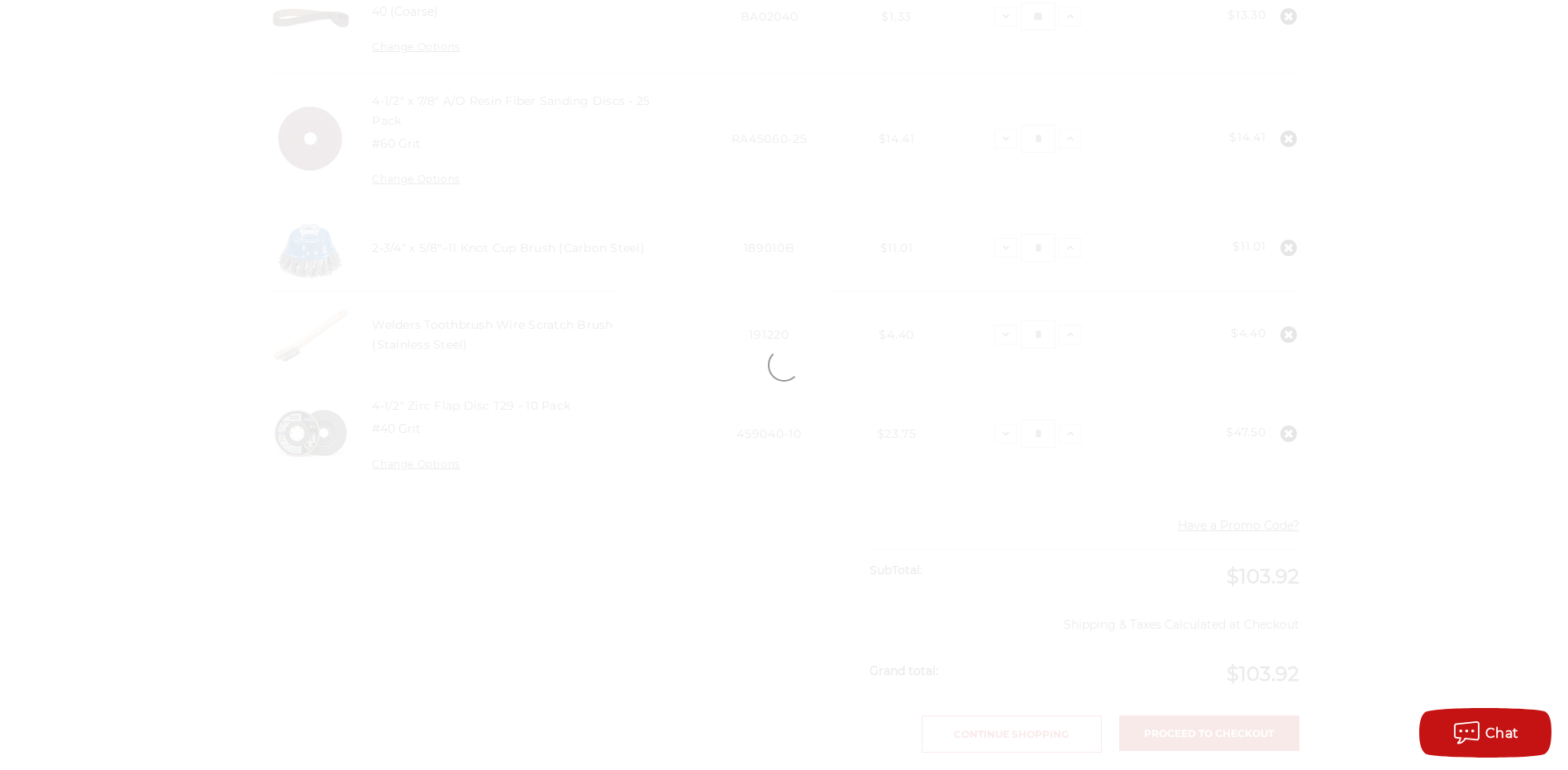
scroll to position [611, 0]
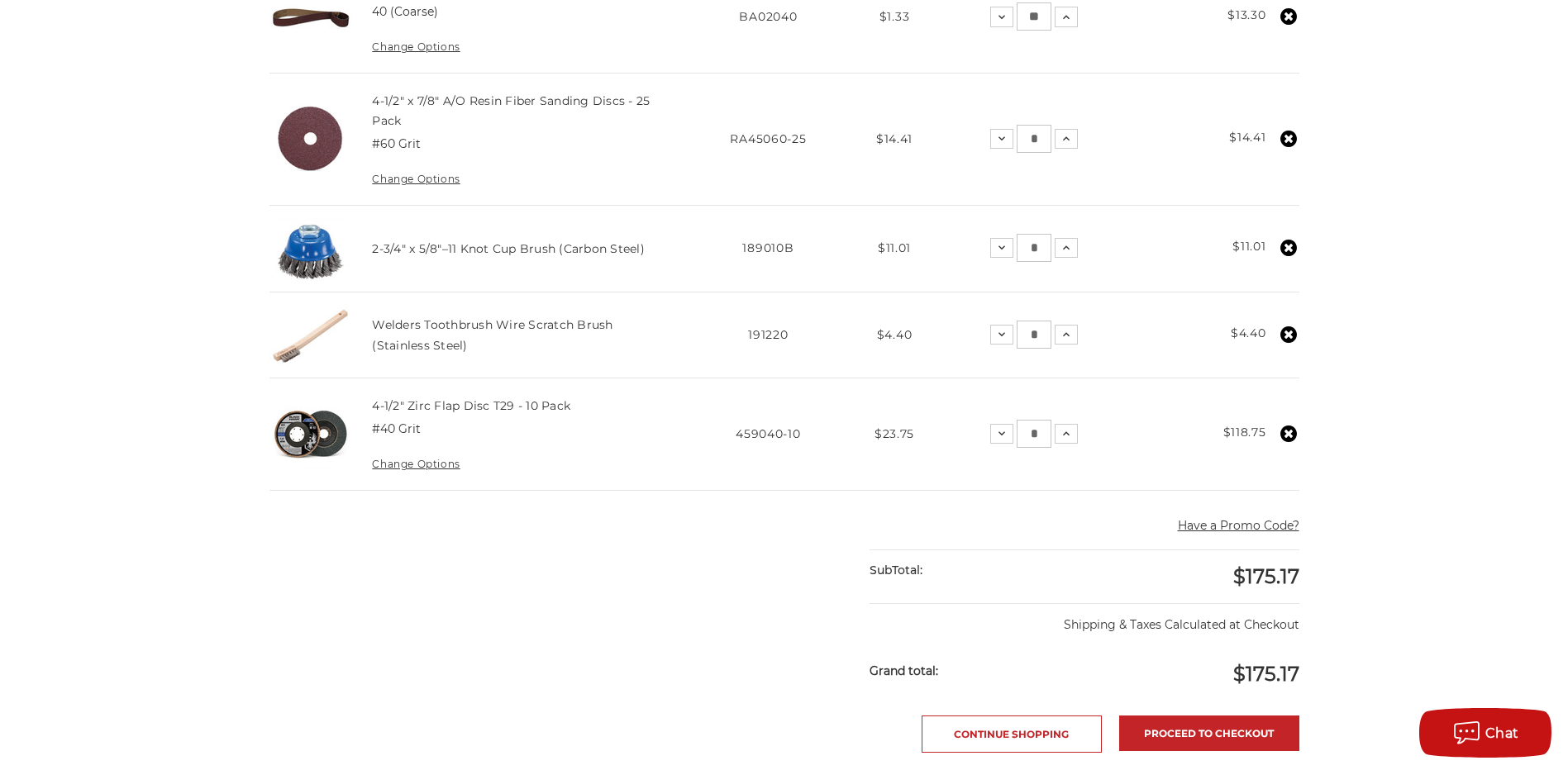
drag, startPoint x: 1035, startPoint y: 338, endPoint x: 1022, endPoint y: 338, distance: 13.0
click at [1022, 338] on input "*" at bounding box center [1033, 334] width 35 height 28
type input "**"
drag, startPoint x: 1029, startPoint y: 250, endPoint x: 1020, endPoint y: 251, distance: 9.1
click at [1020, 251] on input "*" at bounding box center [1033, 248] width 35 height 28
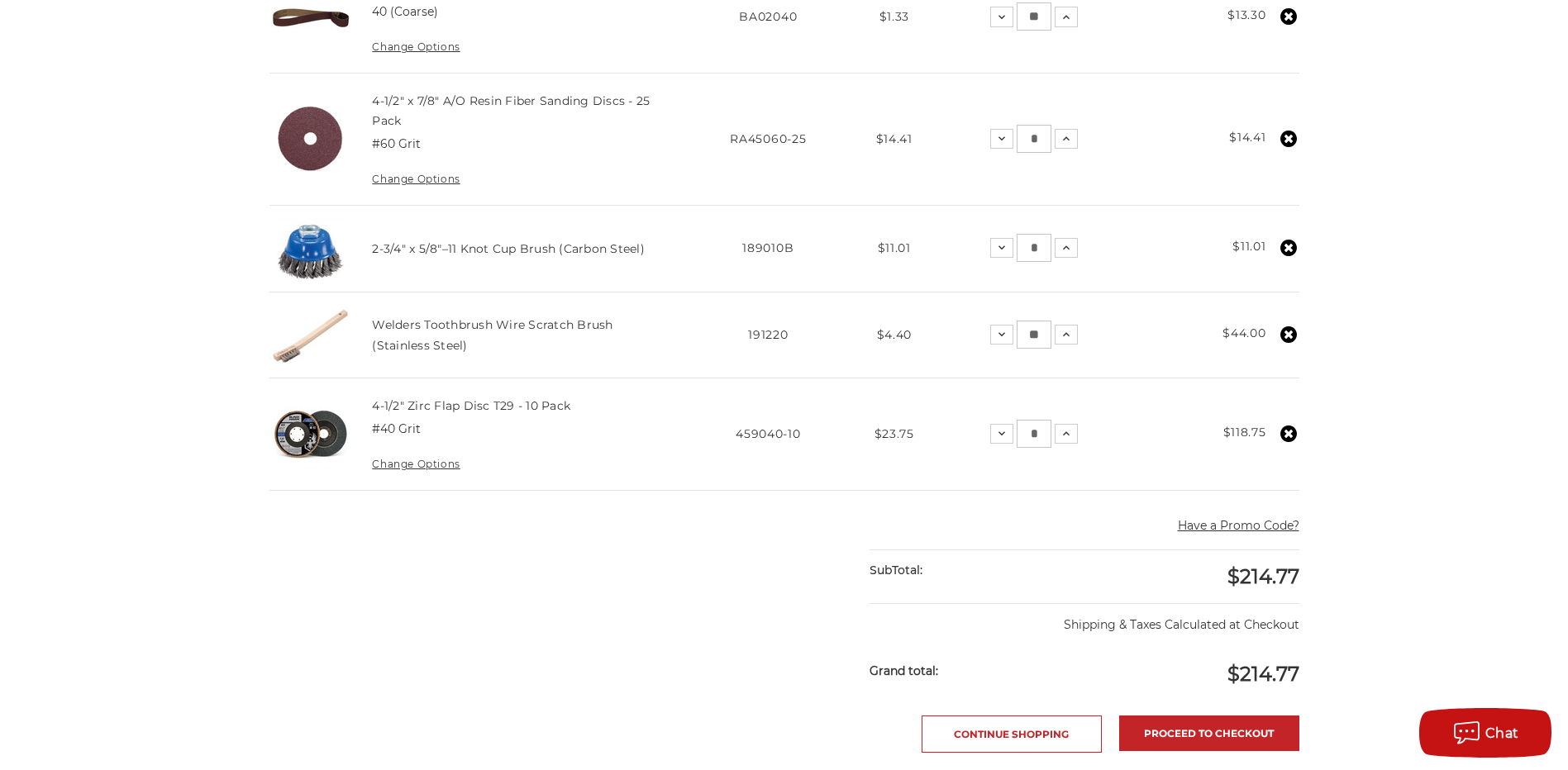
type input "*"
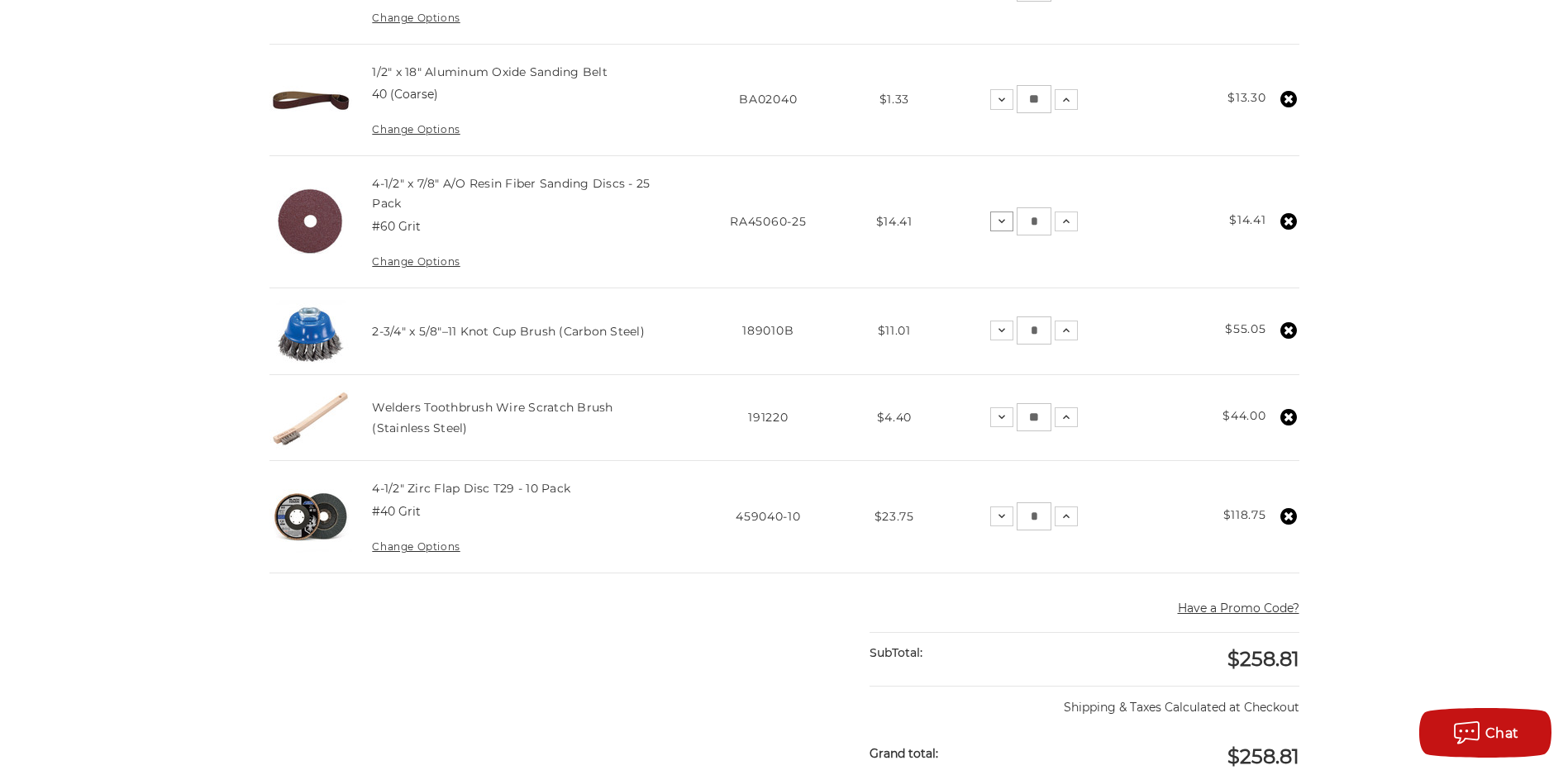
drag, startPoint x: 1035, startPoint y: 220, endPoint x: 1011, endPoint y: 223, distance: 24.2
click at [1011, 223] on div "Decrease Quantity: * Increase Quantity:" at bounding box center [1034, 221] width 88 height 28
type input "*"
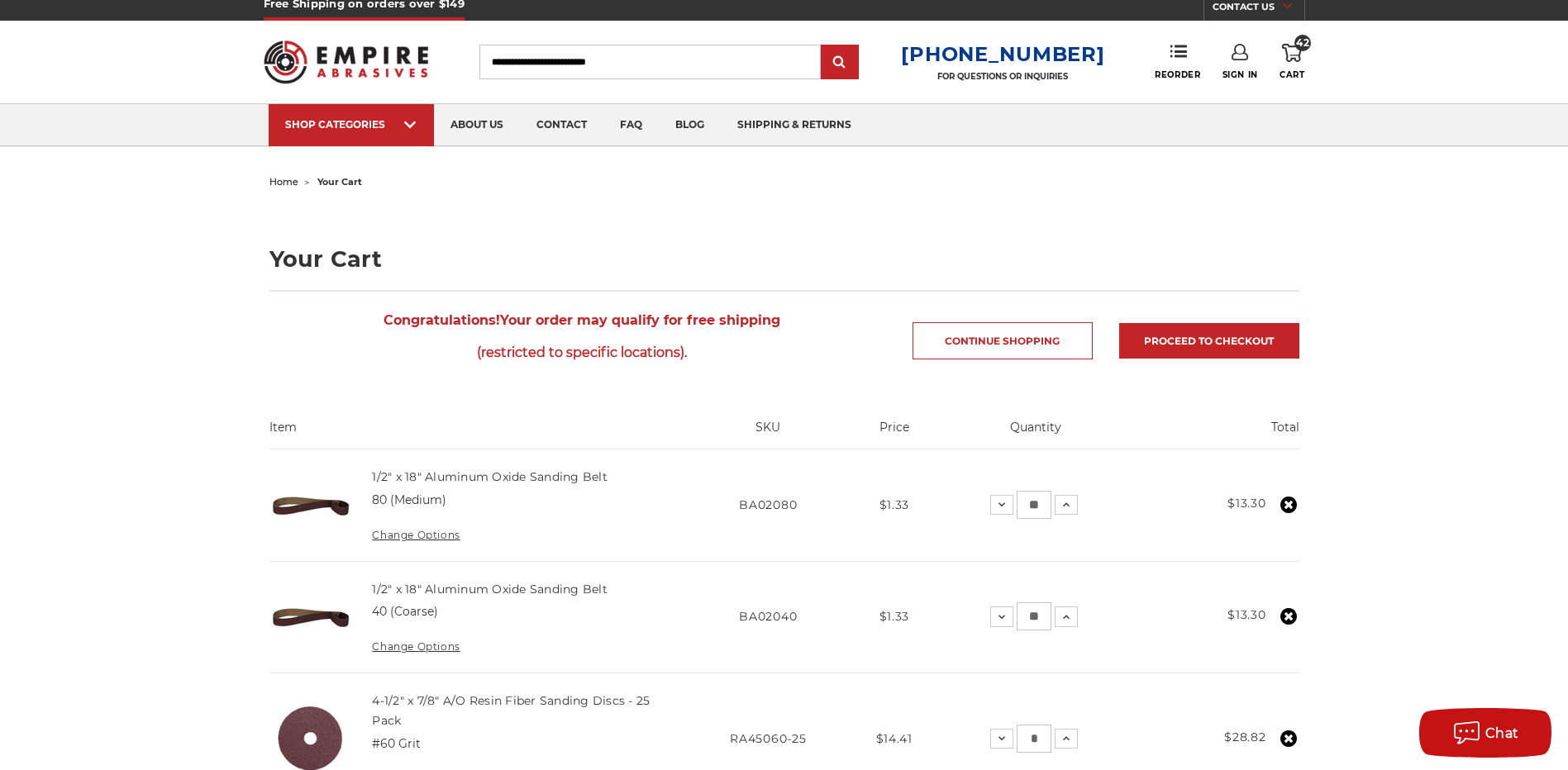
scroll to position [0, 0]
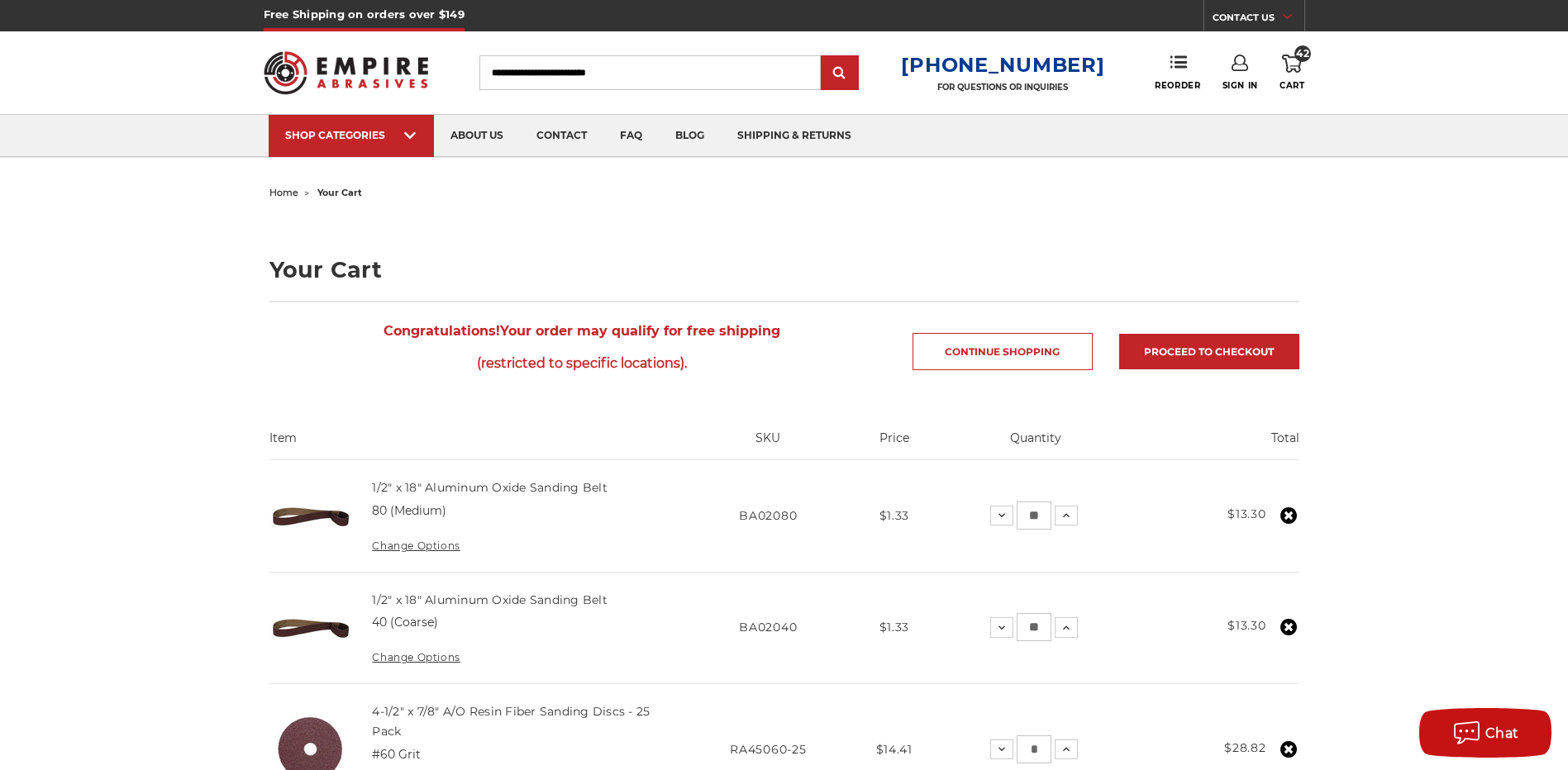
click at [373, 56] on img at bounding box center [346, 72] width 165 height 65
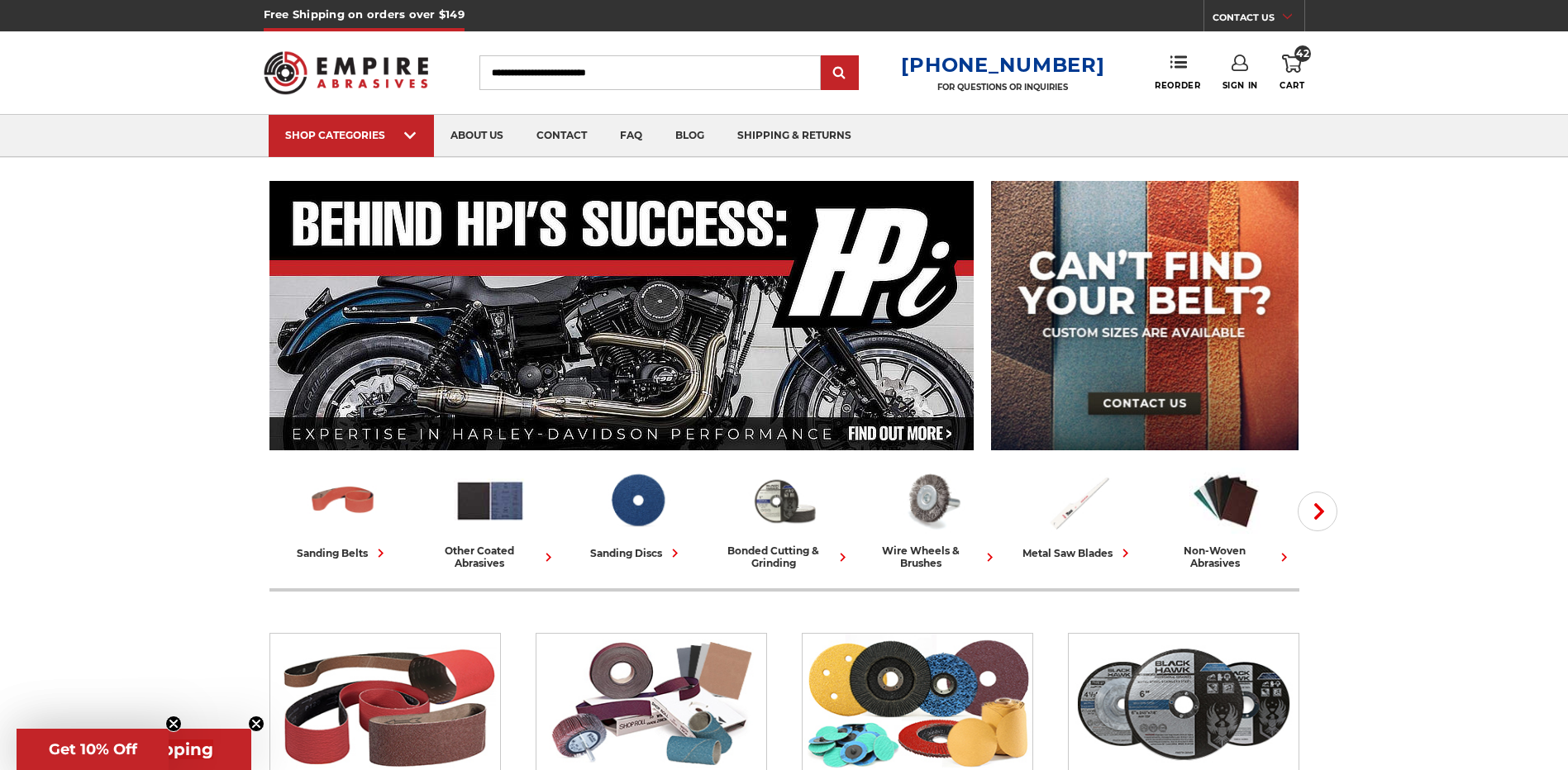
click at [1289, 62] on icon at bounding box center [1291, 63] width 20 height 18
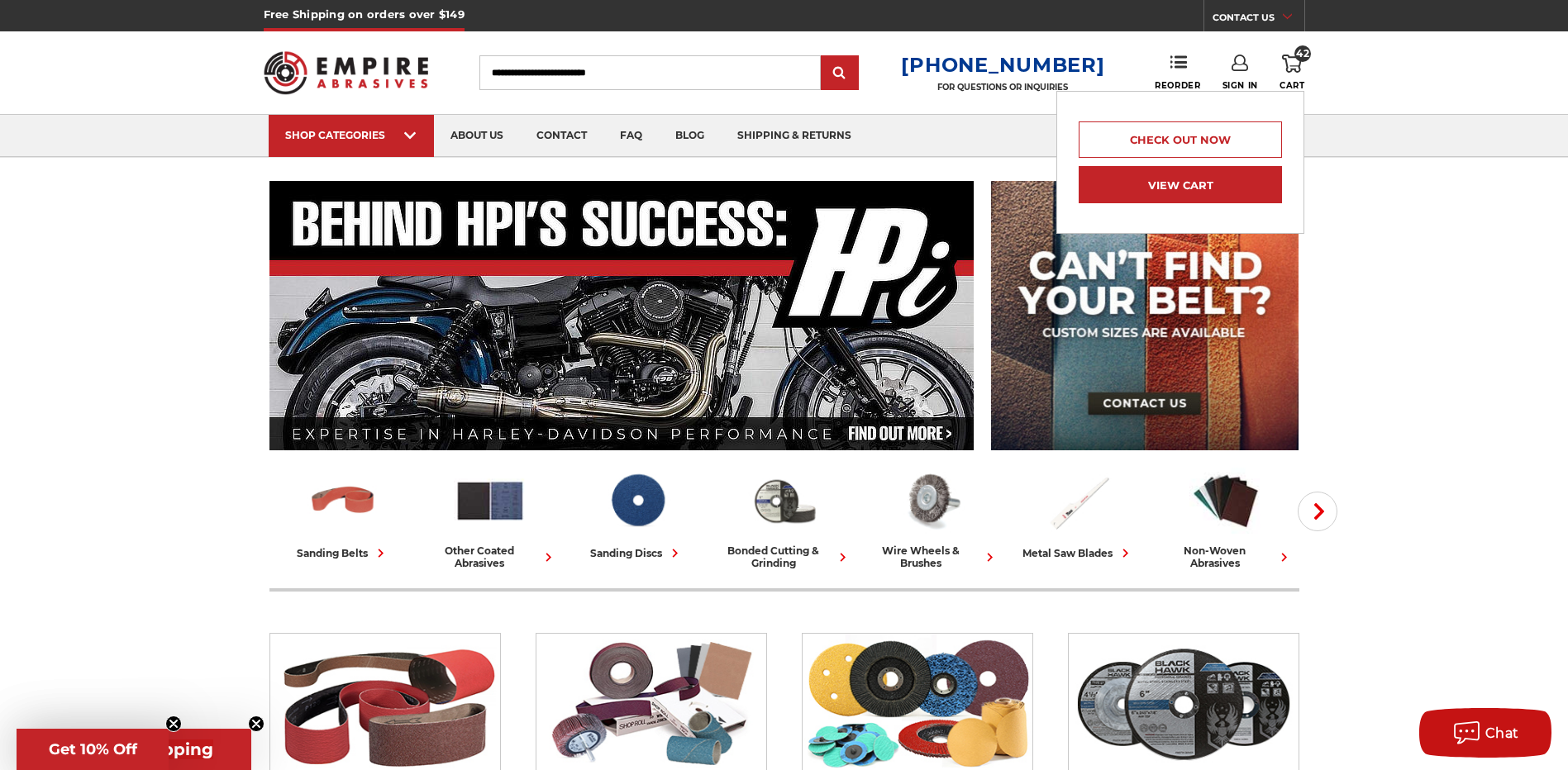
click at [1205, 186] on link "View Cart" at bounding box center [1179, 185] width 203 height 37
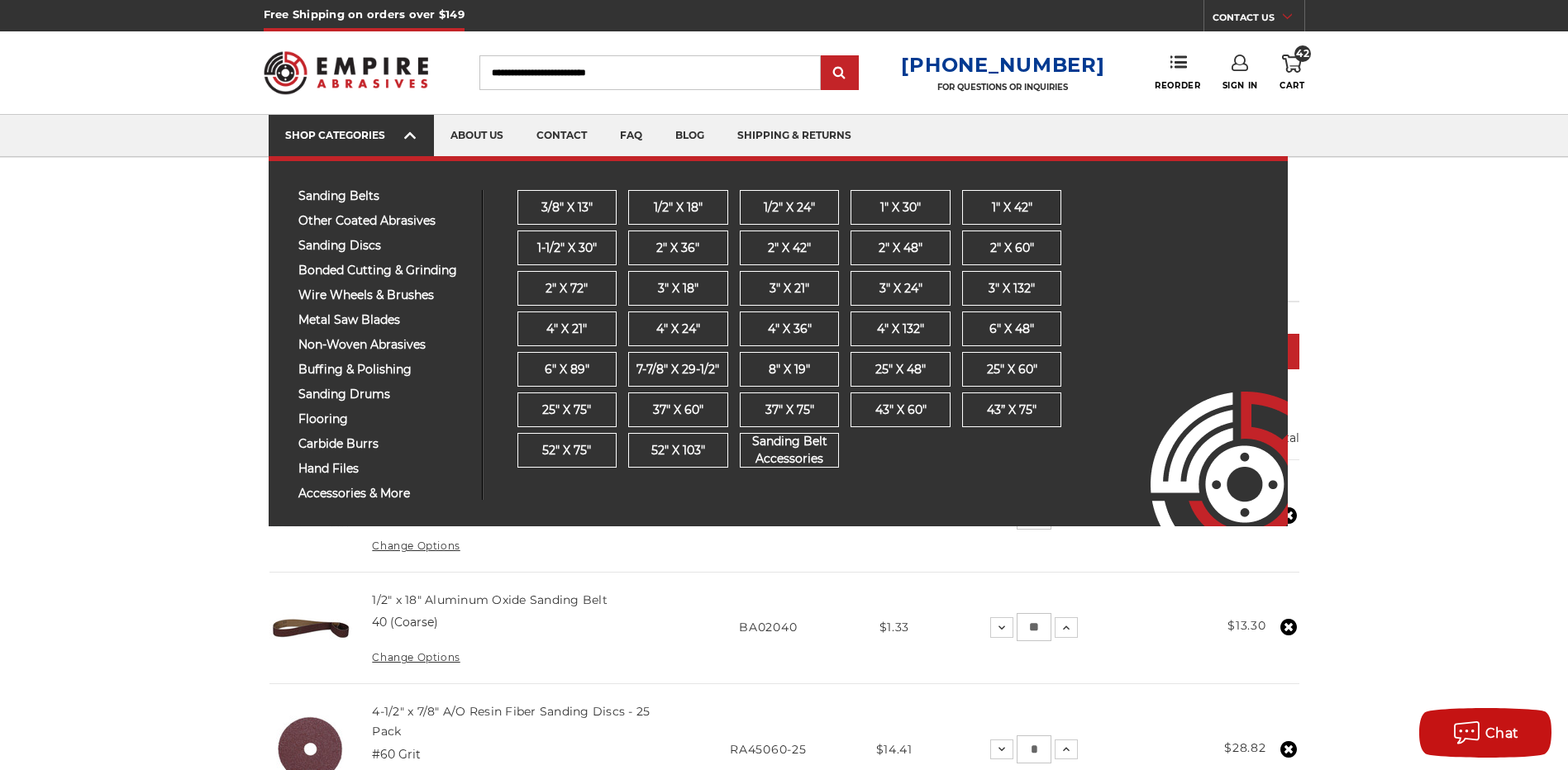
click at [418, 130] on link "SHOP CATEGORIES" at bounding box center [351, 136] width 165 height 42
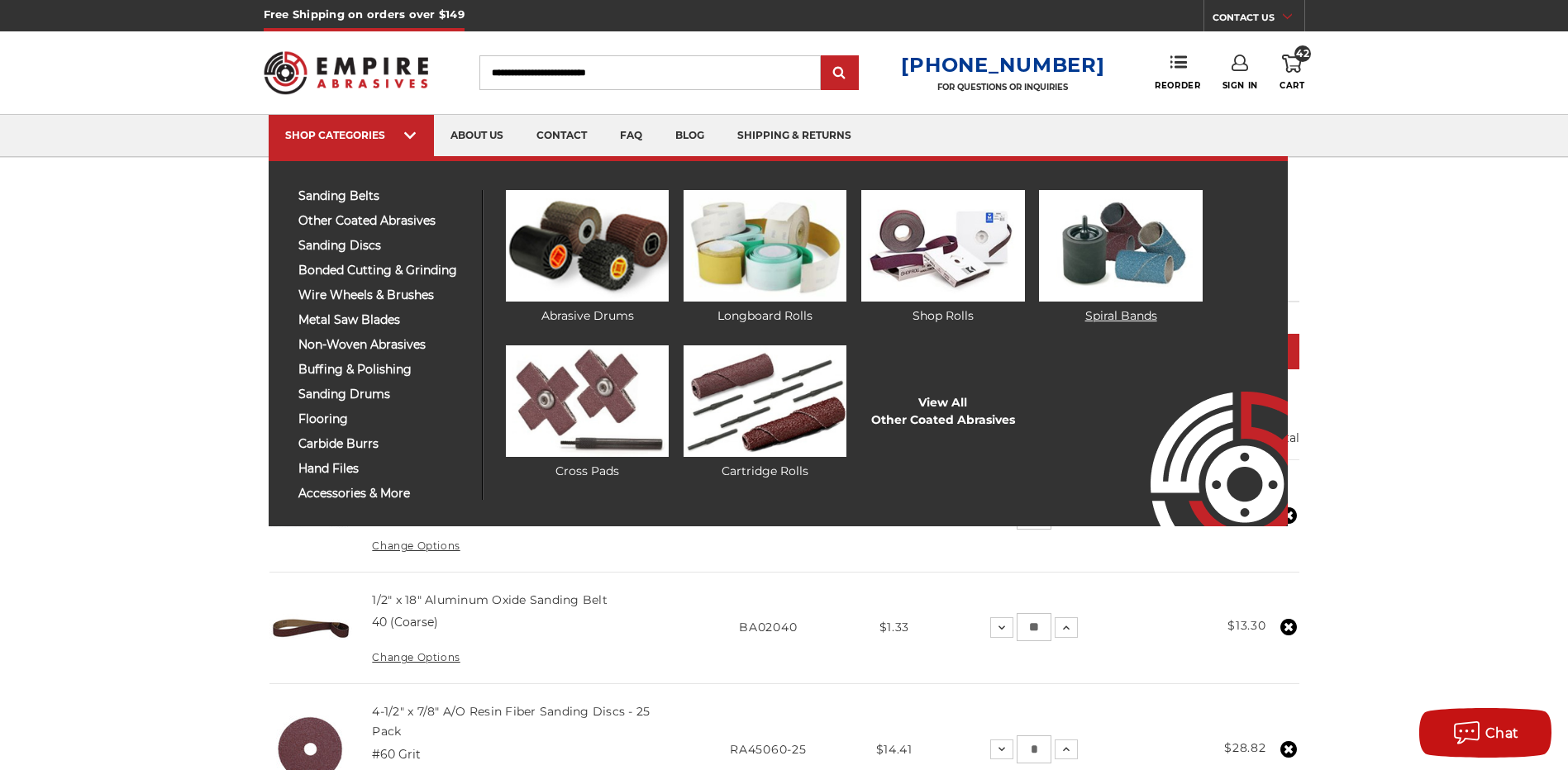
click at [1132, 246] on img at bounding box center [1120, 245] width 163 height 111
